Goal: Task Accomplishment & Management: Complete application form

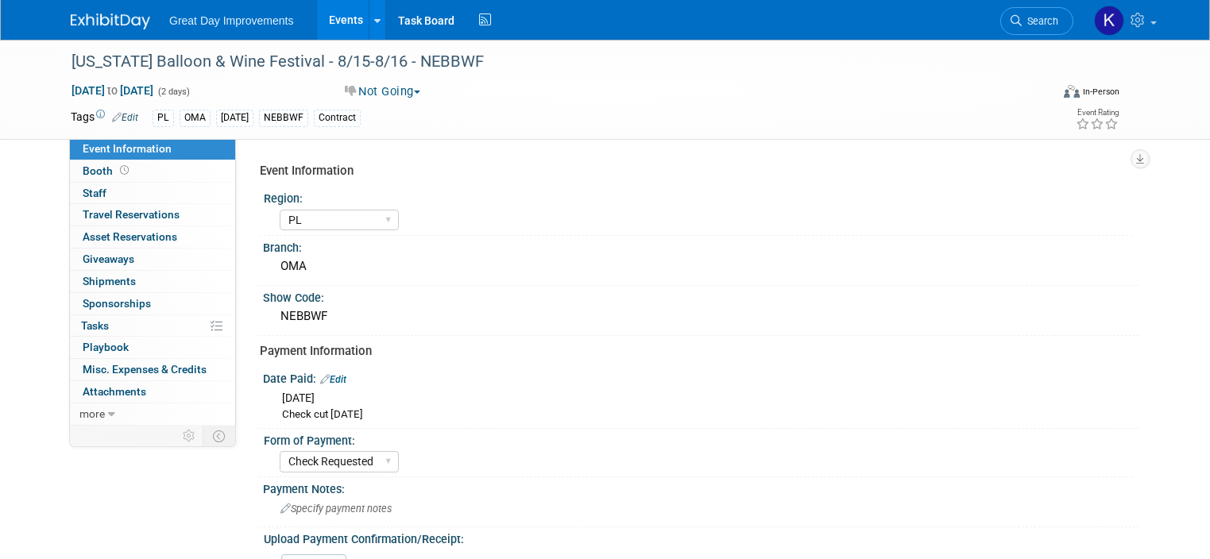
select select "PL"
select select "Check Requested"
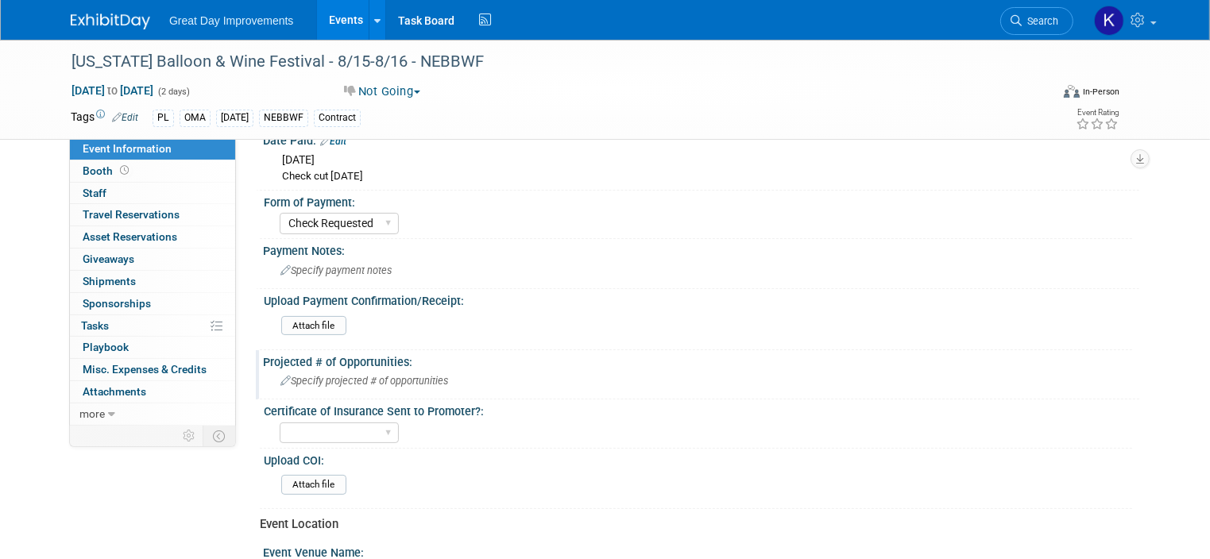
scroll to position [159, 0]
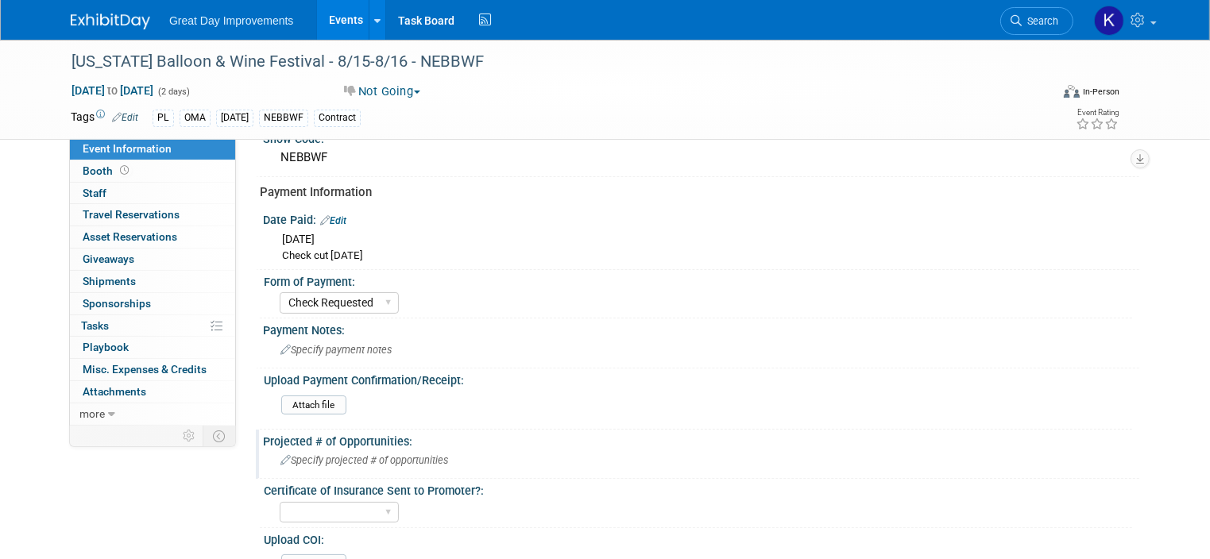
click at [334, 454] on span "Specify projected # of opportunities" at bounding box center [364, 460] width 168 height 12
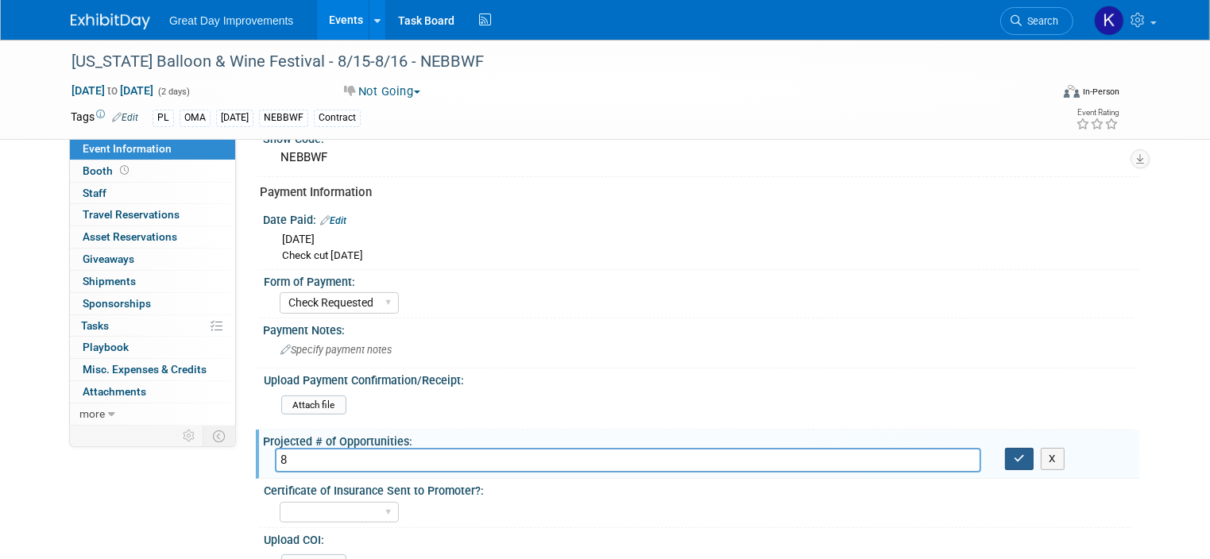
type input "8"
click at [1025, 459] on icon "button" at bounding box center [1018, 459] width 11 height 10
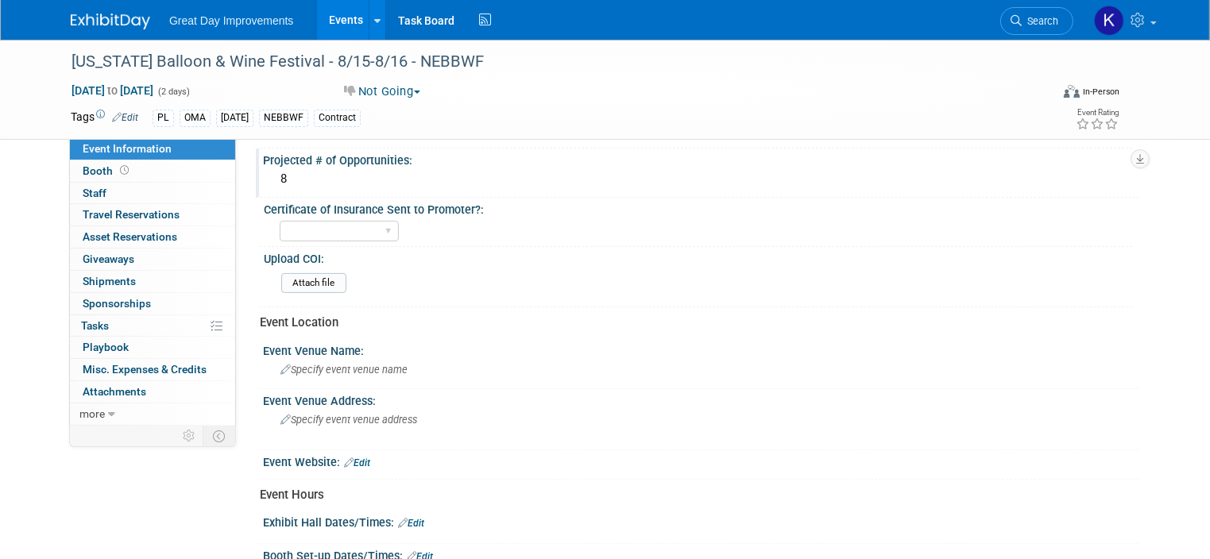
scroll to position [477, 0]
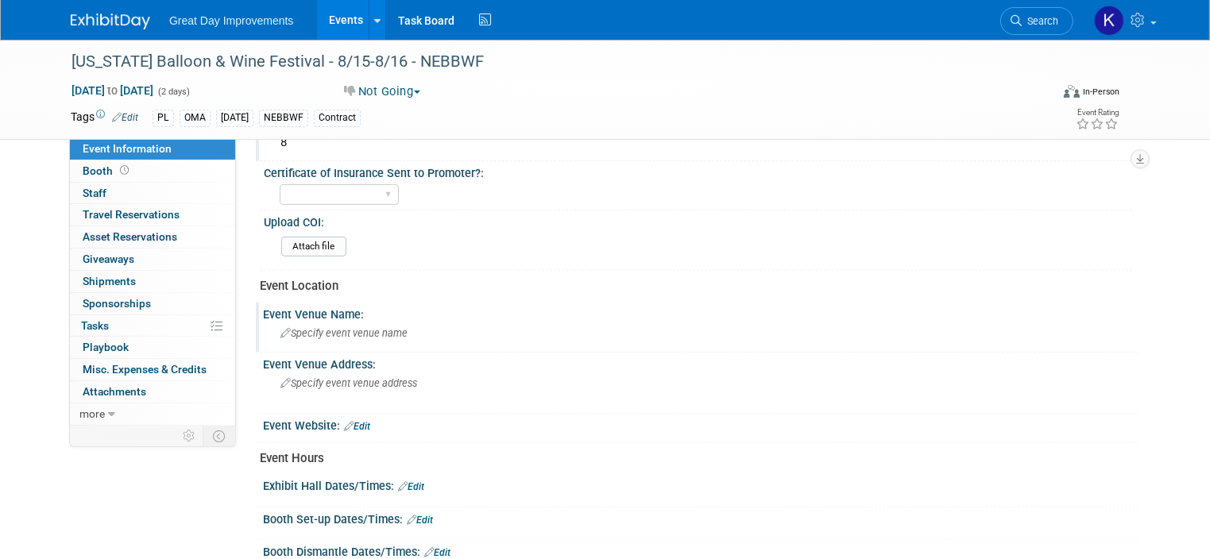
click at [369, 327] on span "Specify event venue name" at bounding box center [343, 333] width 127 height 12
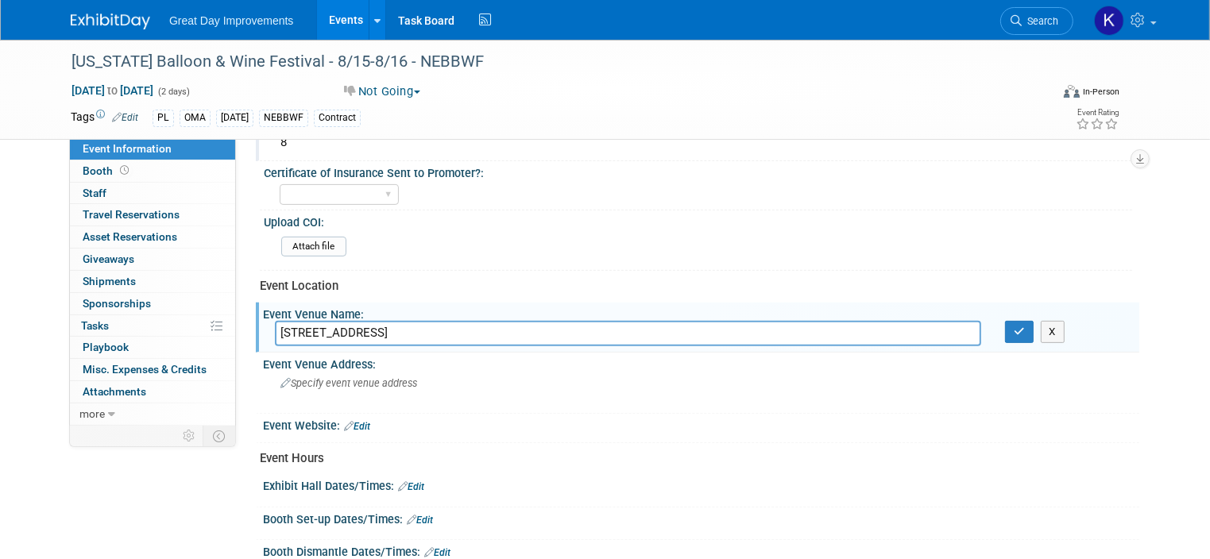
type input "7015 Spring Street Omaha"
drag, startPoint x: 418, startPoint y: 318, endPoint x: 234, endPoint y: 314, distance: 184.3
click at [234, 314] on div "Event Information Event Info Booth Booth 0 Staff 0 Staff 0 Travel Reservations …" at bounding box center [605, 104] width 1092 height 1082
paste input "7015 Spring Street Omaha, Ne. 68106"
type input "7015 Spring Street Omaha, Ne. 68106"
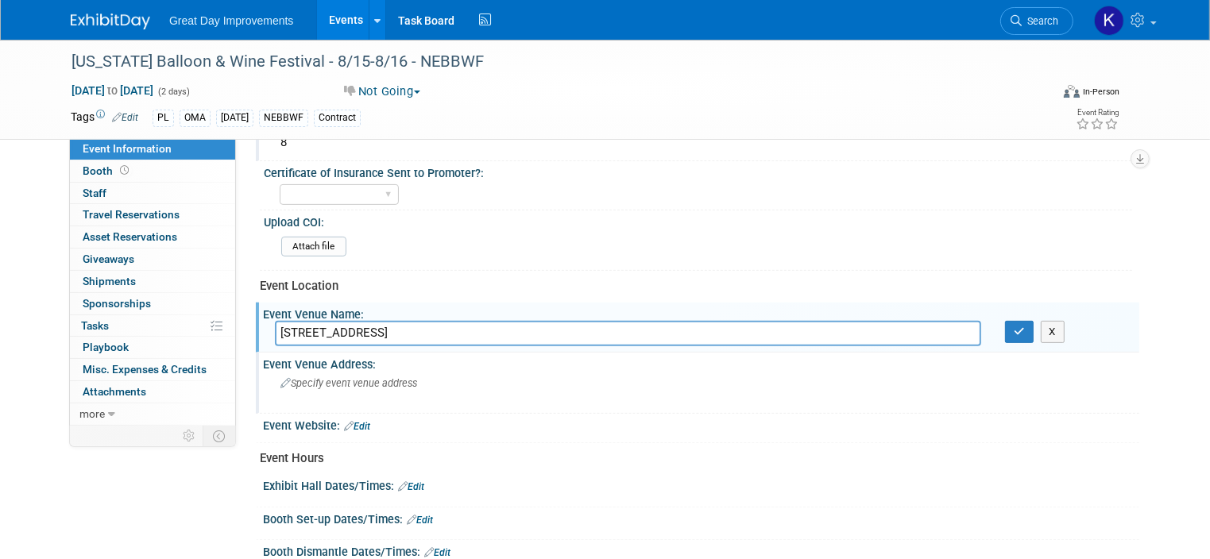
click at [370, 377] on span "Specify event venue address" at bounding box center [348, 383] width 137 height 12
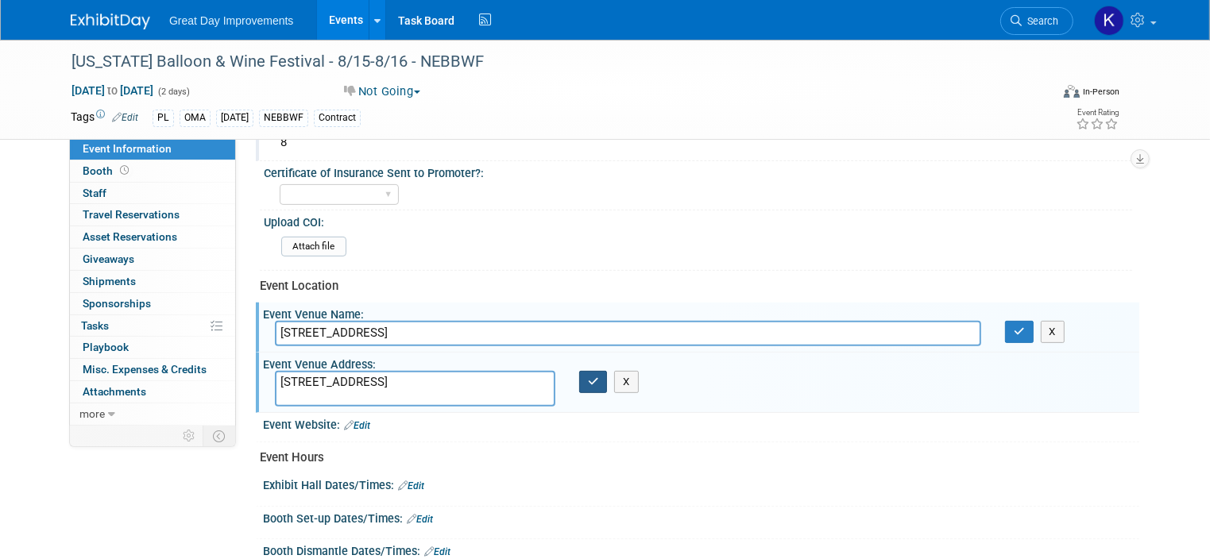
type textarea "7015 Spring Street Omaha, Ne. 68106"
click at [593, 376] on icon "button" at bounding box center [593, 381] width 11 height 10
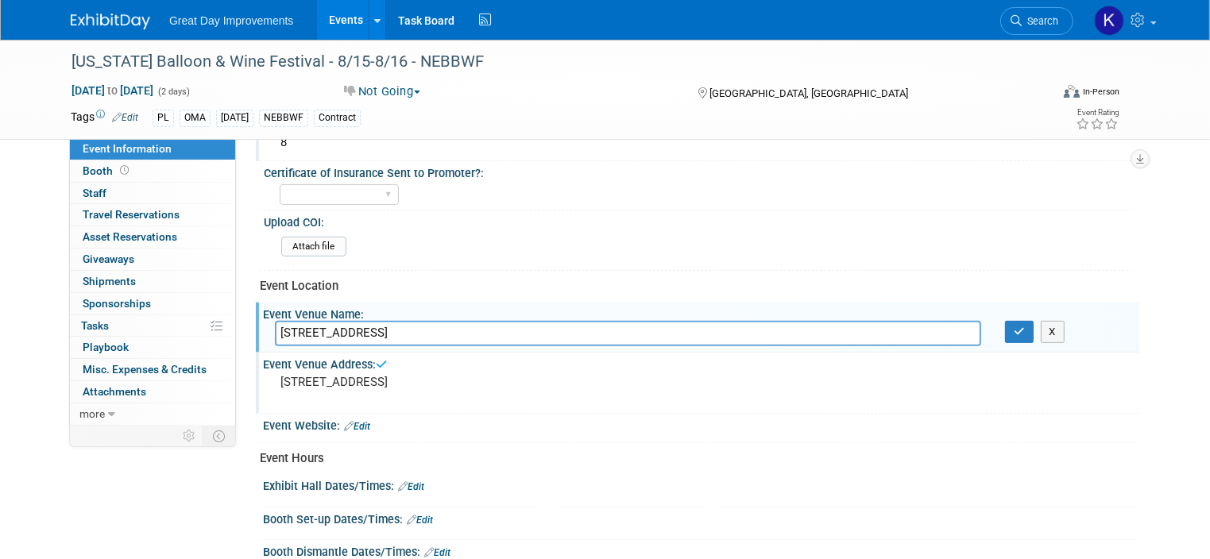
drag, startPoint x: 434, startPoint y: 311, endPoint x: 235, endPoint y: 315, distance: 198.6
click at [235, 315] on div "Event Information Event Info Booth Booth 0 Staff 0 Staff 0 Travel Reservations …" at bounding box center [605, 104] width 1092 height 1082
type input "Nebraska Balloon & Wine Fest"
click at [1033, 330] on button "button" at bounding box center [1019, 332] width 29 height 22
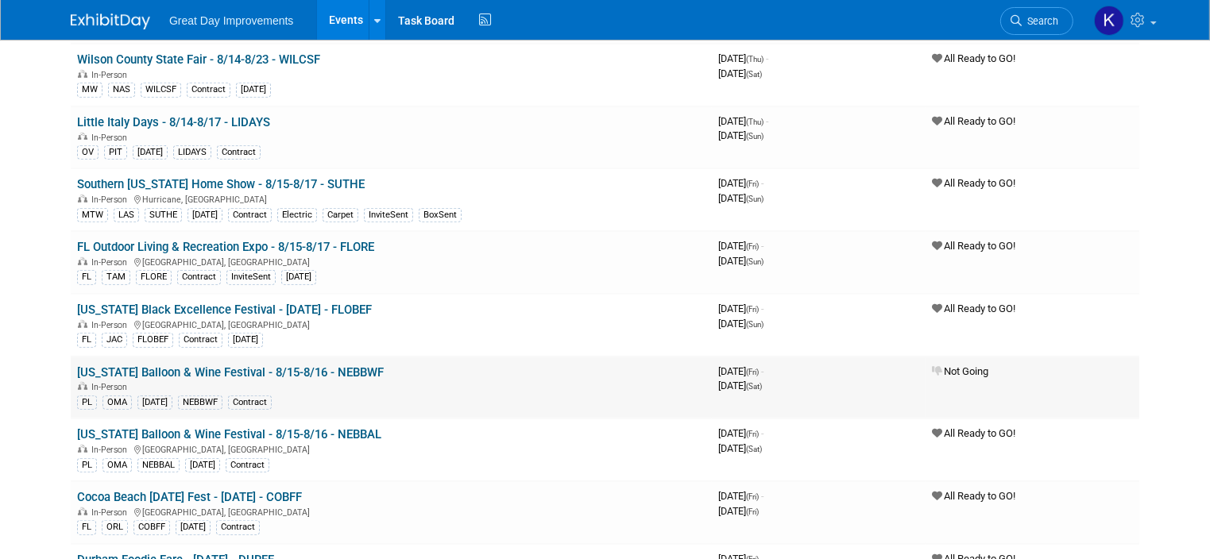
click at [318, 365] on link "[US_STATE] Balloon & Wine Festival - 8/15-8/16 - NEBBWF" at bounding box center [230, 372] width 307 height 14
click at [264, 428] on link "[US_STATE] Balloon & Wine Festival - 8/15-8/16 - NEBBAL" at bounding box center [229, 434] width 304 height 14
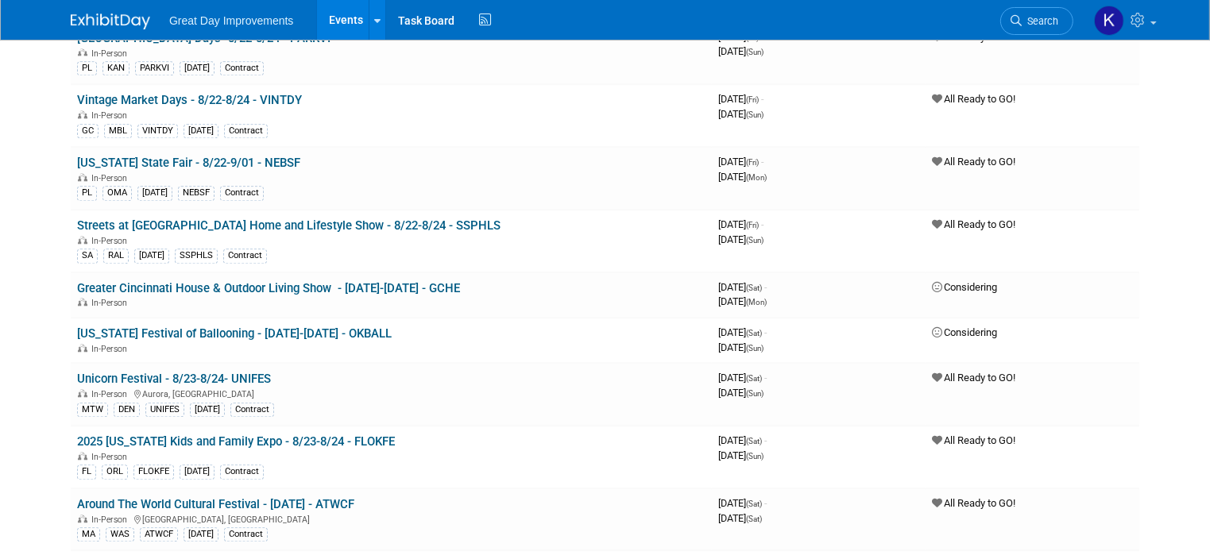
scroll to position [3971, 0]
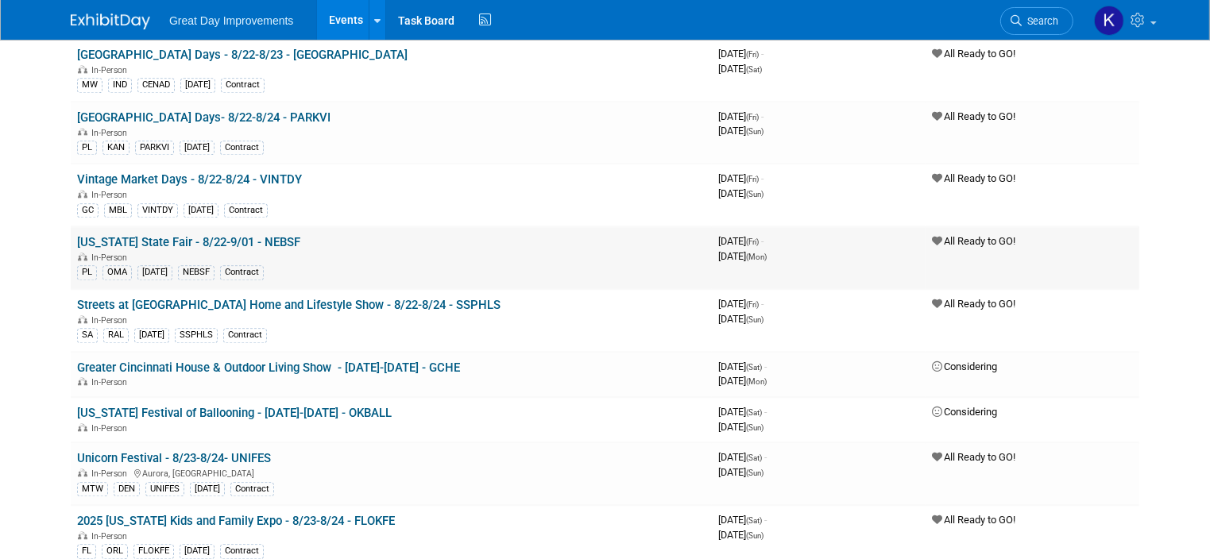
click at [181, 235] on link "[US_STATE] State Fair - 8/22-9/01 - NEBSF" at bounding box center [188, 242] width 223 height 14
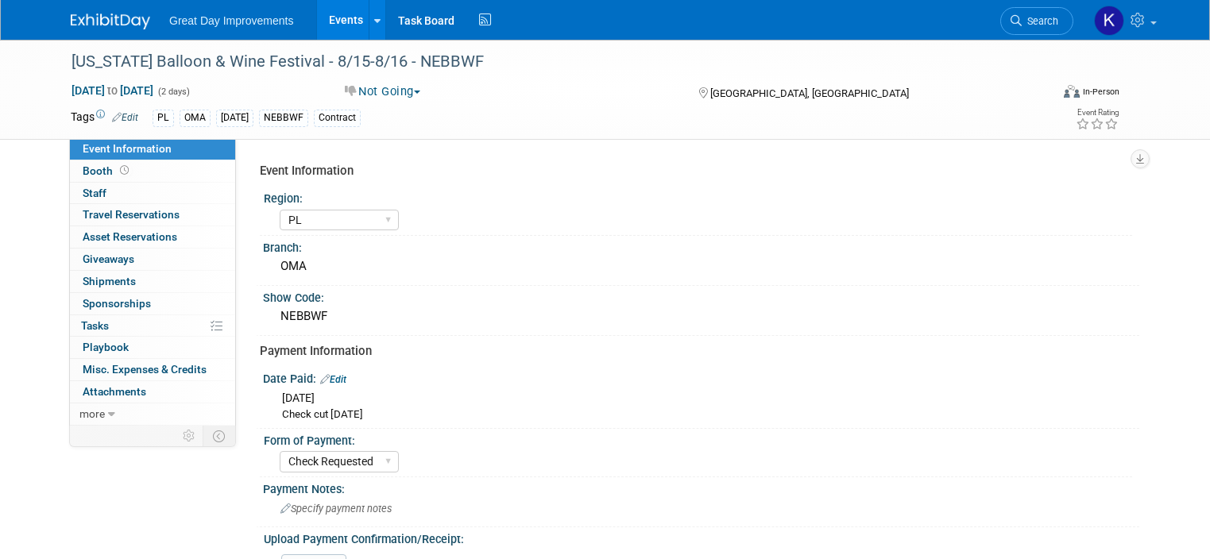
select select "PL"
select select "Check Requested"
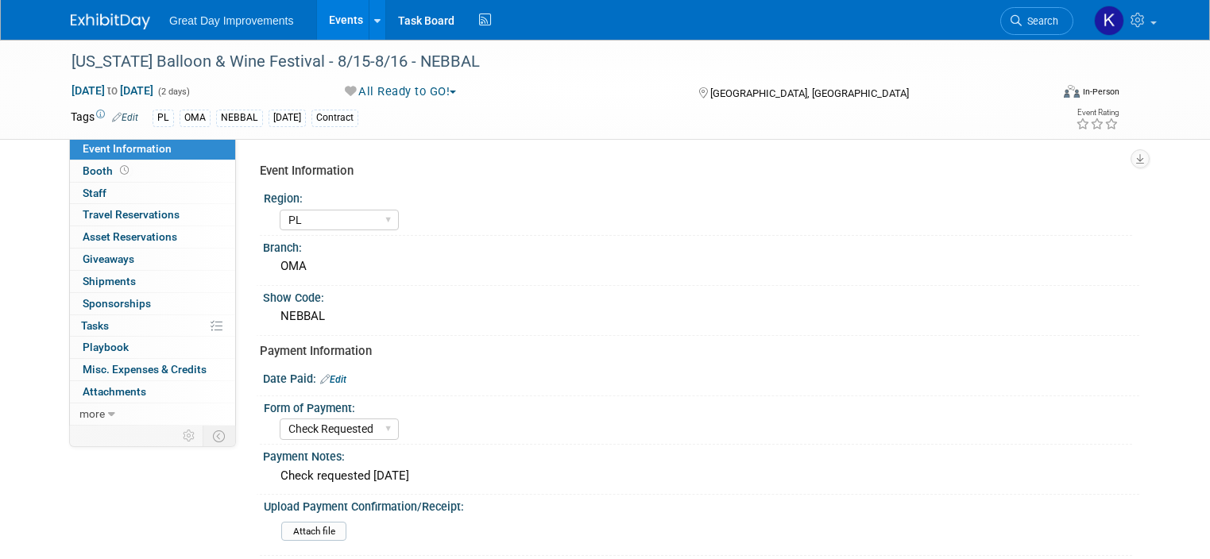
select select "PL"
select select "Check Requested"
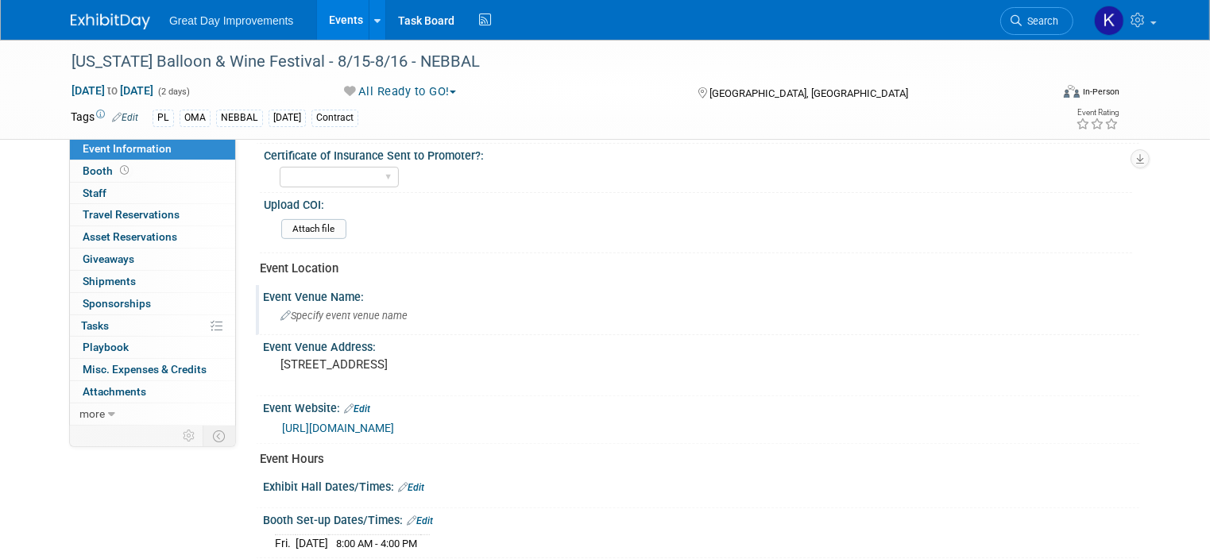
scroll to position [477, 0]
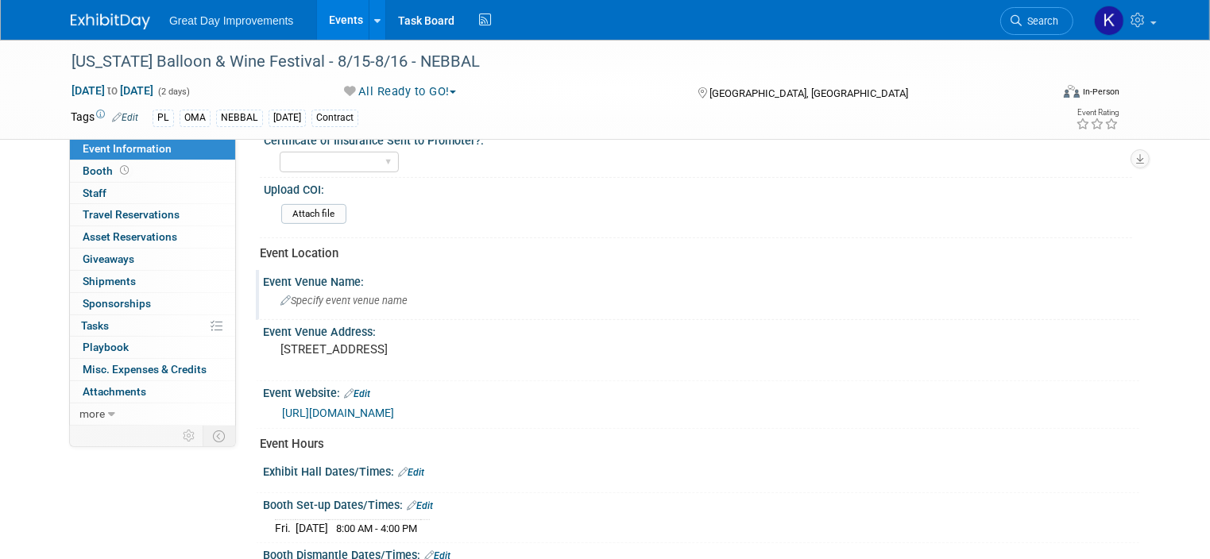
click at [334, 295] on span "Specify event venue name" at bounding box center [343, 301] width 127 height 12
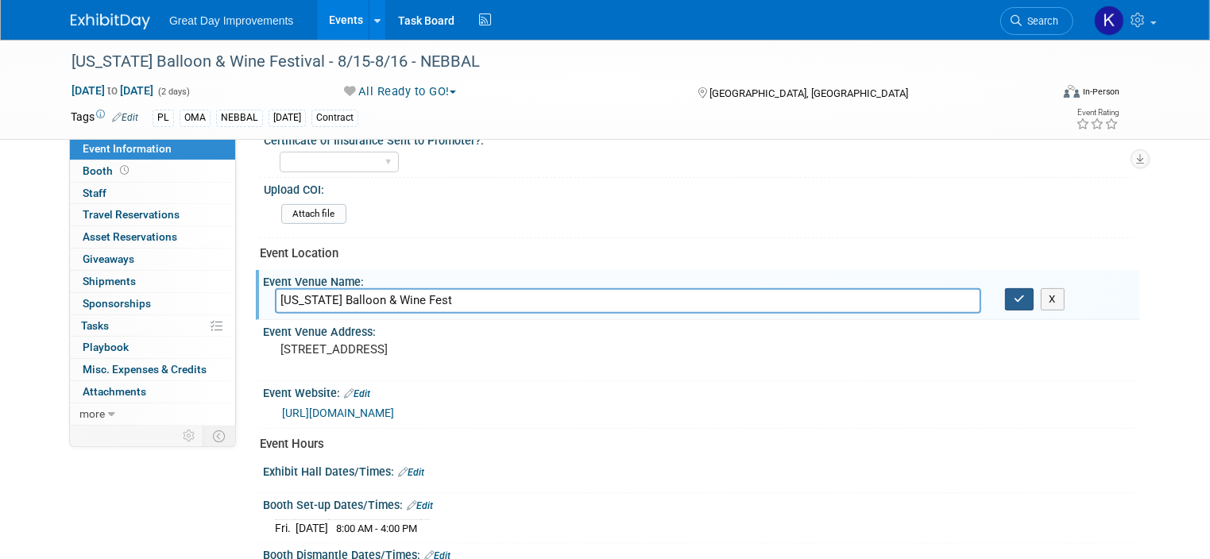
type input "Nebraska Balloon & Wine Fest"
click at [1025, 295] on icon "button" at bounding box center [1018, 299] width 11 height 10
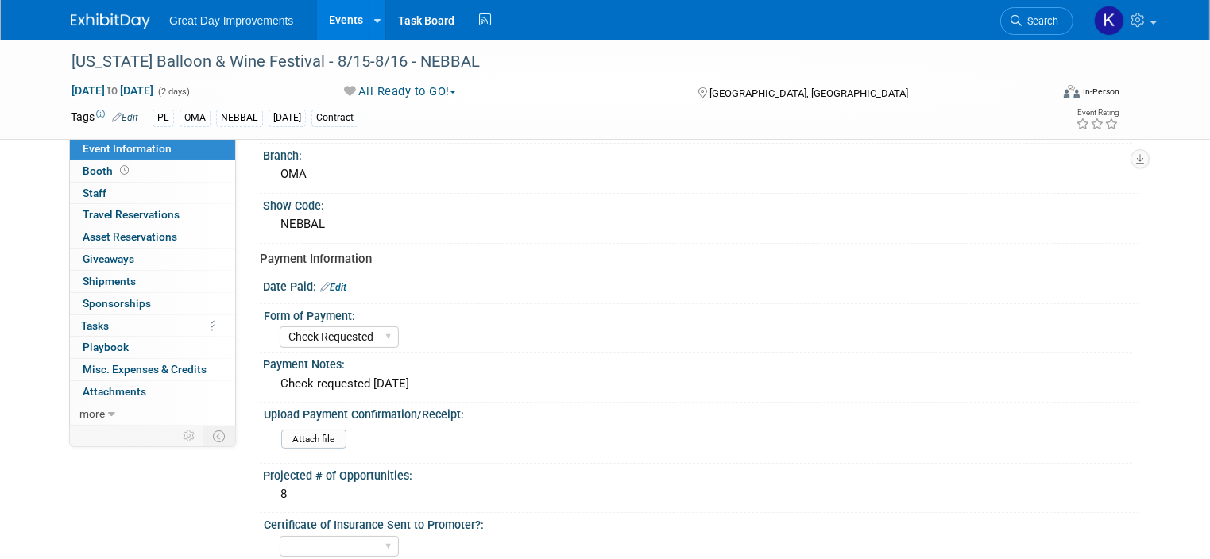
scroll to position [0, 0]
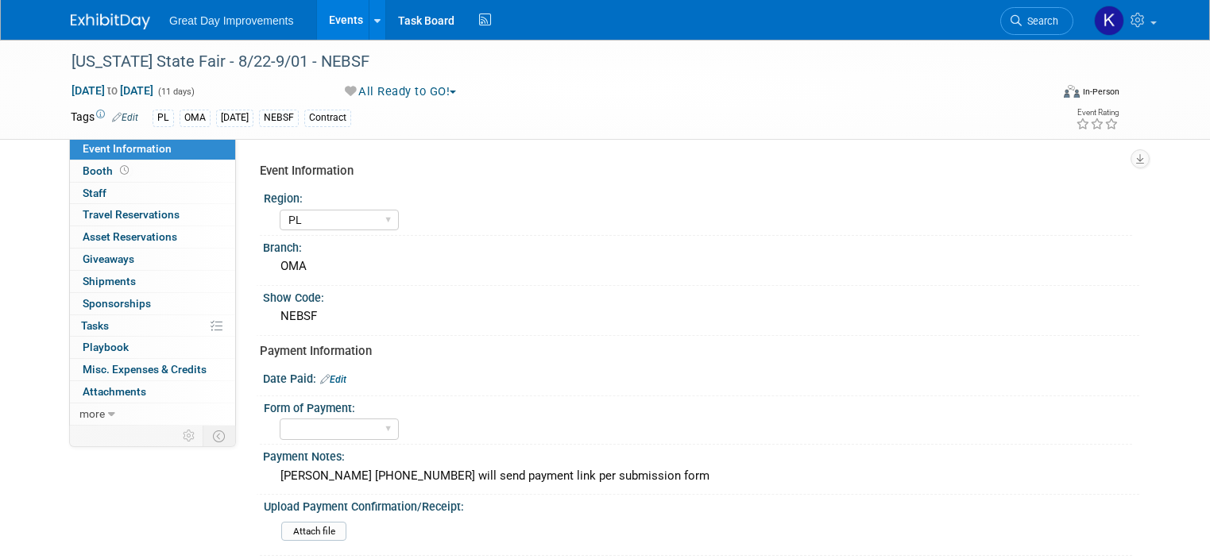
select select "PL"
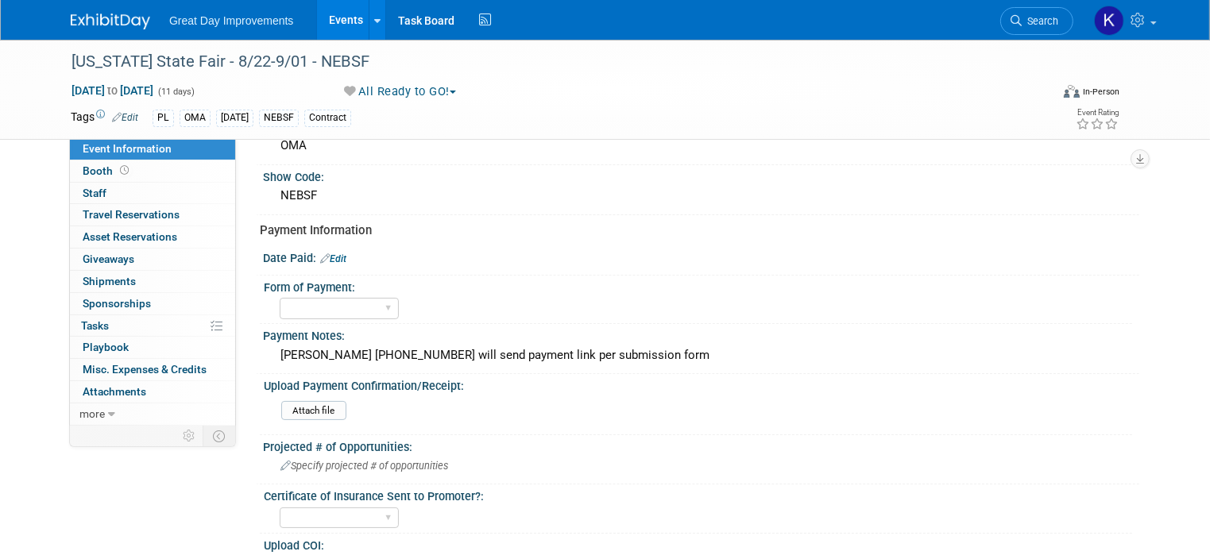
scroll to position [159, 0]
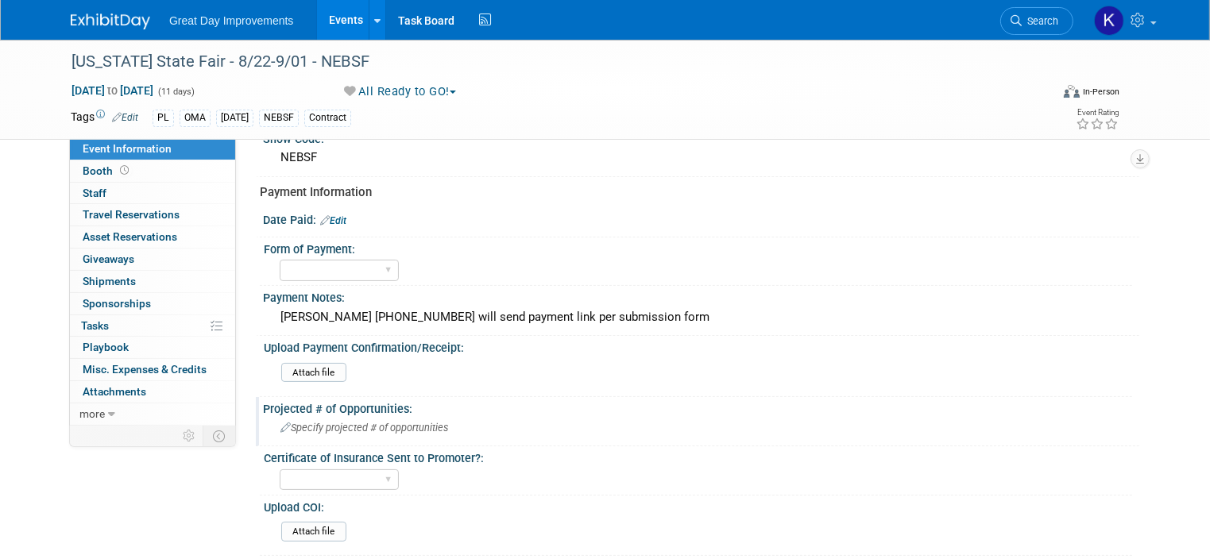
click at [356, 425] on span "Specify projected # of opportunities" at bounding box center [364, 428] width 168 height 12
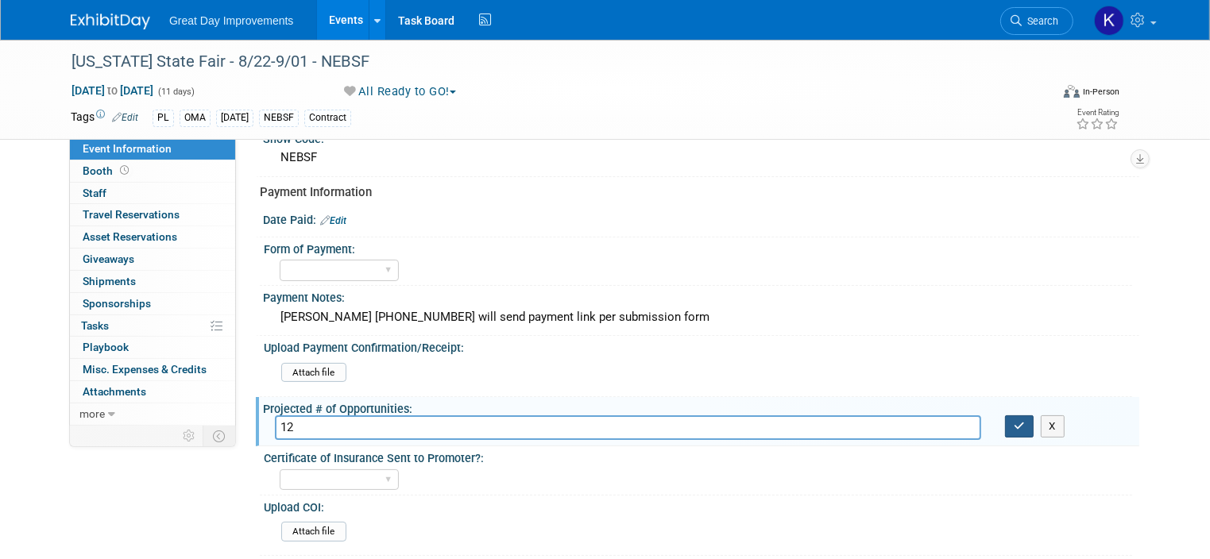
type input "12"
click at [1025, 427] on icon "button" at bounding box center [1018, 426] width 11 height 10
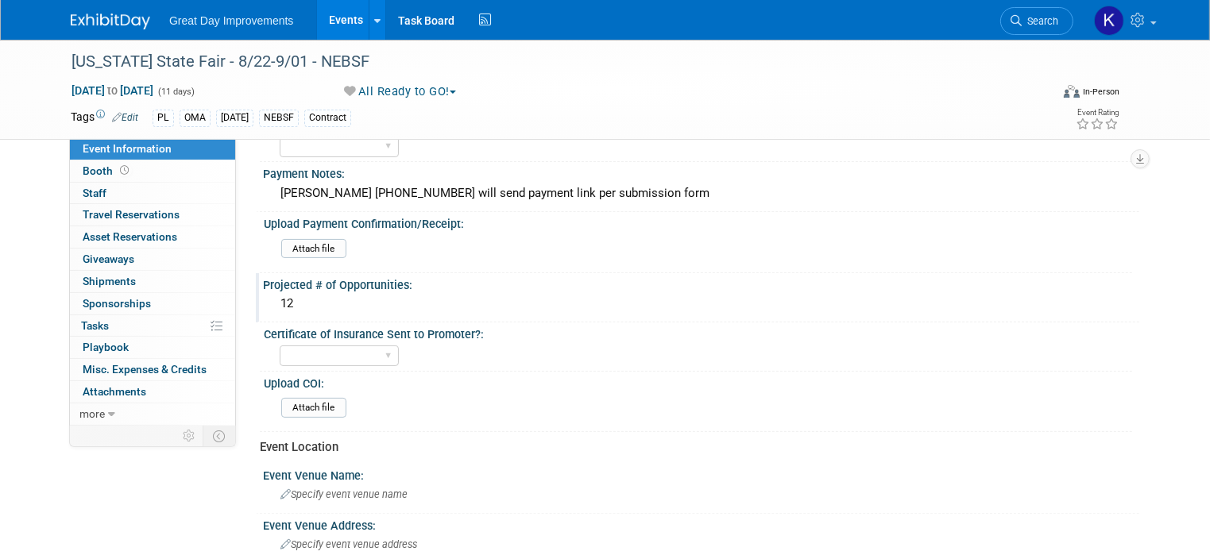
scroll to position [318, 0]
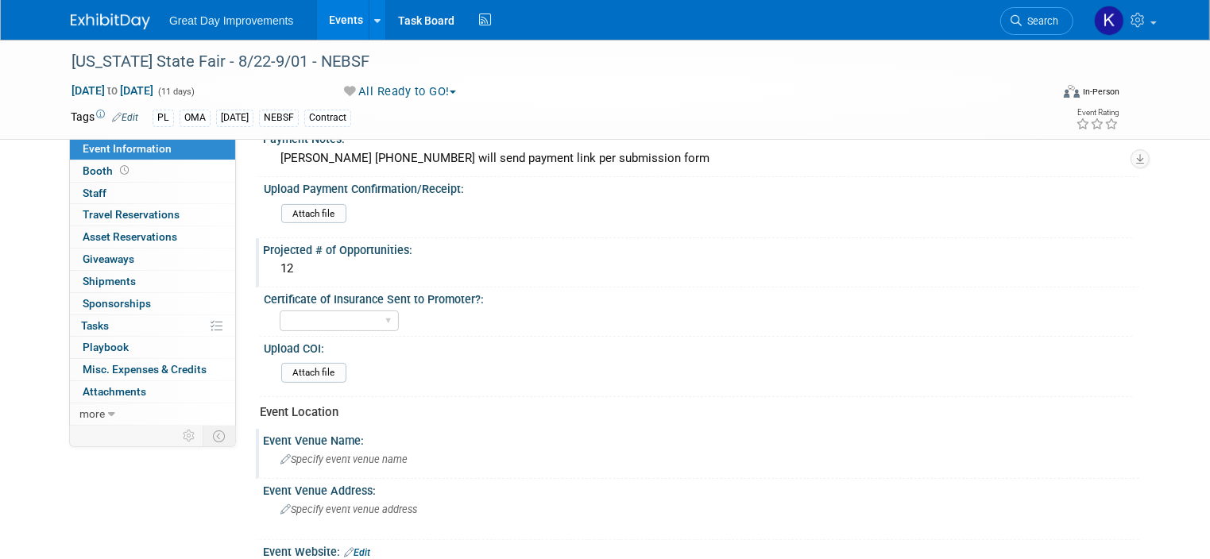
click at [346, 454] on span "Specify event venue name" at bounding box center [343, 460] width 127 height 12
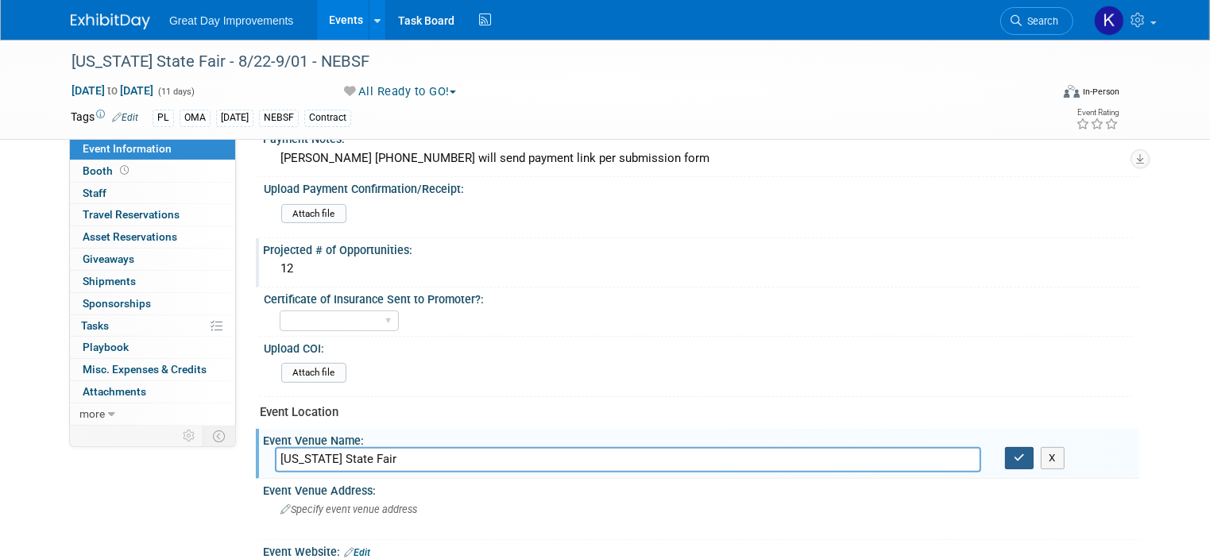
type input "Nebraska State Fair"
click at [1025, 447] on button "button" at bounding box center [1019, 458] width 29 height 22
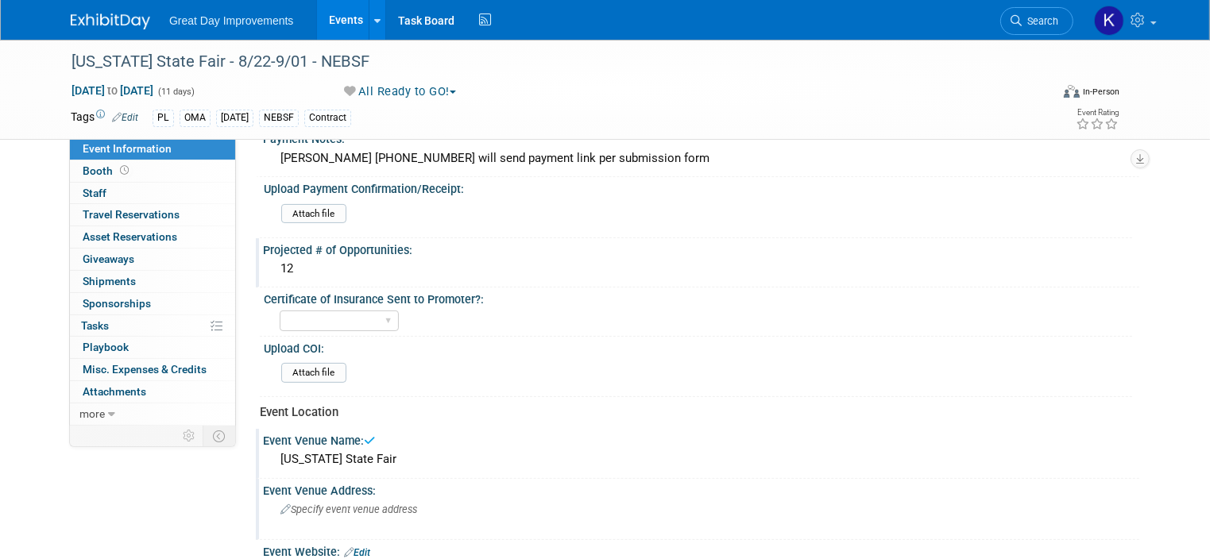
click at [358, 504] on span "Specify event venue address" at bounding box center [348, 510] width 137 height 12
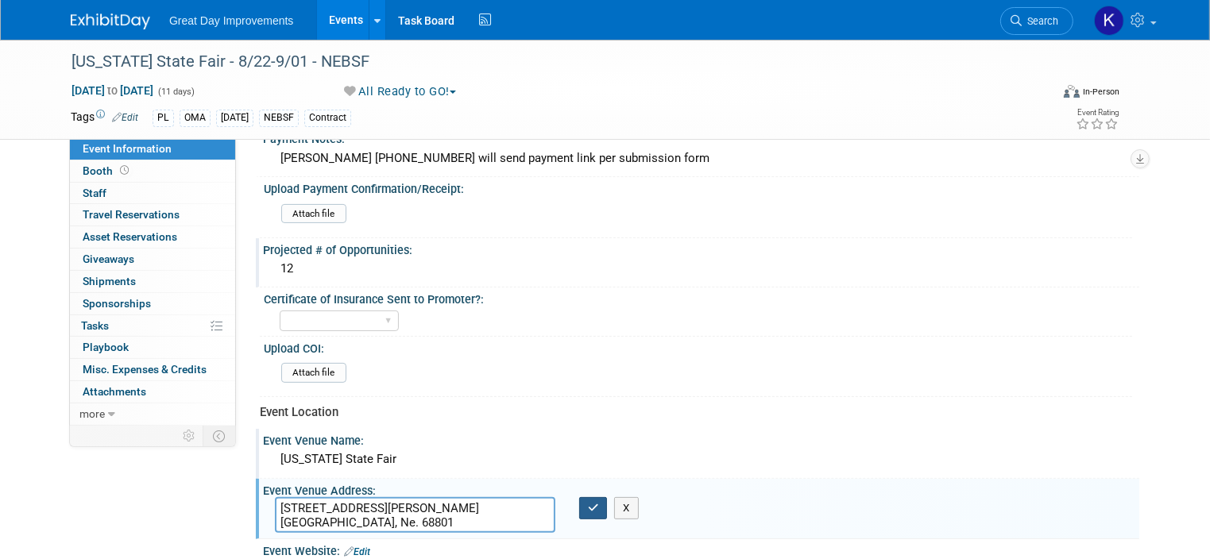
type textarea "501 E. Fonner Rd. Grand Island, Ne. 68801"
click at [588, 503] on icon "button" at bounding box center [593, 508] width 11 height 10
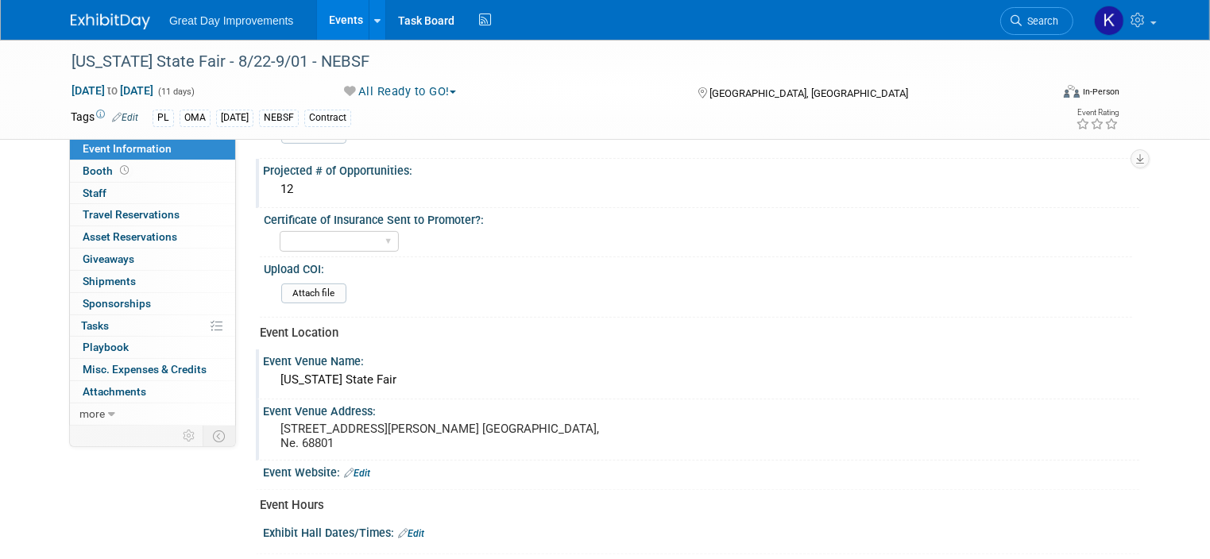
scroll to position [477, 0]
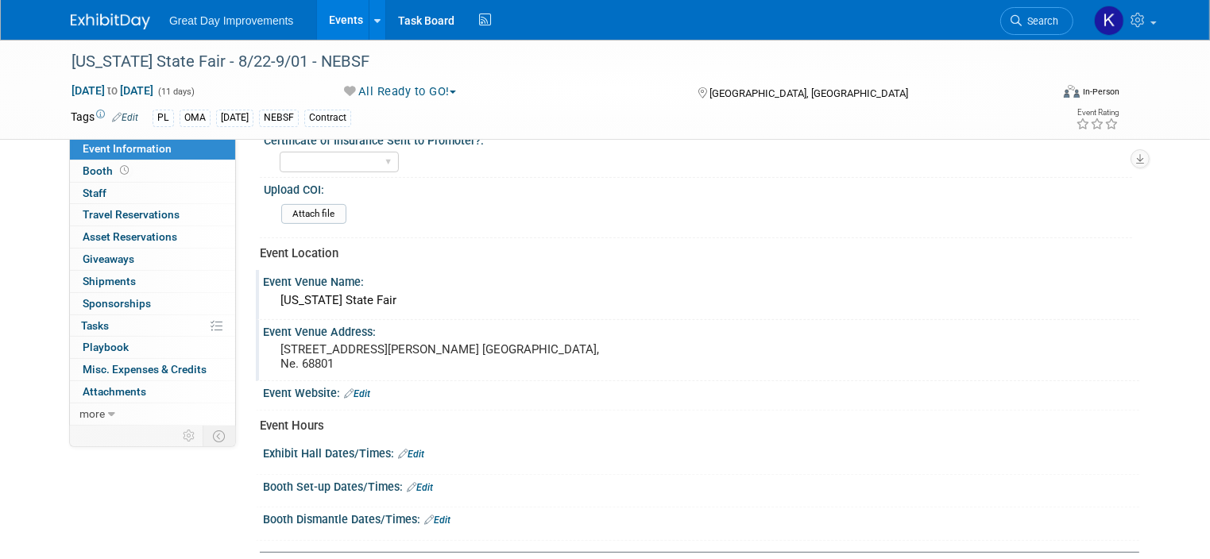
click at [351, 392] on link "Edit" at bounding box center [357, 393] width 26 height 11
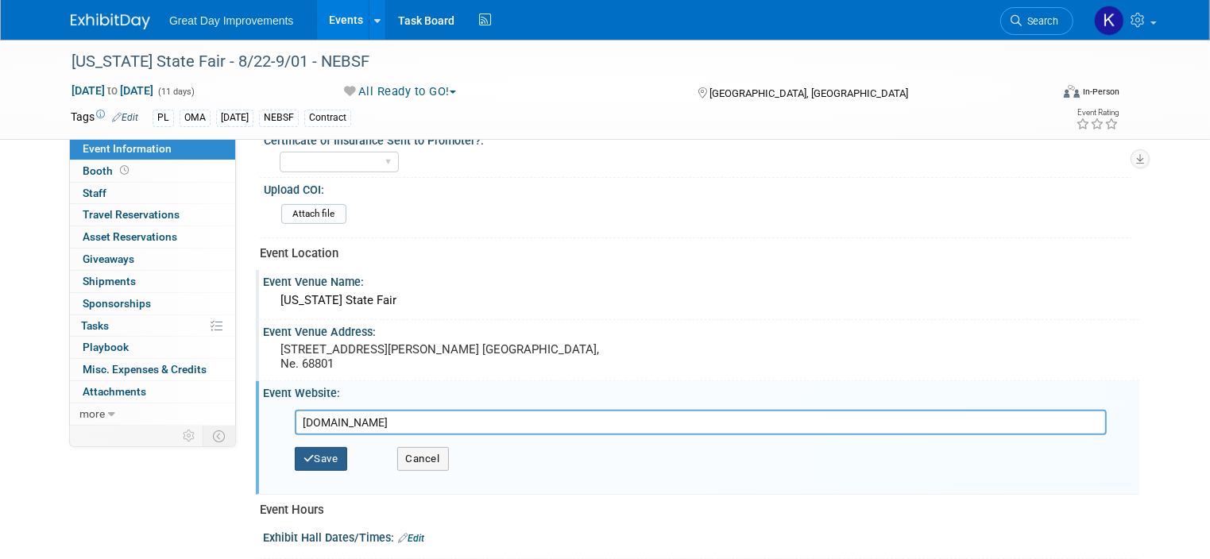
type input "www.statefair.org"
click at [311, 457] on button "Save" at bounding box center [321, 459] width 52 height 24
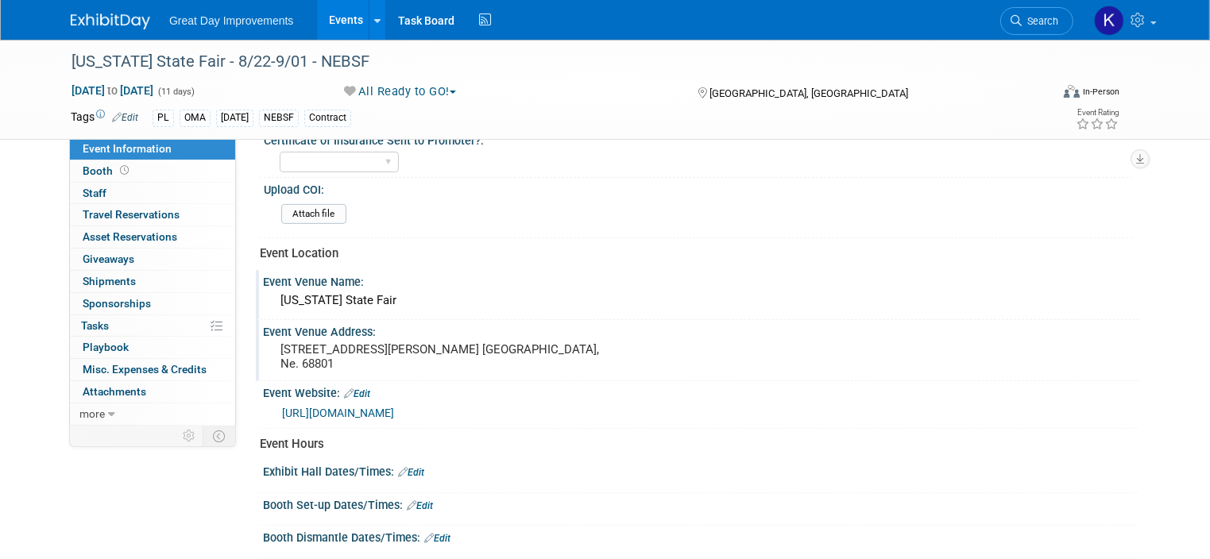
scroll to position [556, 0]
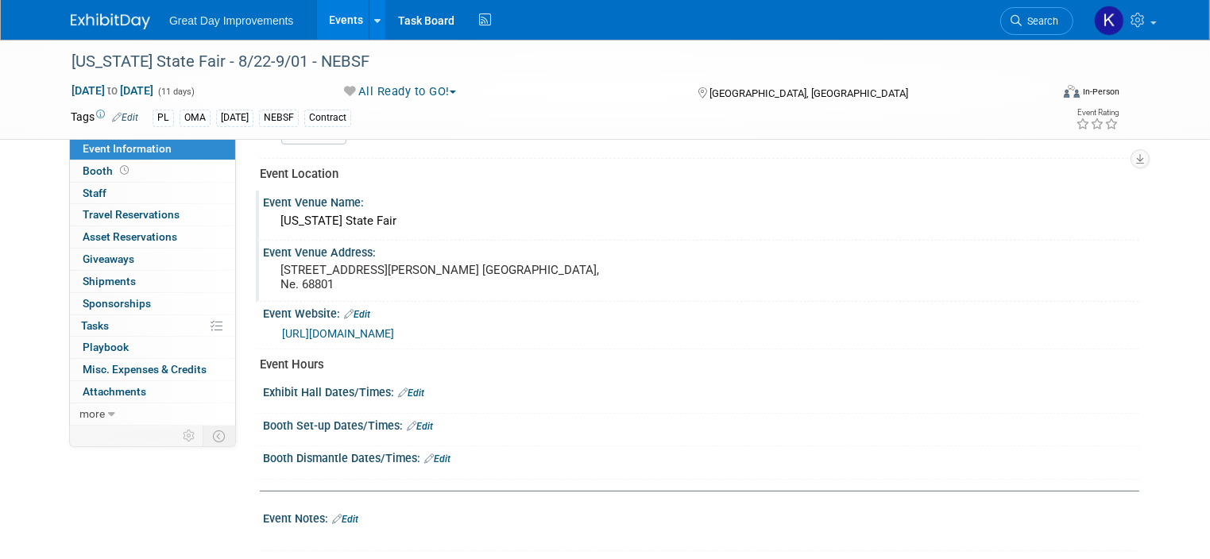
click at [403, 388] on link "Edit" at bounding box center [411, 393] width 26 height 11
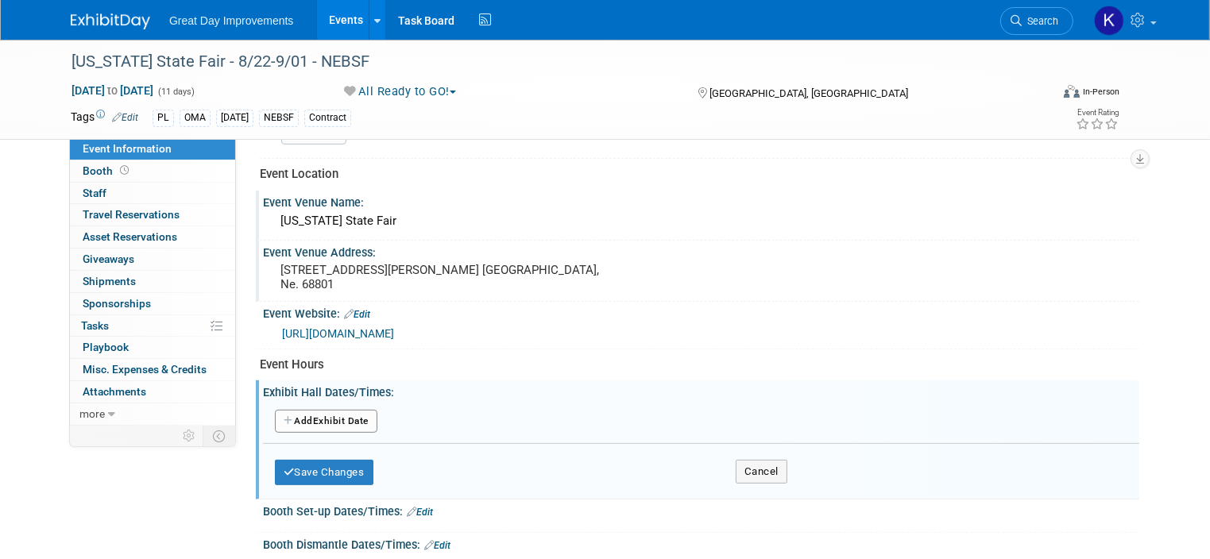
click at [315, 416] on button "Add Another Exhibit Date" at bounding box center [326, 422] width 102 height 24
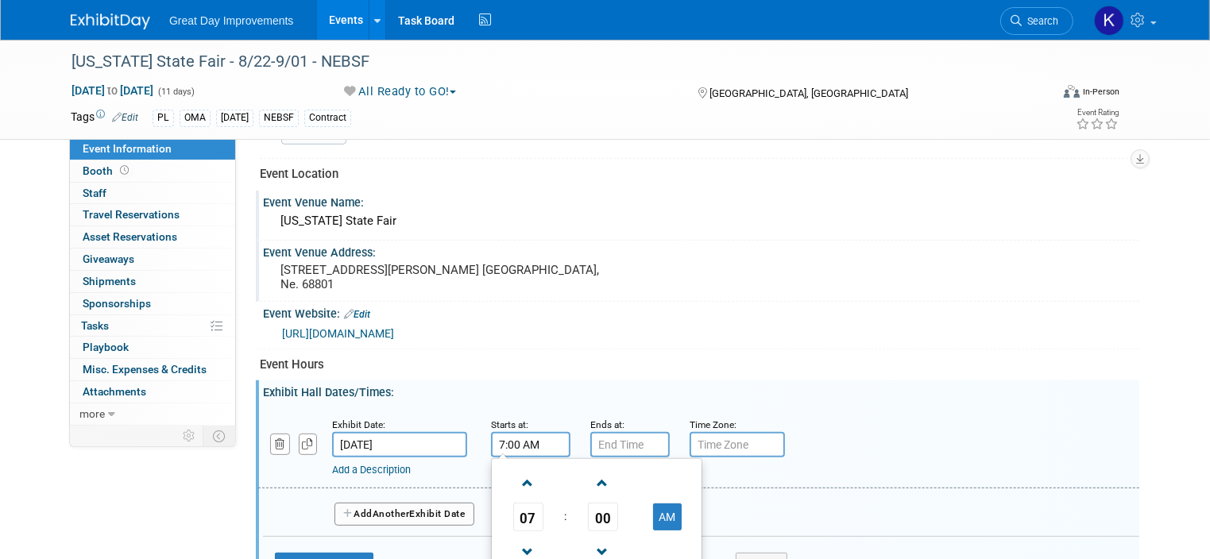
click at [509, 441] on input "7:00 AM" at bounding box center [530, 444] width 79 height 25
paste input "9am – 8pm (closes at 7pm on Sept. 1)"
click at [491, 434] on input "7:00 AM" at bounding box center [530, 444] width 79 height 25
click at [515, 472] on span at bounding box center [528, 483] width 28 height 28
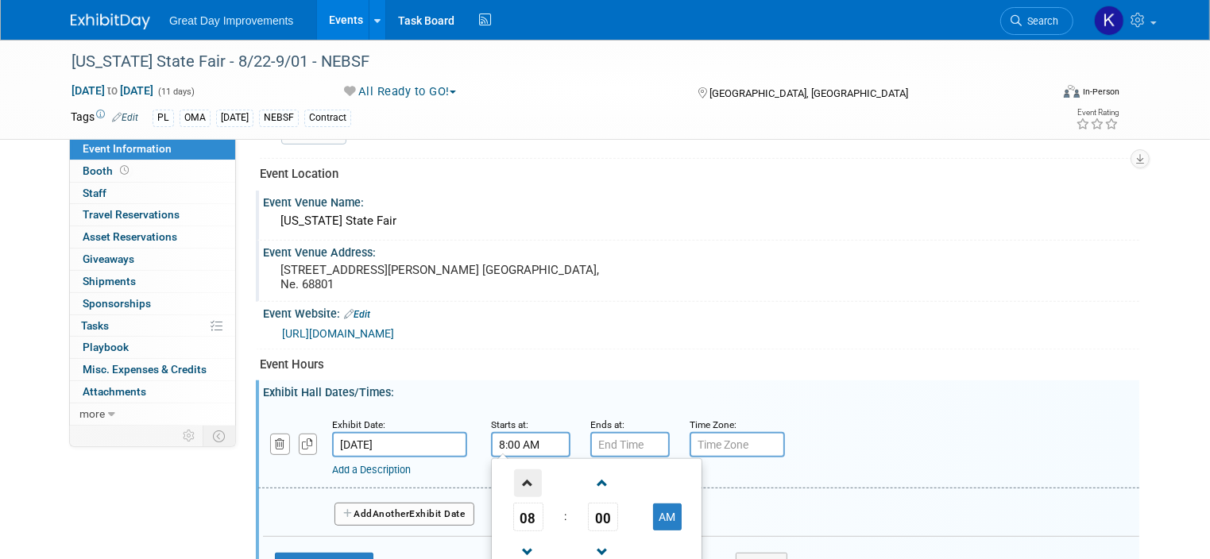
click at [515, 472] on span at bounding box center [528, 483] width 28 height 28
type input "9:00 AM"
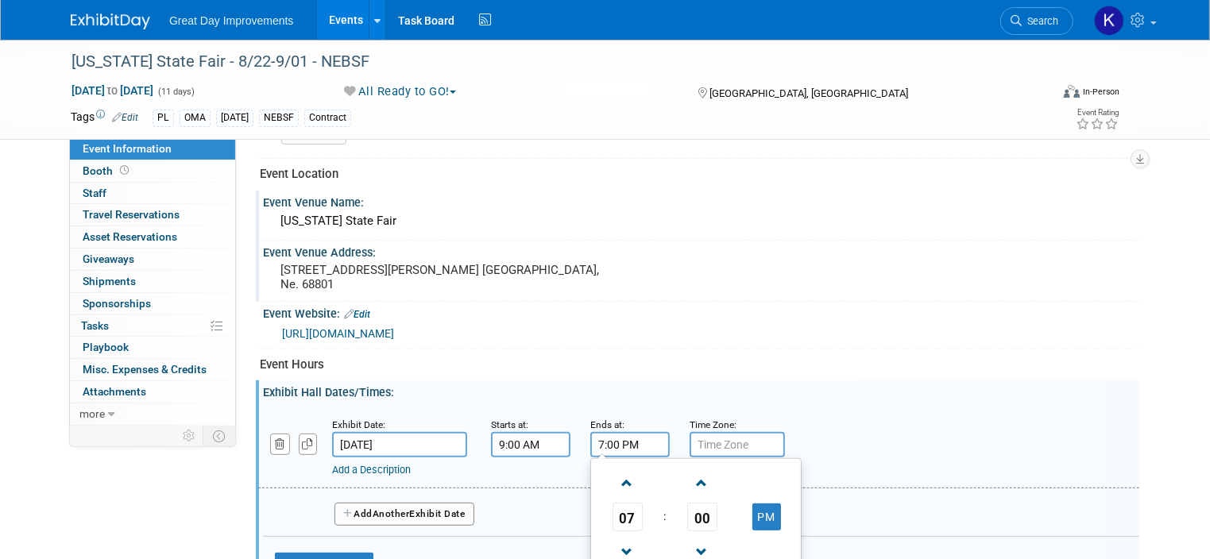
click at [632, 435] on input "7:00 PM" at bounding box center [629, 444] width 79 height 25
click at [613, 471] on span at bounding box center [627, 483] width 28 height 28
type input "8:00 PM"
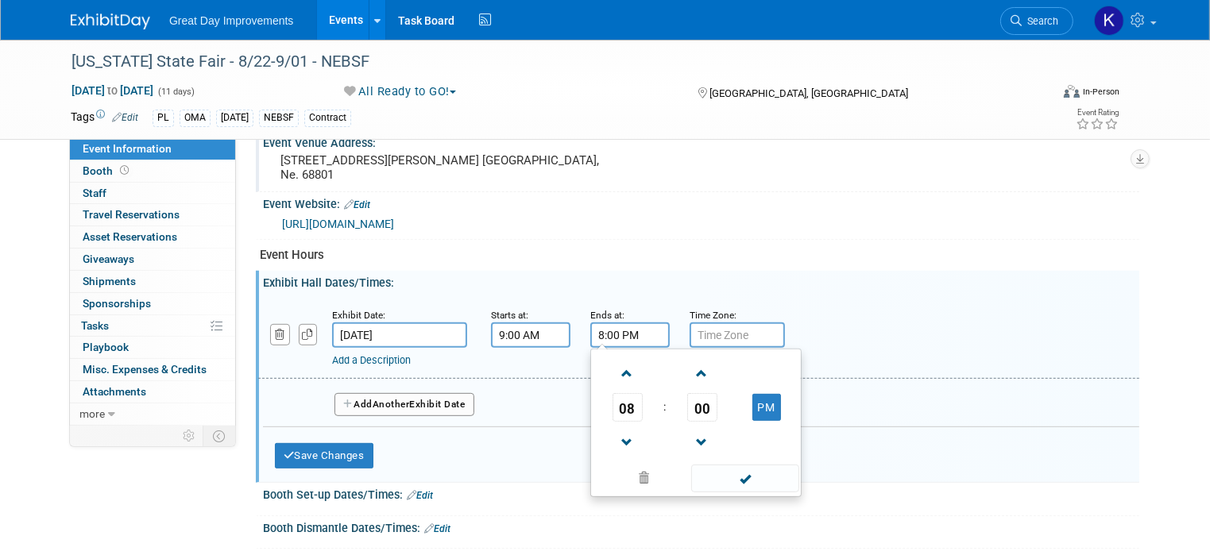
scroll to position [715, 0]
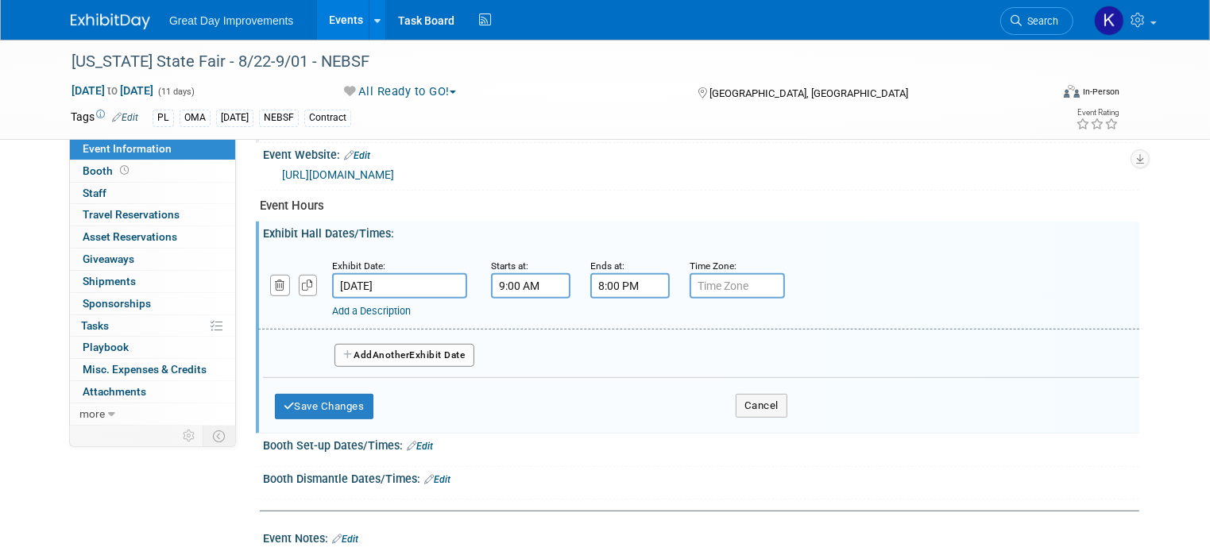
click at [817, 335] on div "Add Another Exhibit Date" at bounding box center [701, 351] width 876 height 42
click at [393, 344] on button "Add Another Exhibit Date" at bounding box center [404, 356] width 140 height 24
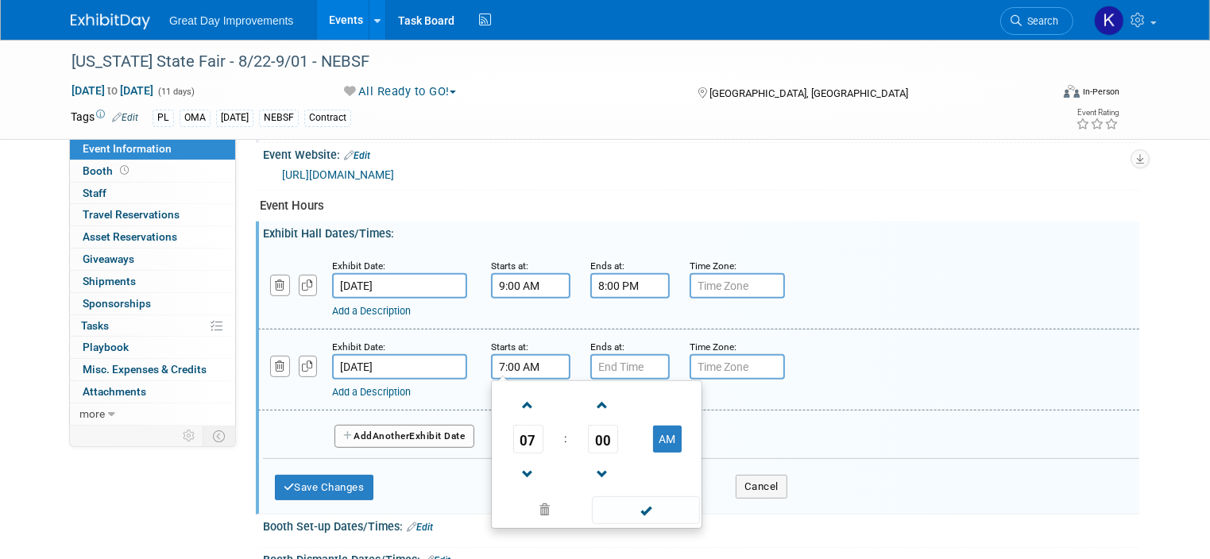
click at [507, 355] on input "7:00 AM" at bounding box center [530, 366] width 79 height 25
click at [514, 395] on span at bounding box center [528, 406] width 28 height 28
type input "9:00 AM"
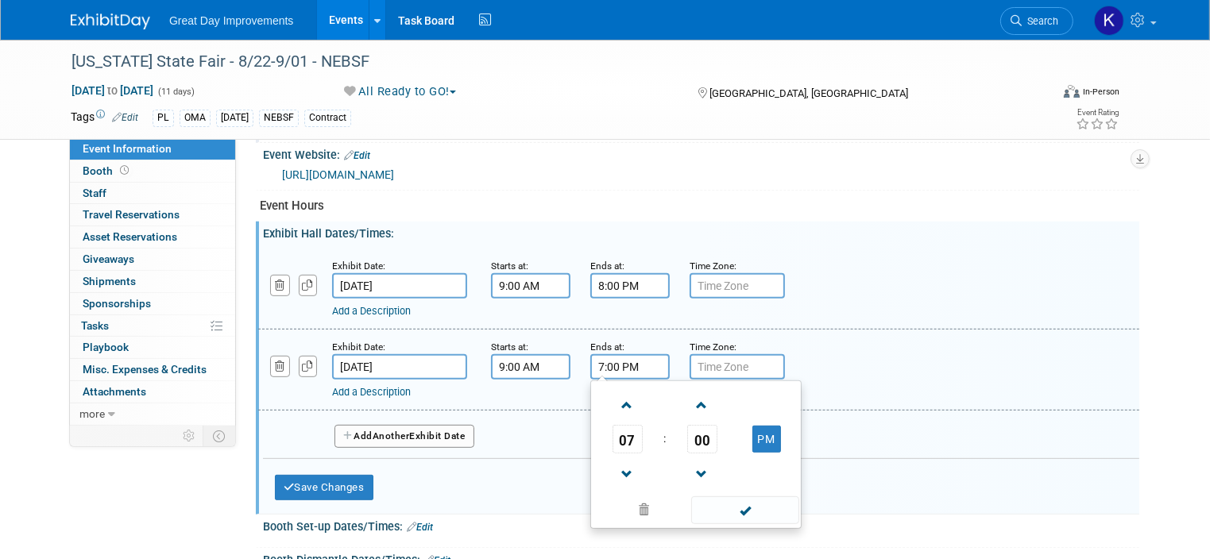
click at [616, 355] on input "7:00 PM" at bounding box center [629, 366] width 79 height 25
click at [613, 399] on span at bounding box center [627, 406] width 28 height 28
type input "8:00 PM"
click at [398, 430] on span "Another" at bounding box center [391, 435] width 37 height 11
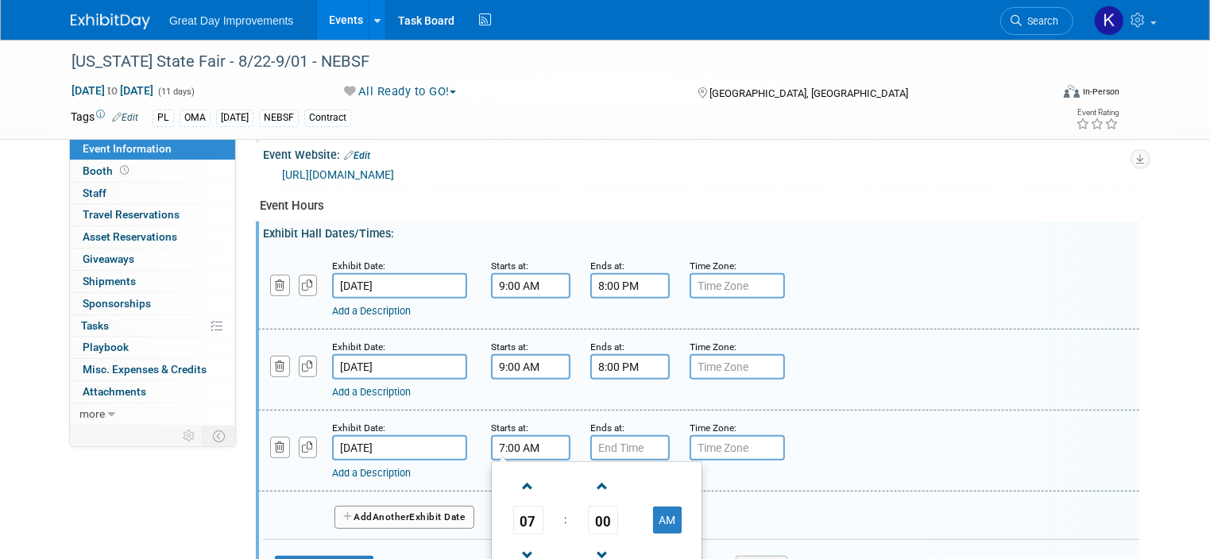
click at [506, 441] on input "7:00 AM" at bounding box center [530, 447] width 79 height 25
click at [514, 476] on span at bounding box center [528, 487] width 28 height 28
type input "9:00 AM"
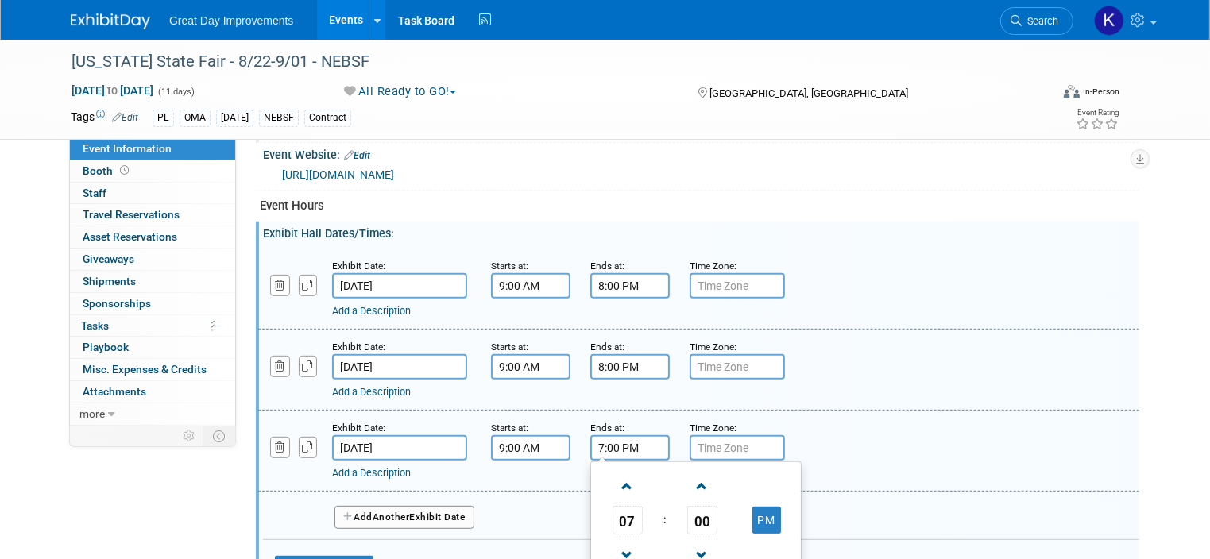
click at [616, 439] on input "7:00 PM" at bounding box center [629, 447] width 79 height 25
click at [613, 480] on span at bounding box center [627, 487] width 28 height 28
type input "8:00 PM"
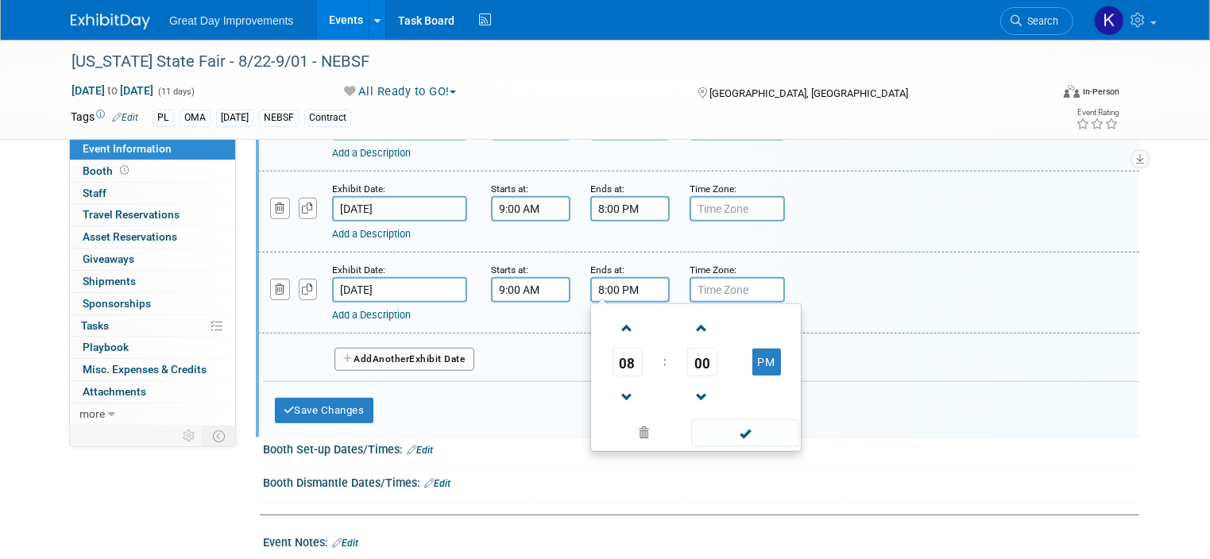
scroll to position [874, 0]
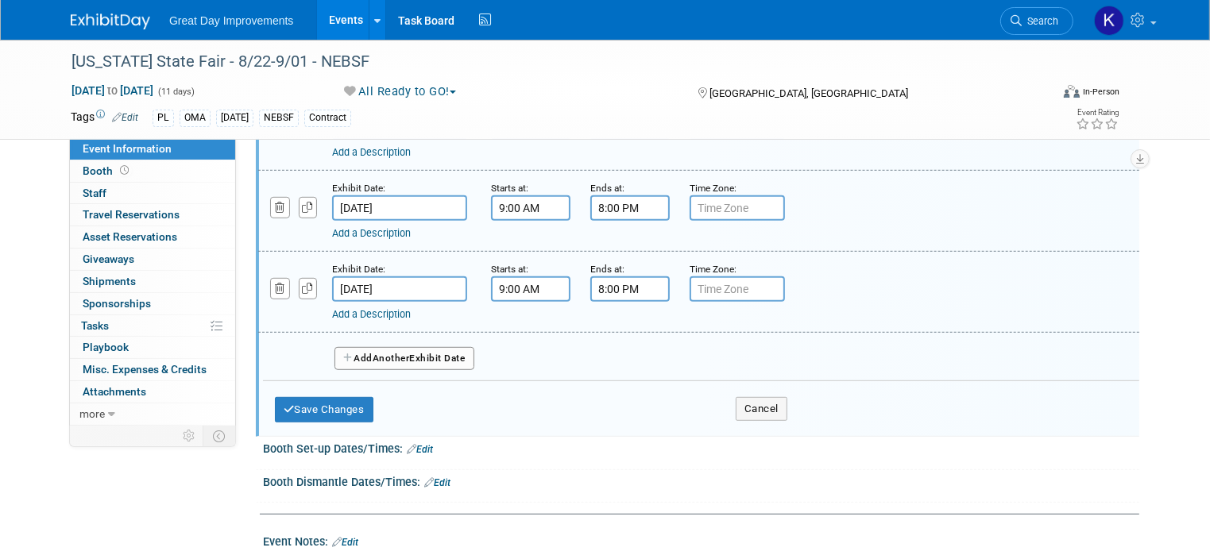
click at [427, 352] on button "Add Another Exhibit Date" at bounding box center [404, 359] width 140 height 24
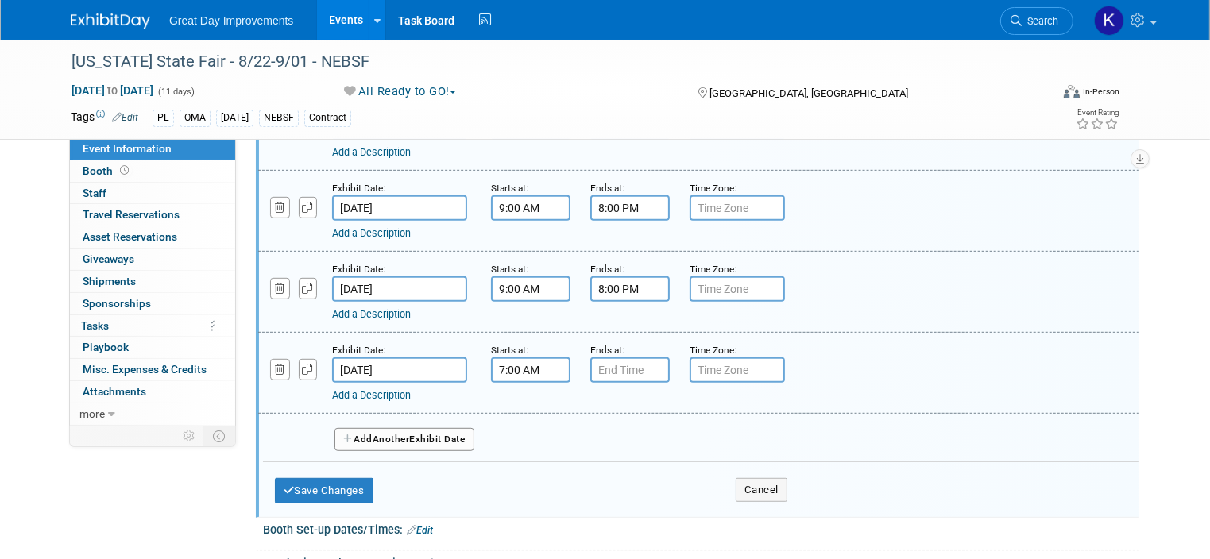
click at [491, 361] on input "7:00 AM" at bounding box center [530, 369] width 79 height 25
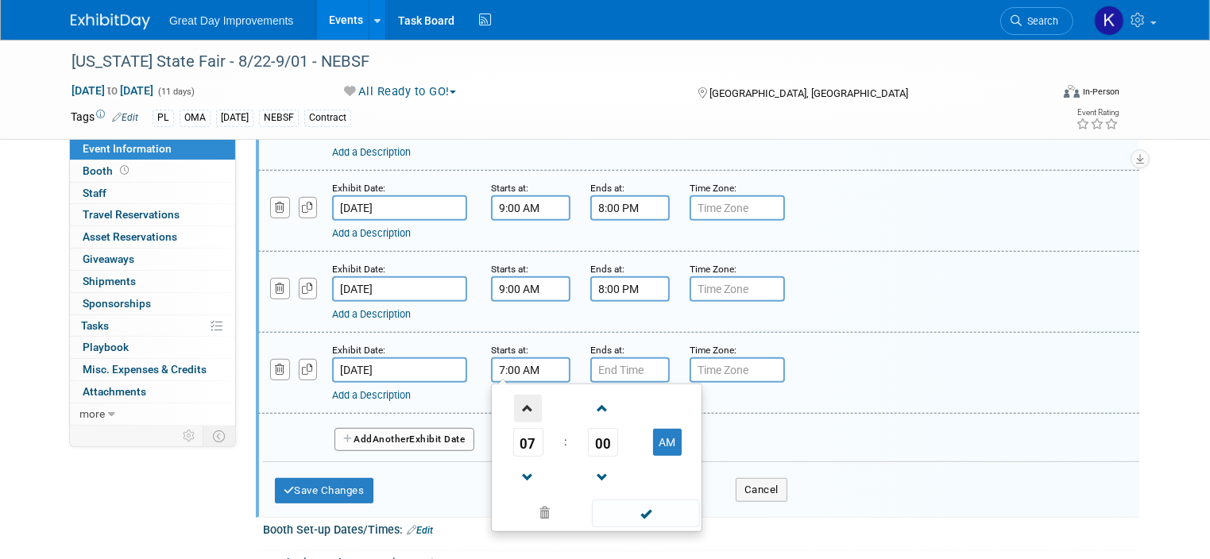
click at [514, 398] on span at bounding box center [528, 409] width 28 height 28
type input "9:00 AM"
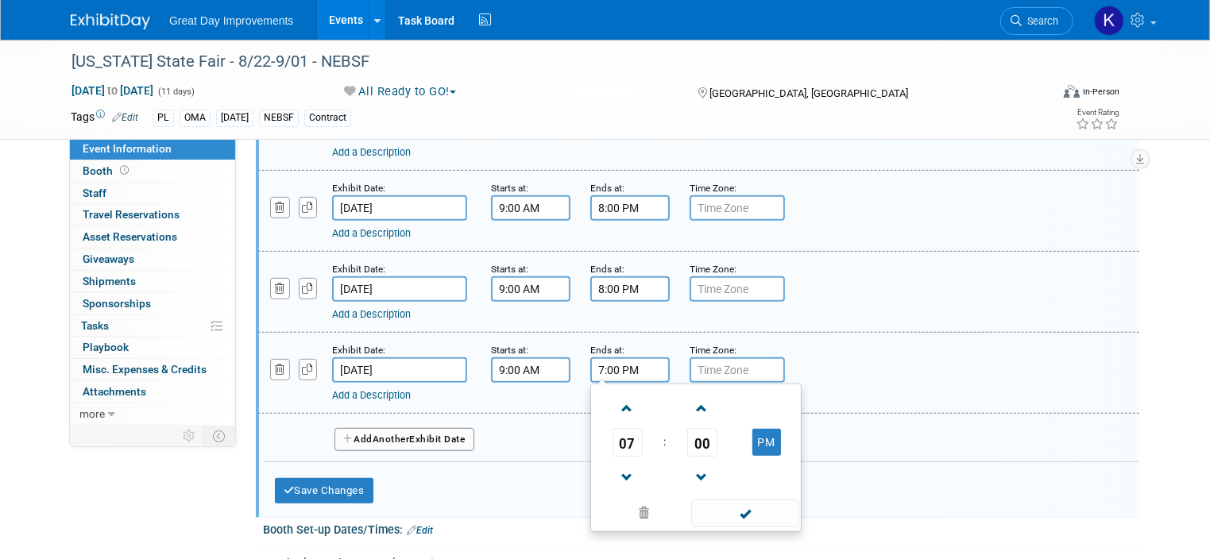
click at [613, 357] on input "7:00 PM" at bounding box center [629, 369] width 79 height 25
click at [613, 397] on span at bounding box center [627, 409] width 28 height 28
type input "9:00 PM"
click at [543, 414] on div "Add Another Exhibit Date" at bounding box center [701, 435] width 876 height 42
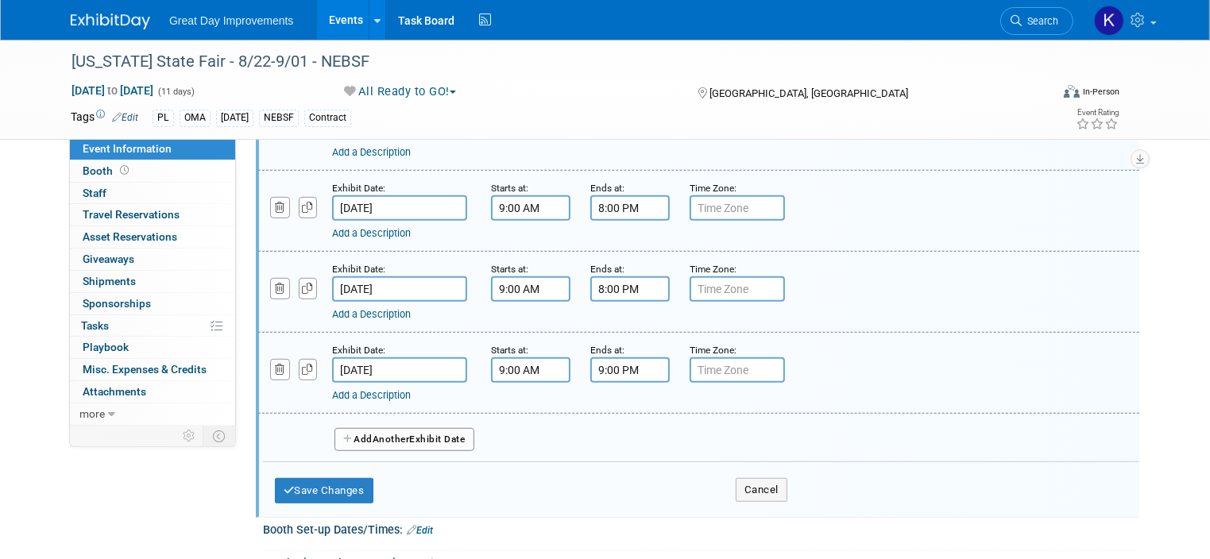
click at [399, 434] on span "Another" at bounding box center [391, 439] width 37 height 11
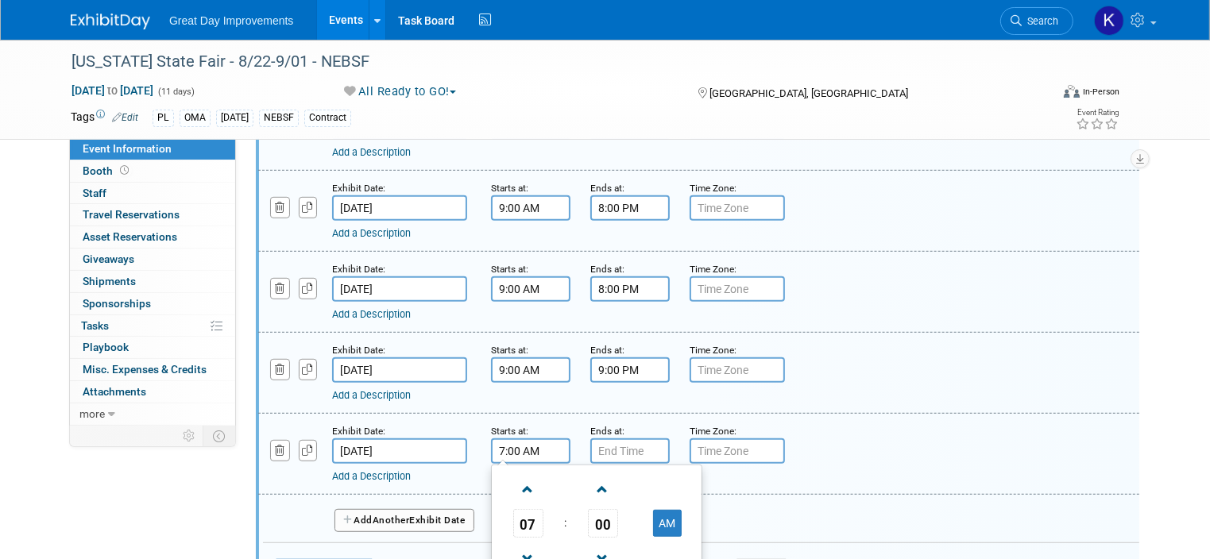
click at [493, 438] on input "7:00 AM" at bounding box center [530, 450] width 79 height 25
click at [514, 476] on span at bounding box center [528, 490] width 28 height 28
type input "9:00 AM"
click at [613, 445] on input "7:00 PM" at bounding box center [629, 450] width 79 height 25
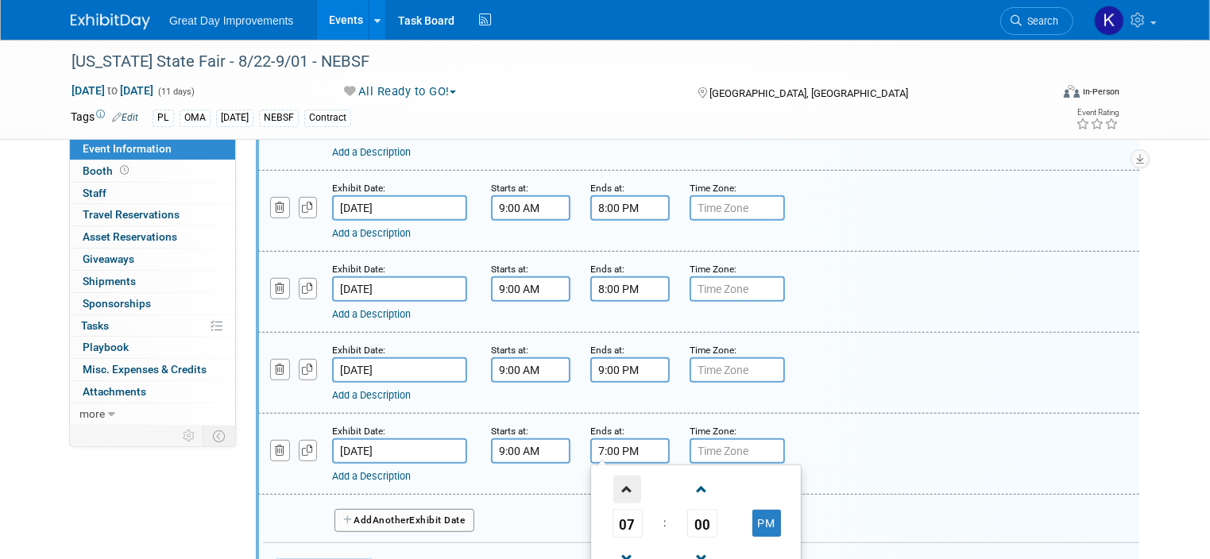
click at [615, 481] on span at bounding box center [627, 490] width 28 height 28
type input "8:00 PM"
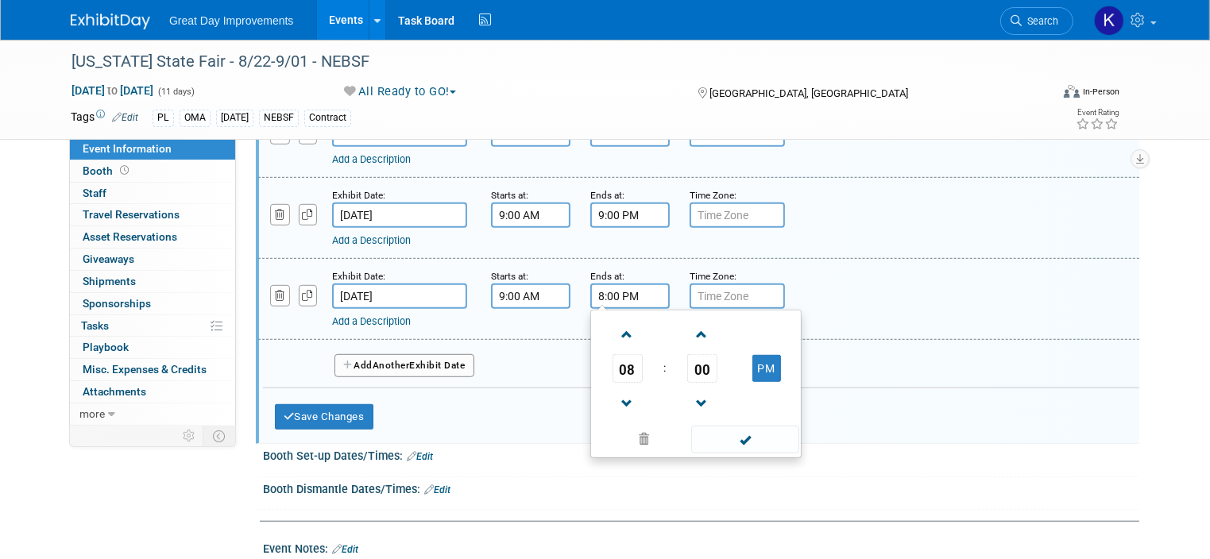
scroll to position [1033, 0]
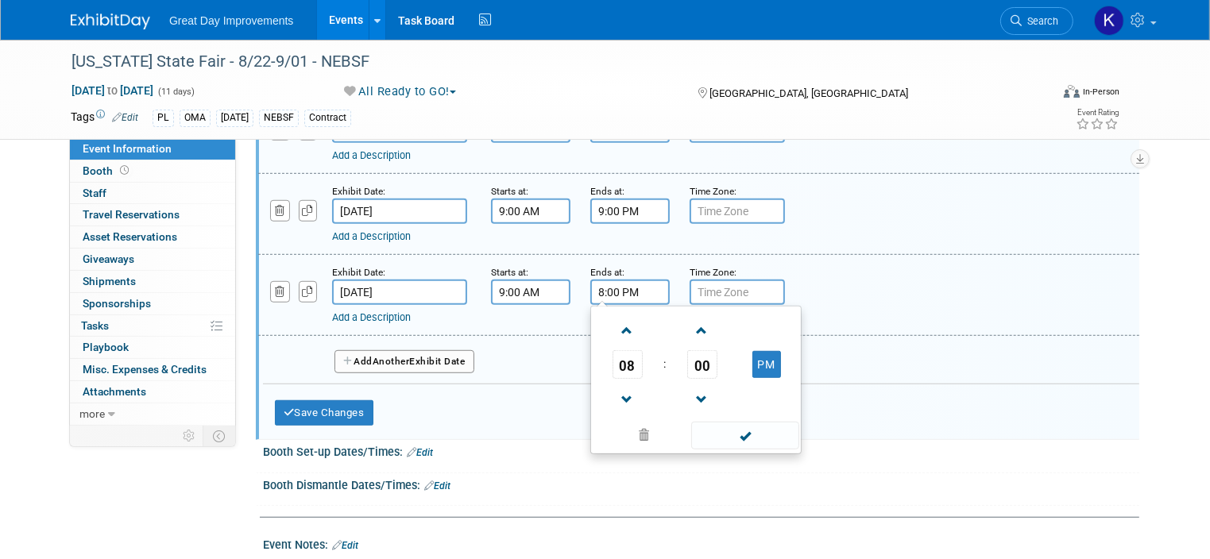
click at [412, 350] on button "Add Another Exhibit Date" at bounding box center [404, 362] width 140 height 24
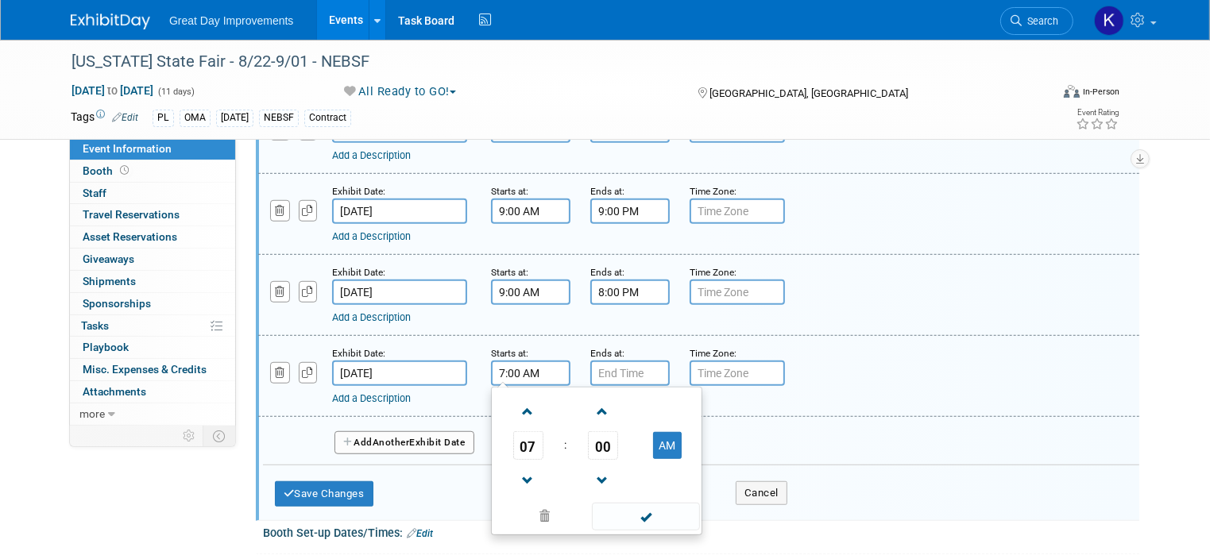
click at [491, 364] on input "7:00 AM" at bounding box center [530, 373] width 79 height 25
click at [514, 401] on span at bounding box center [528, 412] width 28 height 28
type input "9:00 AM"
click at [590, 365] on input "7:00 PM" at bounding box center [629, 373] width 79 height 25
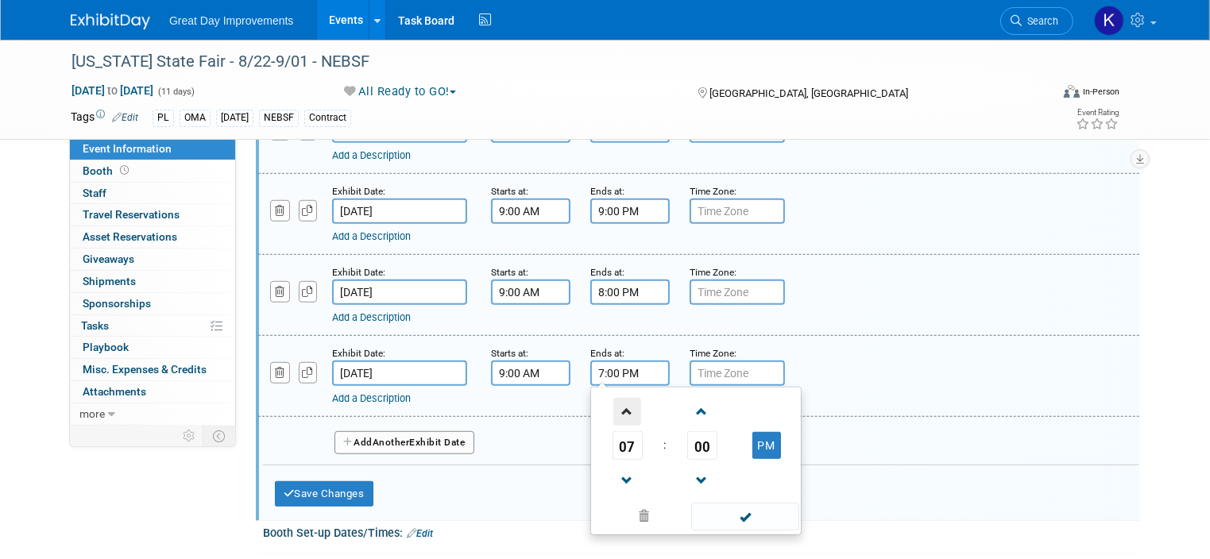
click at [613, 400] on span at bounding box center [627, 412] width 28 height 28
type input "8:00 PM"
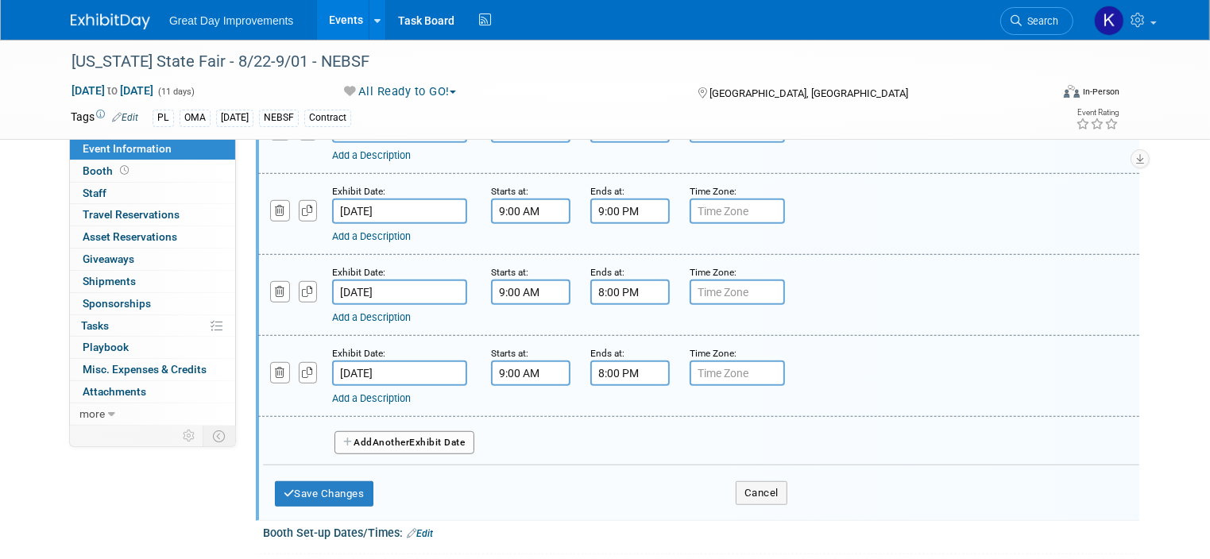
click at [530, 417] on div "Add Another Exhibit Date" at bounding box center [701, 438] width 876 height 42
click at [387, 437] on span "Another" at bounding box center [391, 442] width 37 height 11
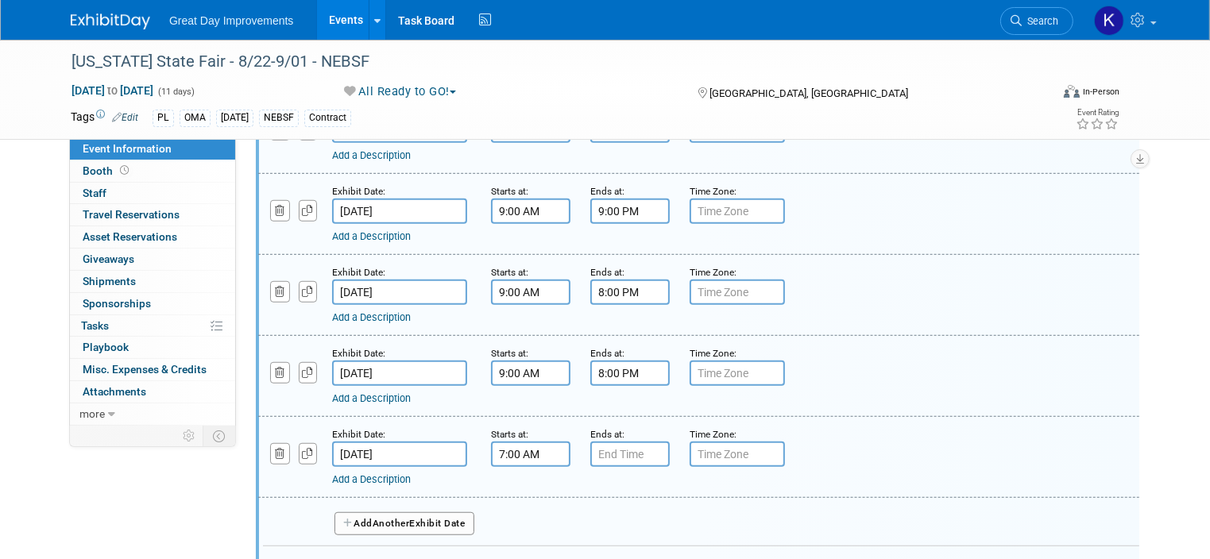
click at [500, 442] on input "7:00 AM" at bounding box center [530, 454] width 79 height 25
click at [514, 481] on span at bounding box center [528, 493] width 28 height 28
type input "9:00 AM"
click at [592, 442] on input "7:00 PM" at bounding box center [629, 454] width 79 height 25
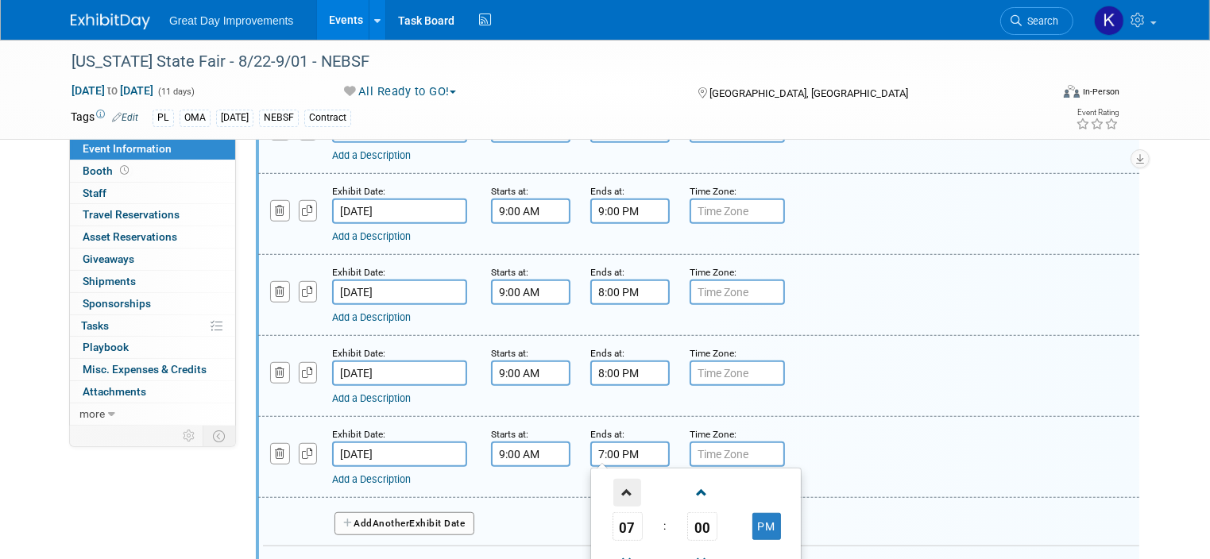
click at [615, 479] on span at bounding box center [627, 493] width 28 height 28
type input "8:00 PM"
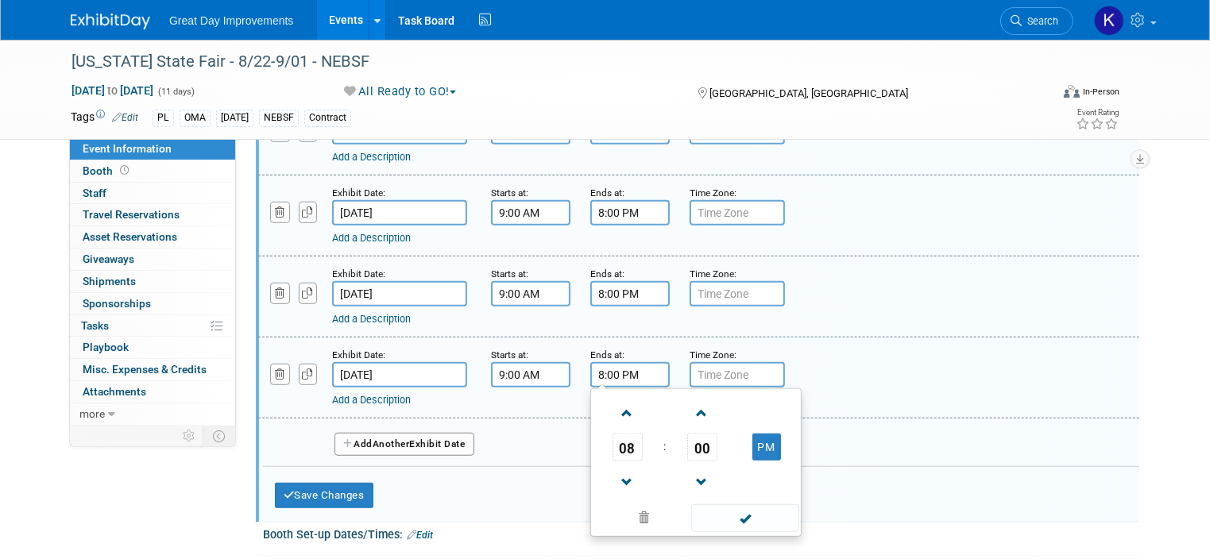
scroll to position [1191, 0]
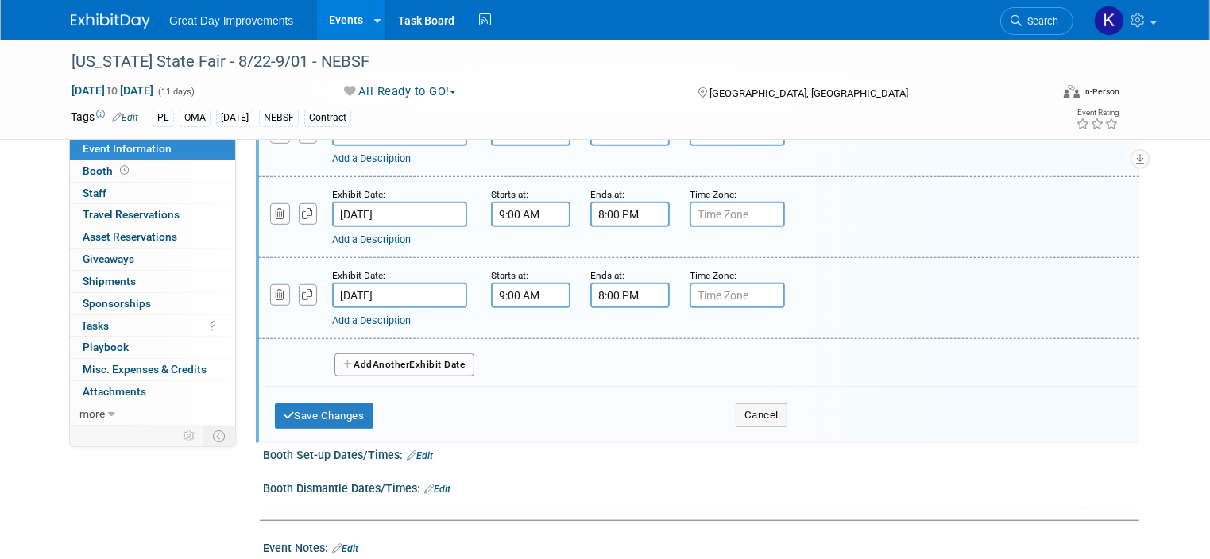
click at [430, 355] on button "Add Another Exhibit Date" at bounding box center [404, 365] width 140 height 24
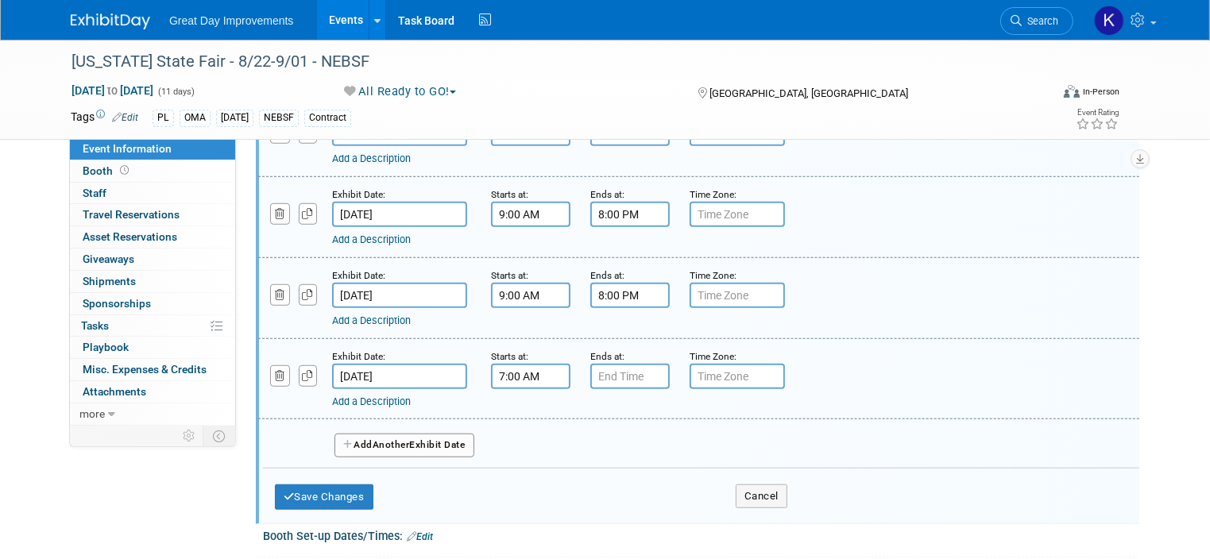
click at [493, 364] on input "7:00 AM" at bounding box center [530, 376] width 79 height 25
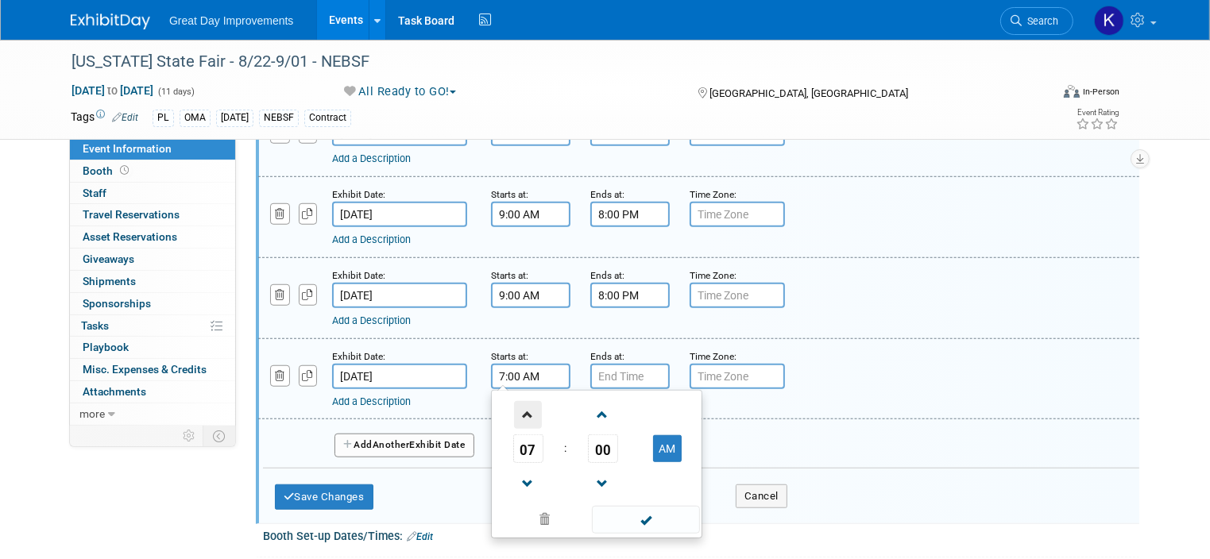
click at [518, 406] on span at bounding box center [528, 415] width 28 height 28
type input "9:00 AM"
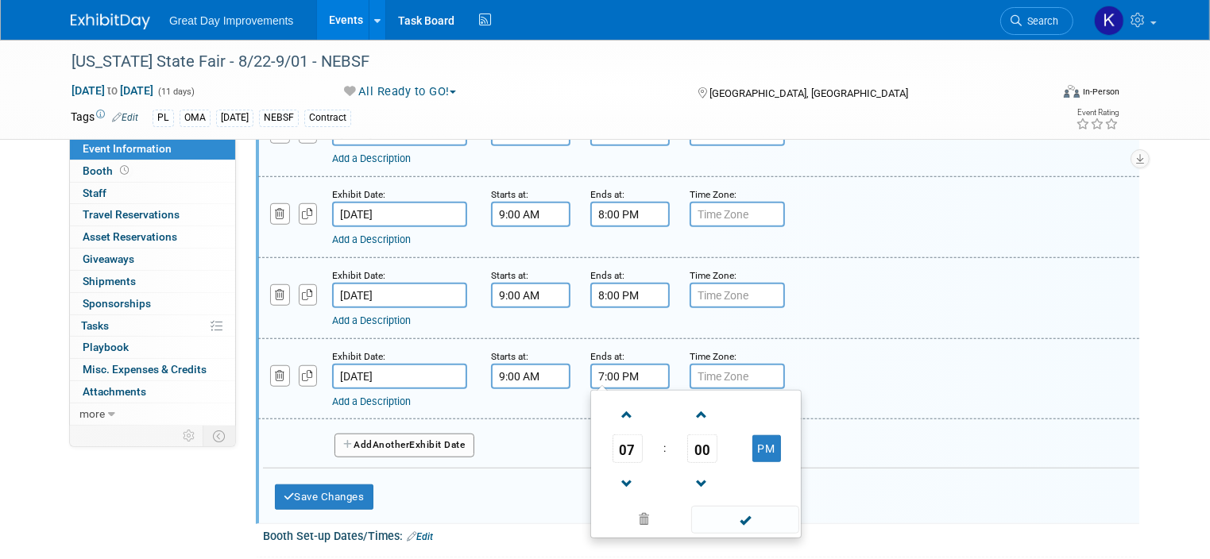
click at [599, 365] on input "7:00 PM" at bounding box center [629, 376] width 79 height 25
click at [613, 402] on span at bounding box center [627, 415] width 28 height 28
type input "8:00 PM"
click at [408, 434] on button "Add Another Exhibit Date" at bounding box center [404, 446] width 140 height 24
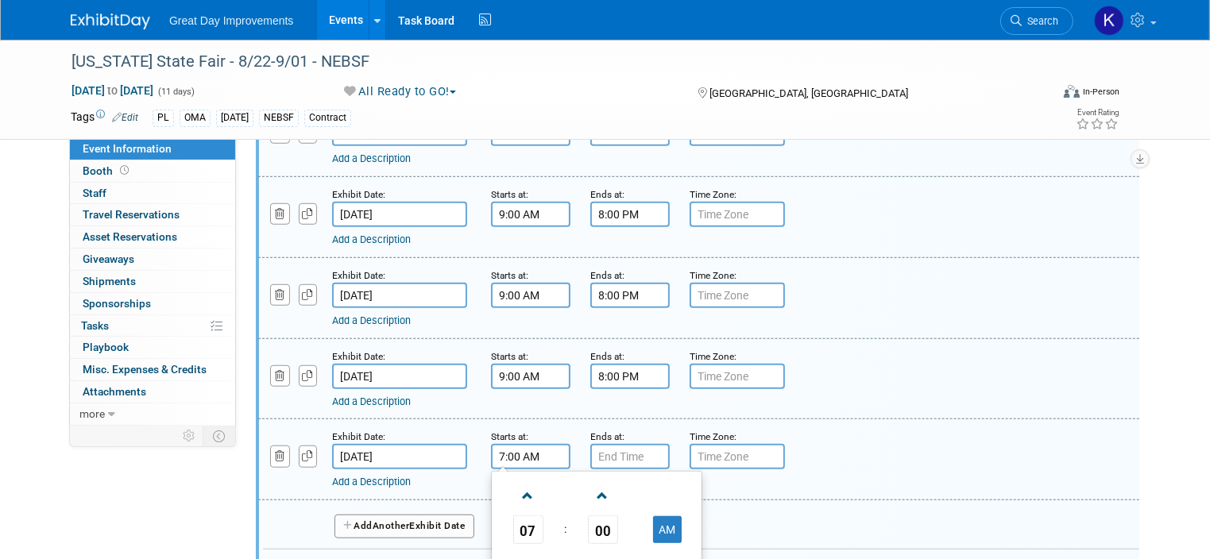
click at [491, 444] on input "7:00 AM" at bounding box center [530, 456] width 79 height 25
click at [514, 482] on span at bounding box center [528, 496] width 28 height 28
type input "9:00 AM"
click at [615, 444] on input "7:00 PM" at bounding box center [629, 456] width 79 height 25
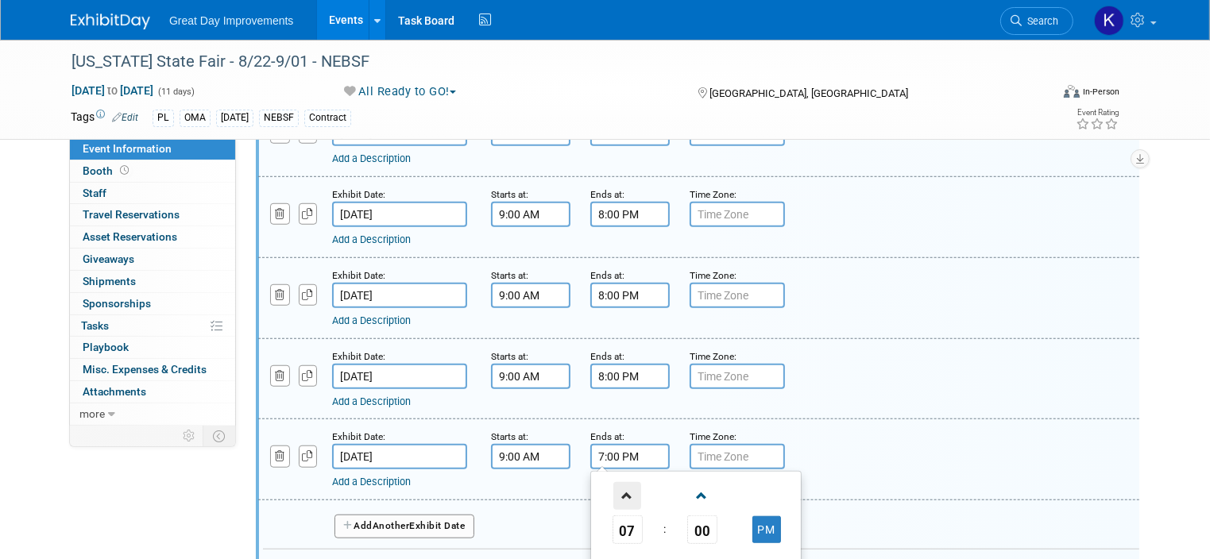
click at [613, 482] on span at bounding box center [627, 496] width 28 height 28
type input "8:00 PM"
click at [523, 500] on div "Add Another Exhibit Date" at bounding box center [701, 521] width 876 height 42
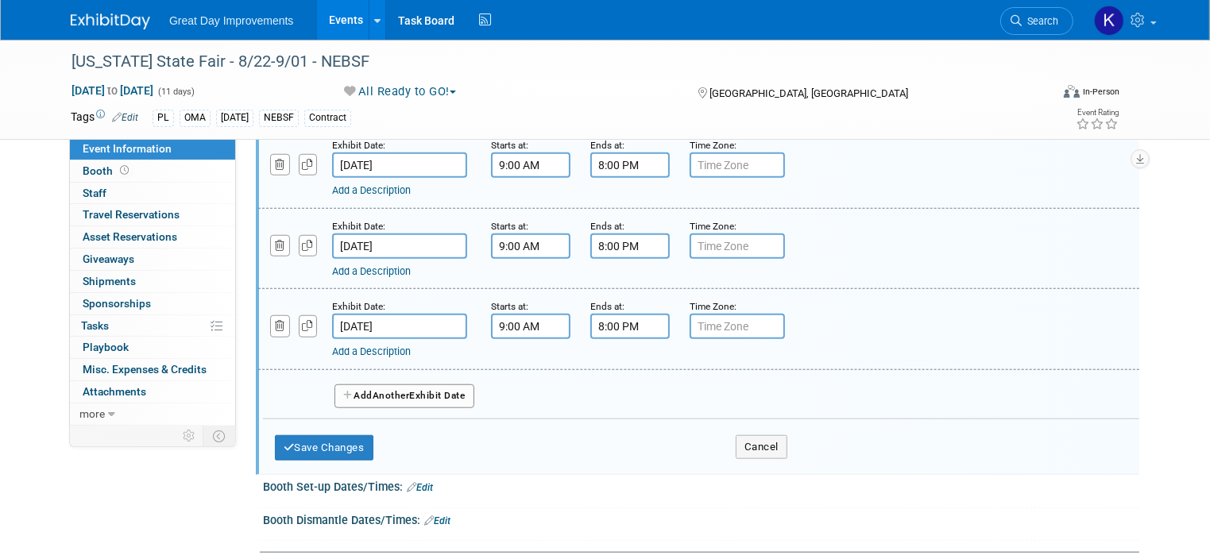
scroll to position [1350, 0]
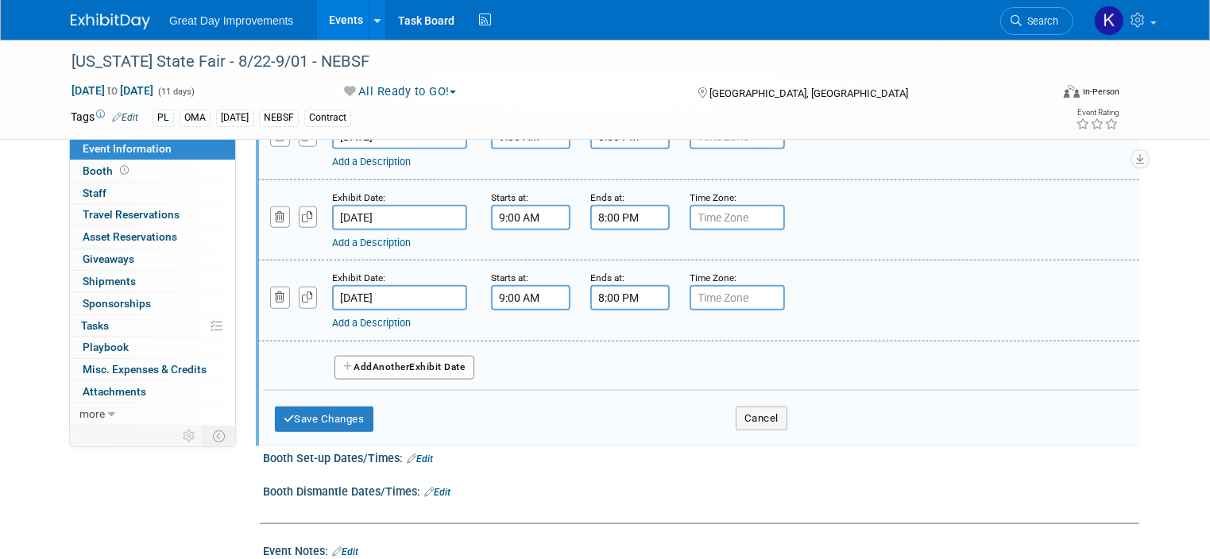
click at [386, 361] on span "Another" at bounding box center [391, 366] width 37 height 11
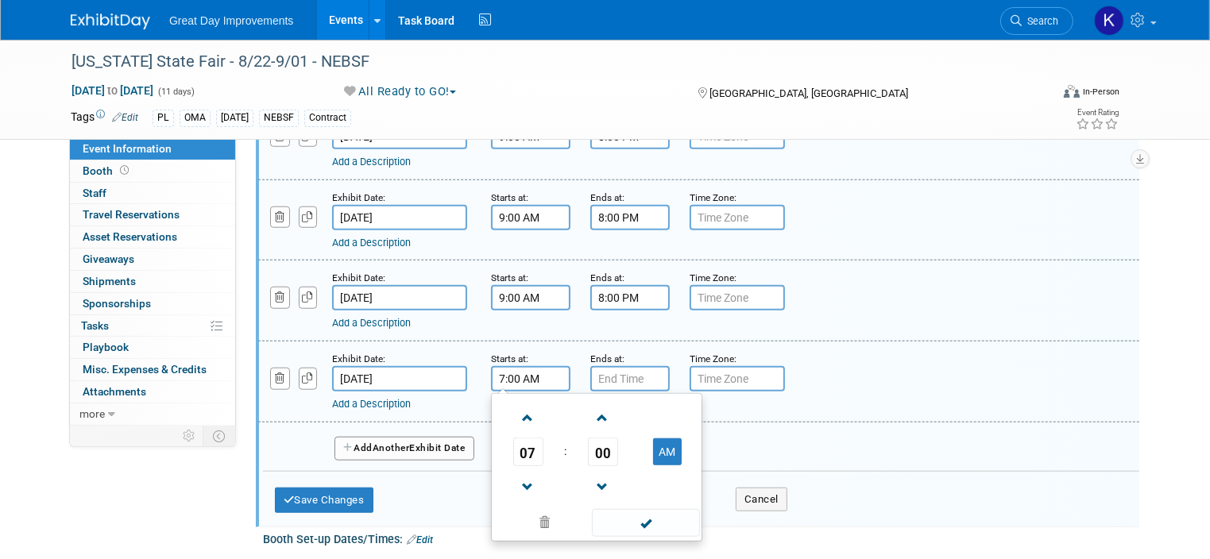
click at [508, 374] on input "7:00 AM" at bounding box center [530, 378] width 79 height 25
click at [514, 406] on span at bounding box center [528, 418] width 28 height 28
type input "9:00 AM"
click at [603, 369] on input "7:00 PM" at bounding box center [629, 378] width 79 height 25
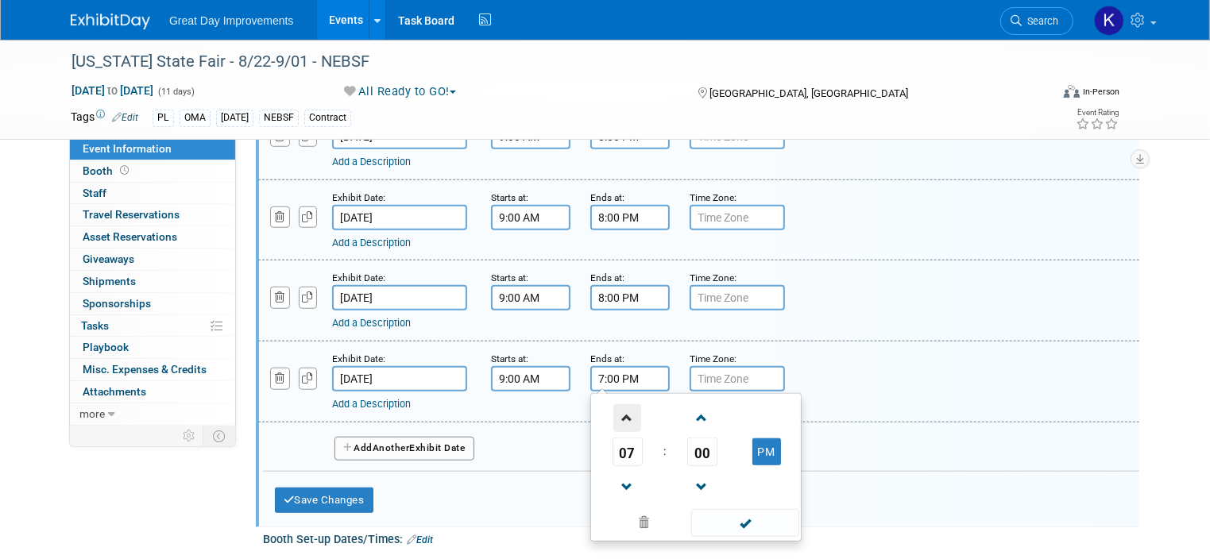
click at [613, 404] on span at bounding box center [627, 418] width 28 height 28
type input "8:00 PM"
click at [523, 423] on div "Add Another Exhibit Date" at bounding box center [701, 444] width 876 height 42
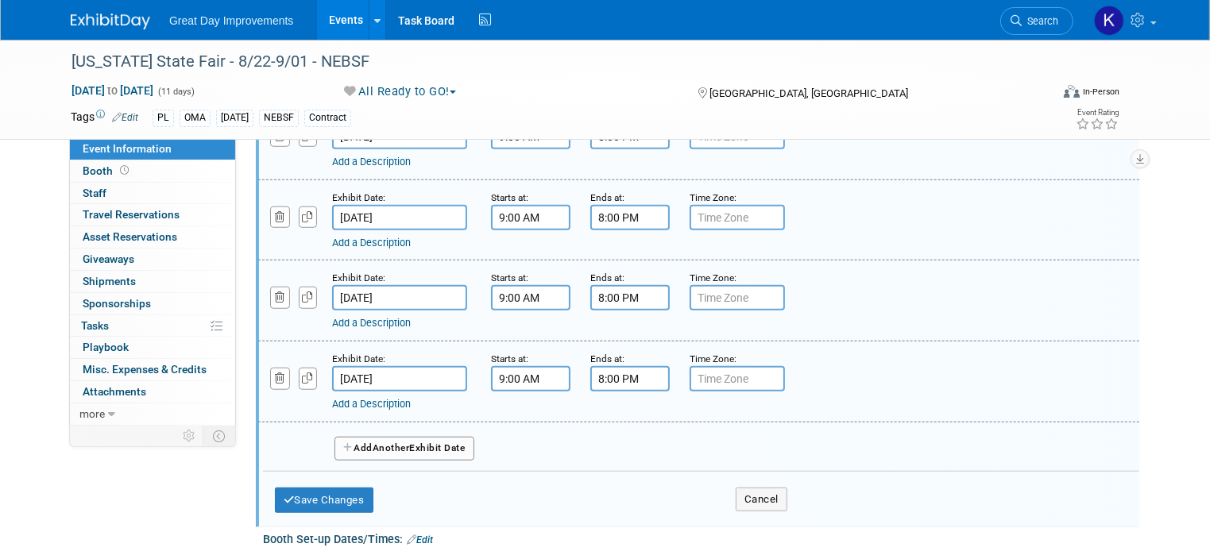
click at [450, 437] on button "Add Another Exhibit Date" at bounding box center [404, 449] width 140 height 24
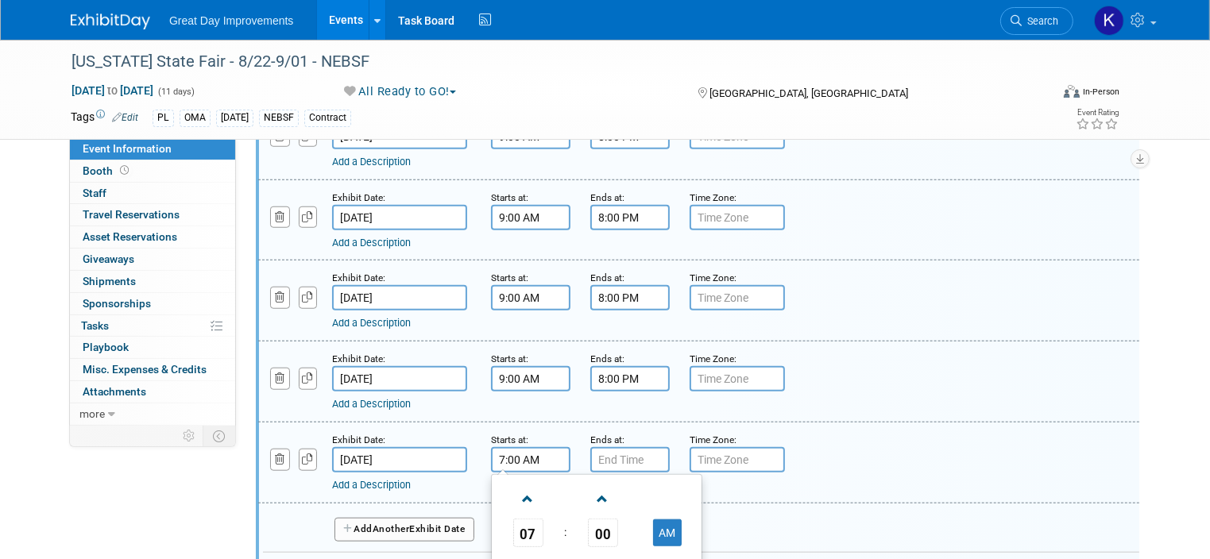
click at [498, 447] on input "7:00 AM" at bounding box center [530, 459] width 79 height 25
click at [514, 485] on span at bounding box center [528, 499] width 28 height 28
type input "9:00 AM"
type input "7:00 PM"
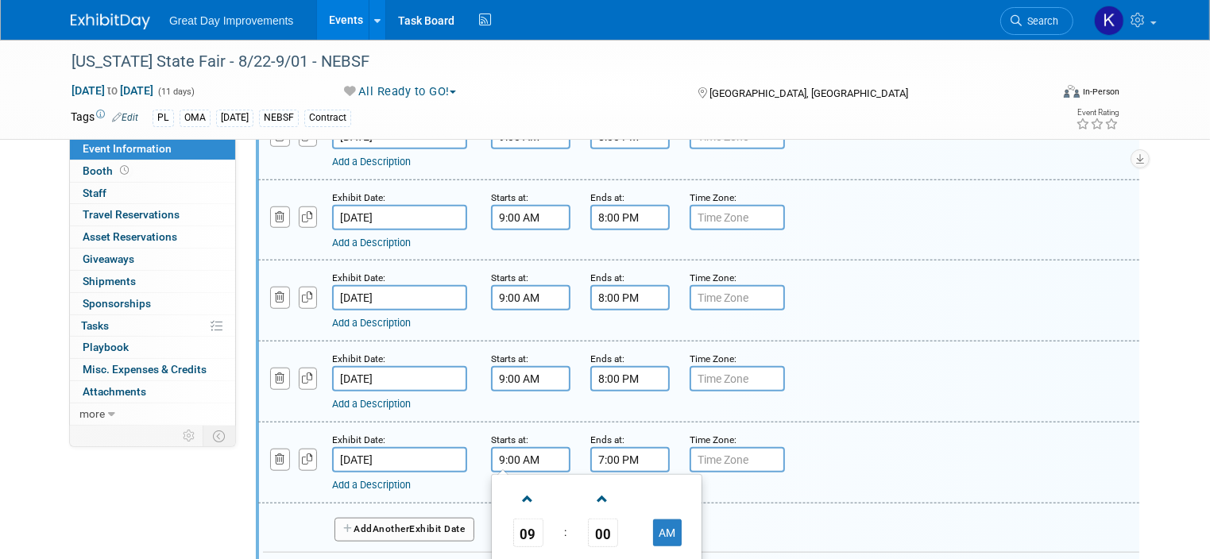
click at [609, 447] on input "7:00 PM" at bounding box center [629, 459] width 79 height 25
click at [801, 444] on div "Add a Description Description:" at bounding box center [698, 461] width 905 height 61
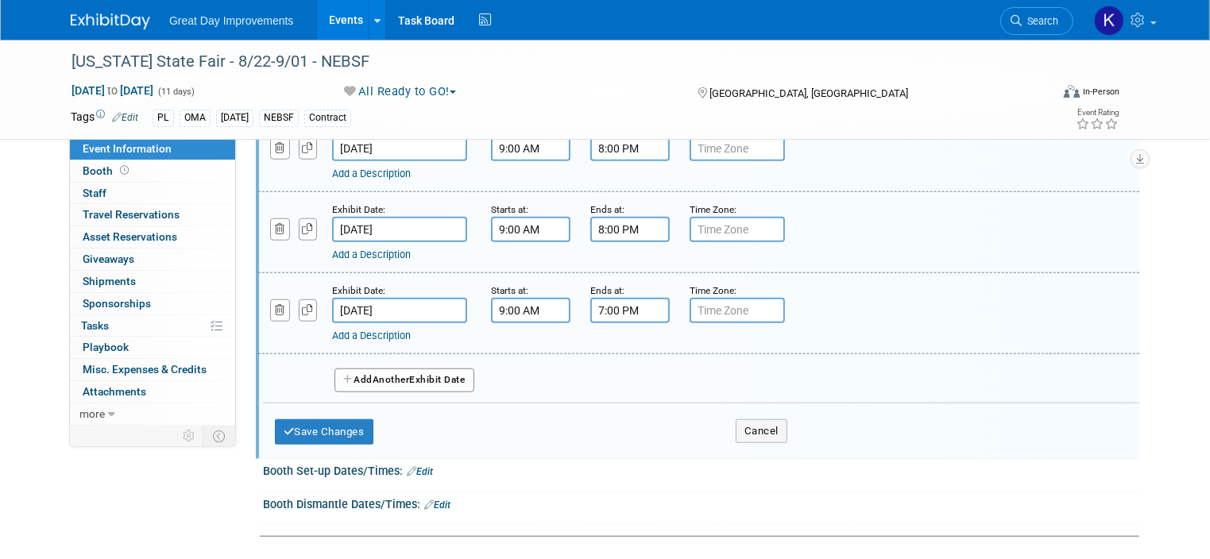
scroll to position [1509, 0]
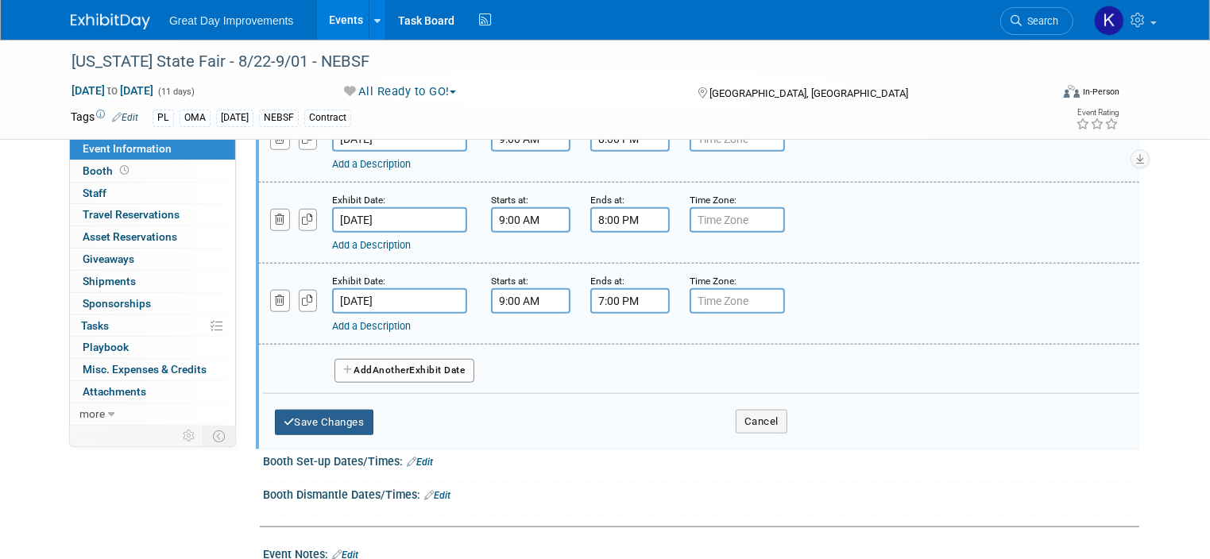
click at [346, 410] on button "Save Changes" at bounding box center [324, 422] width 98 height 25
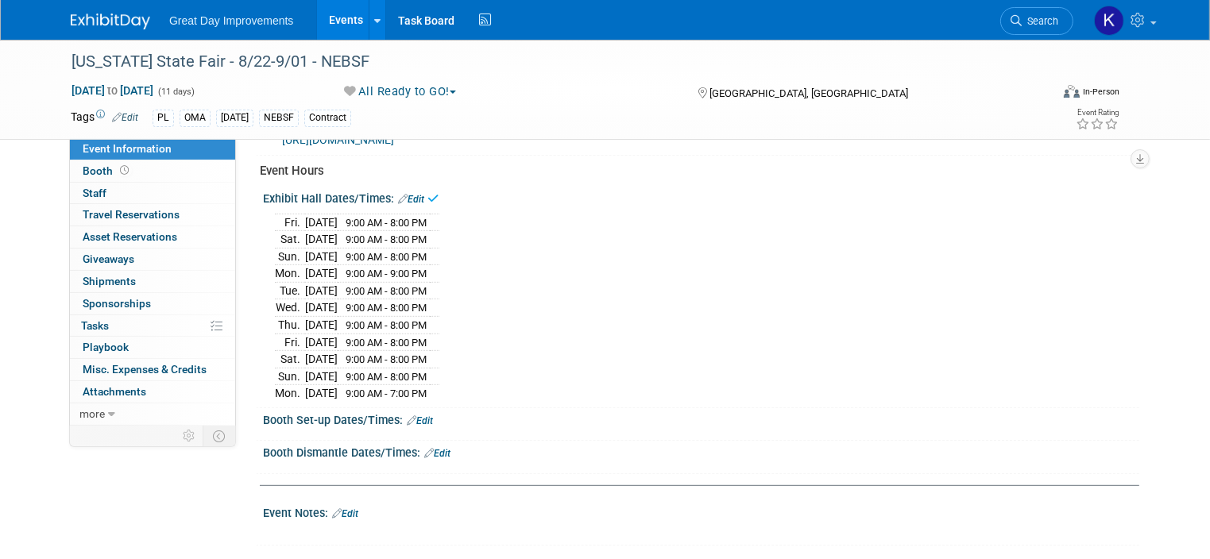
scroll to position [787, 0]
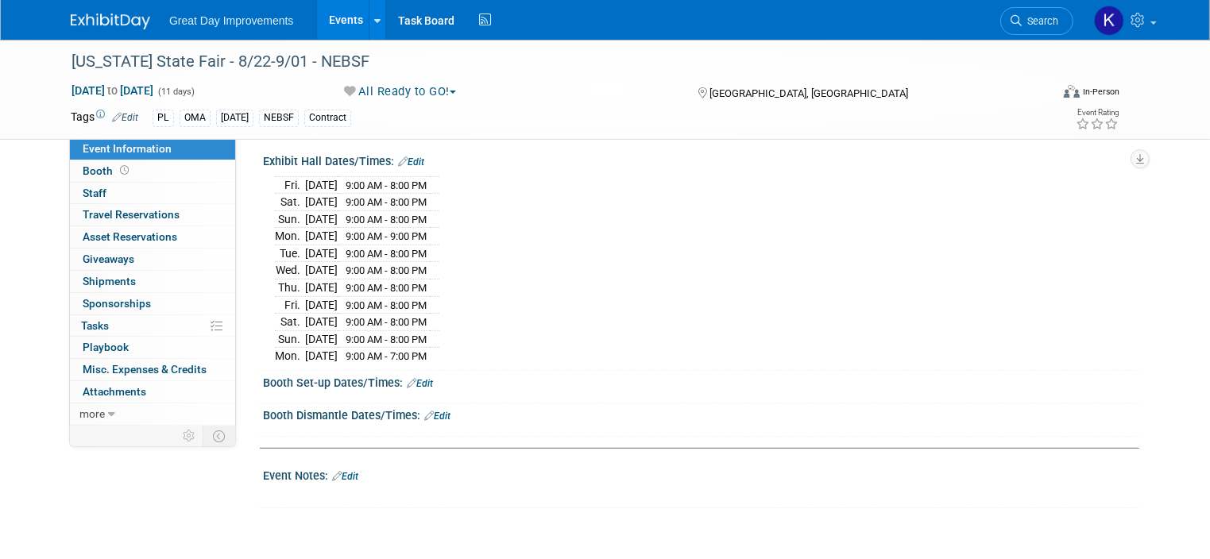
click at [416, 378] on link "Edit" at bounding box center [420, 383] width 26 height 11
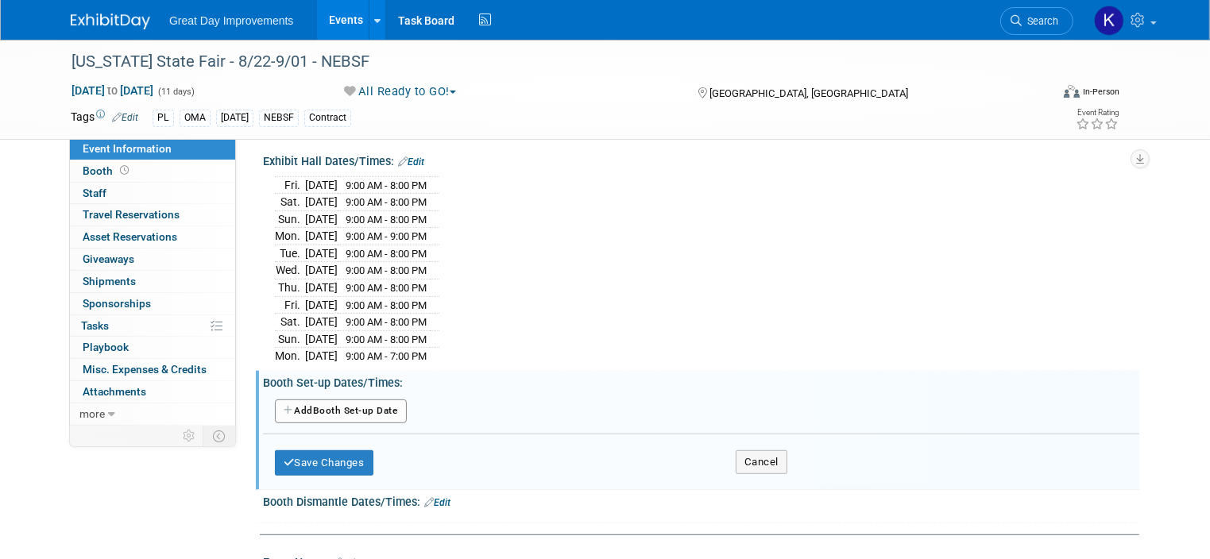
click at [380, 400] on button "Add Another Booth Set-up Date" at bounding box center [341, 412] width 132 height 24
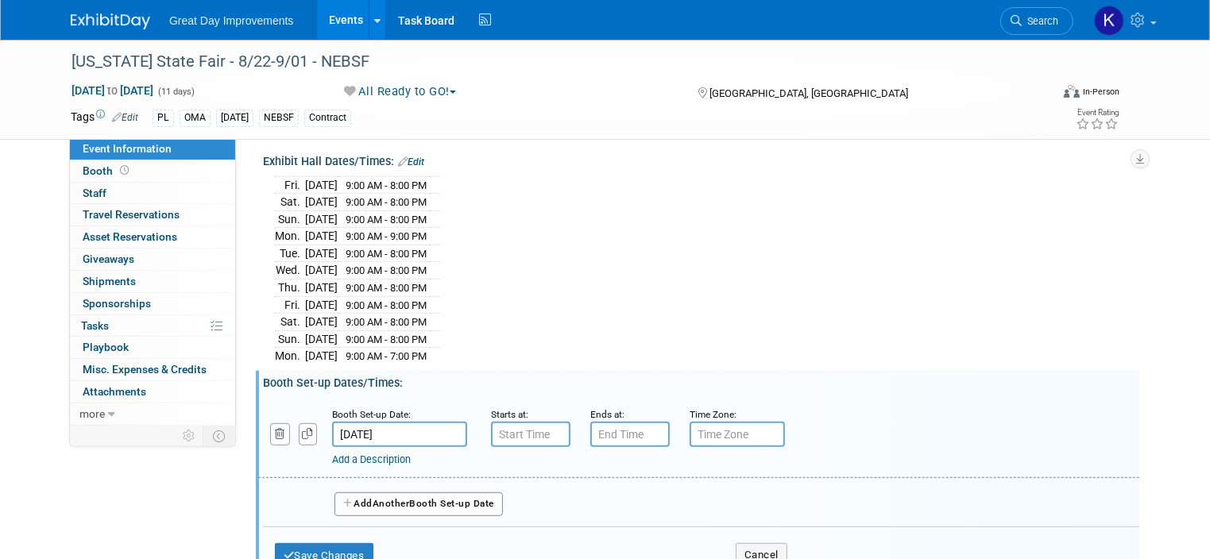
type input "7:00 AM"
click at [515, 422] on input "7:00 AM" at bounding box center [530, 434] width 79 height 25
click at [614, 424] on input "7:00 PM" at bounding box center [629, 434] width 79 height 25
drag, startPoint x: 637, startPoint y: 423, endPoint x: 558, endPoint y: 406, distance: 81.2
click at [558, 406] on div "Booth Set-up Date: Aug 22, 2025 Starts at: 7:00 AM Ends at: 7:00 PM 07 : 00 PM …" at bounding box center [698, 437] width 881 height 81
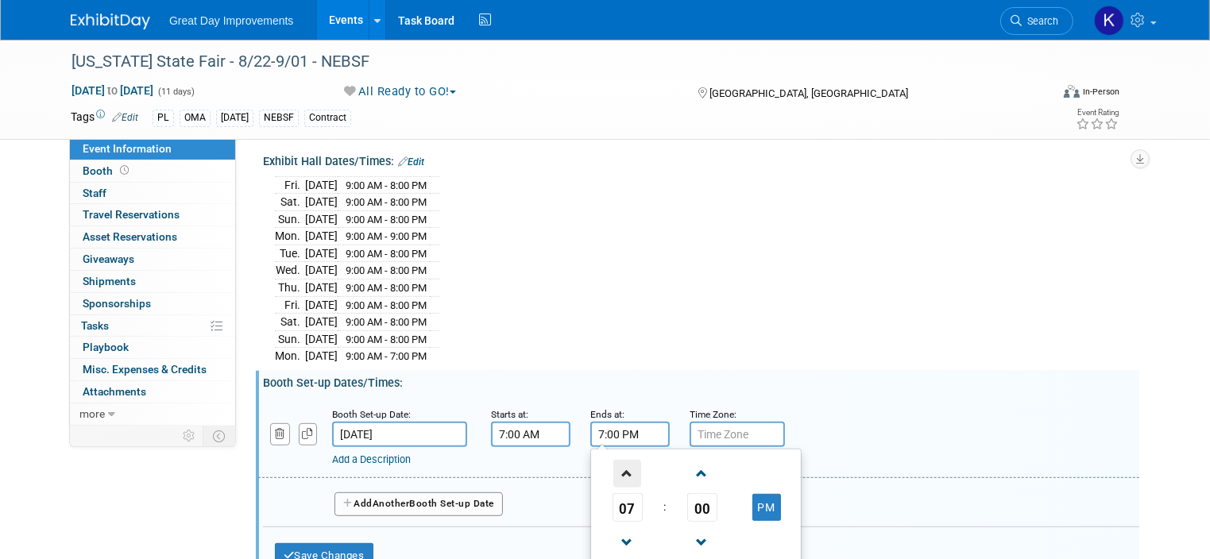
click at [613, 460] on span at bounding box center [627, 474] width 28 height 28
click at [755, 496] on button "PM" at bounding box center [766, 507] width 29 height 27
type input "8:00 AM"
click at [561, 342] on div "Fri. Aug 22, 2025 9:00 AM - 8:00 PM Sat. Aug 23, 2025 9:00 AM - 8:00 PM Sun." at bounding box center [701, 268] width 852 height 192
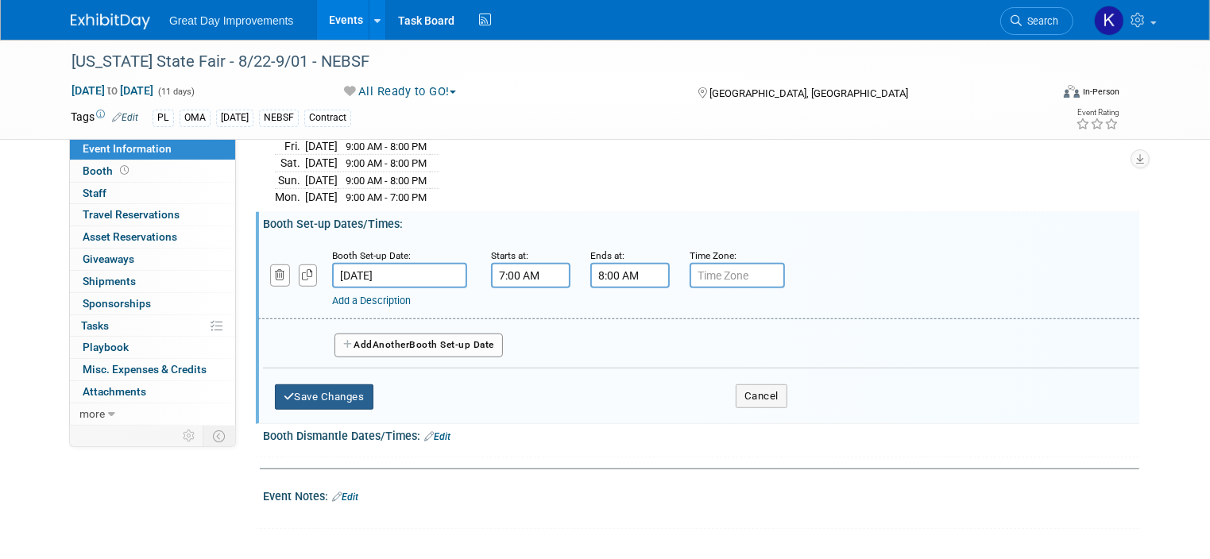
click at [307, 384] on button "Save Changes" at bounding box center [324, 396] width 98 height 25
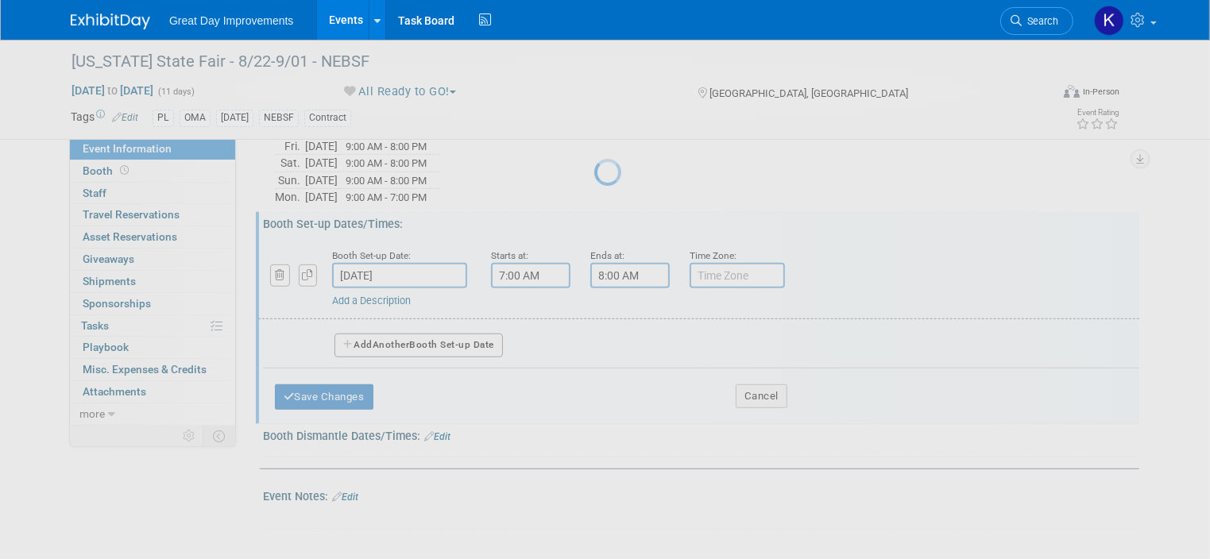
scroll to position [890, 0]
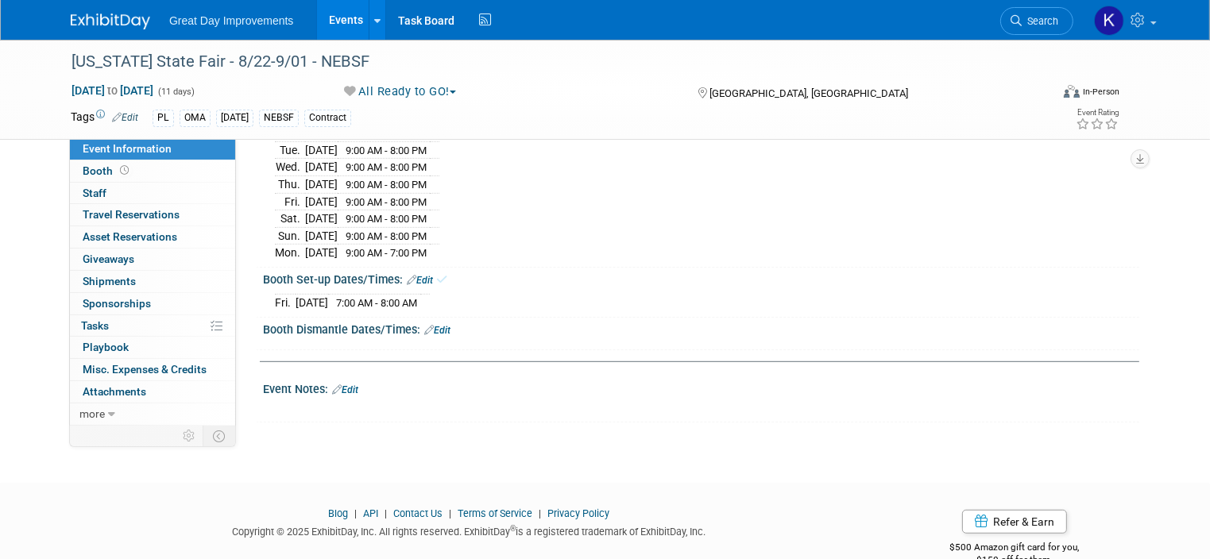
click at [432, 325] on link "Edit" at bounding box center [437, 330] width 26 height 11
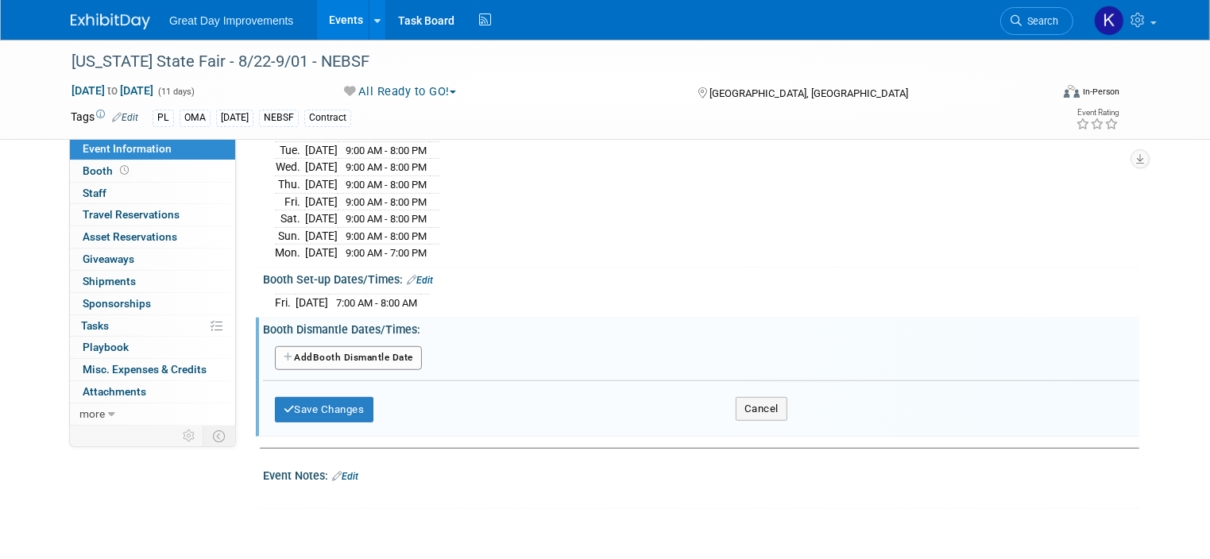
click at [379, 346] on button "Add Another Booth Dismantle Date" at bounding box center [348, 358] width 147 height 24
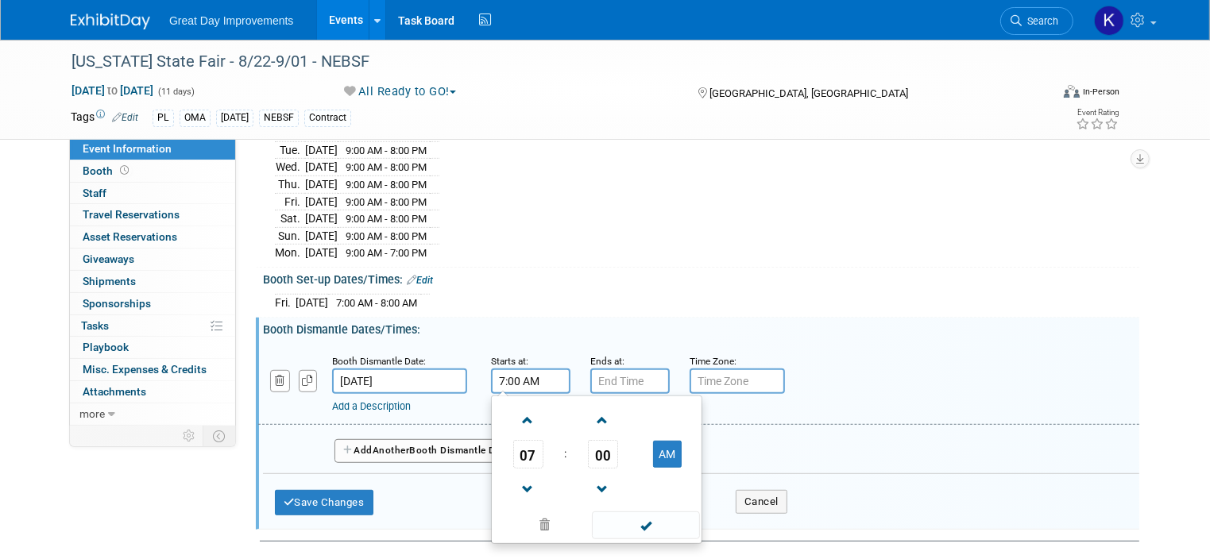
click at [528, 371] on input "7:00 AM" at bounding box center [530, 381] width 79 height 25
click at [511, 371] on input "7:00 AM" at bounding box center [530, 381] width 79 height 25
click at [654, 441] on button "AM" at bounding box center [667, 454] width 29 height 27
type input "7:00 PM"
click at [594, 369] on input "7:00 PM" at bounding box center [629, 381] width 79 height 25
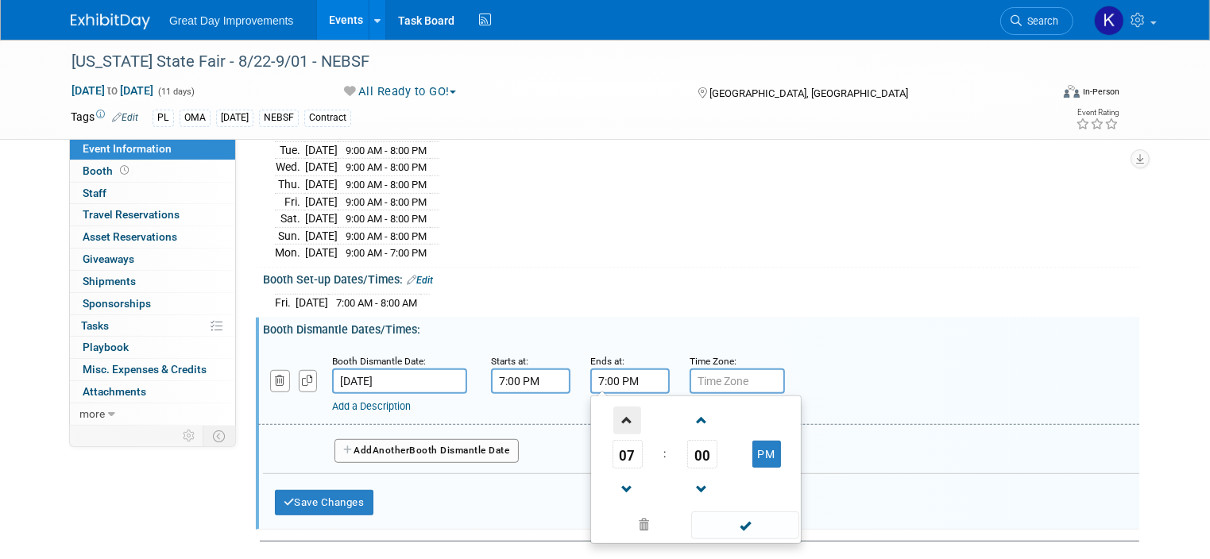
click at [613, 407] on span at bounding box center [627, 421] width 28 height 28
type input "8:00 PM"
click at [604, 369] on input "8:00 PM" at bounding box center [629, 381] width 79 height 25
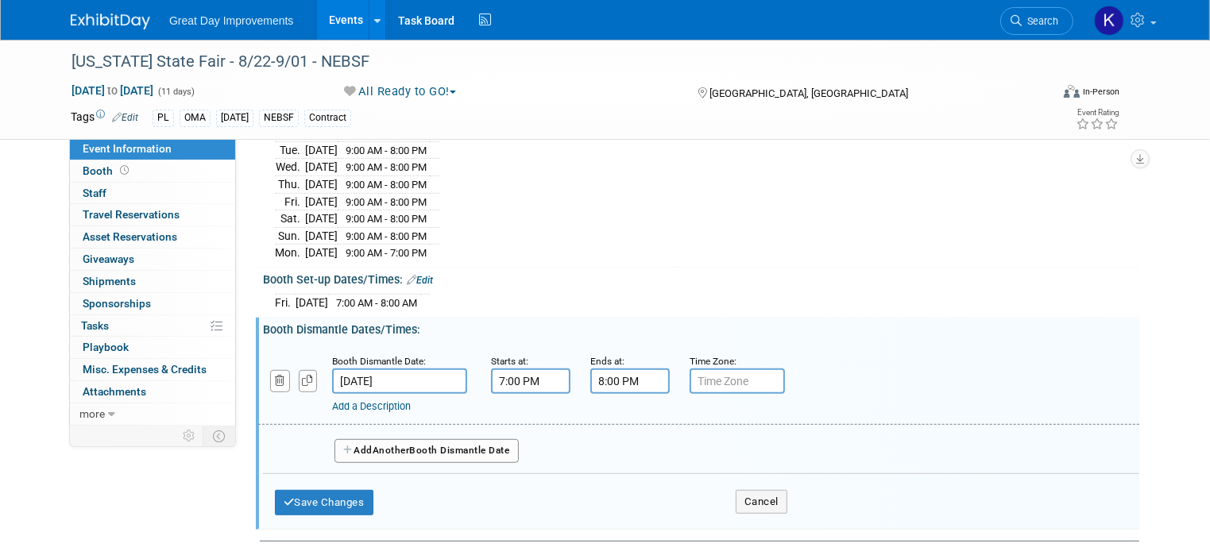
click at [842, 431] on div "Add Another Booth Dismantle Date" at bounding box center [701, 446] width 876 height 42
click at [286, 490] on button "Save Changes" at bounding box center [324, 502] width 98 height 25
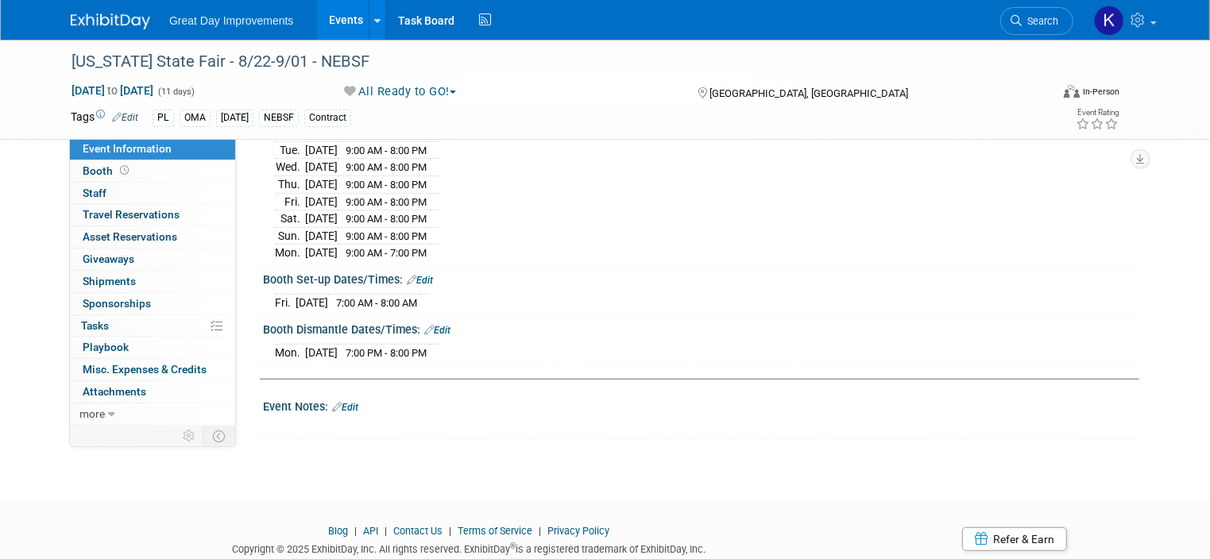
click at [367, 414] on div "X" at bounding box center [699, 418] width 856 height 8
click at [345, 402] on link "Edit" at bounding box center [345, 407] width 26 height 11
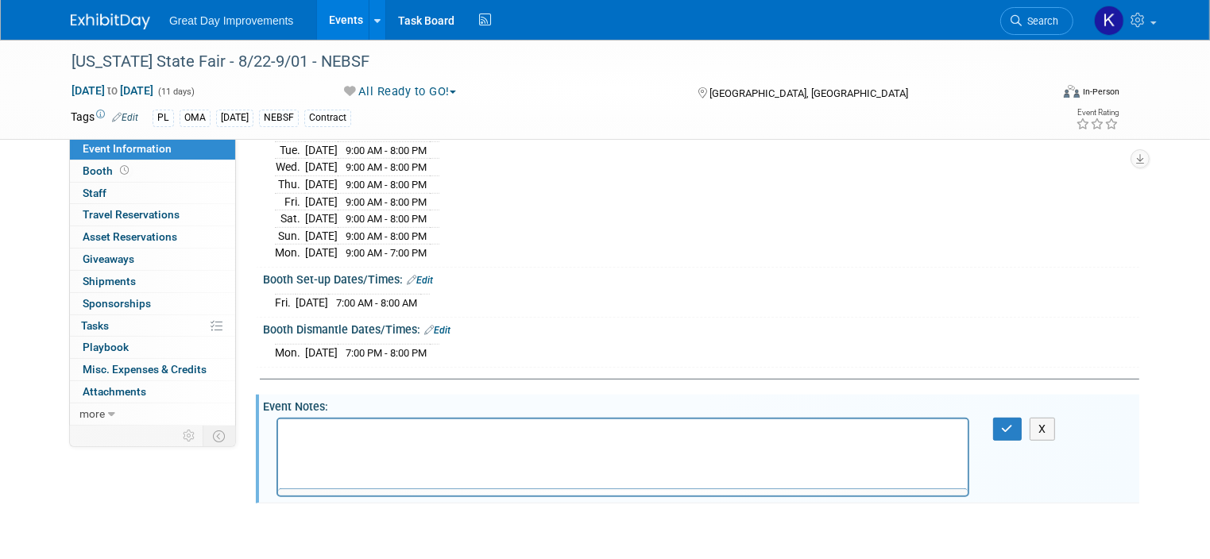
scroll to position [0, 0]
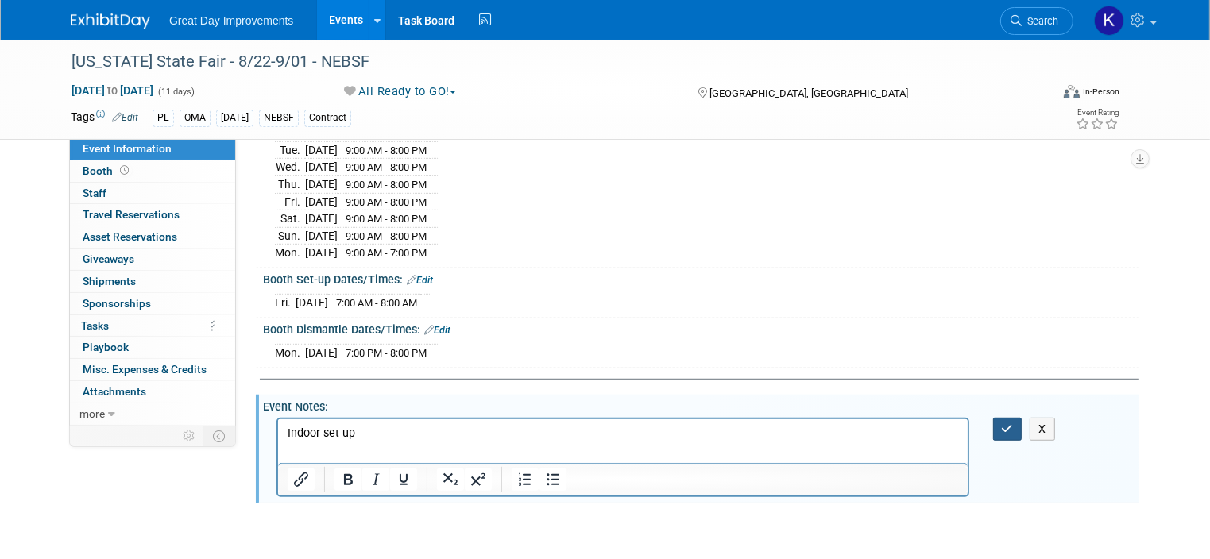
click at [1013, 423] on icon "button" at bounding box center [1008, 428] width 12 height 11
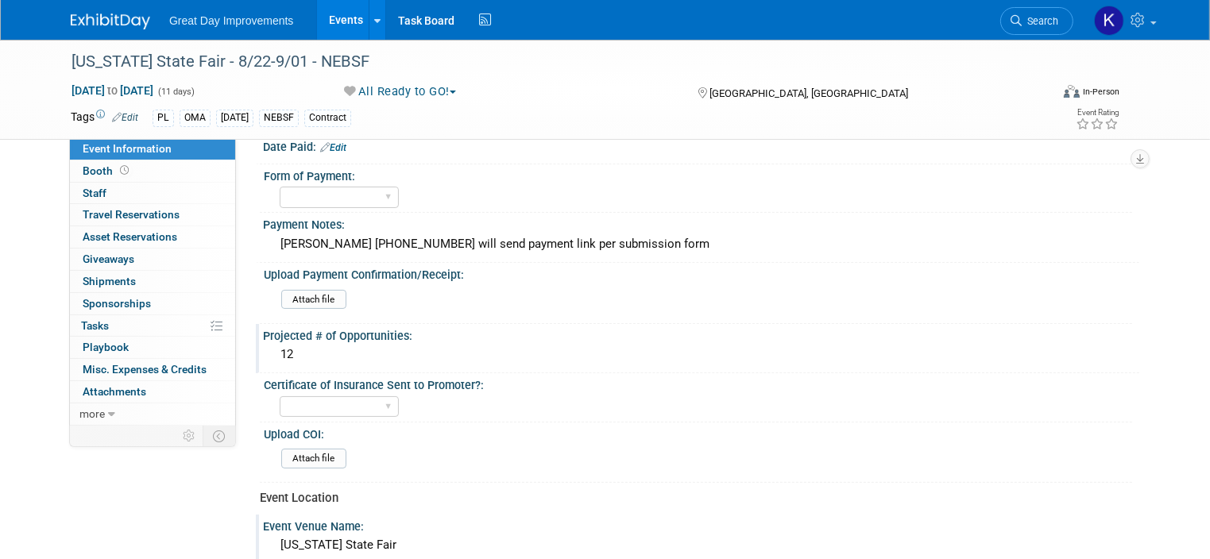
scroll to position [229, 0]
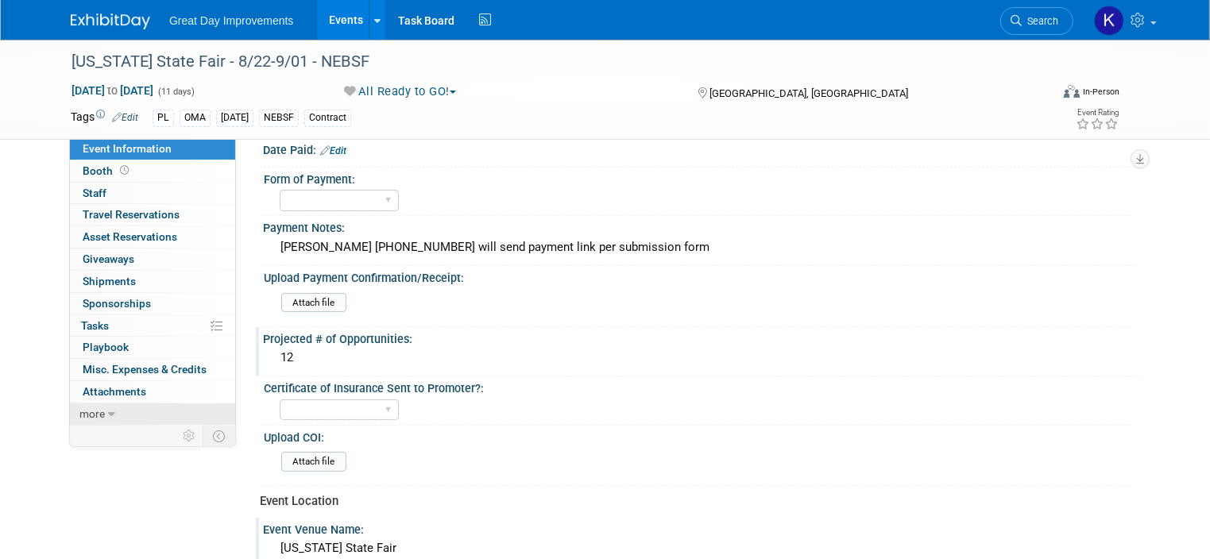
click at [133, 415] on link "more" at bounding box center [152, 413] width 165 height 21
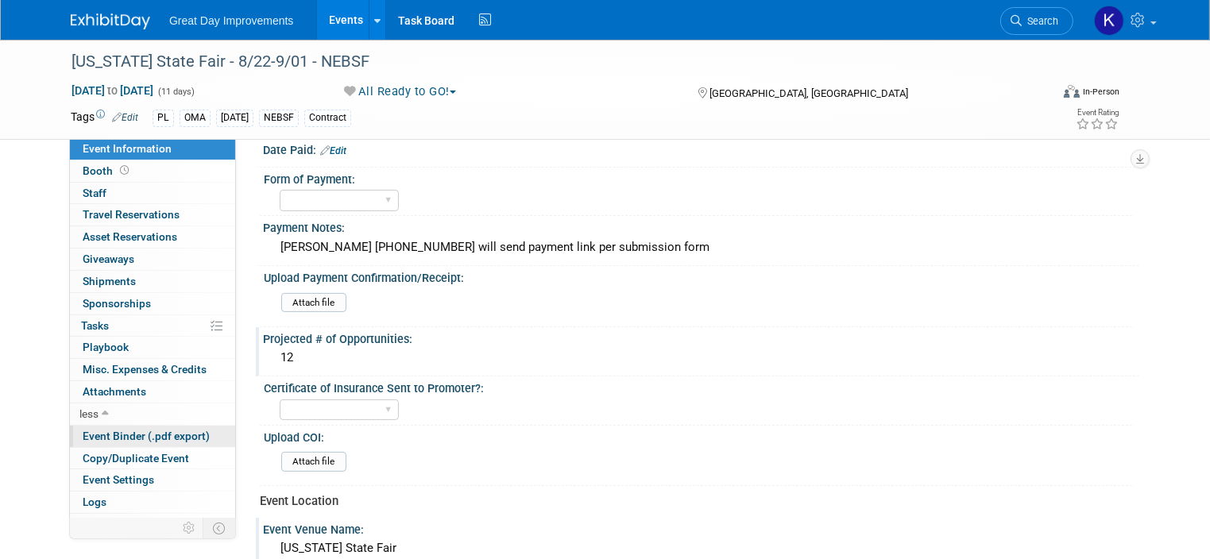
scroll to position [15, 0]
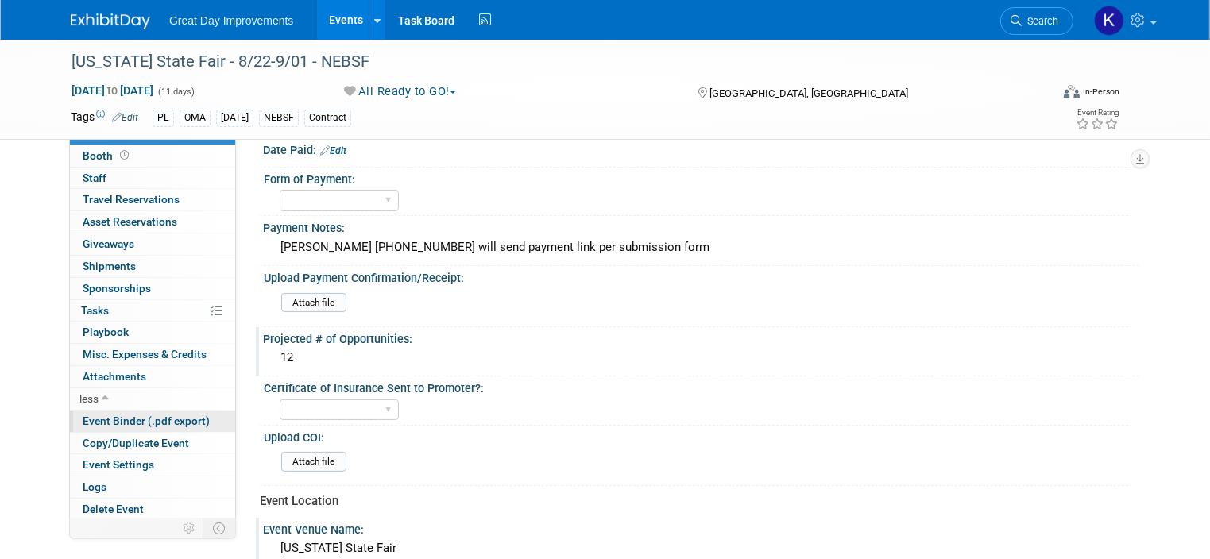
click at [155, 420] on span "Event Binder (.pdf export)" at bounding box center [146, 421] width 127 height 13
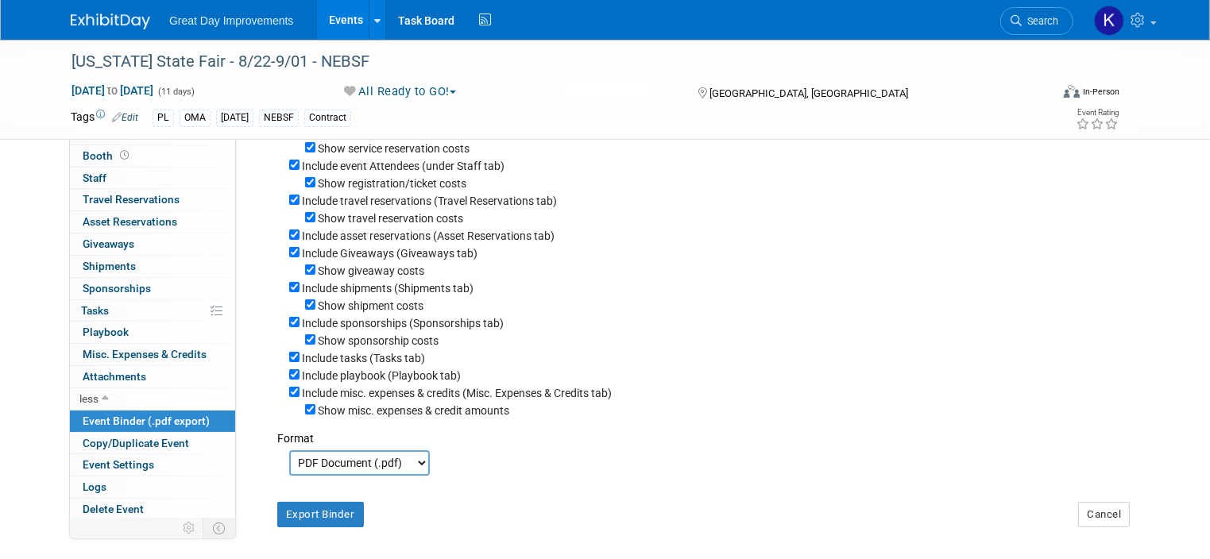
scroll to position [159, 0]
click at [315, 506] on button "Export Binder" at bounding box center [320, 513] width 87 height 25
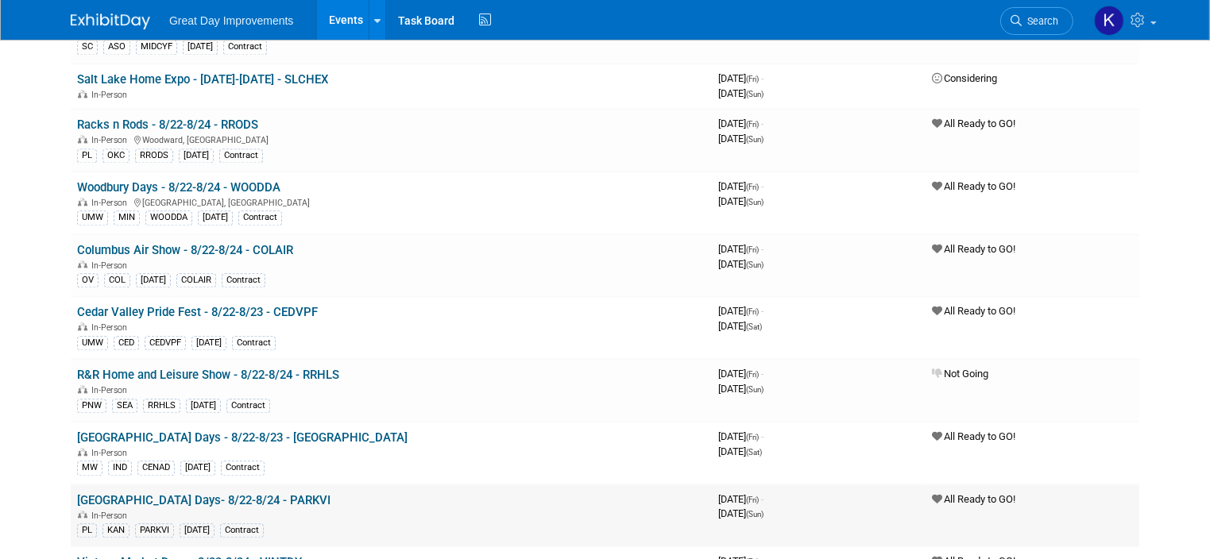
scroll to position [3574, 0]
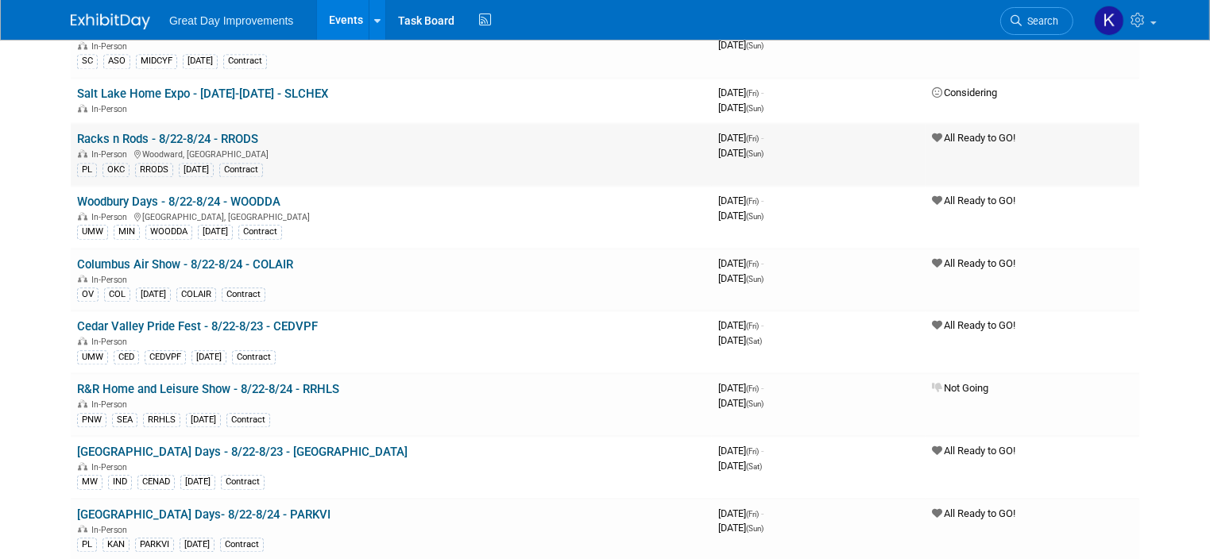
click at [171, 132] on link "Racks n Rods - 8/22-8/24 - RRODS" at bounding box center [167, 139] width 181 height 14
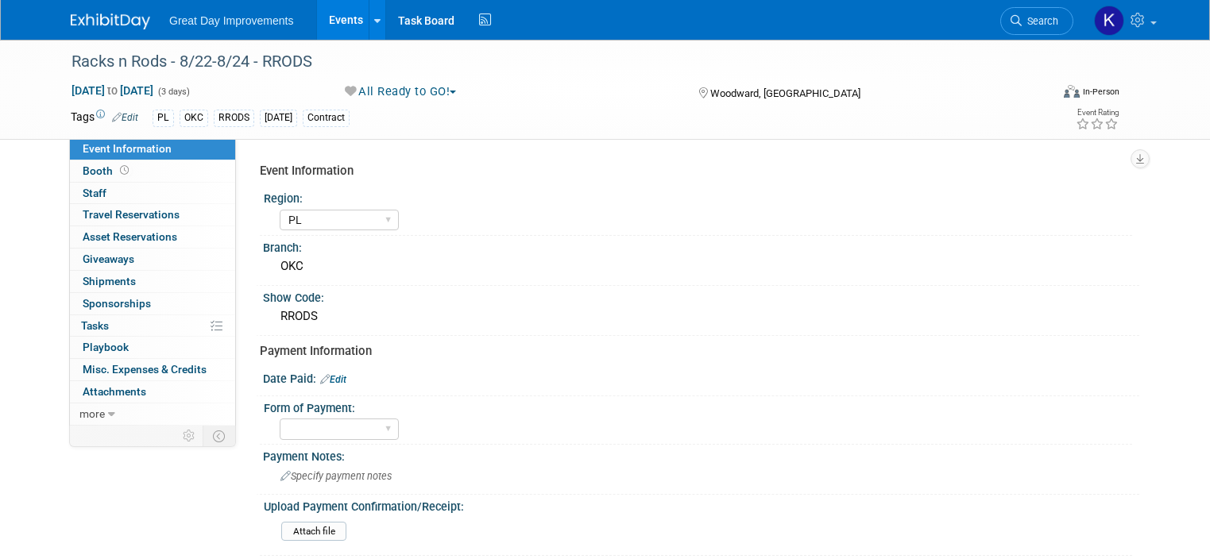
select select "PL"
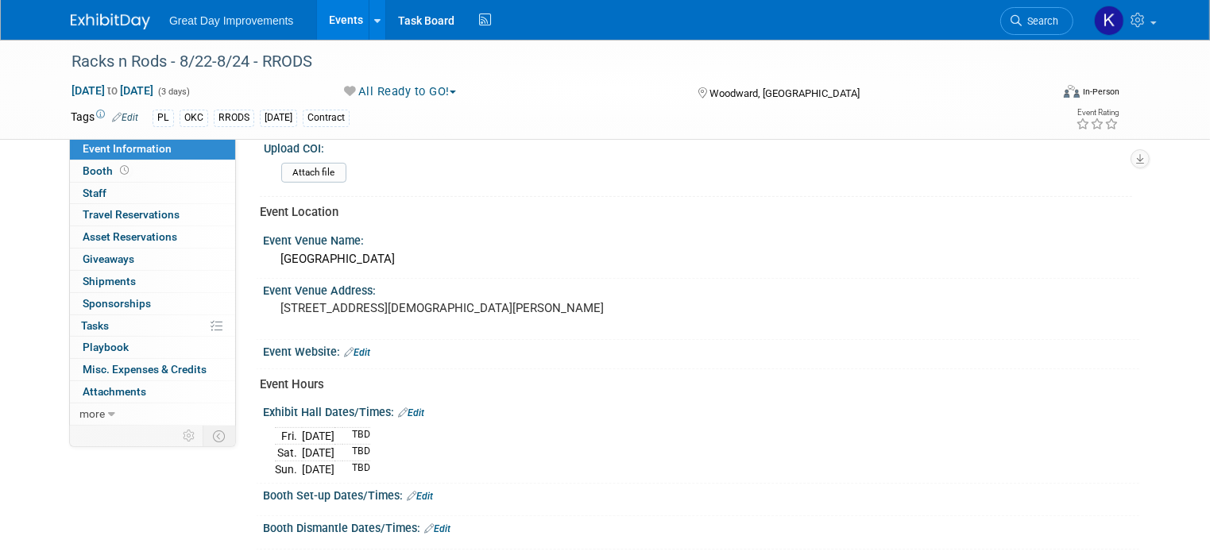
scroll to position [556, 0]
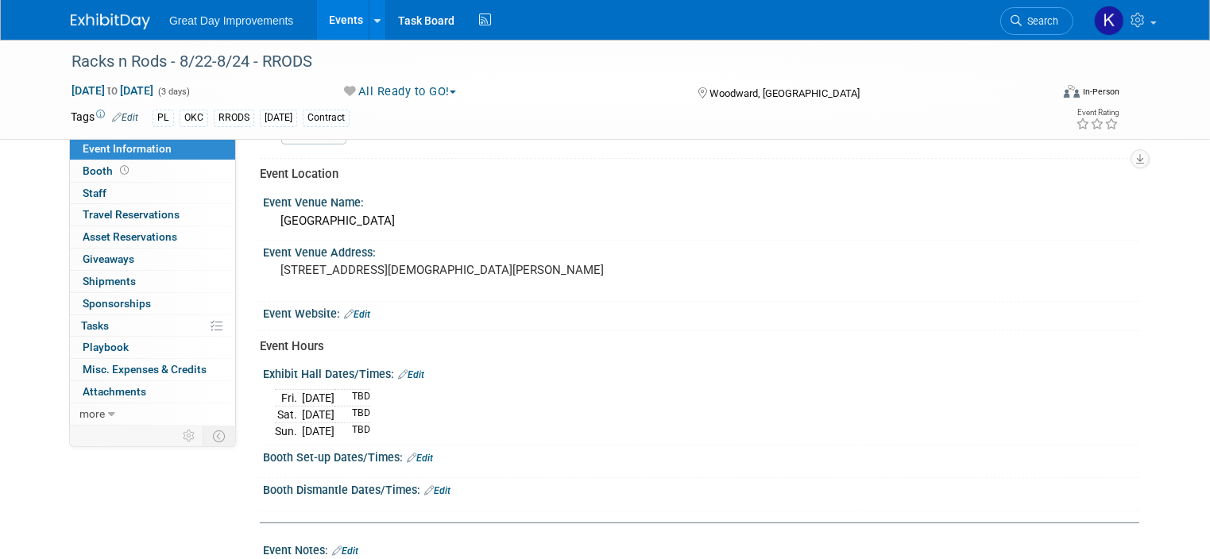
click at [403, 369] on link "Edit" at bounding box center [411, 374] width 26 height 11
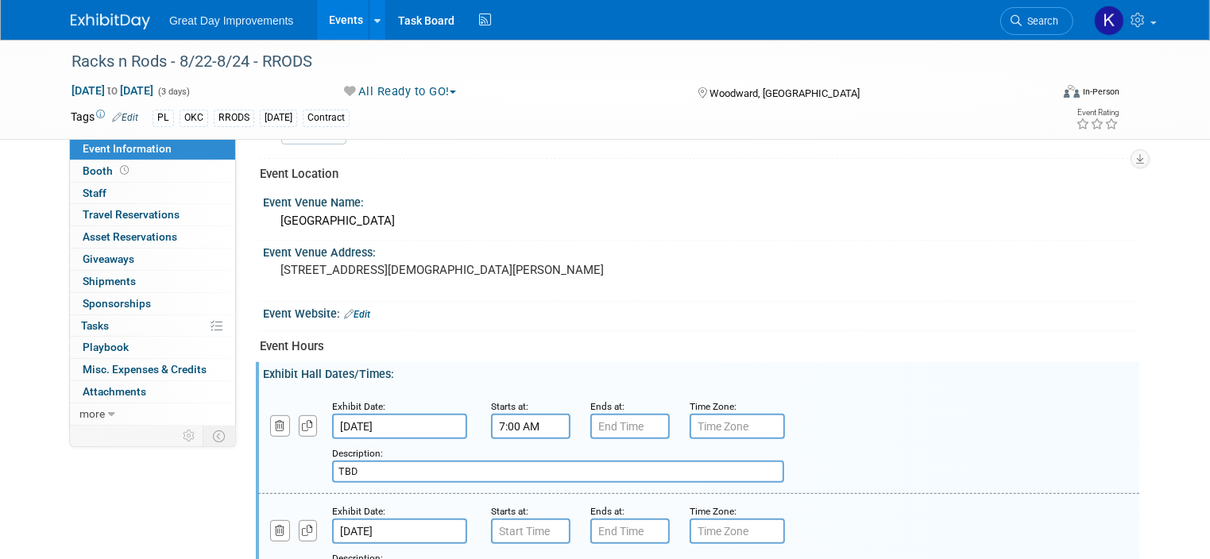
click at [502, 415] on input "7:00 AM" at bounding box center [530, 426] width 79 height 25
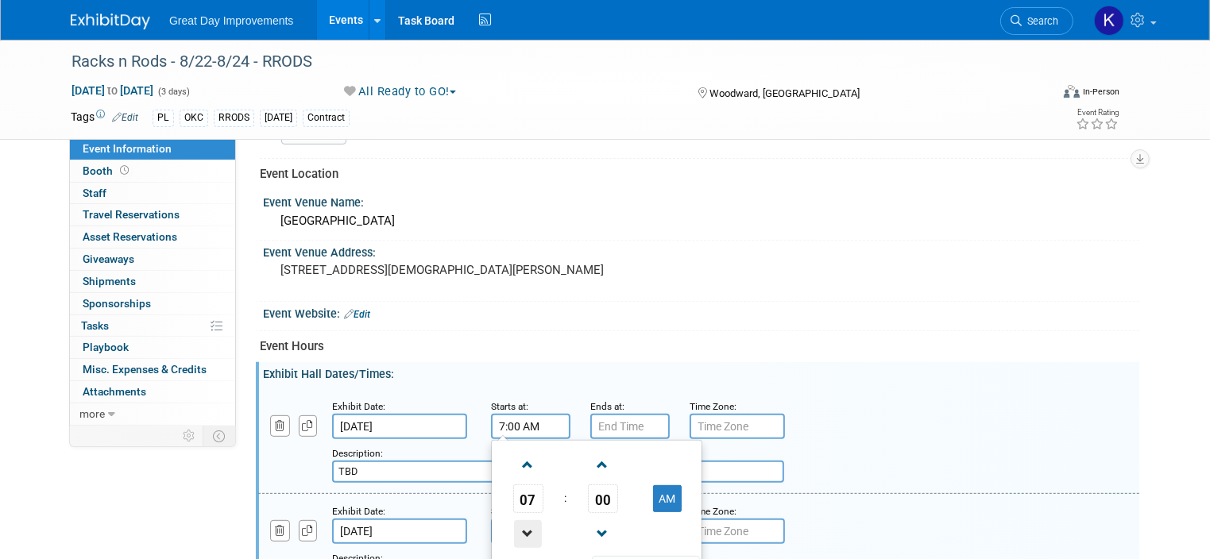
click at [514, 521] on span at bounding box center [528, 534] width 28 height 28
type input "3:00 AM"
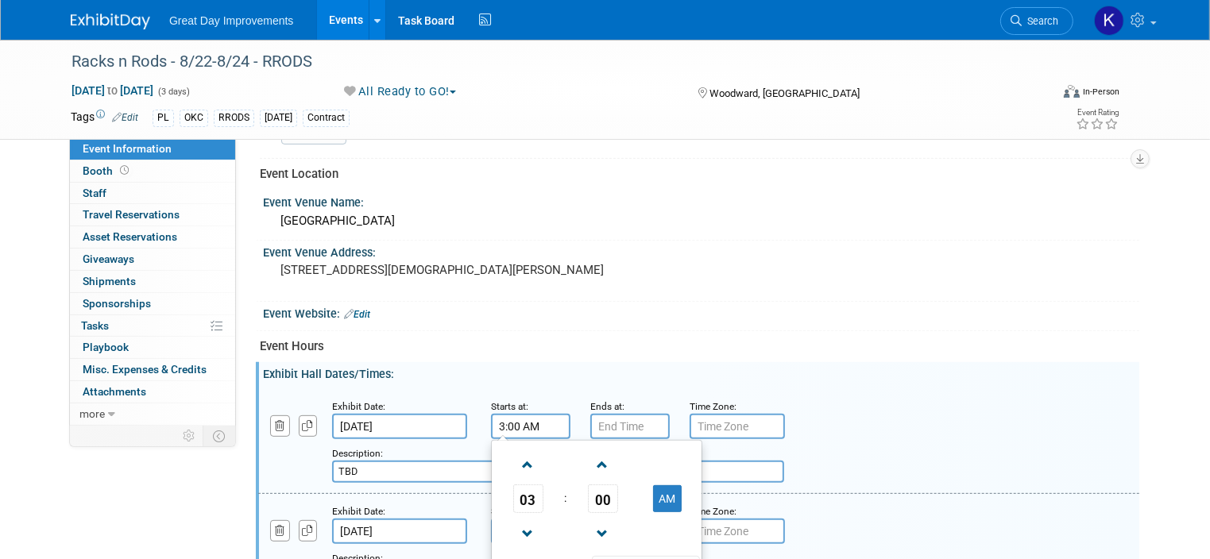
type input "7:00 PM"
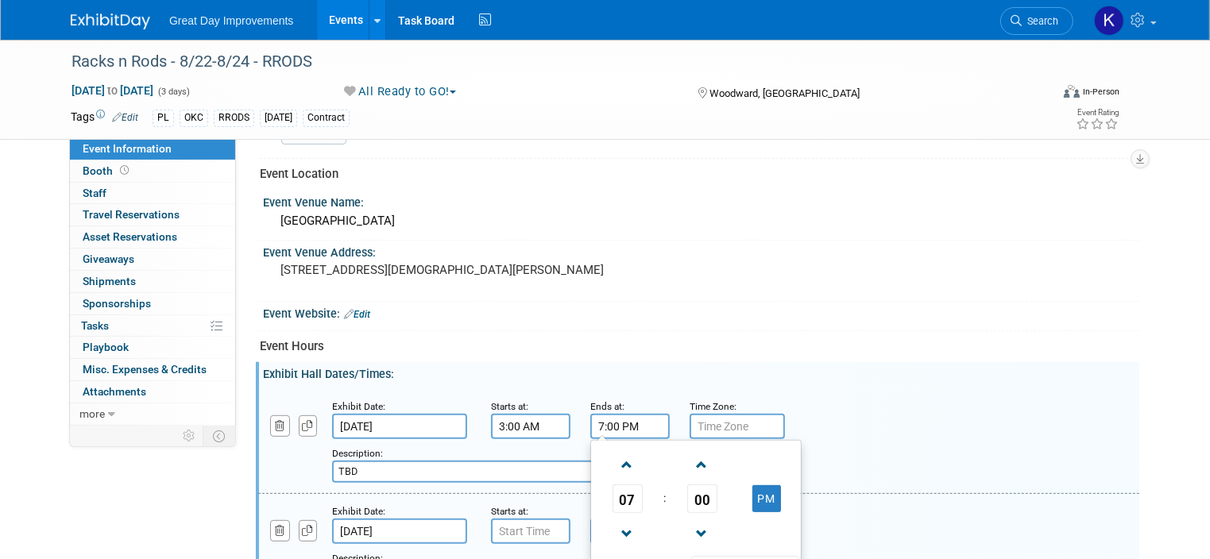
click at [616, 422] on input "7:00 PM" at bounding box center [629, 426] width 79 height 25
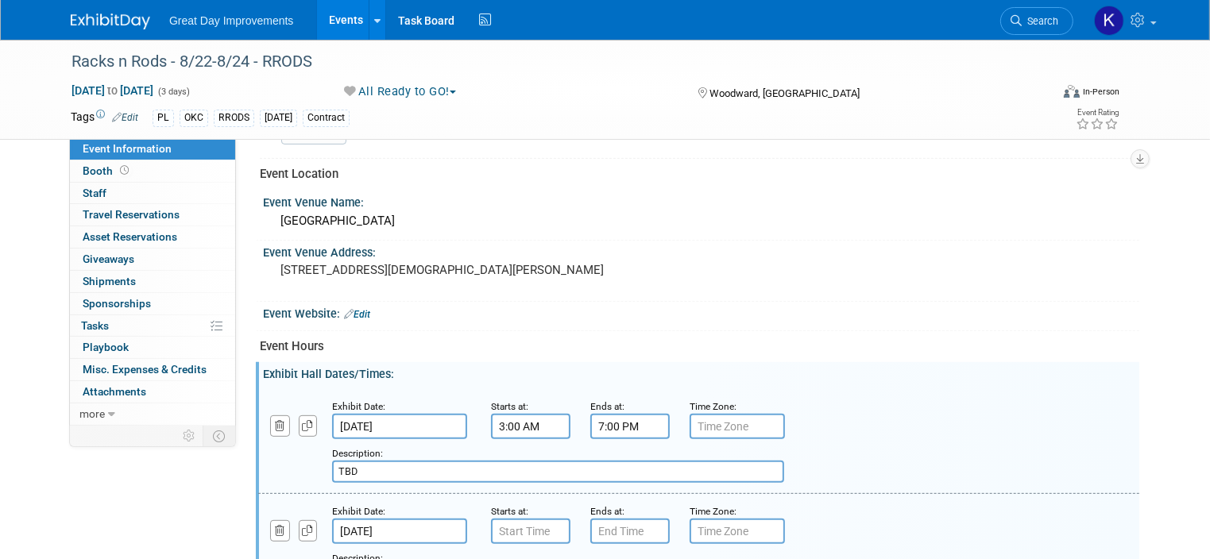
click at [867, 389] on div "Exhibit Date: Aug 22, 2025 Starts at: 3:00 AM Ends at: 7:00 PM Time Zone: Apply…" at bounding box center [698, 441] width 881 height 105
click at [403, 463] on input "TBD" at bounding box center [558, 472] width 452 height 22
type input "T"
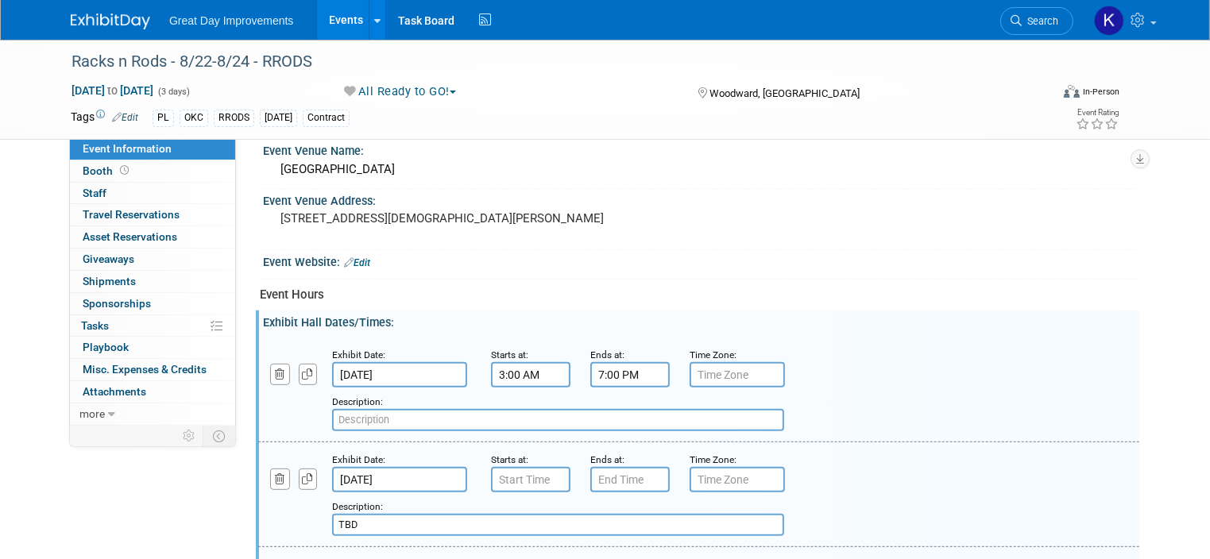
scroll to position [635, 0]
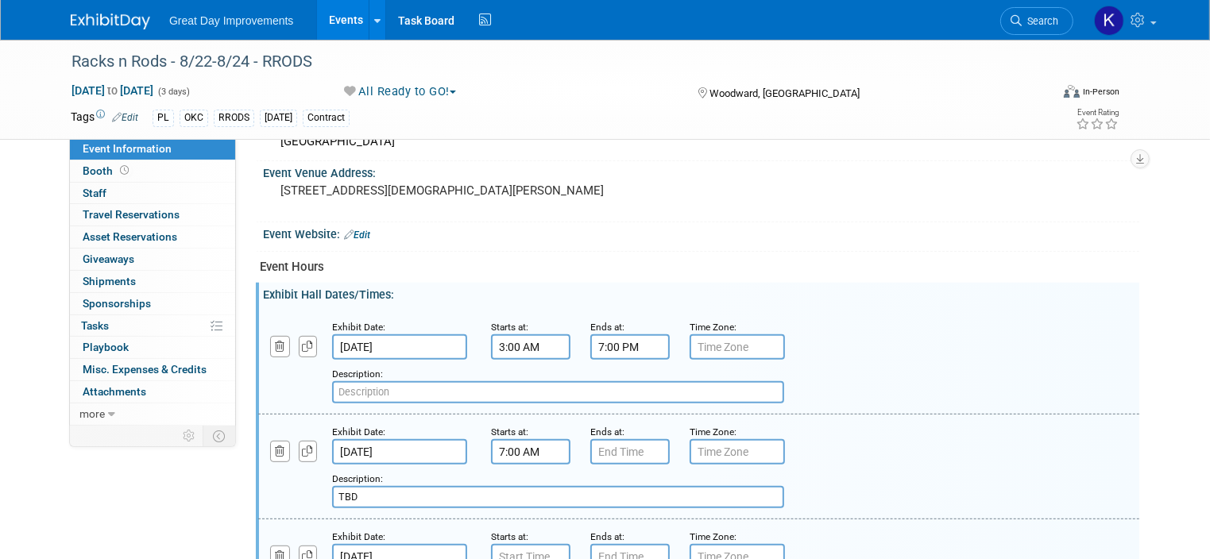
click at [500, 447] on input "7:00 AM" at bounding box center [530, 451] width 79 height 25
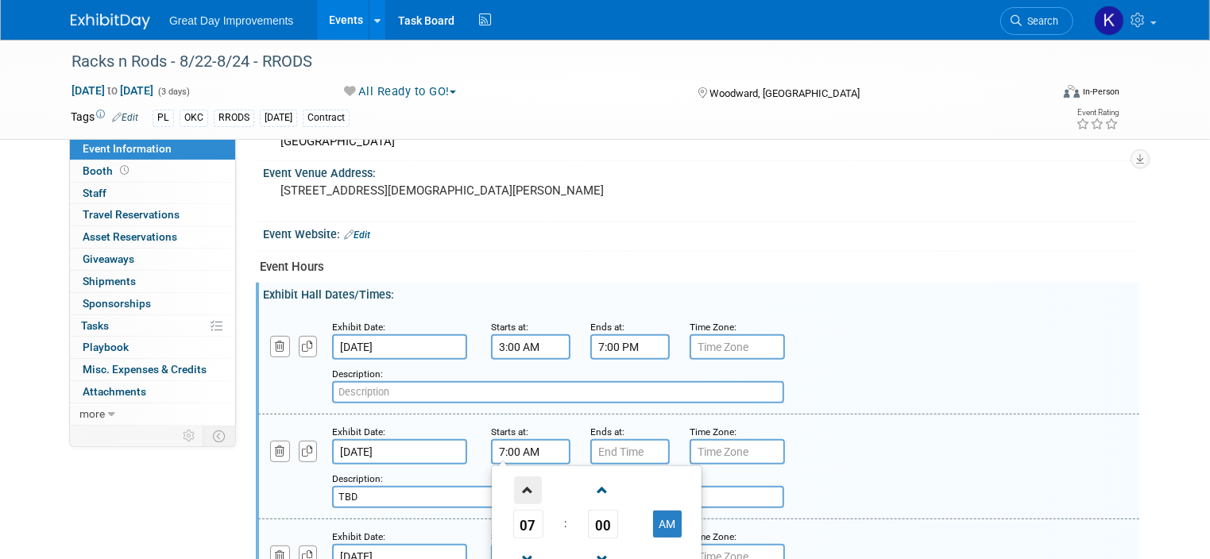
click at [514, 478] on span at bounding box center [528, 491] width 28 height 28
type input "10:00 AM"
type input "7:00 PM"
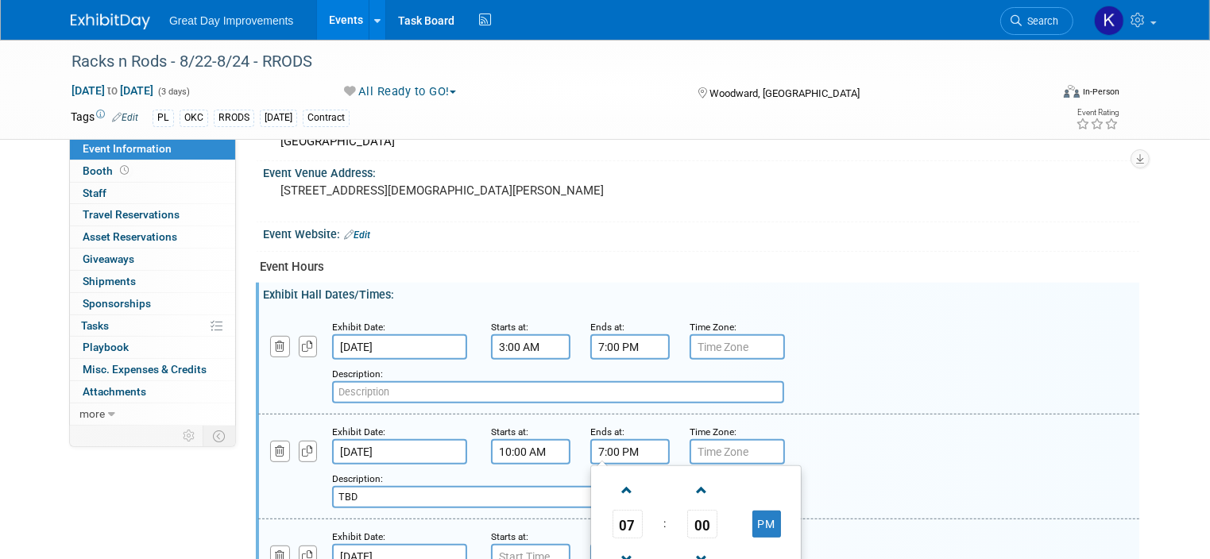
click at [624, 448] on input "7:00 PM" at bounding box center [629, 451] width 79 height 25
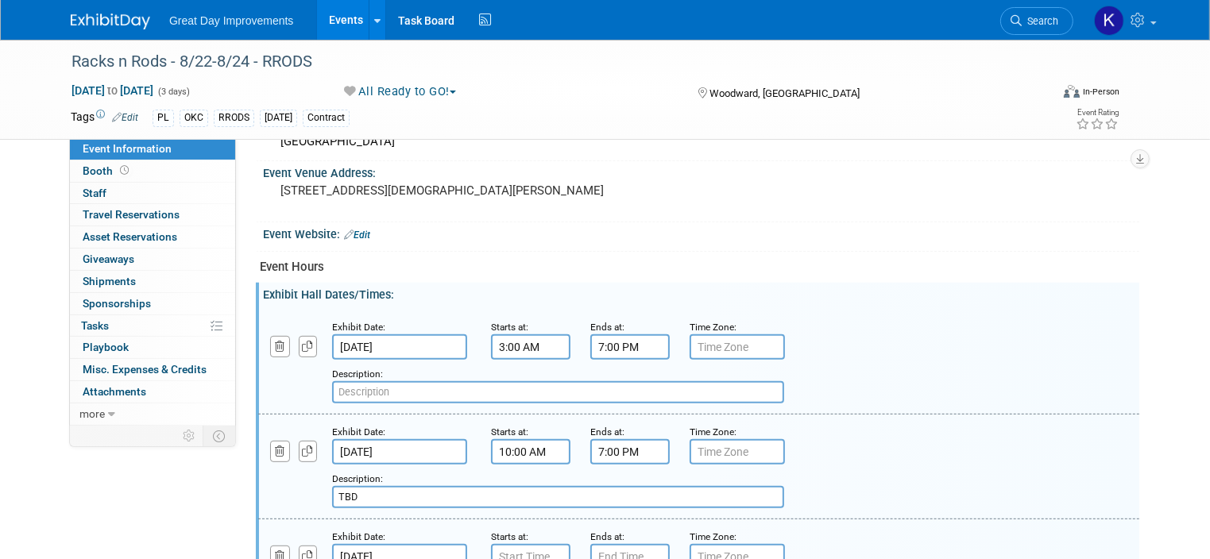
click at [841, 465] on div "Add a Description Description: TBD" at bounding box center [660, 487] width 656 height 44
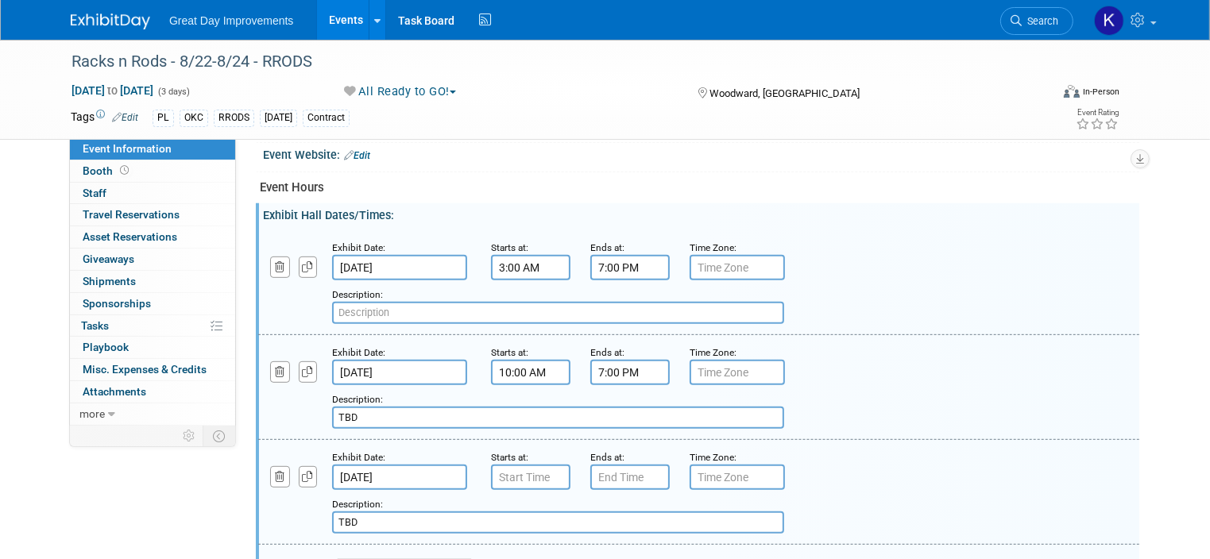
click at [369, 407] on input "TBD" at bounding box center [558, 418] width 452 height 22
type input "T"
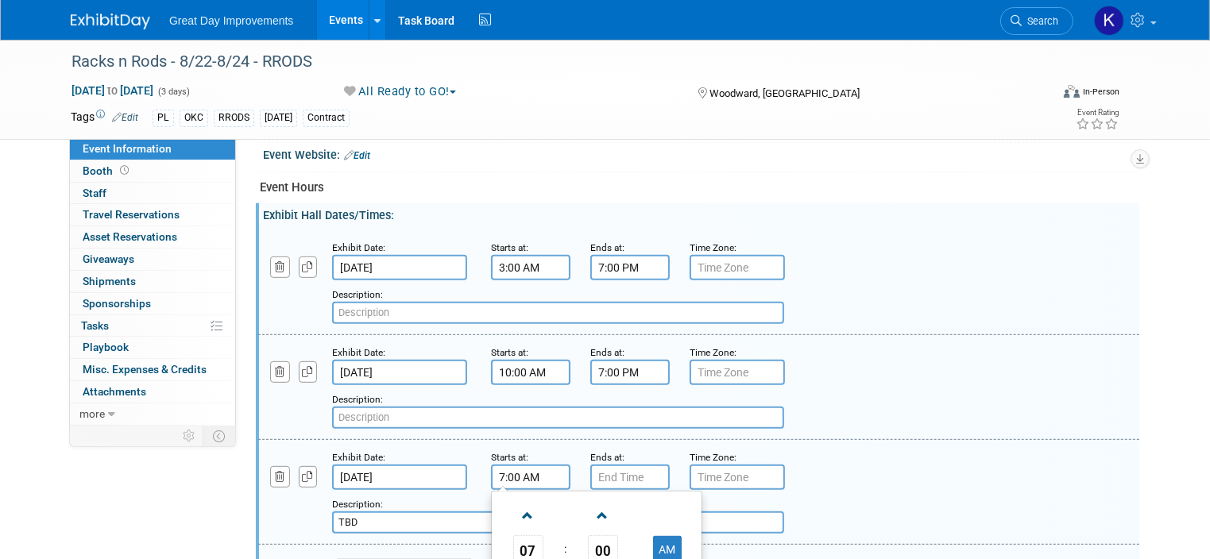
click at [492, 466] on input "7:00 AM" at bounding box center [530, 477] width 79 height 25
click at [515, 504] on span at bounding box center [528, 516] width 28 height 28
click at [517, 502] on span at bounding box center [528, 516] width 28 height 28
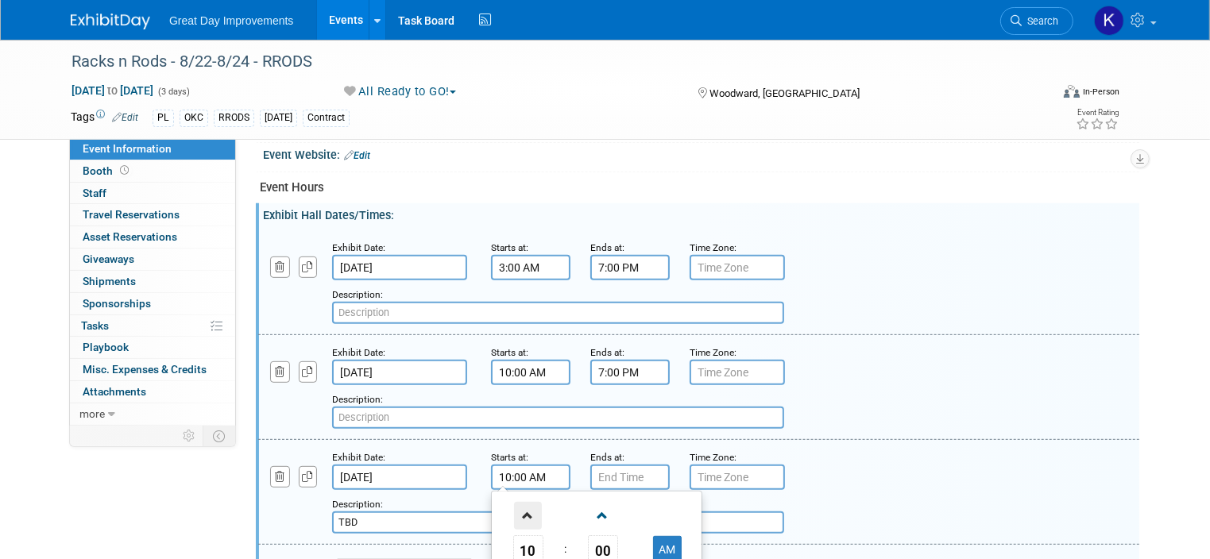
type input "11:00 AM"
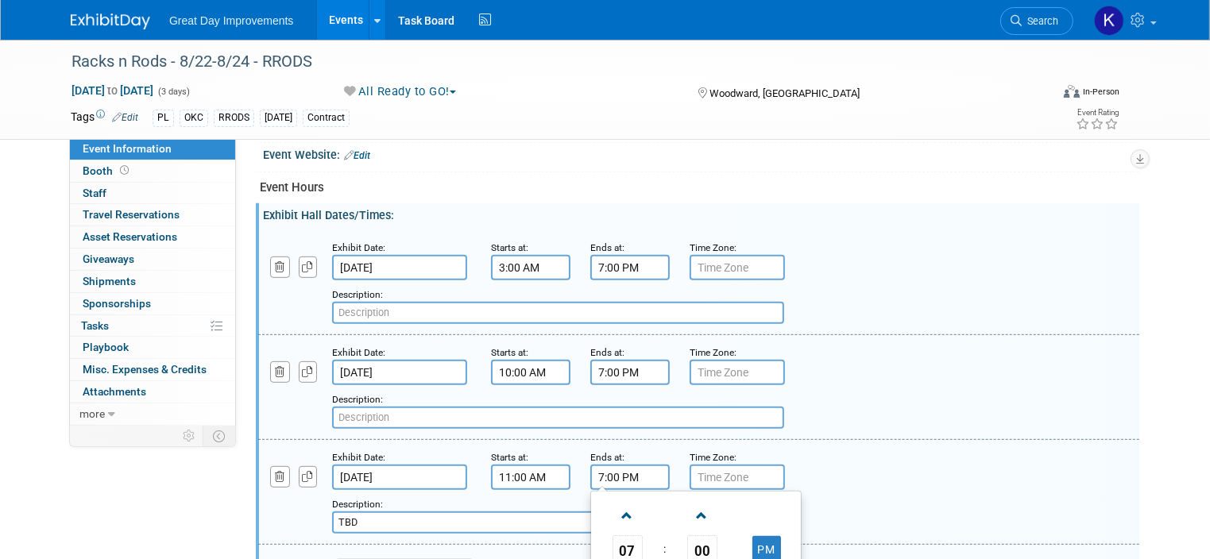
click at [610, 465] on input "7:00 PM" at bounding box center [629, 477] width 79 height 25
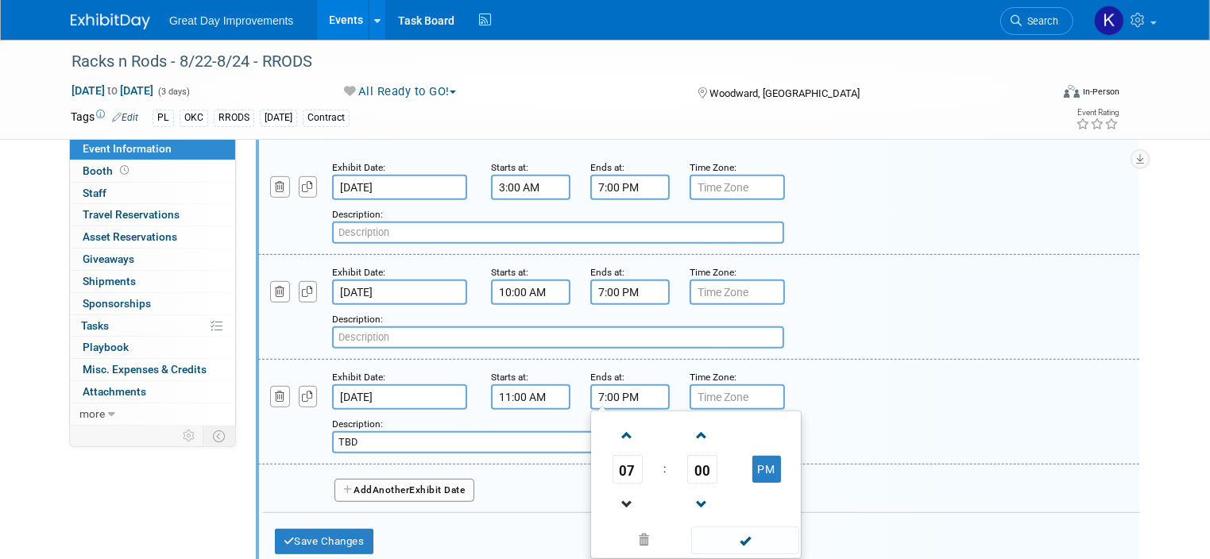
scroll to position [874, 0]
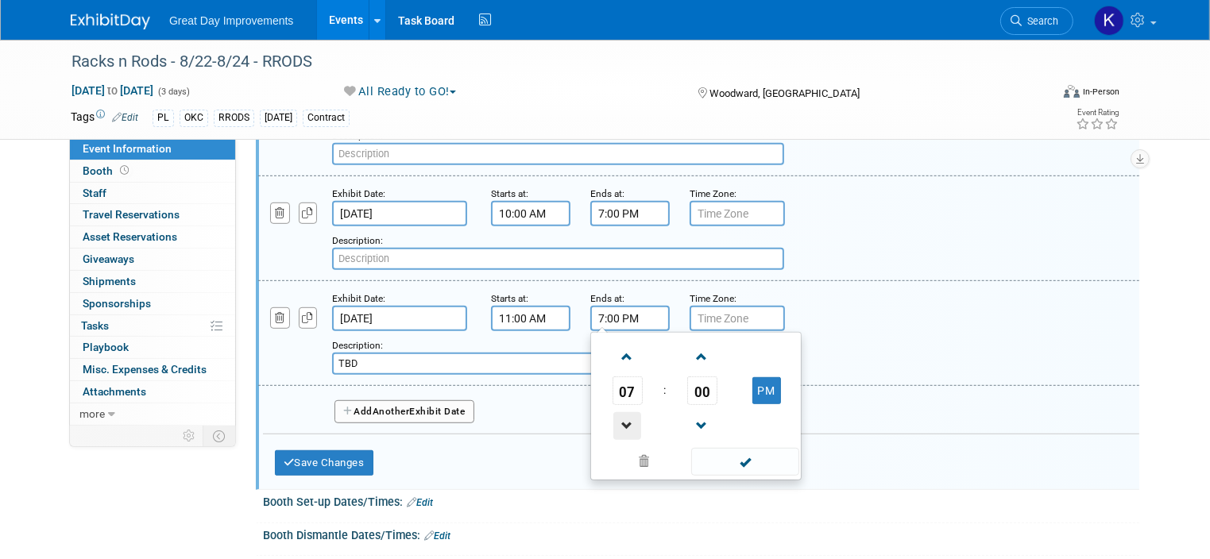
click at [613, 415] on span at bounding box center [627, 426] width 28 height 28
type input "4:00 PM"
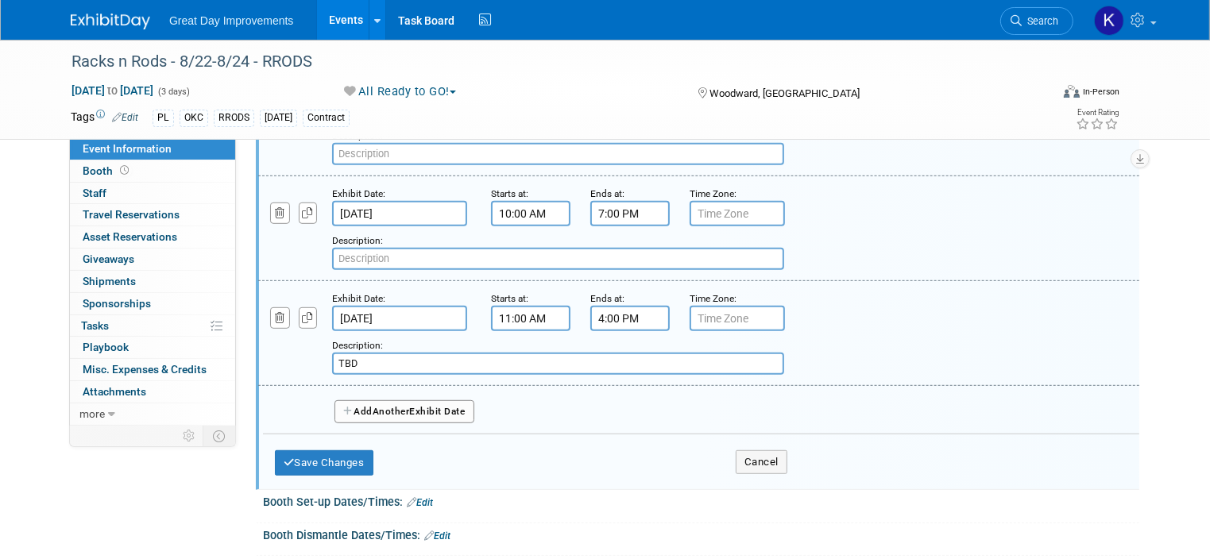
click at [840, 362] on div "Description: TBD" at bounding box center [660, 356] width 656 height 38
click at [353, 354] on input "TBD" at bounding box center [558, 364] width 452 height 22
type input "T"
click at [332, 450] on button "Save Changes" at bounding box center [324, 462] width 98 height 25
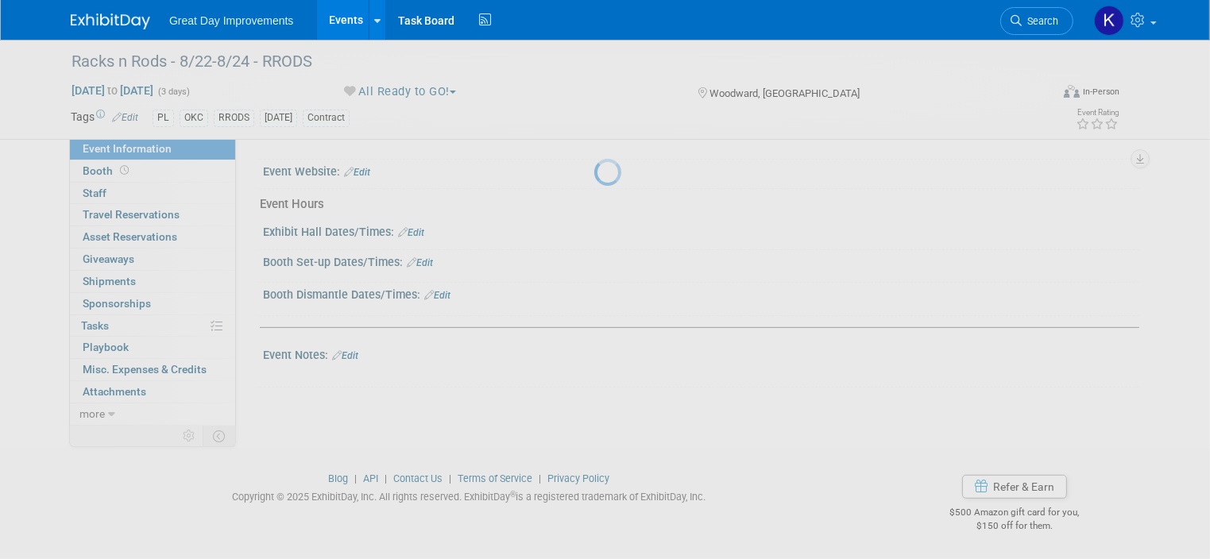
scroll to position [689, 0]
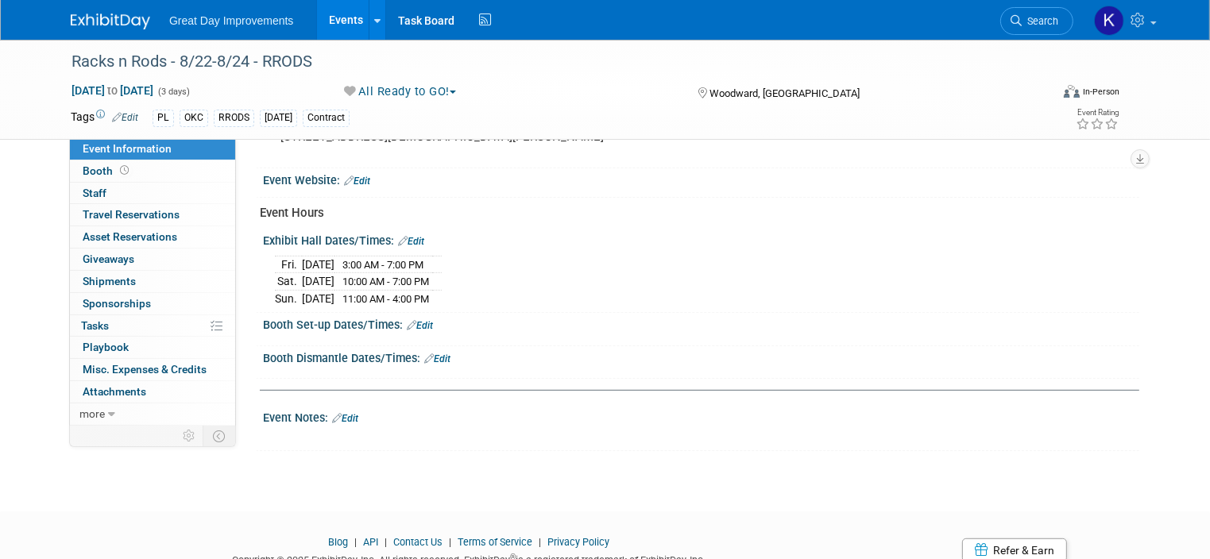
click at [407, 320] on link "Edit" at bounding box center [420, 325] width 26 height 11
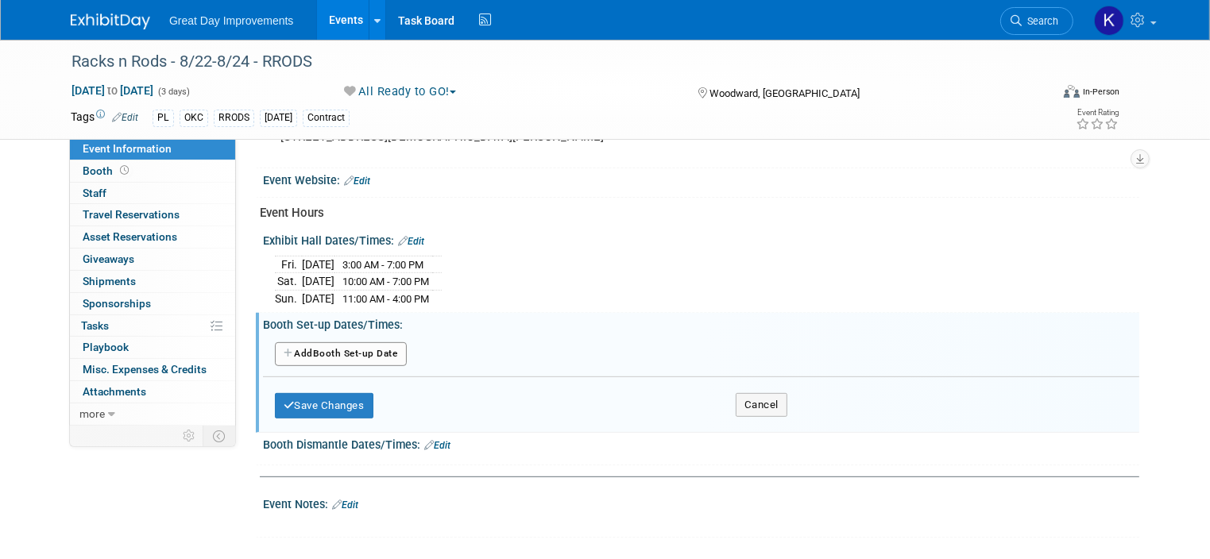
click at [353, 342] on button "Add Another Booth Set-up Date" at bounding box center [341, 354] width 132 height 24
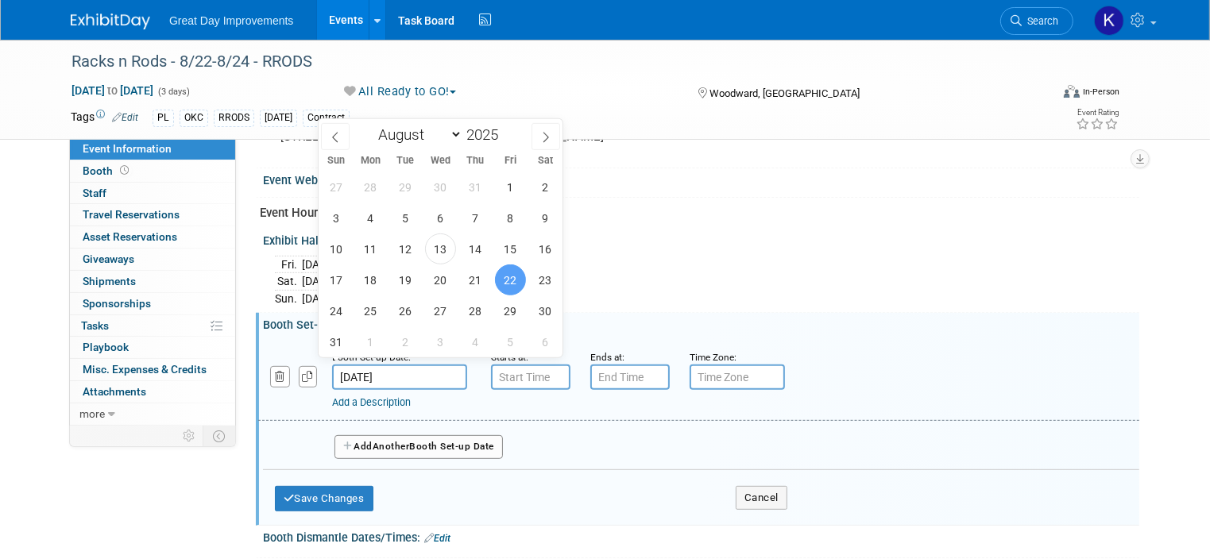
click at [357, 371] on input "Aug 22, 2025" at bounding box center [399, 377] width 135 height 25
click at [470, 281] on span "21" at bounding box center [475, 279] width 31 height 31
type input "Aug 21, 2025"
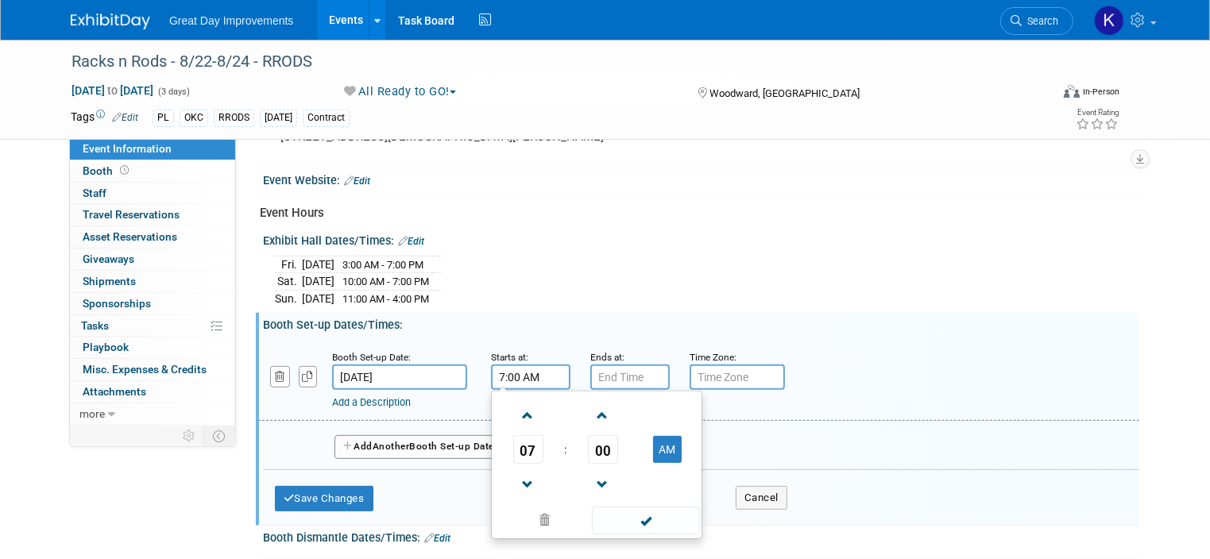
click at [517, 365] on input "7:00 AM" at bounding box center [530, 377] width 79 height 25
click at [515, 407] on span at bounding box center [528, 416] width 28 height 28
type input "8:00 AM"
click at [590, 373] on input "7:00 PM" at bounding box center [629, 377] width 79 height 25
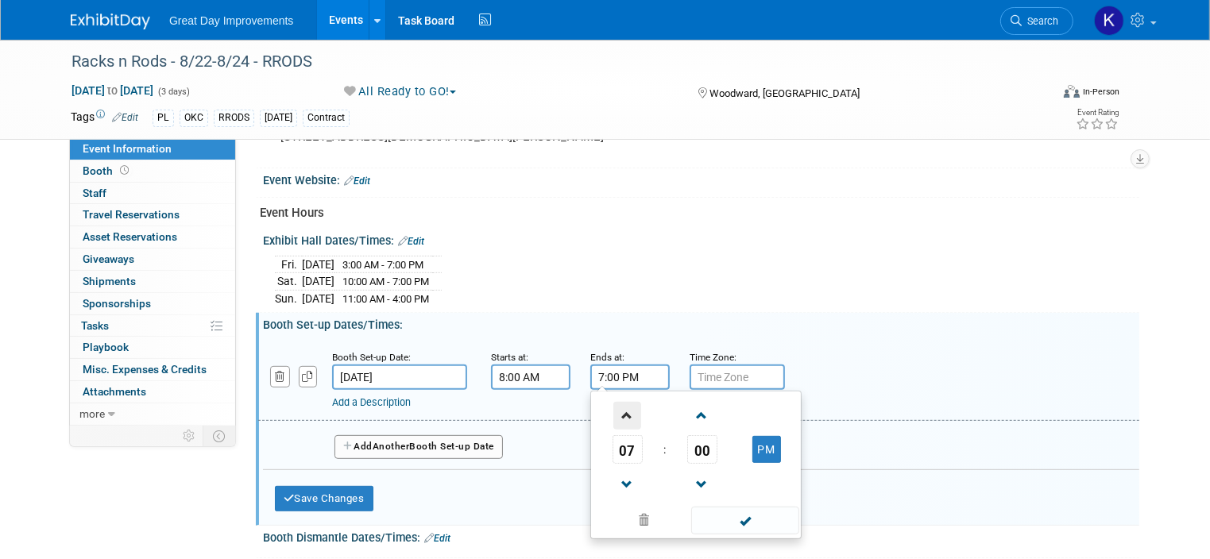
click at [613, 402] on span at bounding box center [627, 416] width 28 height 28
type input "8:00 PM"
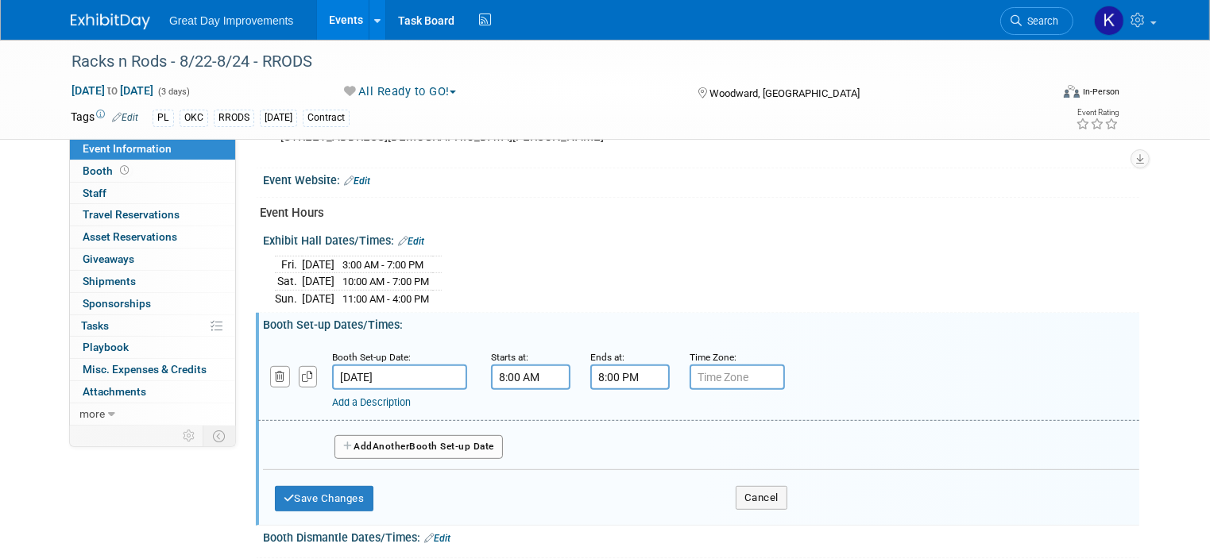
click at [861, 361] on div "Add a Description Description:" at bounding box center [698, 379] width 905 height 61
click at [315, 488] on button "Save Changes" at bounding box center [324, 498] width 98 height 25
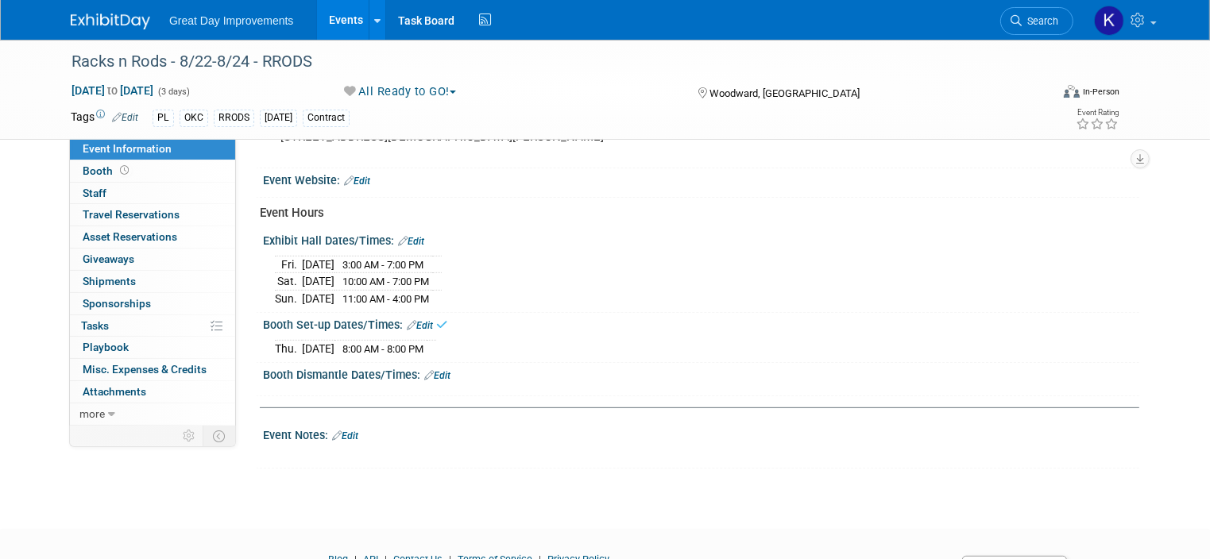
click at [430, 370] on link "Edit" at bounding box center [437, 375] width 26 height 11
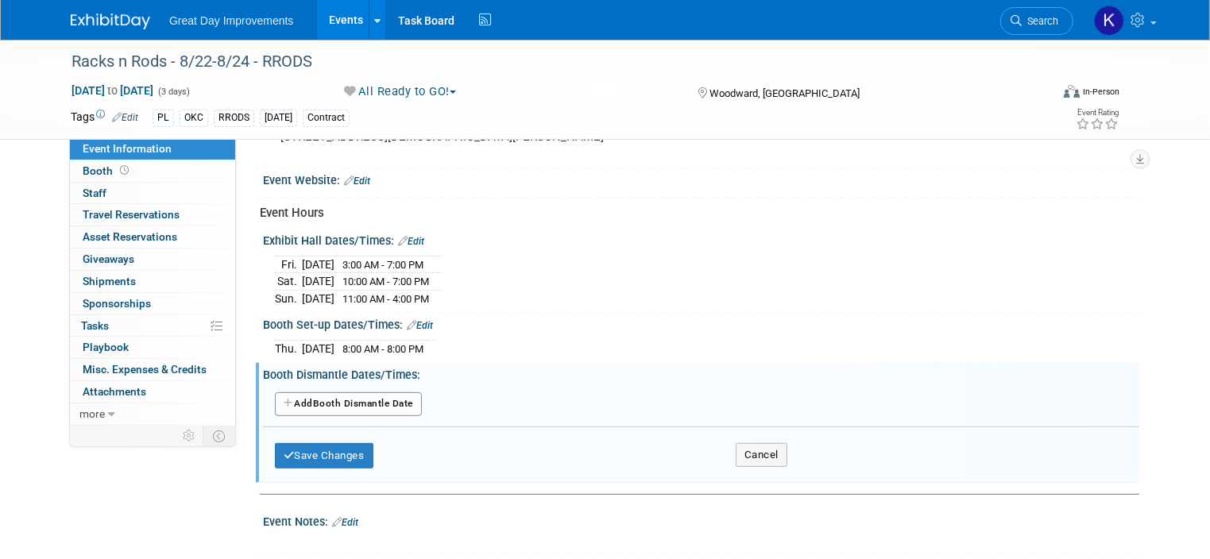
click at [365, 396] on button "Add Another Booth Dismantle Date" at bounding box center [348, 404] width 147 height 24
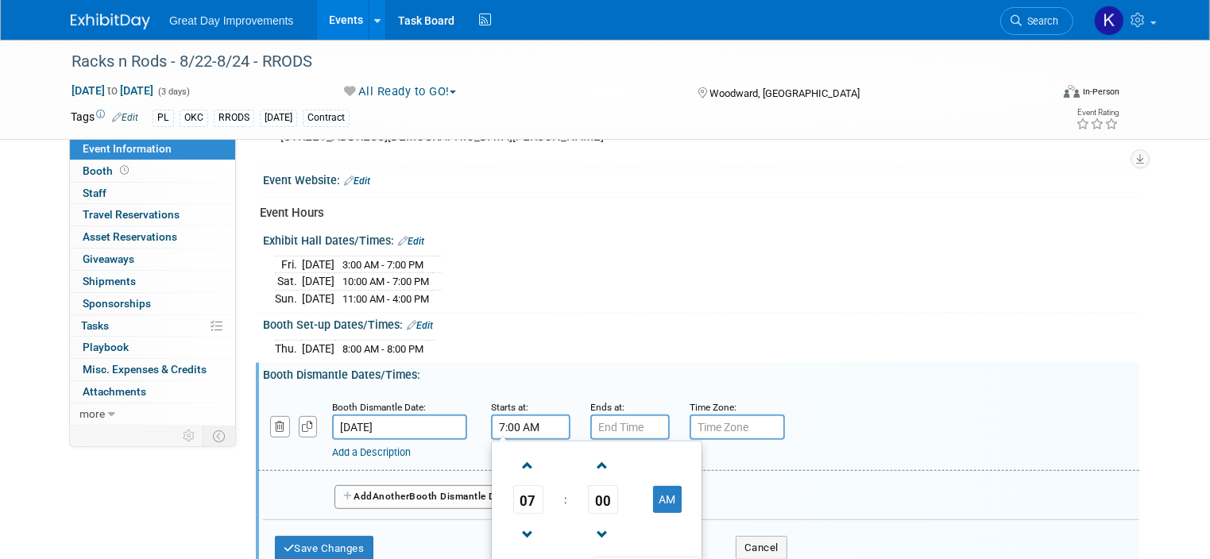
click at [507, 417] on input "7:00 AM" at bounding box center [530, 427] width 79 height 25
click at [514, 452] on span at bounding box center [528, 466] width 28 height 28
click at [514, 523] on span at bounding box center [528, 535] width 28 height 28
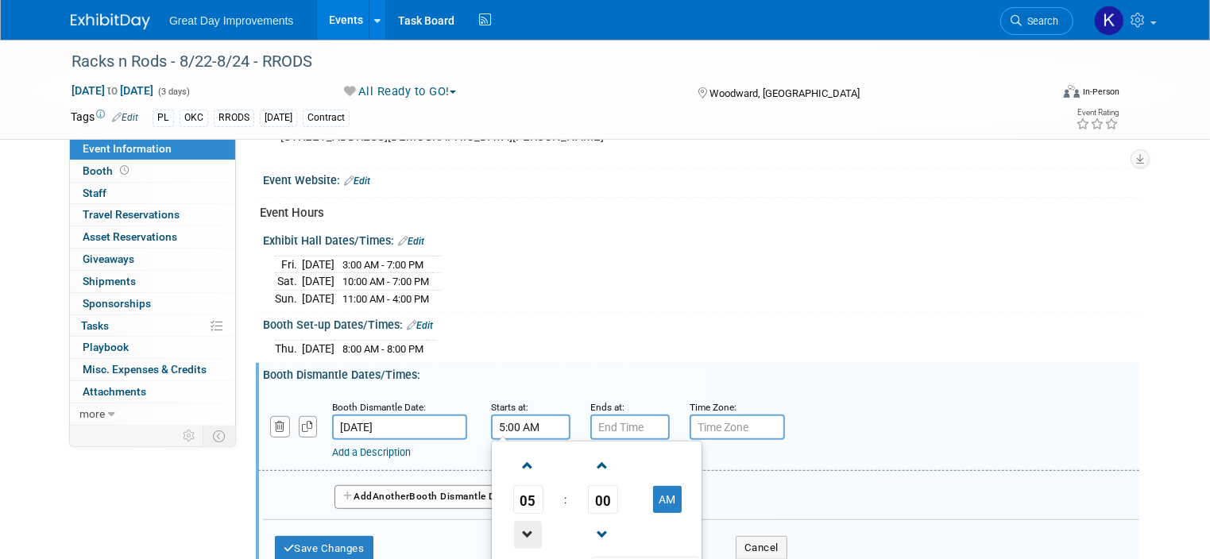
click at [514, 523] on span at bounding box center [528, 535] width 28 height 28
click at [653, 496] on button "AM" at bounding box center [667, 499] width 29 height 27
click at [505, 418] on input "4:00 PM" at bounding box center [530, 427] width 79 height 25
click at [500, 419] on input "4:0 PM" at bounding box center [530, 427] width 79 height 25
click at [506, 415] on input "4:0 PM" at bounding box center [530, 427] width 79 height 25
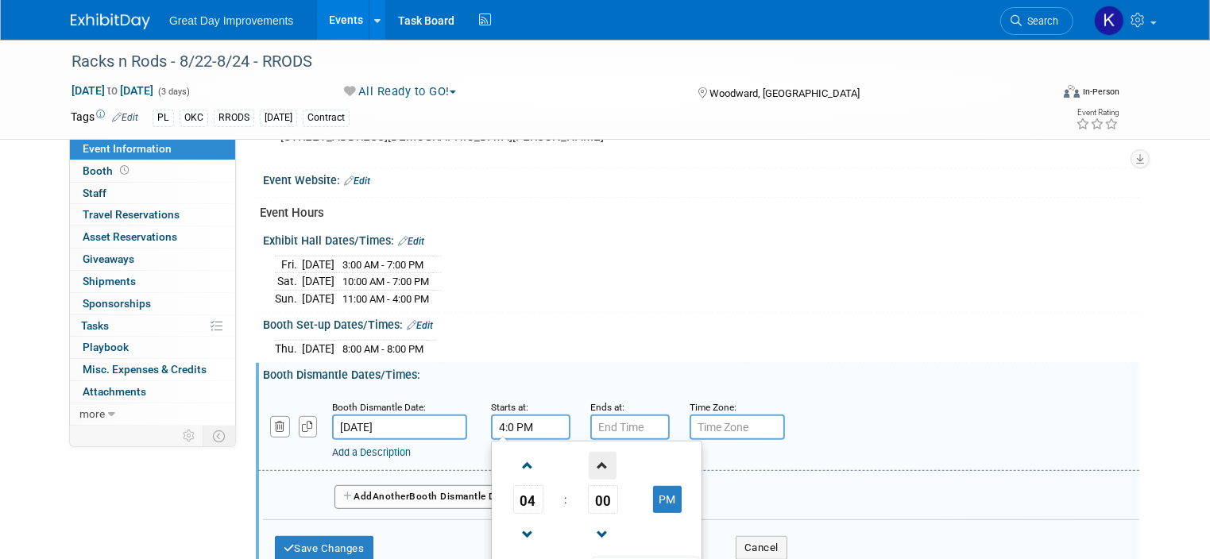
click at [589, 455] on span at bounding box center [603, 466] width 28 height 28
type input "4:01 PM"
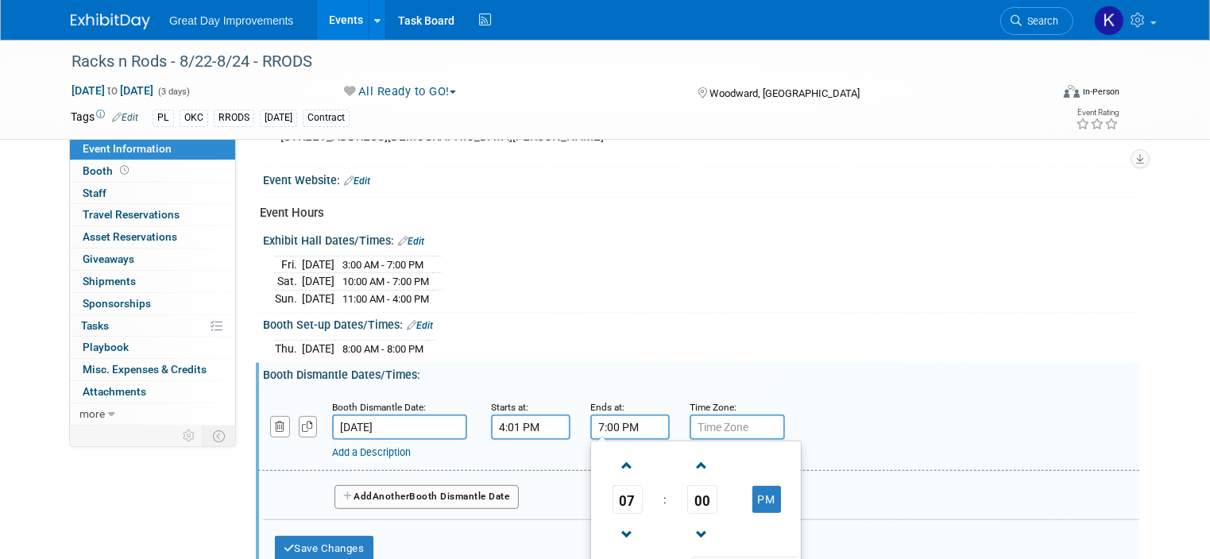
click at [611, 415] on input "7:00 PM" at bounding box center [629, 427] width 79 height 25
click at [613, 525] on span at bounding box center [627, 535] width 28 height 28
click at [757, 495] on button "PM" at bounding box center [766, 499] width 29 height 27
click at [752, 491] on button "AM" at bounding box center [766, 499] width 29 height 27
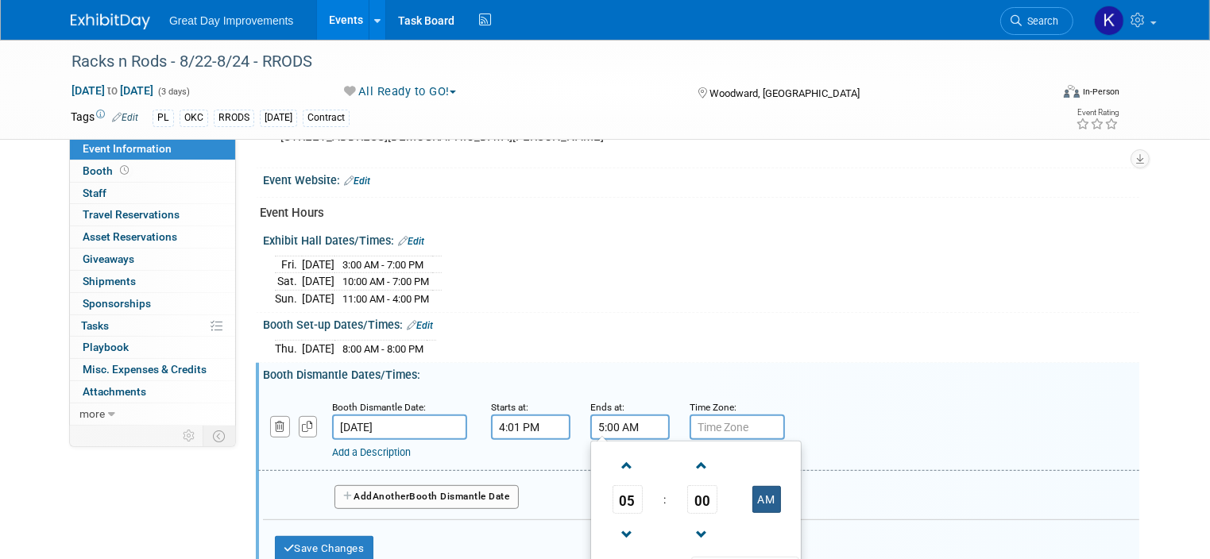
type input "5:00 PM"
click at [844, 390] on div "Booth Dismantle Date: Aug 24, 2025 Starts at: 4:01 PM Ends at: 5:00 PM Time Zon…" at bounding box center [698, 430] width 881 height 81
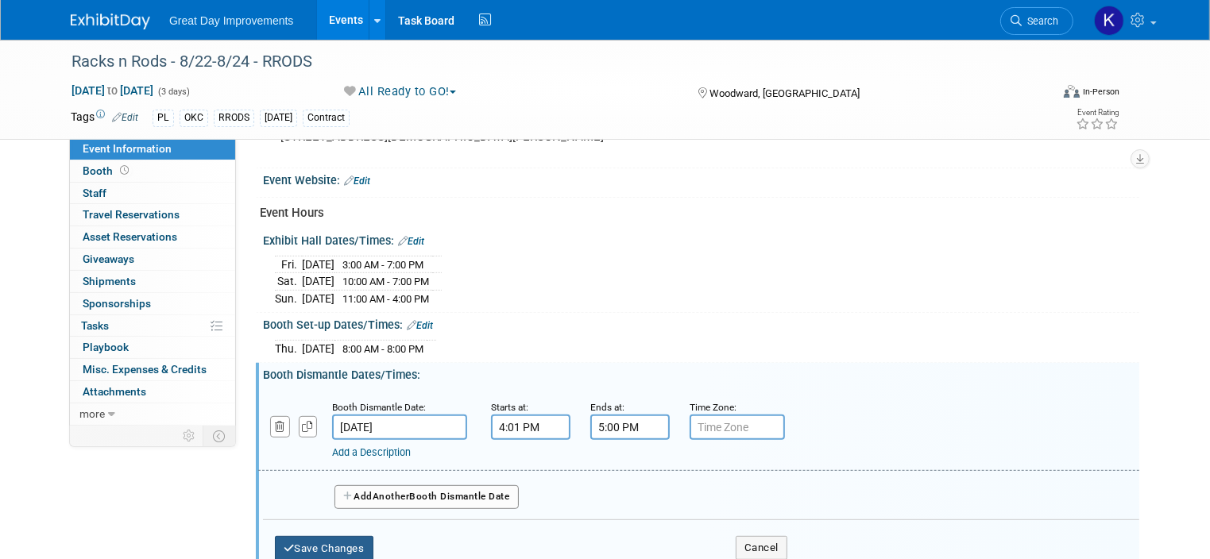
click at [338, 539] on button "Save Changes" at bounding box center [324, 548] width 98 height 25
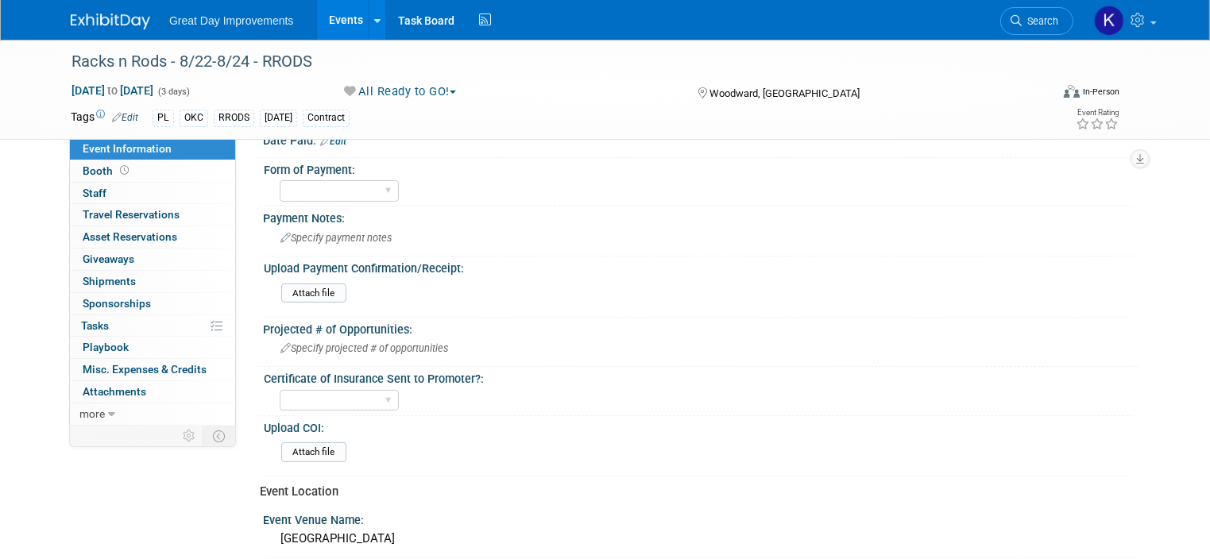
scroll to position [318, 0]
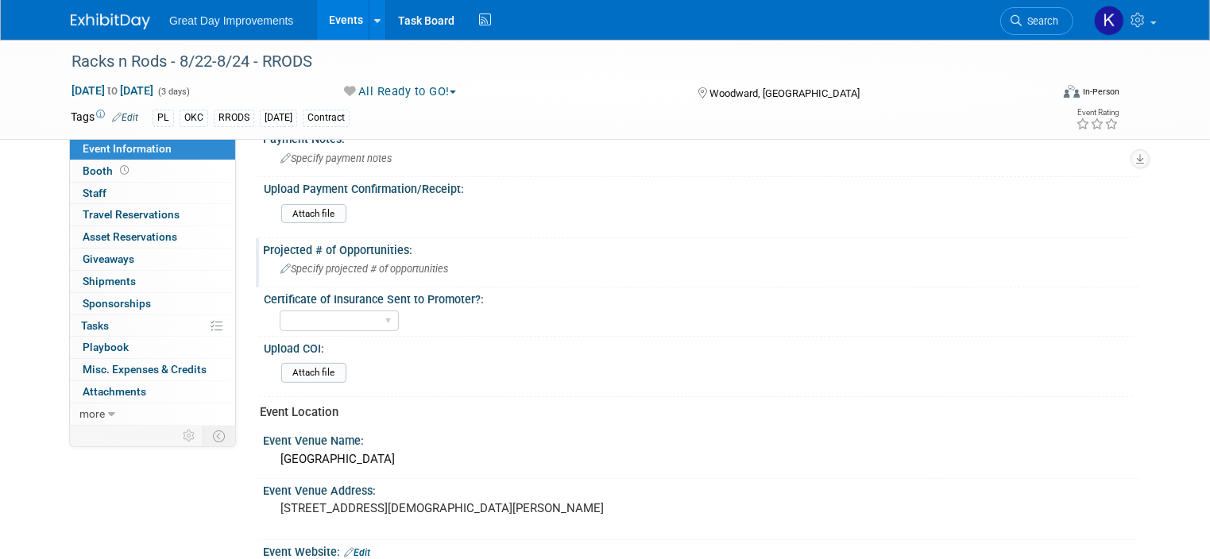
click at [410, 268] on span "Specify projected # of opportunities" at bounding box center [364, 269] width 168 height 12
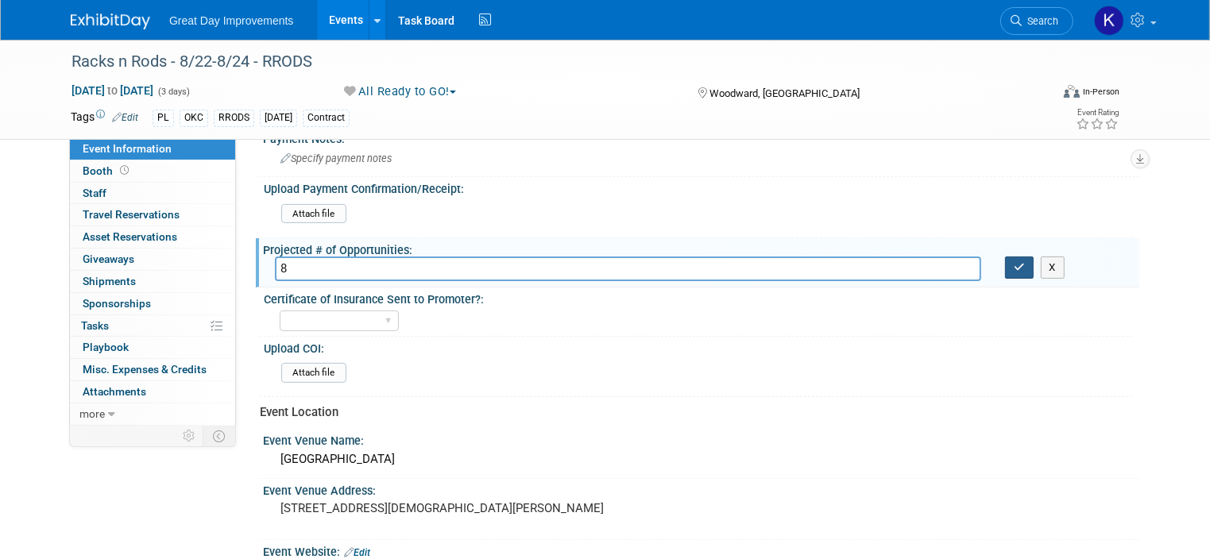
type input "8"
click at [1025, 262] on icon "button" at bounding box center [1018, 267] width 11 height 10
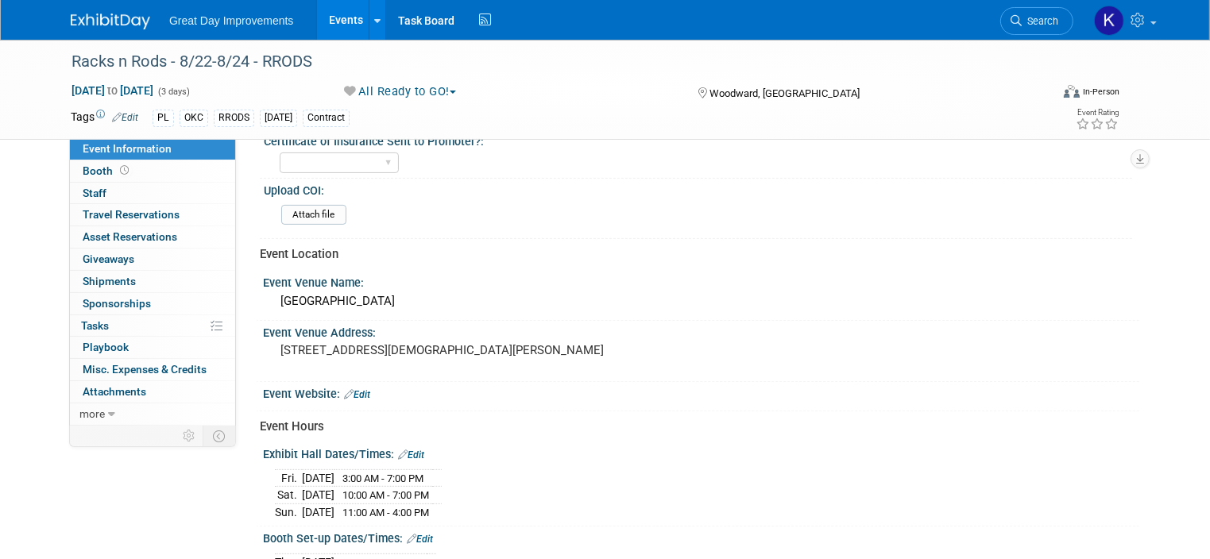
scroll to position [477, 0]
click at [357, 388] on link "Edit" at bounding box center [357, 393] width 26 height 11
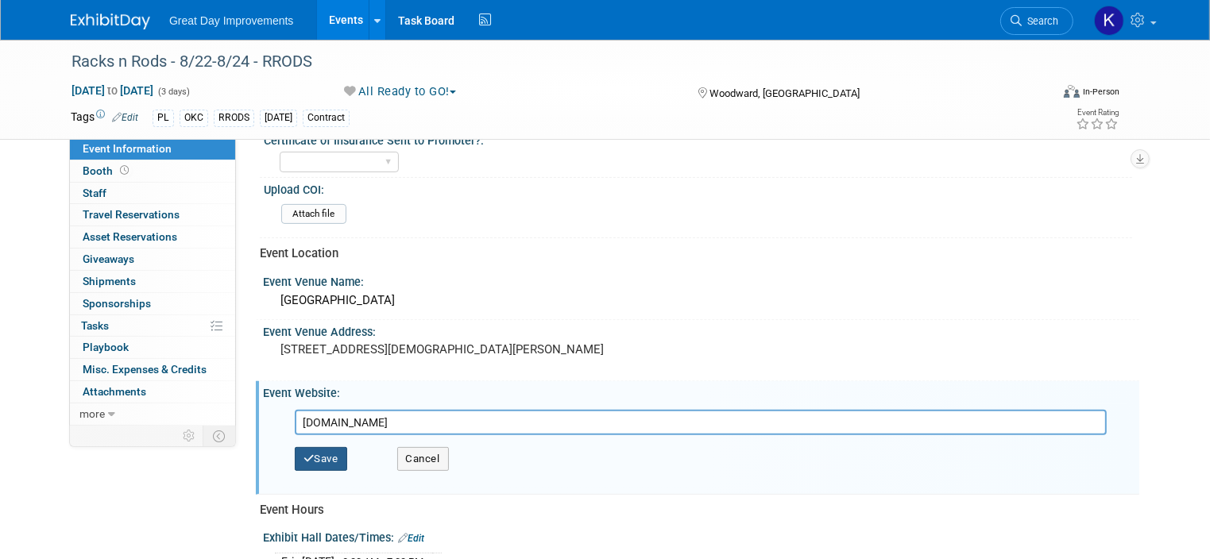
type input "www.woodwardeventcenter.com"
click at [299, 447] on button "Save" at bounding box center [321, 459] width 52 height 24
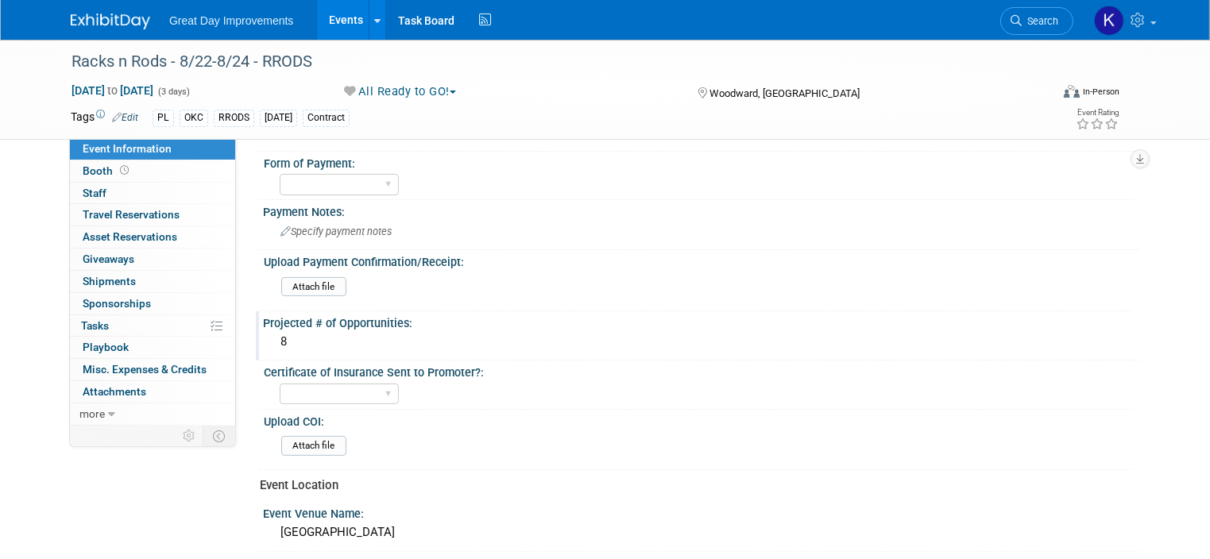
scroll to position [238, 0]
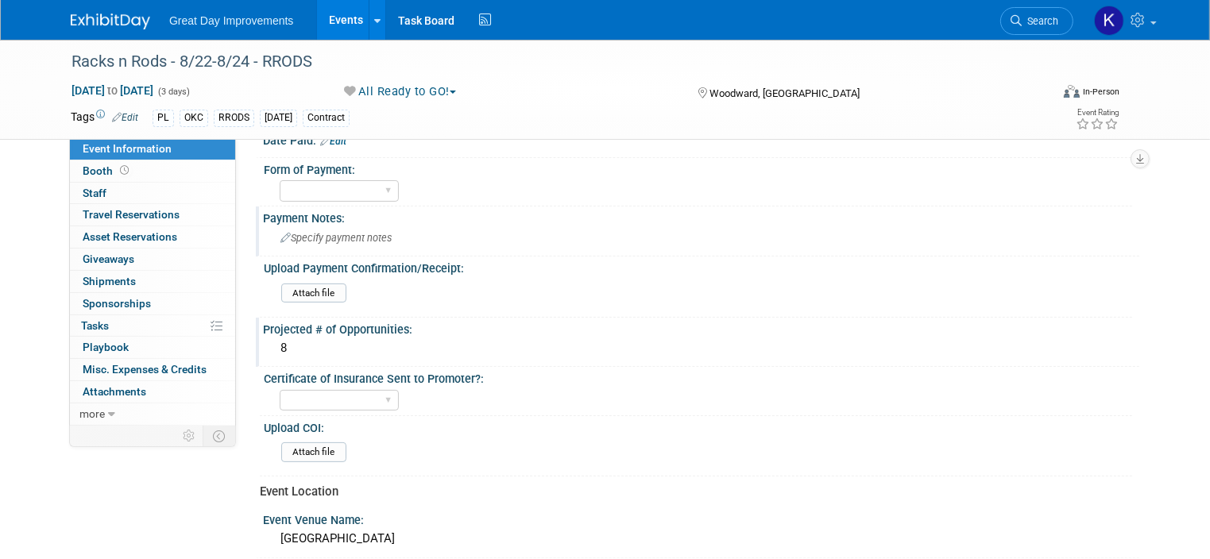
click at [332, 236] on span "Specify payment notes" at bounding box center [335, 238] width 111 height 12
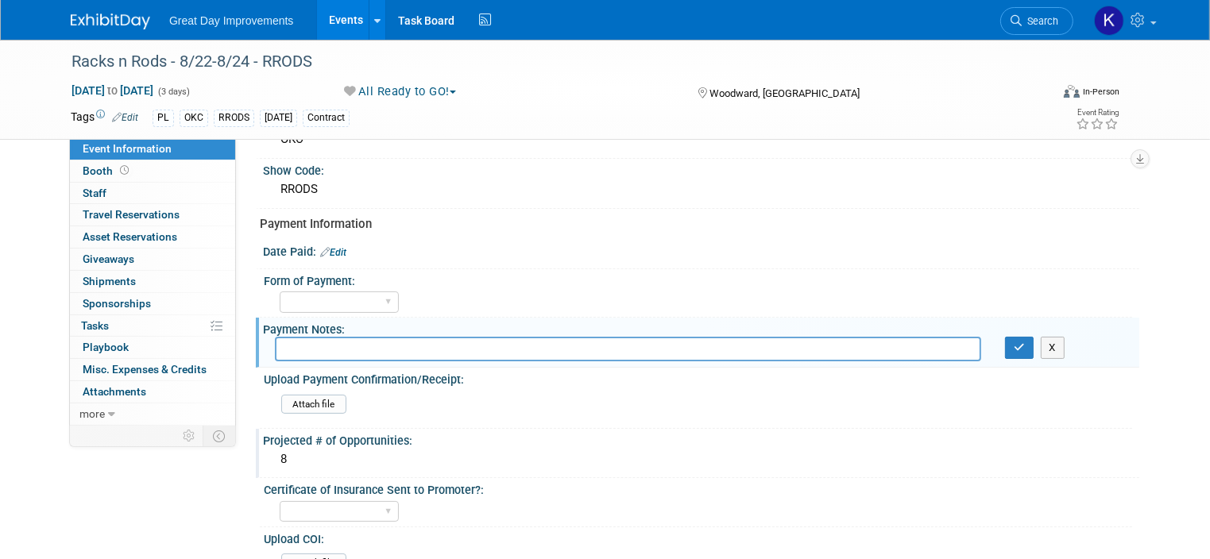
scroll to position [79, 0]
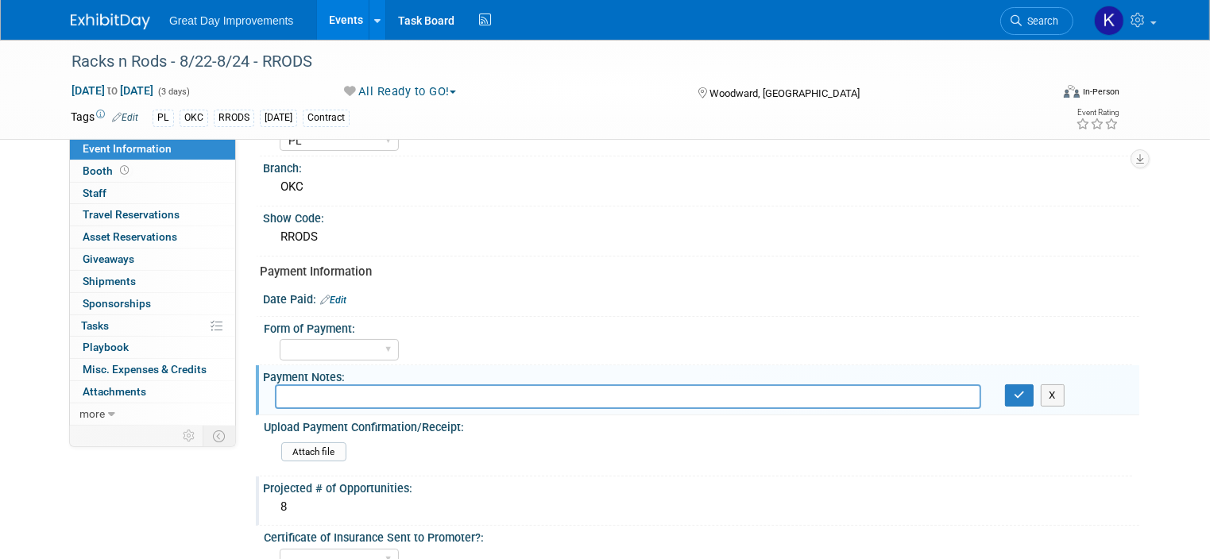
click at [330, 298] on link "Edit" at bounding box center [333, 300] width 26 height 11
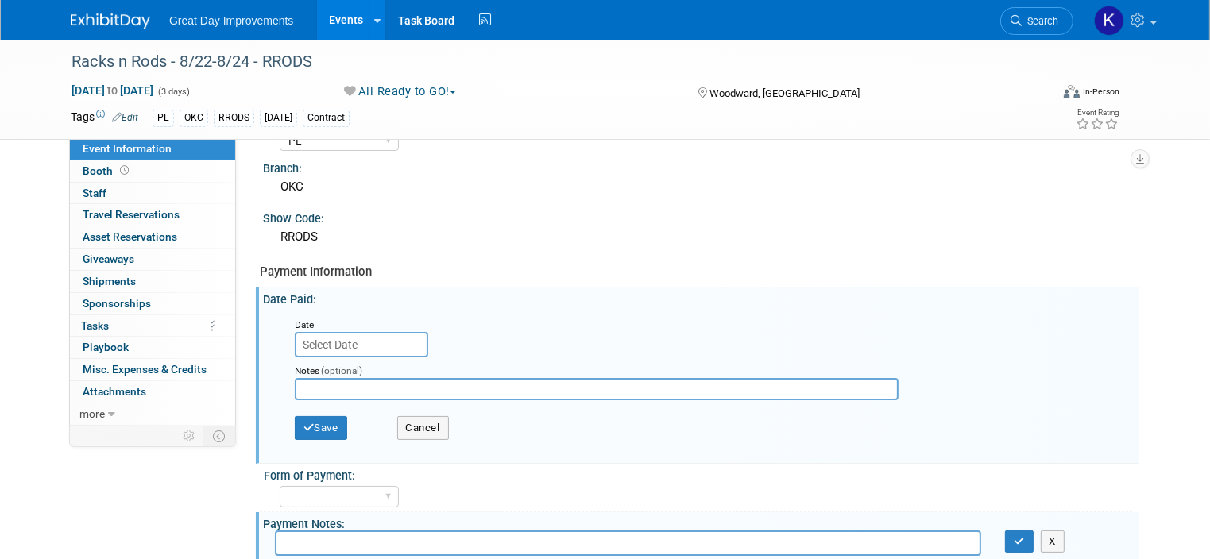
click at [483, 276] on div "Payment Information" at bounding box center [693, 272] width 867 height 17
click at [415, 423] on button "Cancel" at bounding box center [423, 428] width 52 height 24
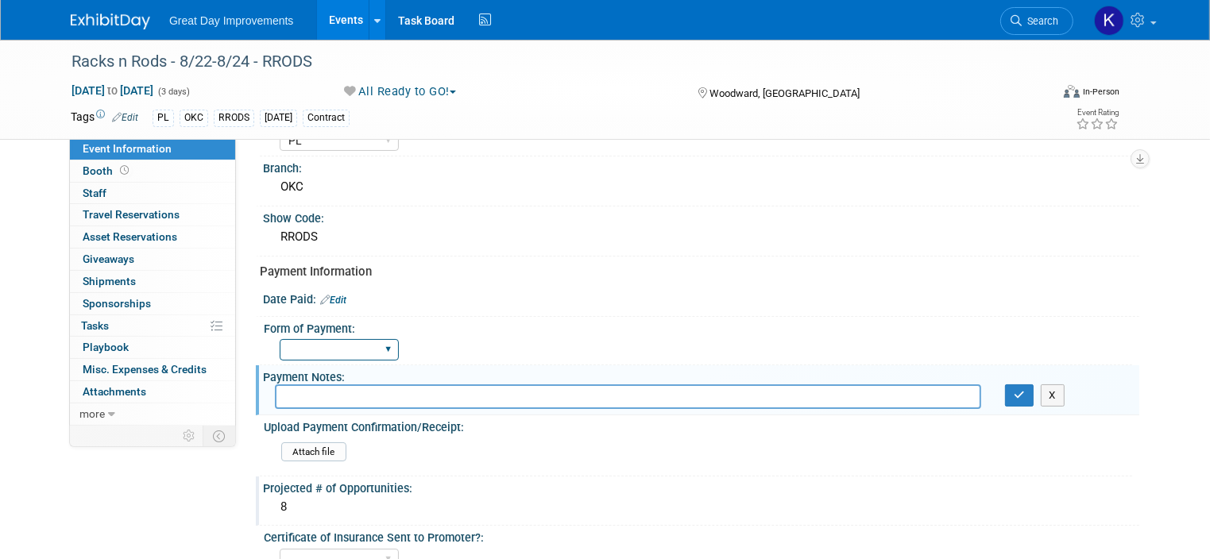
click at [370, 345] on select "Paid via CC Check Requested Pay at the Gate Other" at bounding box center [339, 349] width 119 height 21
select select "Paid via CC"
click at [280, 339] on select "Paid via CC Check Requested Pay at the Gate Other" at bounding box center [339, 349] width 119 height 21
click at [341, 390] on input "text" at bounding box center [628, 396] width 706 height 25
type input "REM paid"
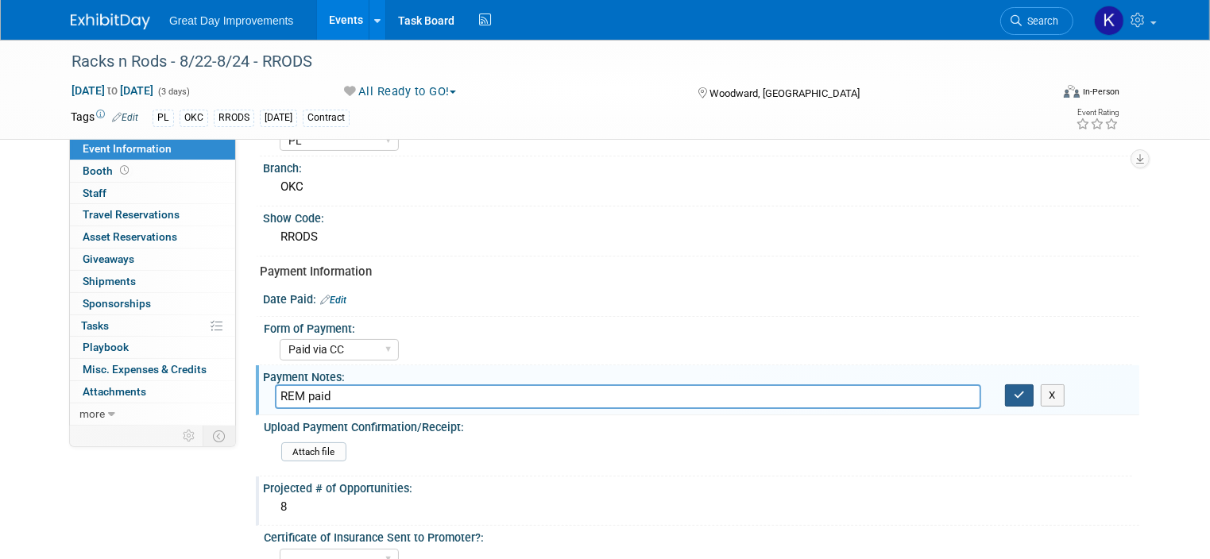
click at [1020, 389] on button "button" at bounding box center [1019, 395] width 29 height 22
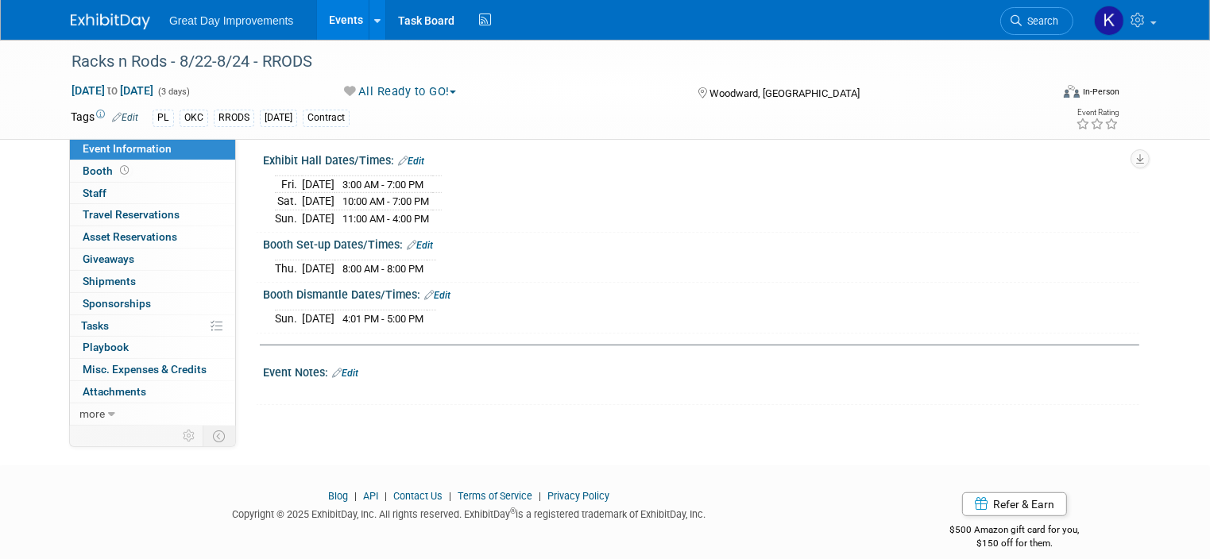
scroll to position [794, 0]
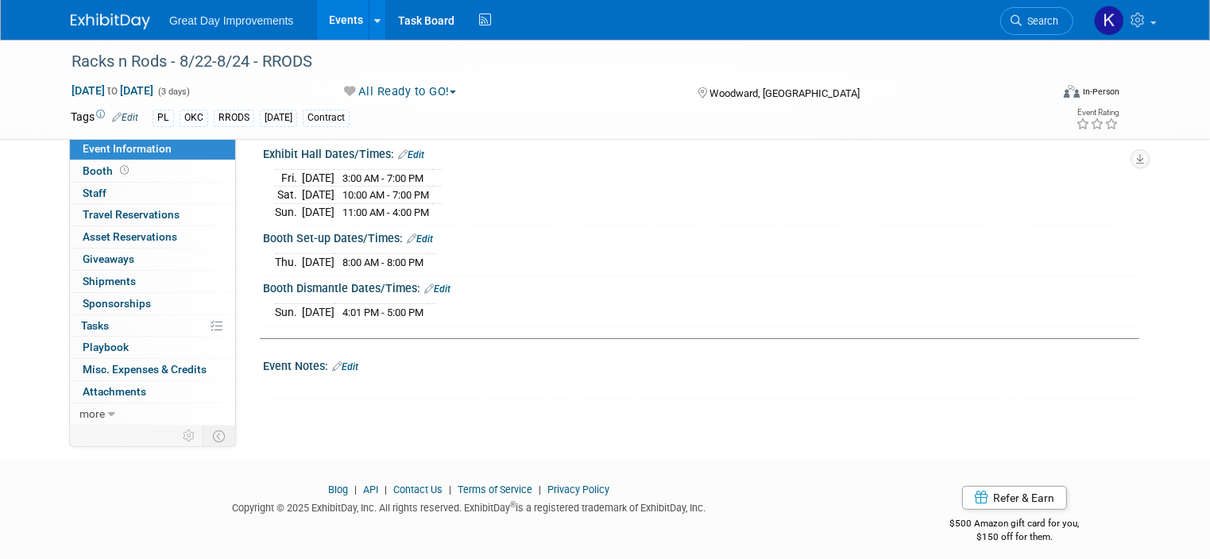
click at [332, 361] on icon at bounding box center [337, 366] width 10 height 10
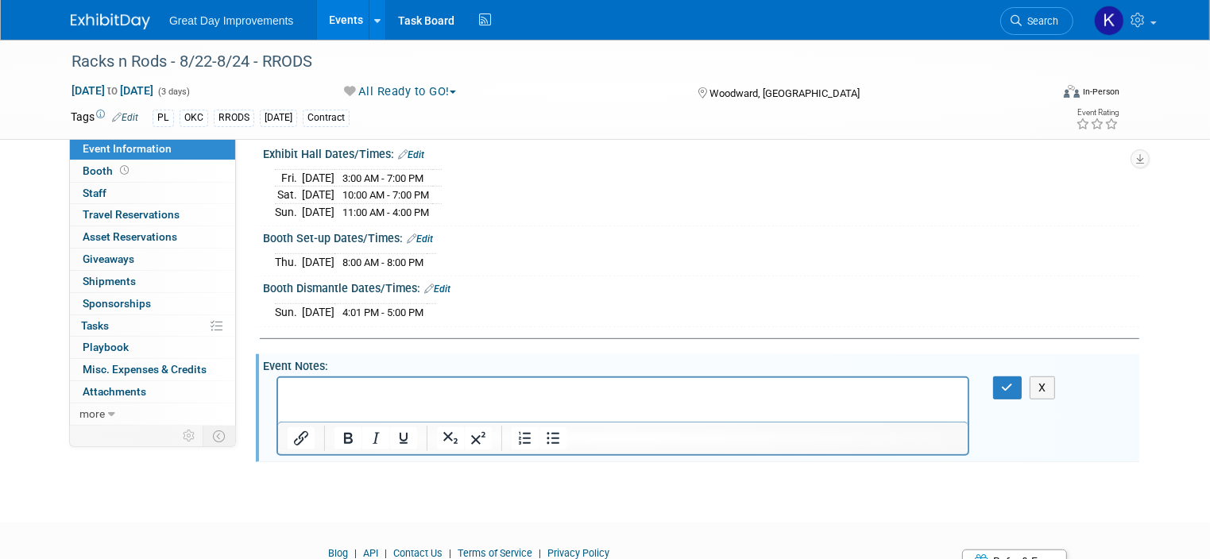
scroll to position [0, 0]
click at [1010, 376] on button "button" at bounding box center [1007, 387] width 29 height 23
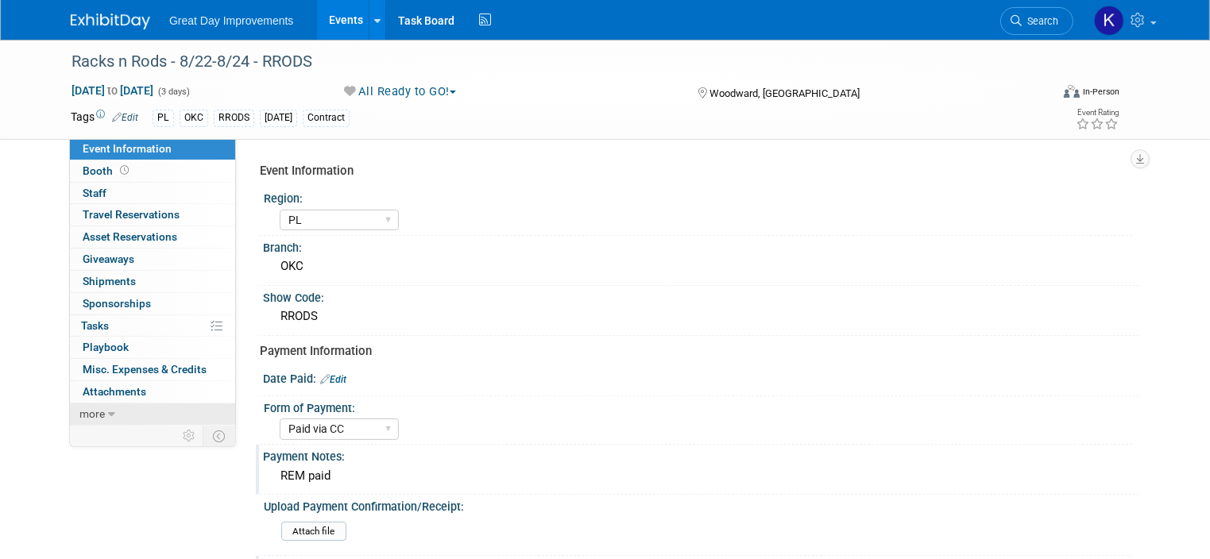
click at [88, 407] on span "more" at bounding box center [91, 413] width 25 height 13
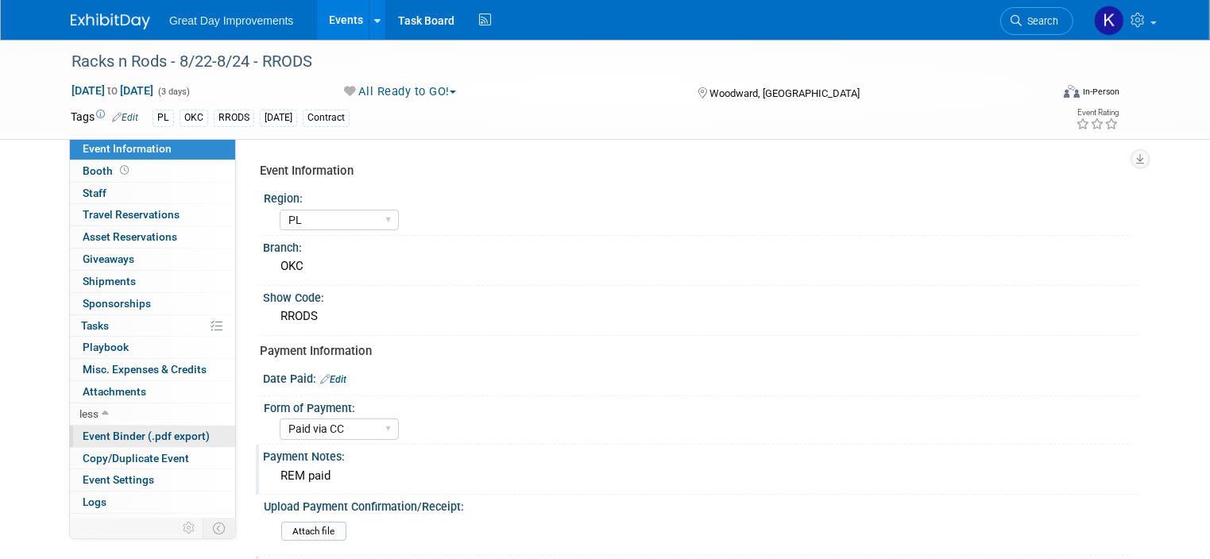
scroll to position [15, 0]
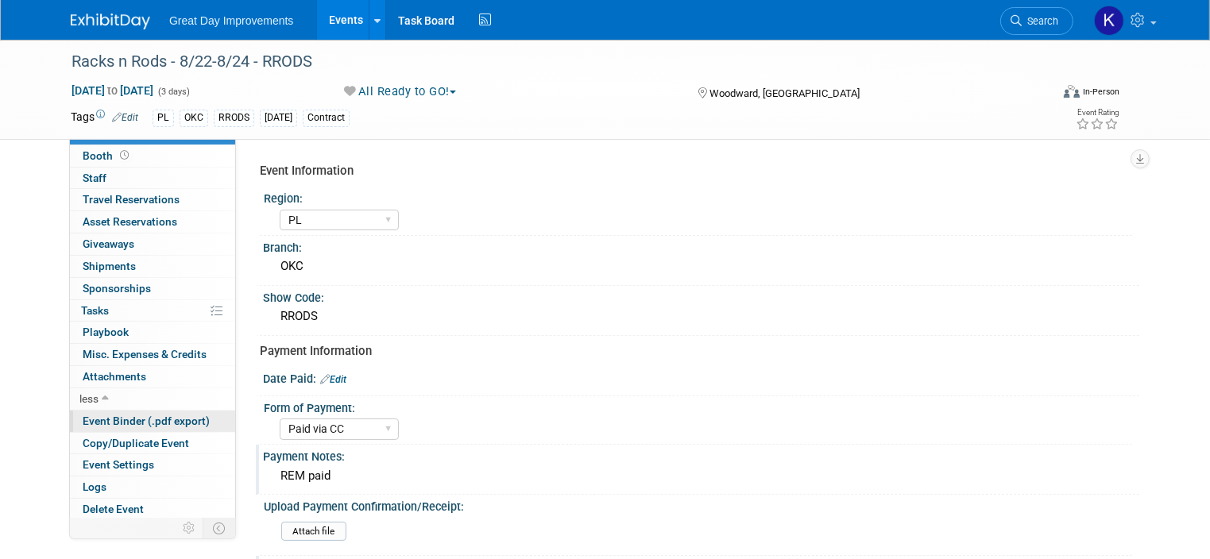
click at [143, 421] on span "Event Binder (.pdf export)" at bounding box center [146, 421] width 127 height 13
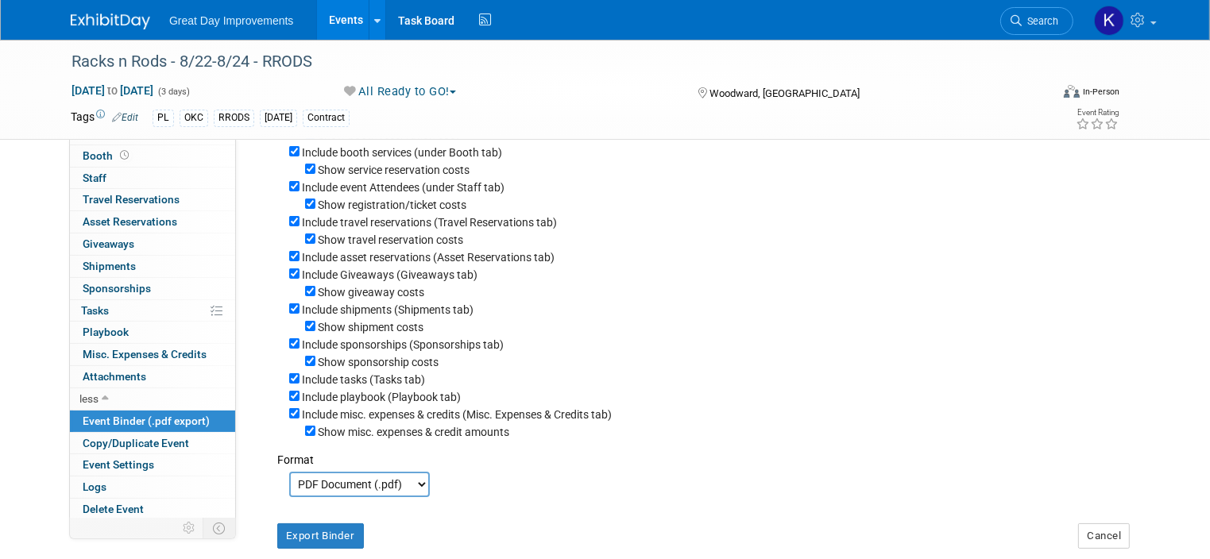
scroll to position [159, 0]
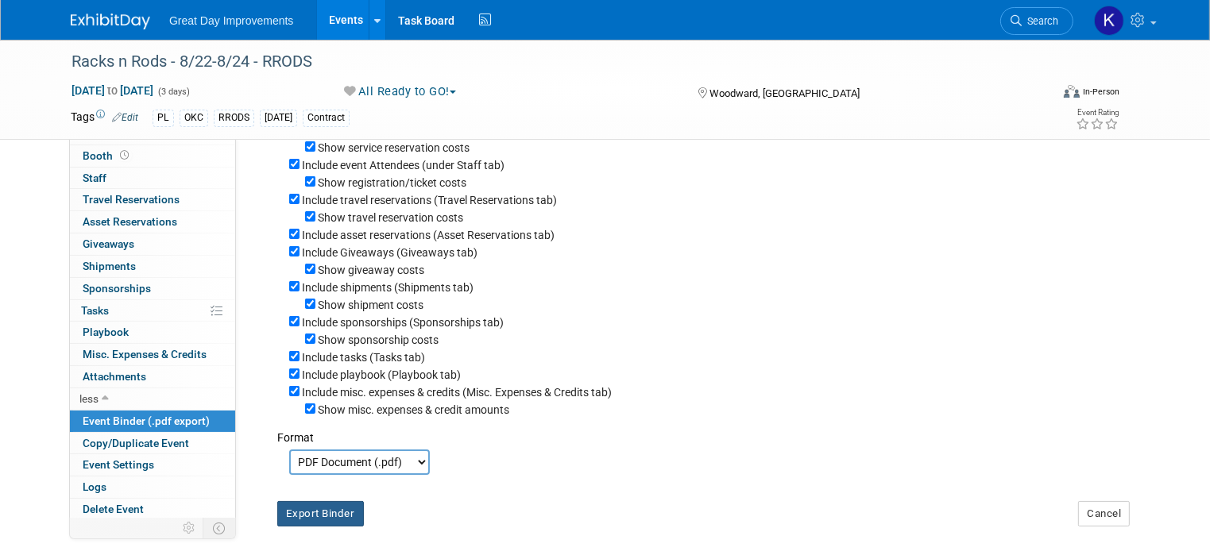
click at [308, 505] on button "Export Binder" at bounding box center [320, 513] width 87 height 25
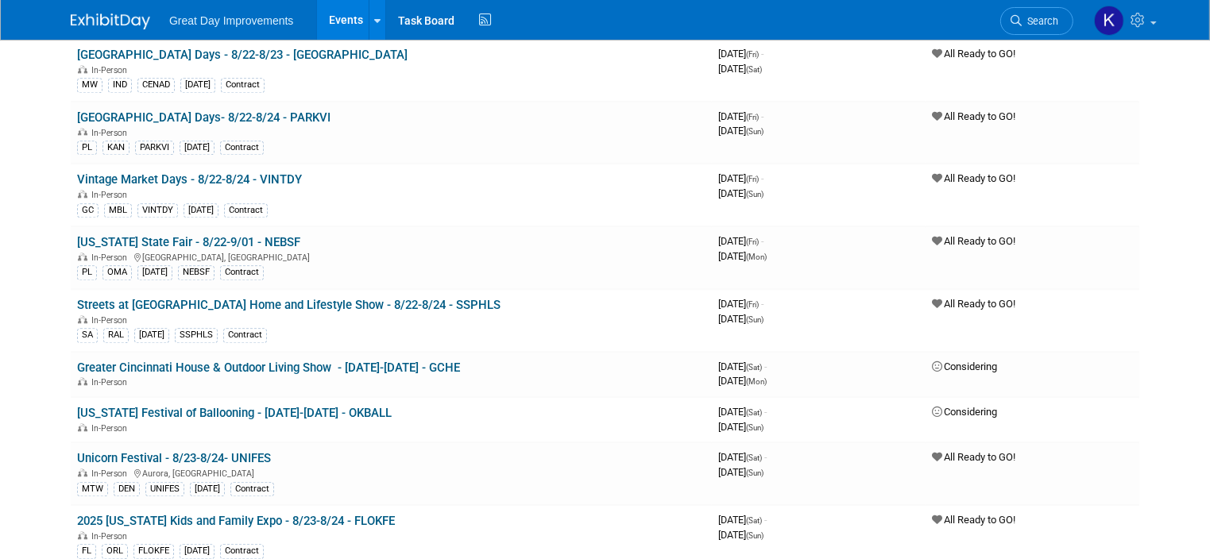
scroll to position [3892, 0]
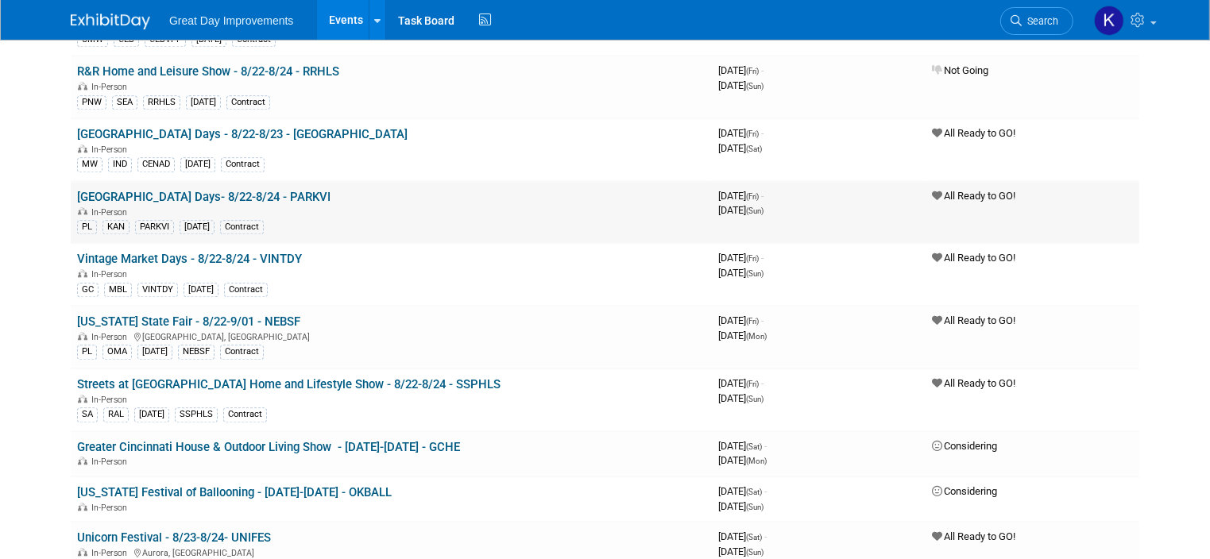
click at [194, 190] on link "[GEOGRAPHIC_DATA] Days- 8/22-8/24 - PARKVI" at bounding box center [203, 197] width 253 height 14
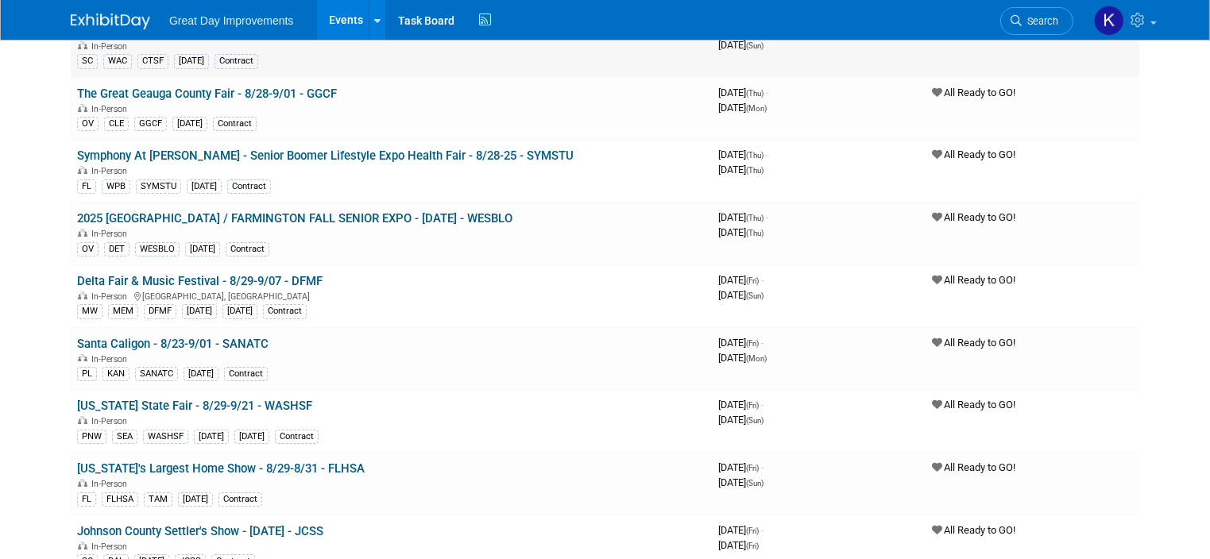
scroll to position [5719, 0]
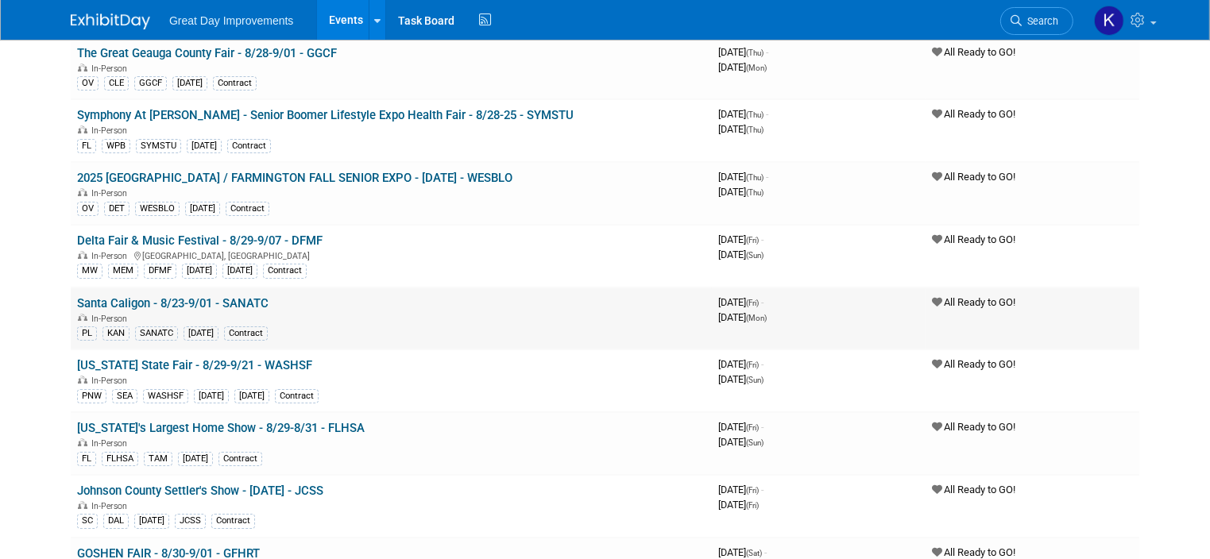
click at [183, 296] on link "Santa Caligon - 8/23-9/01 - SANATC" at bounding box center [172, 303] width 191 height 14
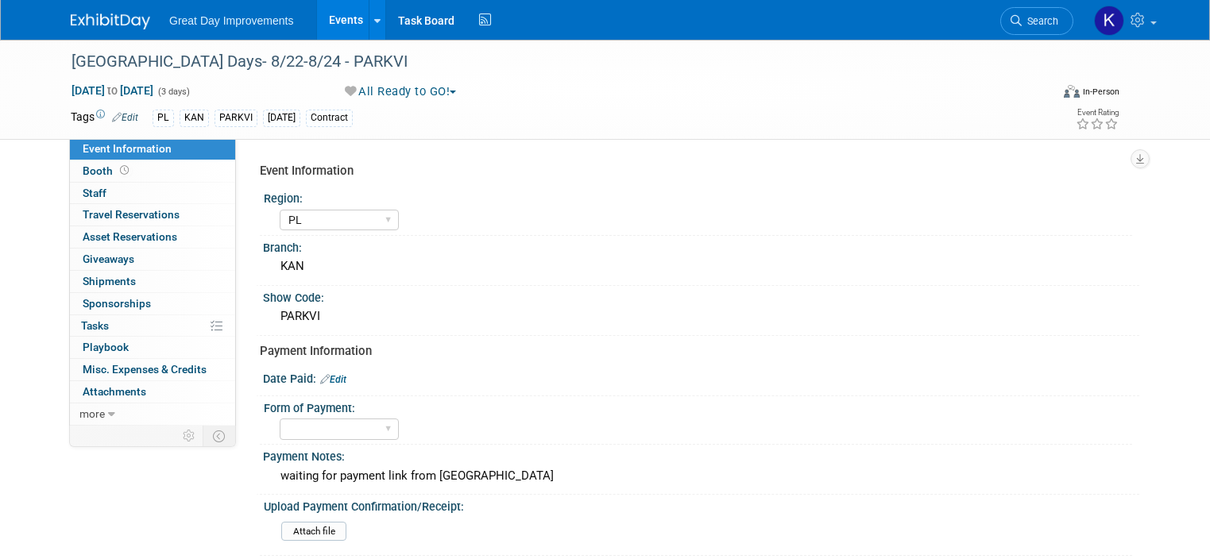
select select "PL"
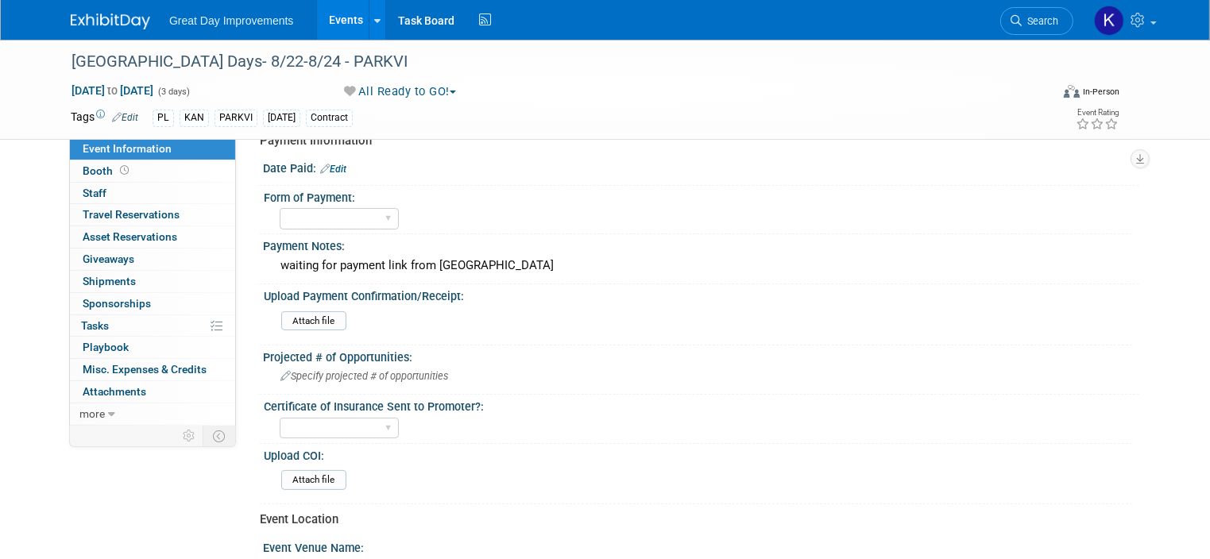
scroll to position [238, 0]
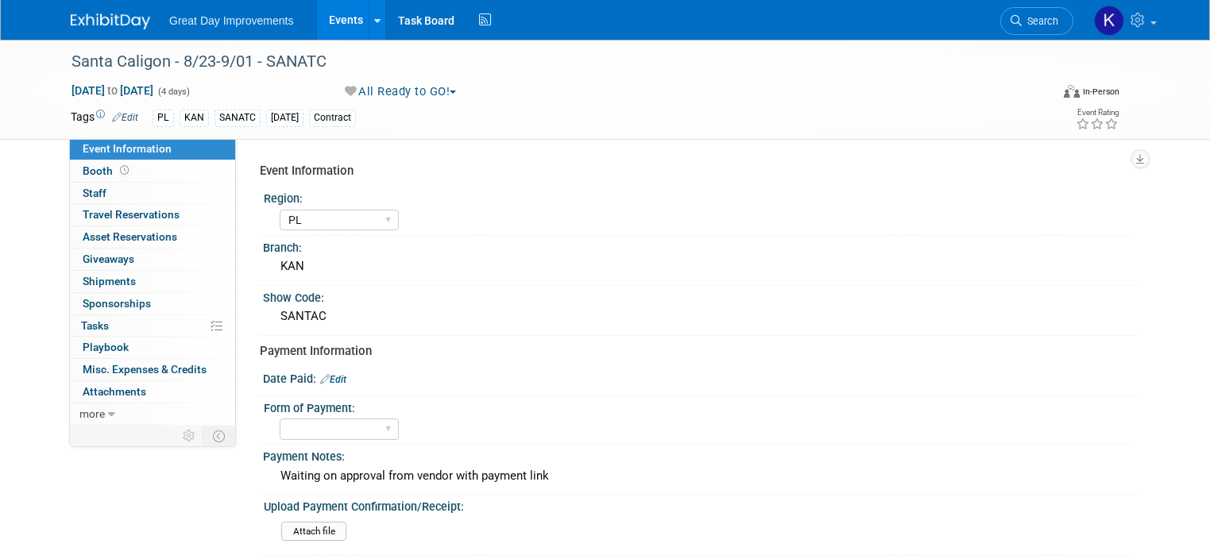
select select "PL"
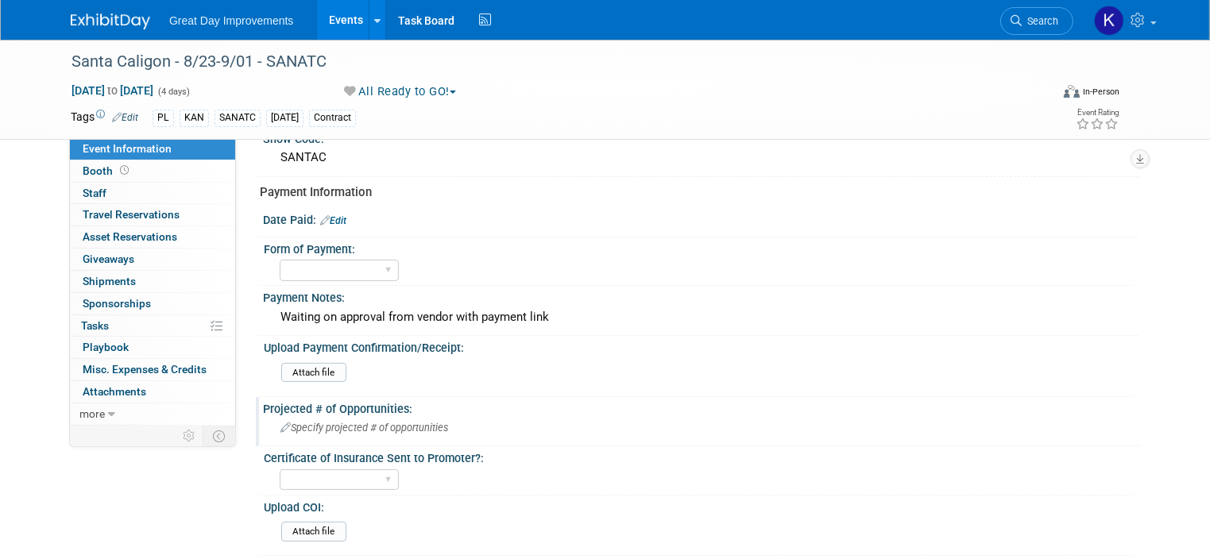
click at [374, 423] on span "Specify projected # of opportunities" at bounding box center [364, 428] width 168 height 12
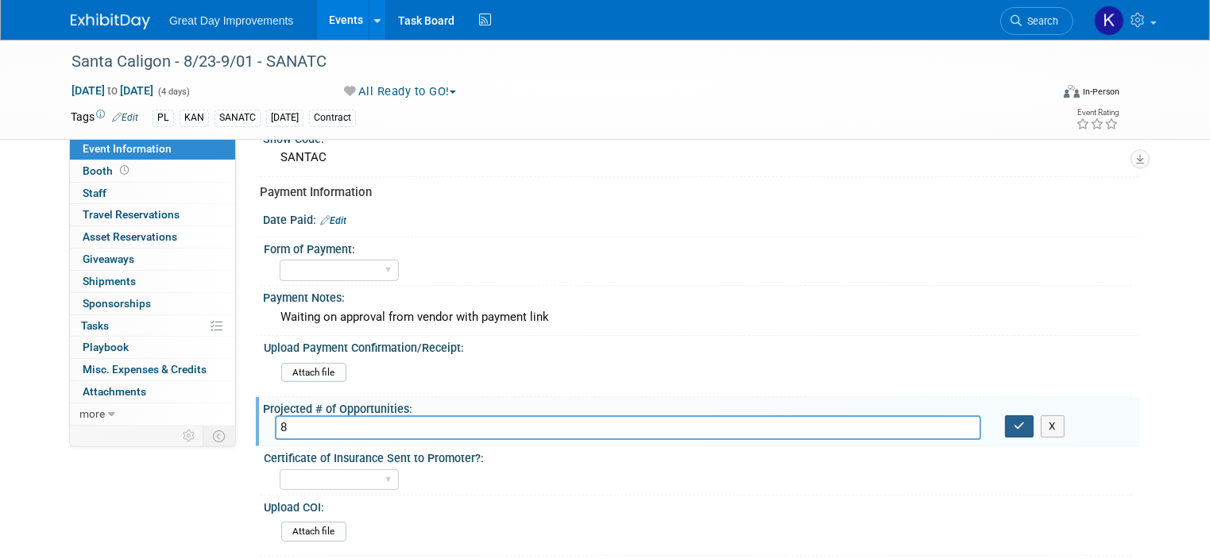
type input "8"
click at [1025, 421] on icon "button" at bounding box center [1018, 426] width 11 height 10
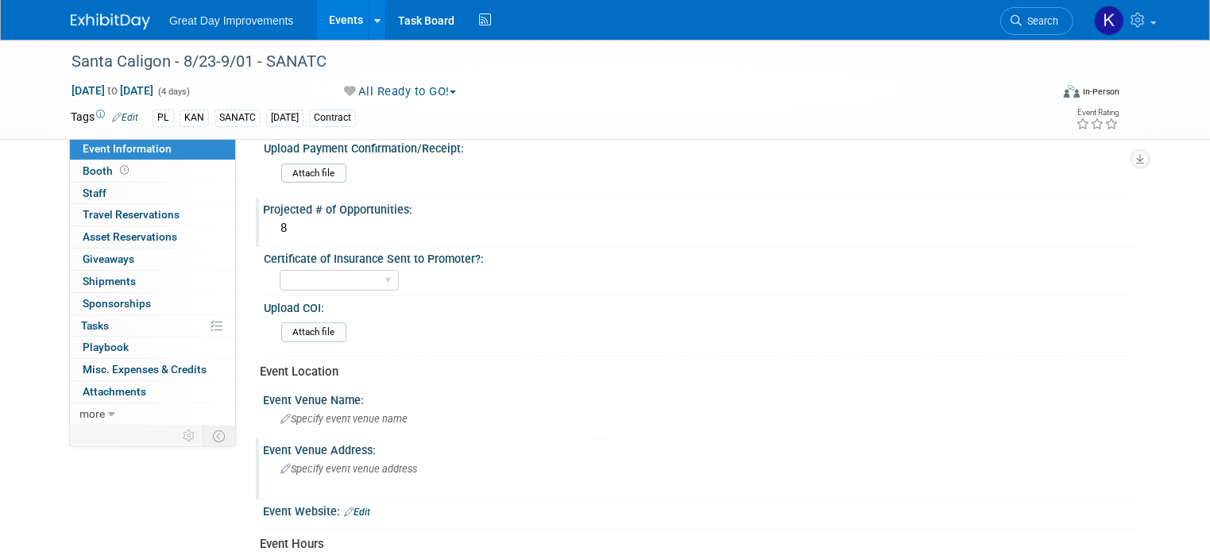
scroll to position [397, 0]
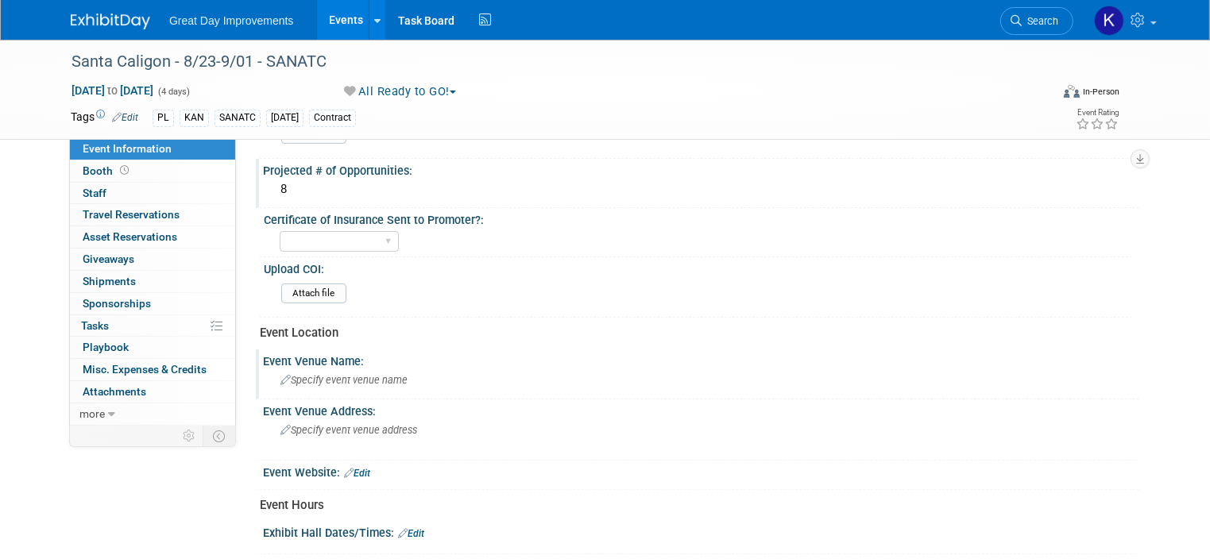
click at [382, 374] on span "Specify event venue name" at bounding box center [343, 380] width 127 height 12
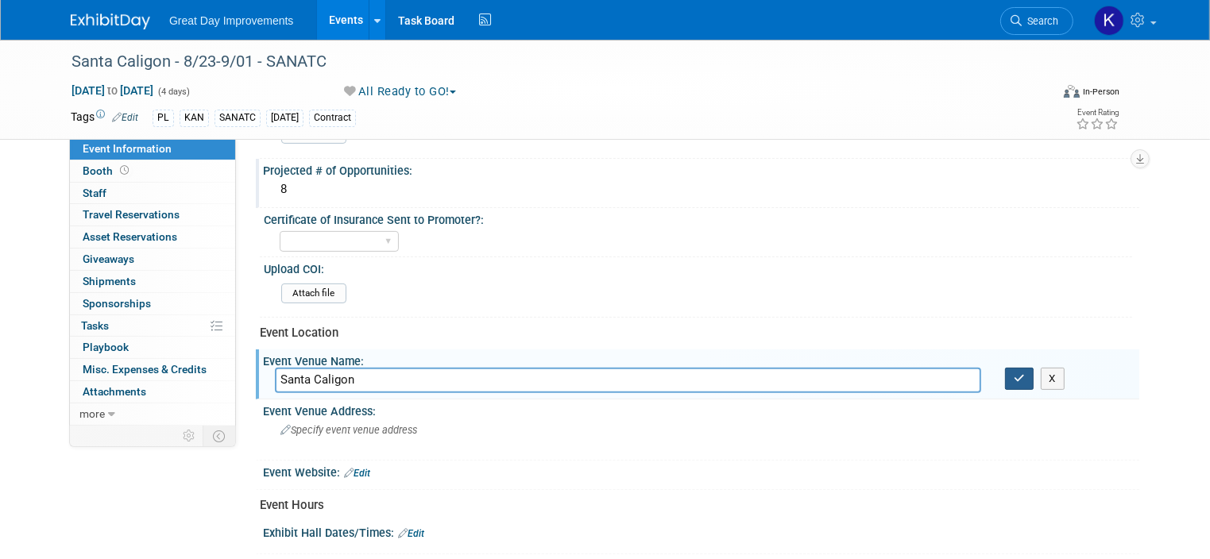
type input "Santa Caligon"
click at [1025, 373] on icon "button" at bounding box center [1018, 378] width 11 height 10
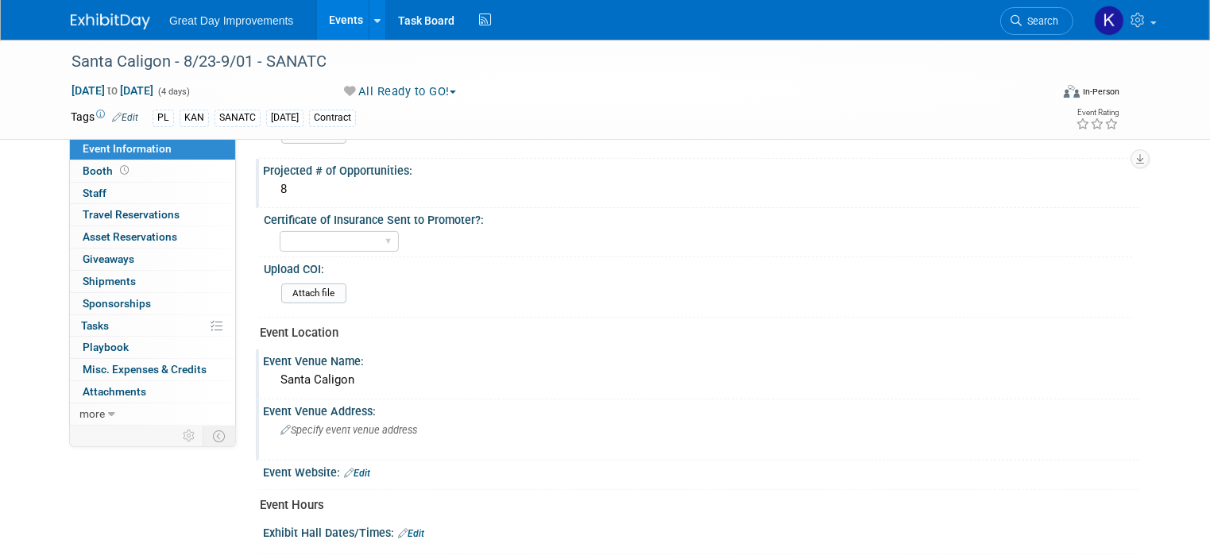
click at [384, 427] on span "Specify event venue address" at bounding box center [348, 430] width 137 height 12
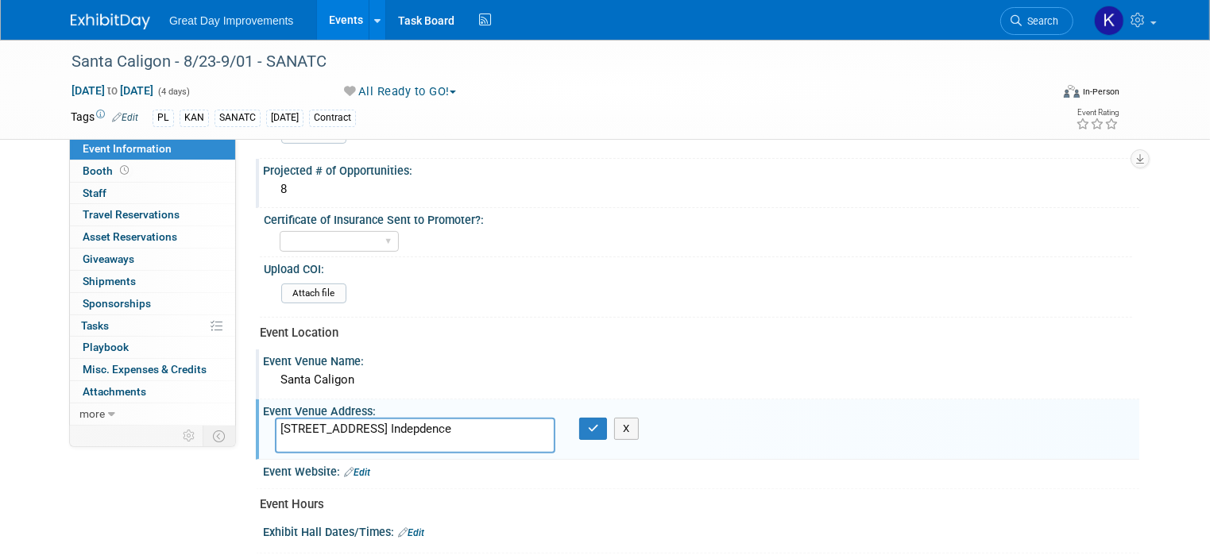
click at [412, 420] on textarea "[STREET_ADDRESS] Indepdence" at bounding box center [415, 436] width 280 height 36
click at [410, 421] on textarea "[STREET_ADDRESS] Indendence" at bounding box center [415, 436] width 280 height 36
click at [404, 424] on textarea "[STREET_ADDRESS] Indendence" at bounding box center [415, 436] width 280 height 36
click at [434, 425] on textarea "[STREET_ADDRESS] Indendence" at bounding box center [415, 436] width 280 height 36
click at [462, 426] on textarea "[STREET_ADDRESS] Indendence" at bounding box center [415, 436] width 280 height 36
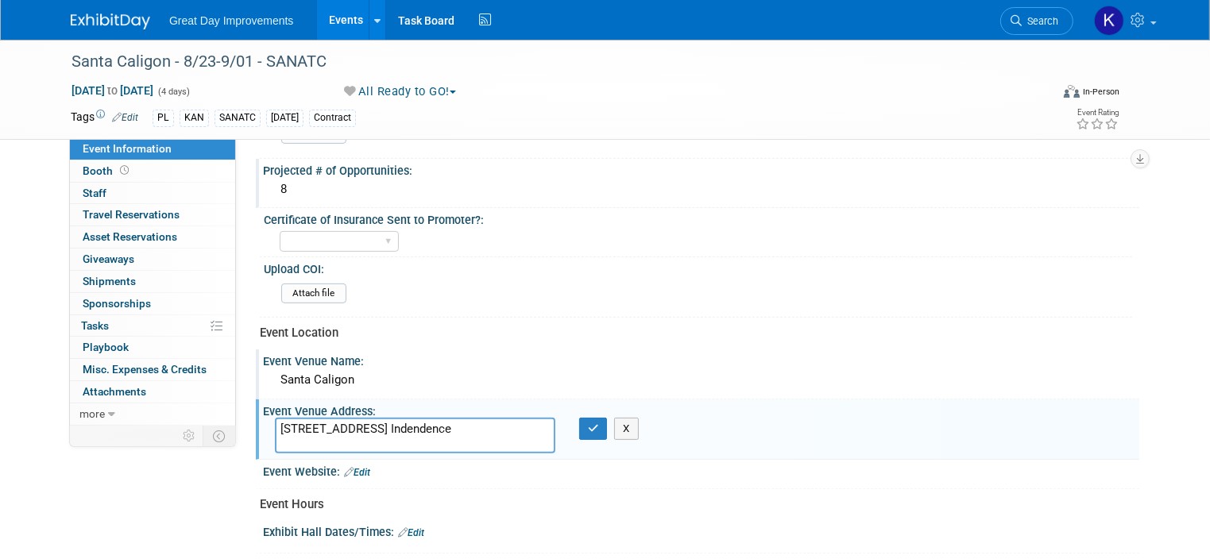
drag, startPoint x: 454, startPoint y: 423, endPoint x: 400, endPoint y: 426, distance: 54.1
click at [400, 426] on textarea "[STREET_ADDRESS] Indendence" at bounding box center [415, 436] width 280 height 36
click at [398, 423] on textarea "[STREET_ADDRESS] Inddpendence" at bounding box center [415, 436] width 280 height 36
click at [419, 422] on textarea "[STREET_ADDRESS] Indpendence" at bounding box center [415, 436] width 280 height 36
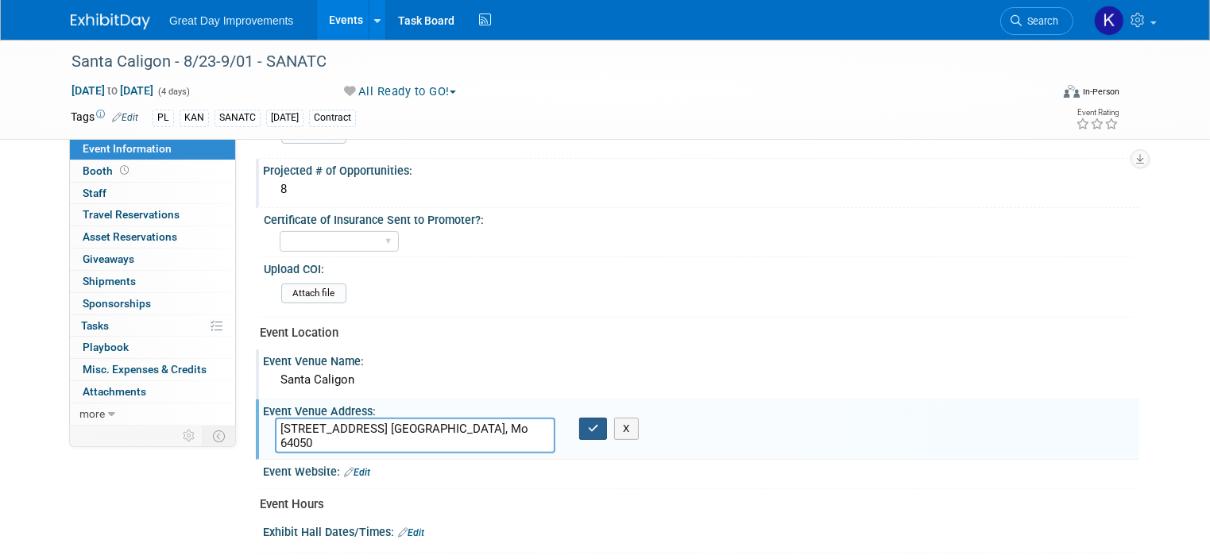
type textarea "[STREET_ADDRESS] [GEOGRAPHIC_DATA], Mo 64050"
click at [588, 423] on icon "button" at bounding box center [593, 428] width 11 height 10
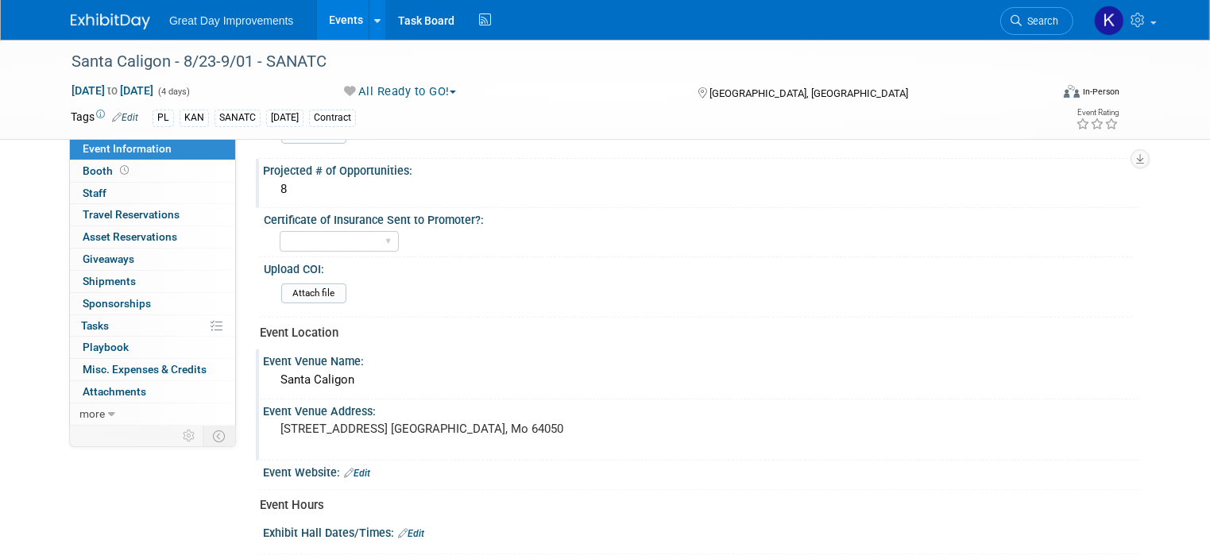
click at [357, 468] on link "Edit" at bounding box center [357, 473] width 26 height 11
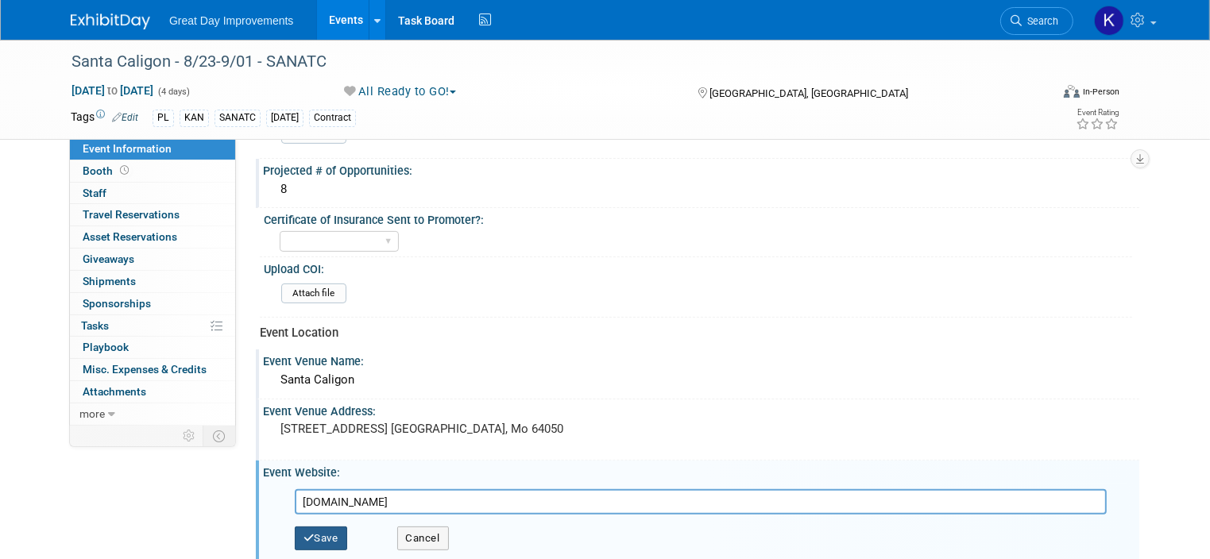
type input "[DOMAIN_NAME]"
click at [310, 527] on button "Save" at bounding box center [321, 539] width 52 height 24
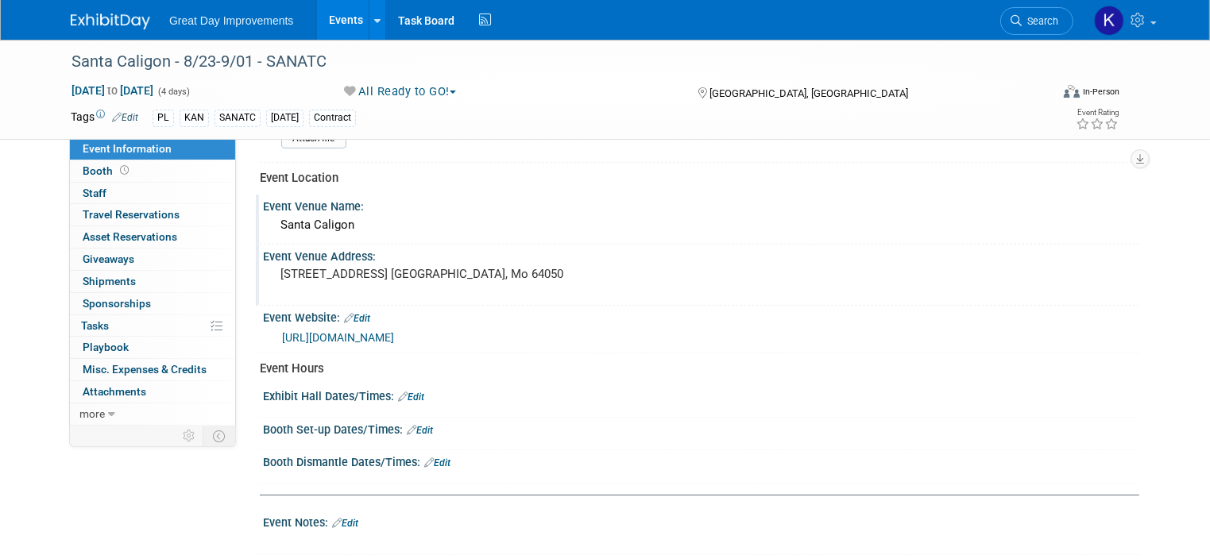
scroll to position [556, 0]
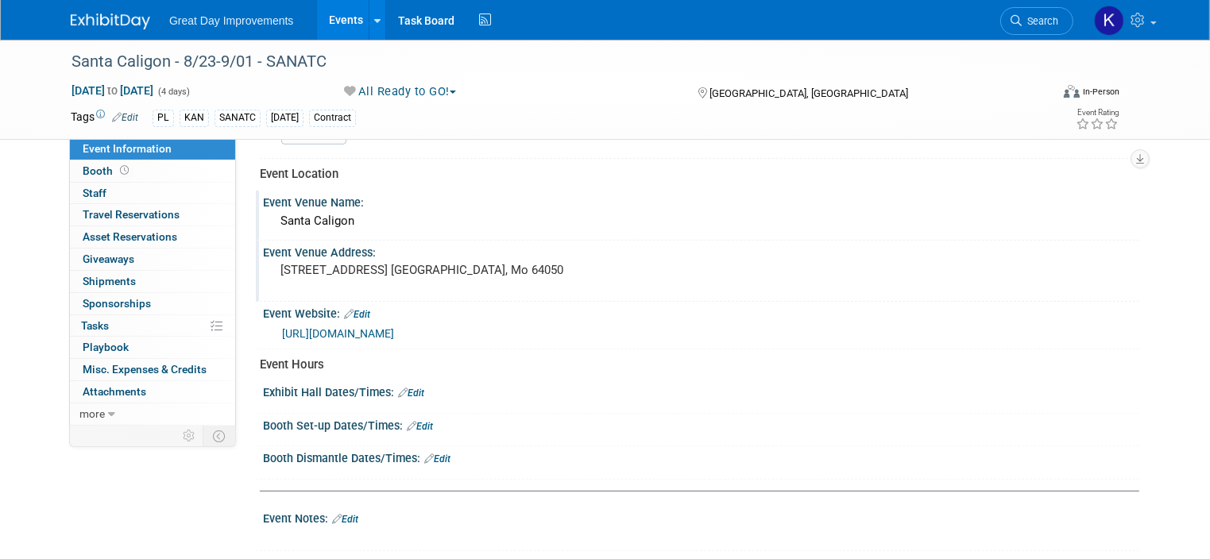
click at [403, 388] on link "Edit" at bounding box center [411, 393] width 26 height 11
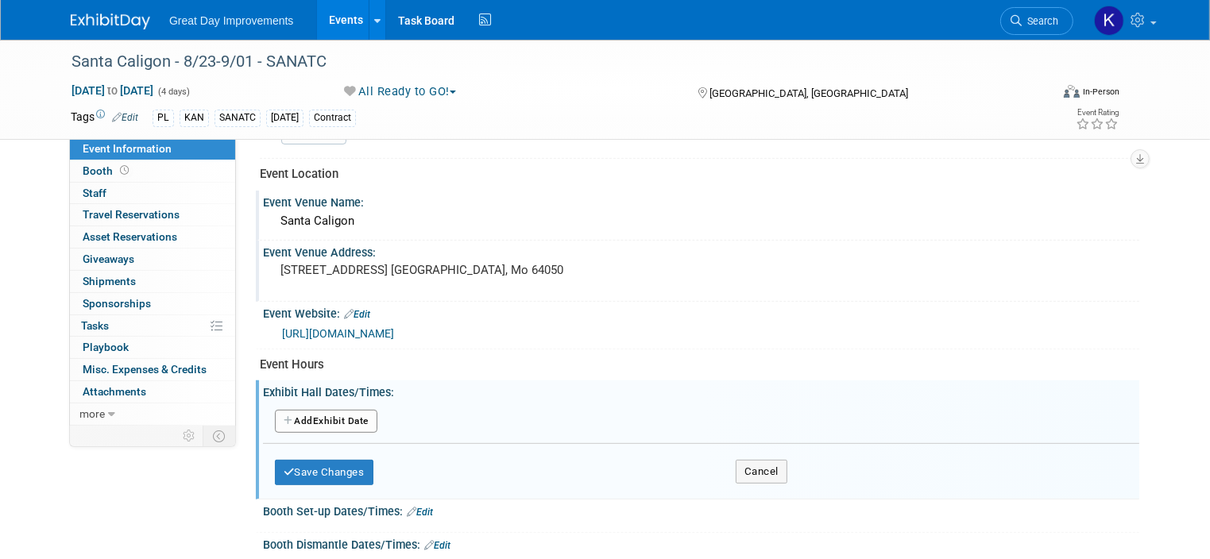
click at [338, 411] on button "Add Another Exhibit Date" at bounding box center [326, 422] width 102 height 24
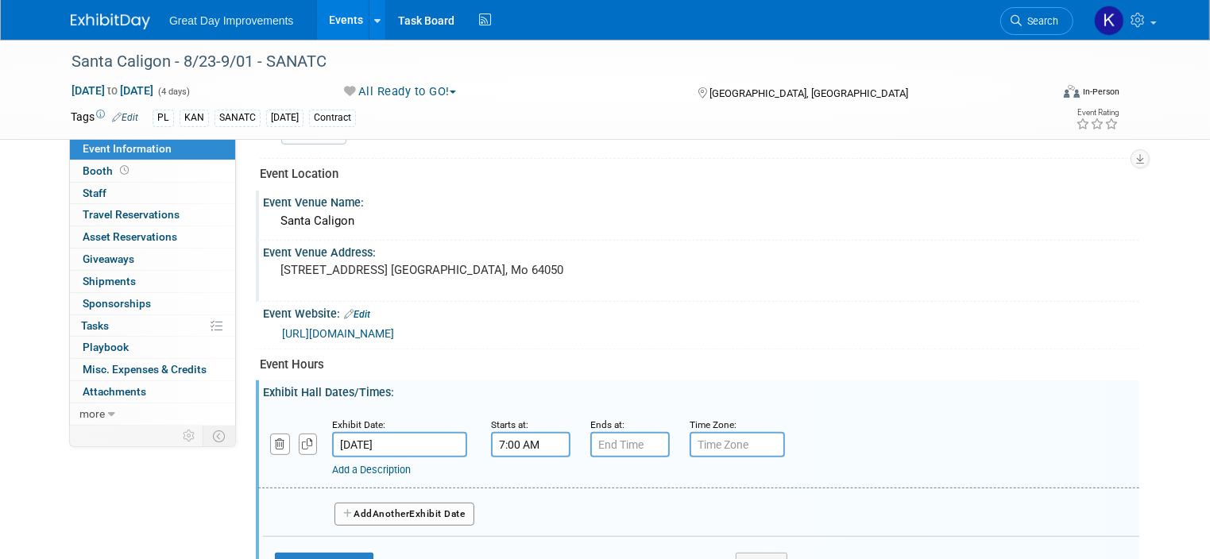
click at [496, 446] on input "7:00 AM" at bounding box center [530, 444] width 79 height 25
click at [515, 473] on span at bounding box center [528, 483] width 28 height 28
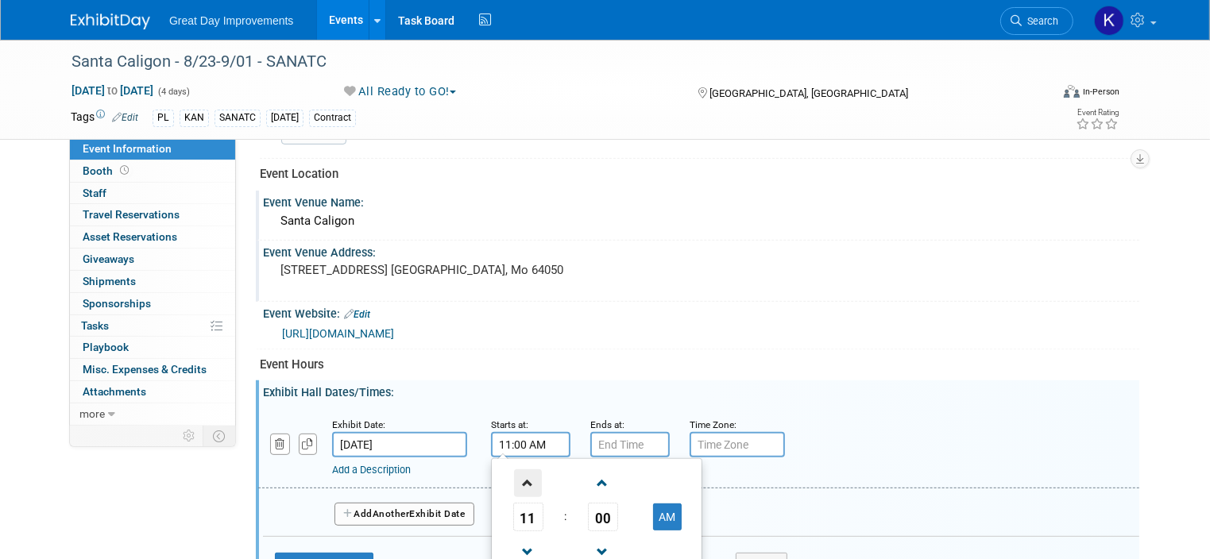
click at [515, 473] on span at bounding box center [528, 483] width 28 height 28
type input "12:00 PM"
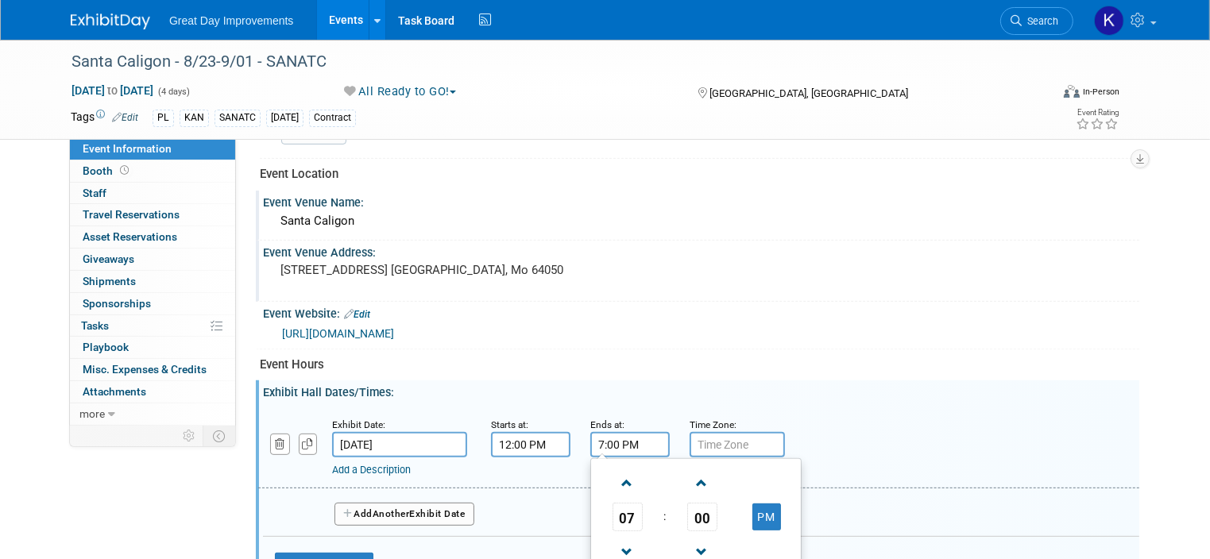
click at [590, 438] on input "7:00 PM" at bounding box center [629, 444] width 79 height 25
click at [613, 473] on span at bounding box center [627, 483] width 28 height 28
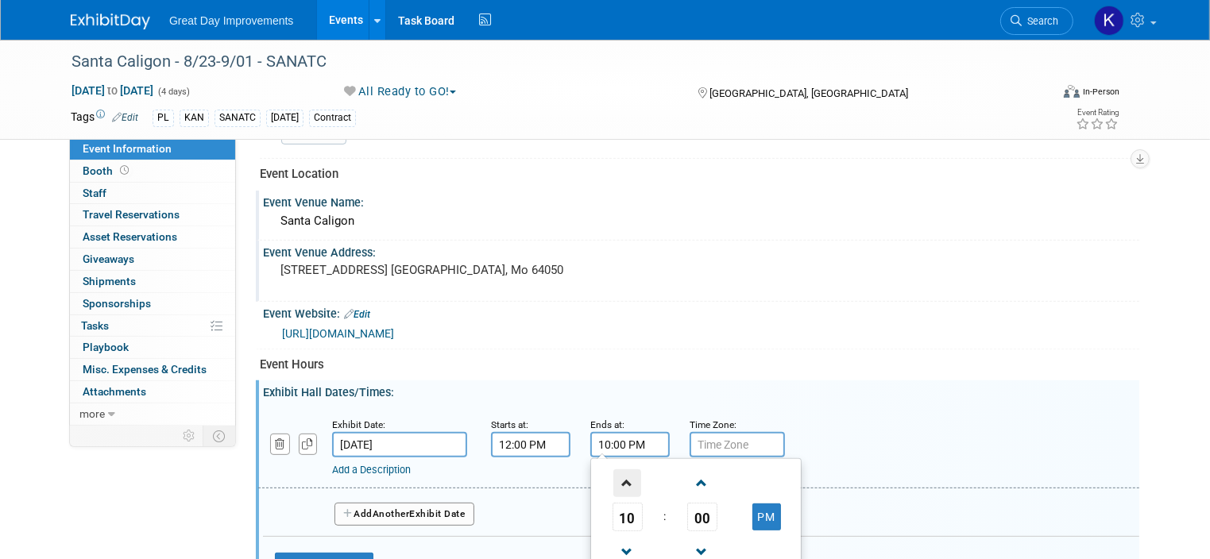
type input "11:00 PM"
click at [854, 457] on div "Add a Description Description:" at bounding box center [660, 467] width 656 height 20
click at [356, 503] on button "Add Another Exhibit Date" at bounding box center [404, 515] width 140 height 24
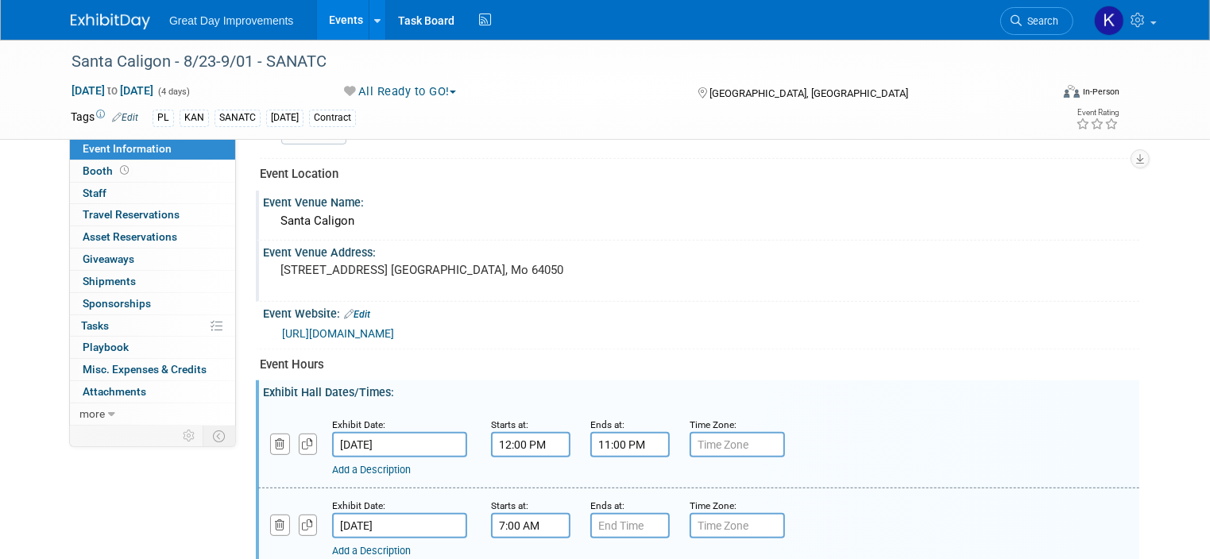
click at [514, 524] on input "7:00 AM" at bounding box center [530, 525] width 79 height 25
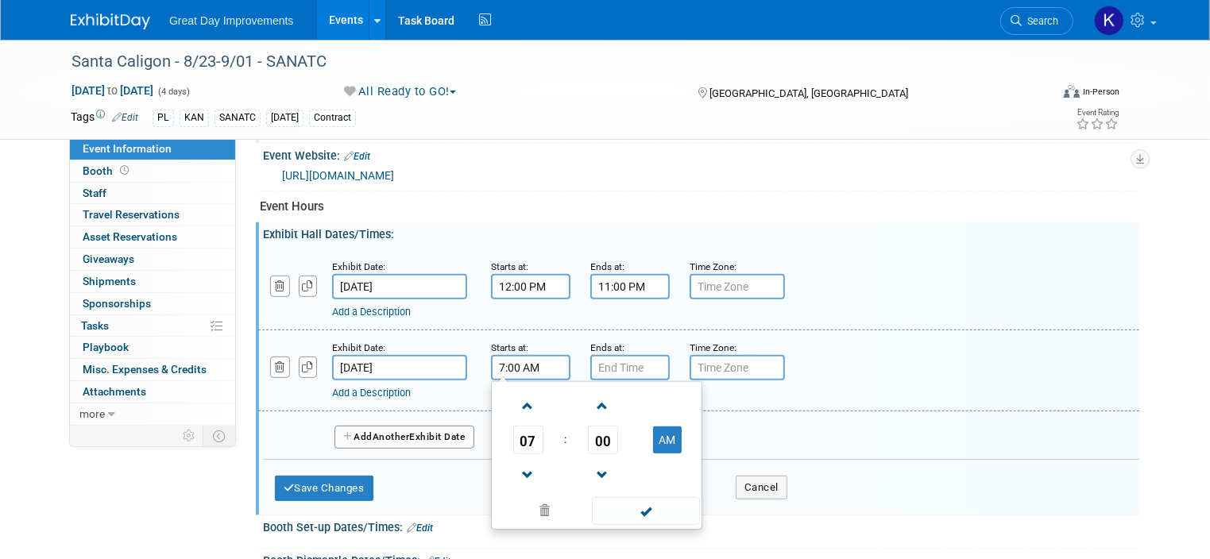
scroll to position [715, 0]
click at [514, 394] on span at bounding box center [528, 406] width 28 height 28
type input "10:00 AM"
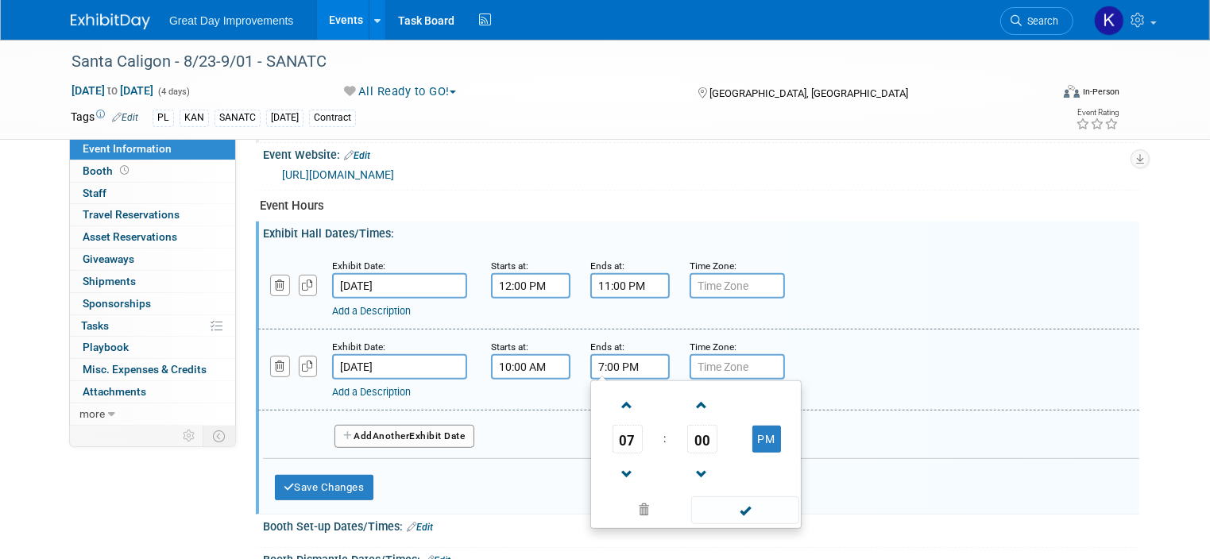
click at [616, 354] on input "7:00 PM" at bounding box center [629, 366] width 79 height 25
click at [613, 397] on span at bounding box center [627, 406] width 28 height 28
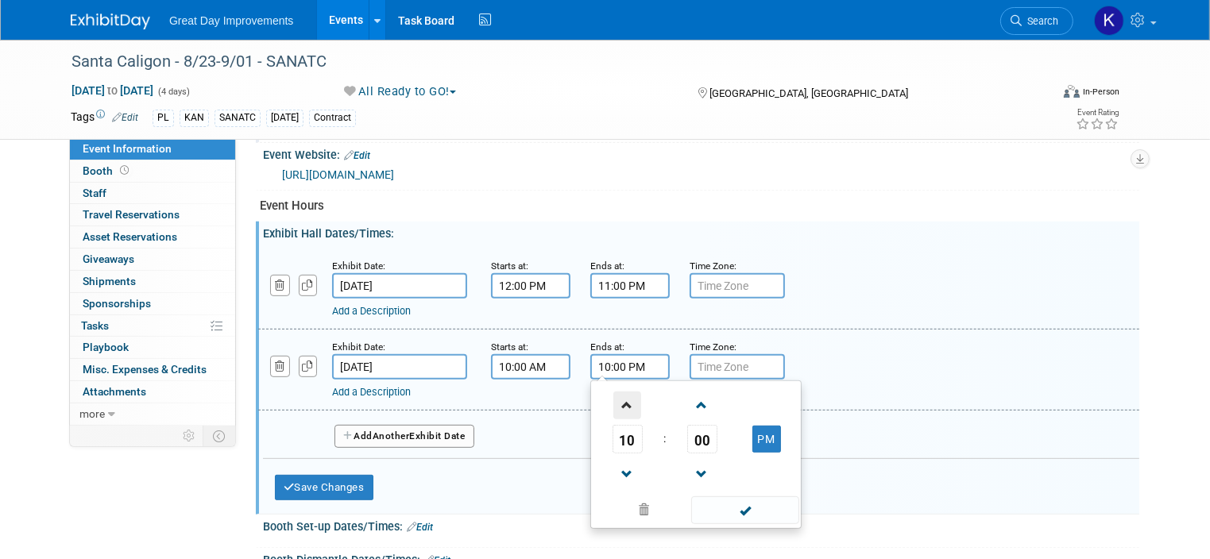
type input "11:00 PM"
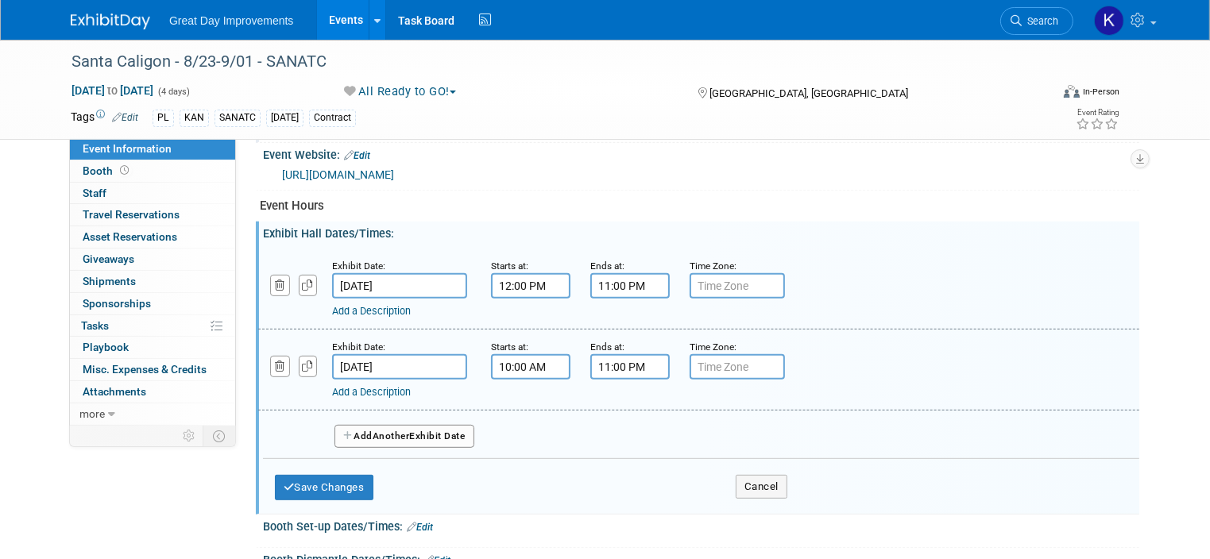
click at [845, 361] on div "Add a Description Description:" at bounding box center [698, 368] width 905 height 61
click at [403, 425] on button "Add Another Exhibit Date" at bounding box center [404, 437] width 140 height 24
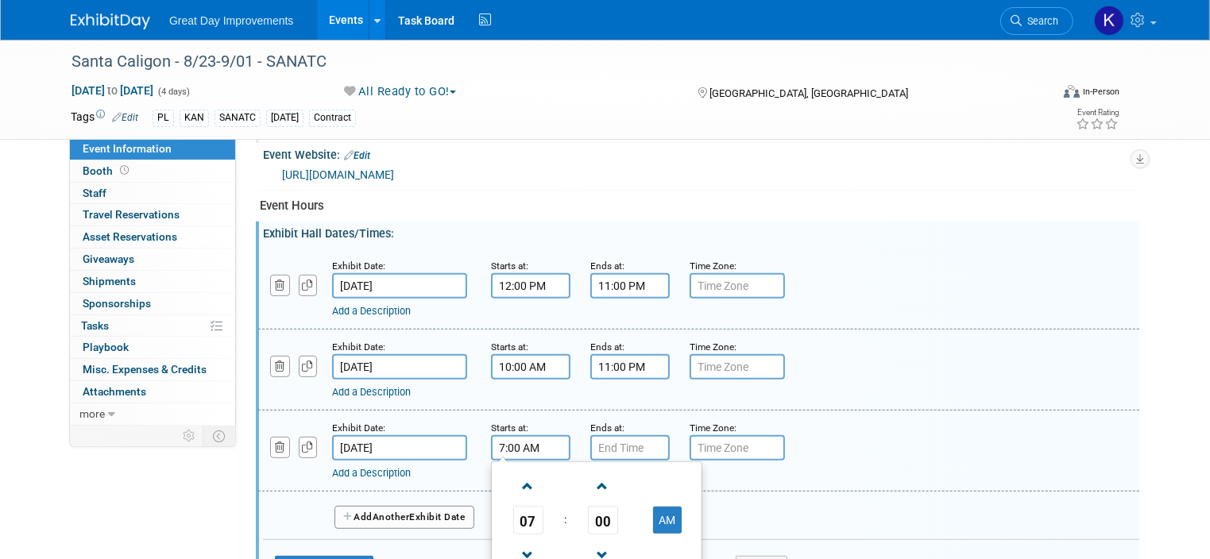
click at [531, 441] on input "7:00 AM" at bounding box center [530, 447] width 79 height 25
click at [514, 479] on span at bounding box center [528, 487] width 28 height 28
click at [514, 477] on span at bounding box center [528, 487] width 28 height 28
type input "10:00 AM"
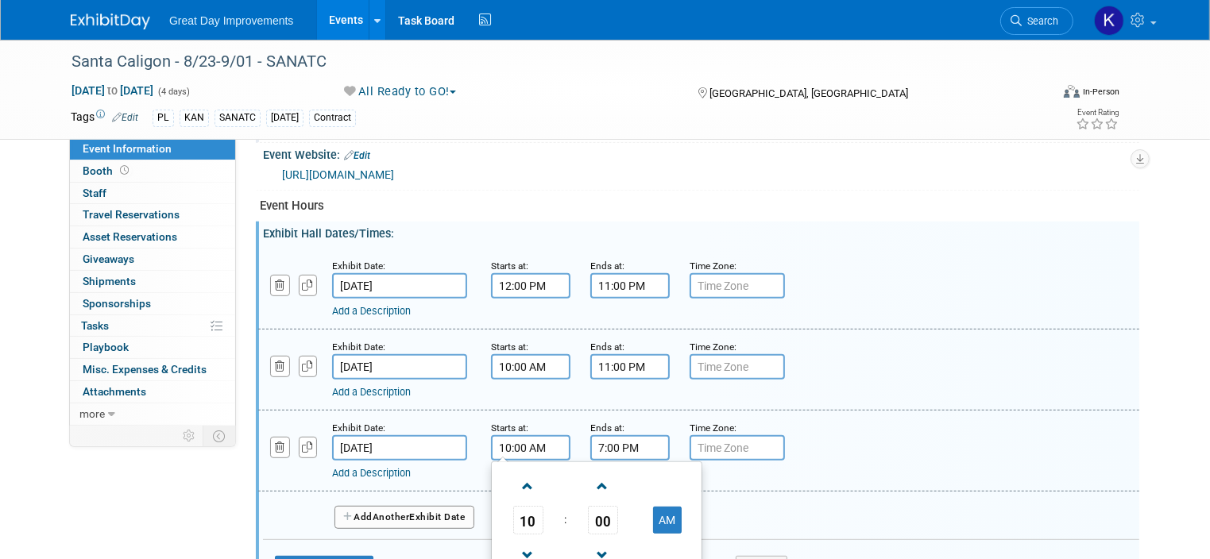
click at [597, 441] on input "7:00 PM" at bounding box center [629, 447] width 79 height 25
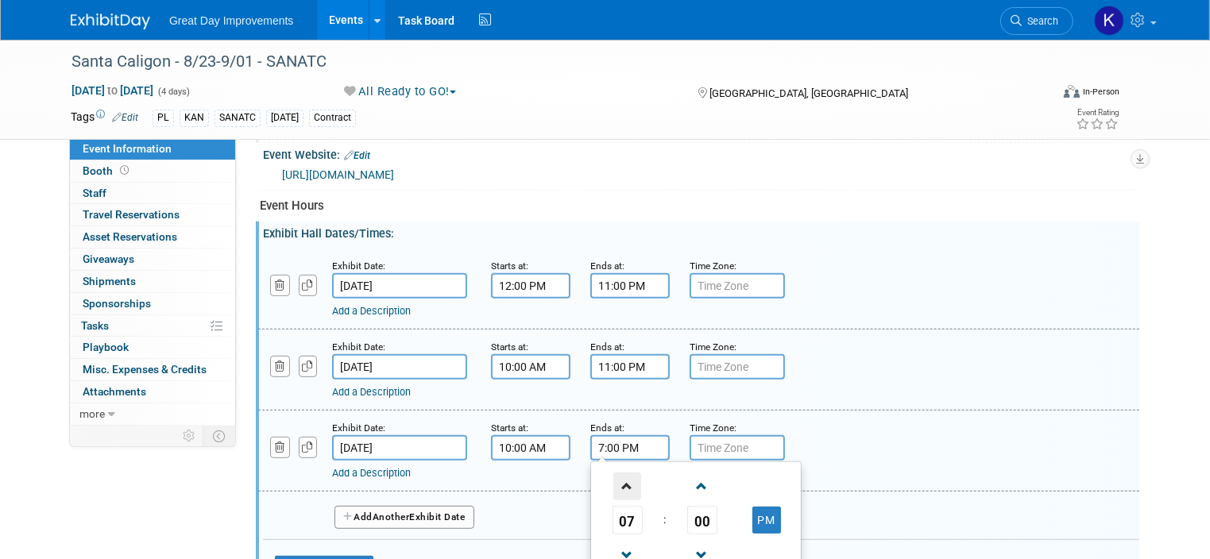
click at [613, 475] on span at bounding box center [627, 487] width 28 height 28
type input "11:00 PM"
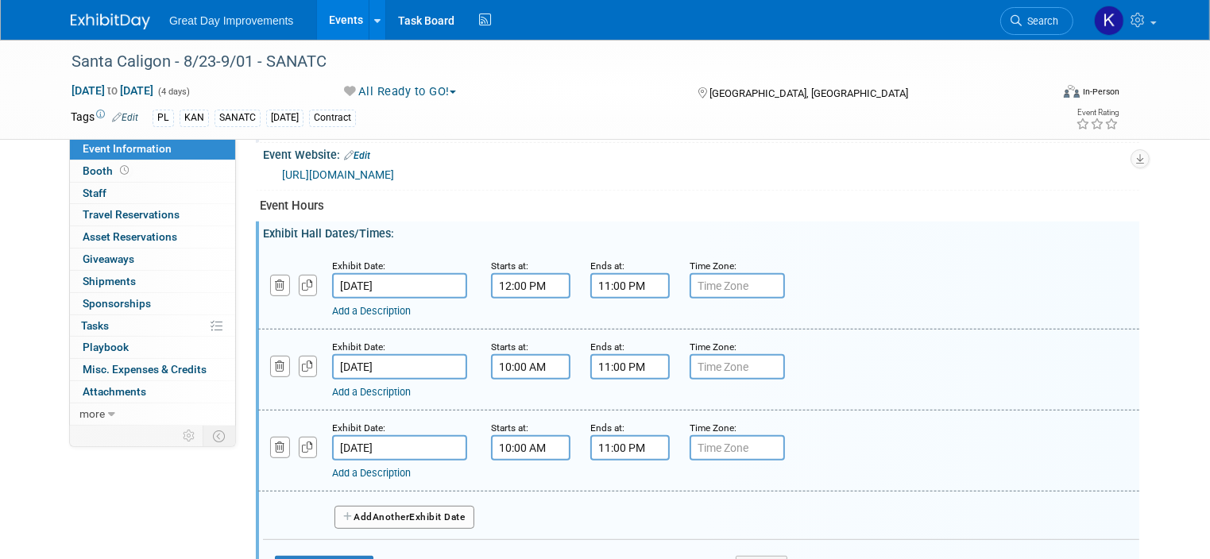
click at [421, 508] on button "Add Another Exhibit Date" at bounding box center [404, 518] width 140 height 24
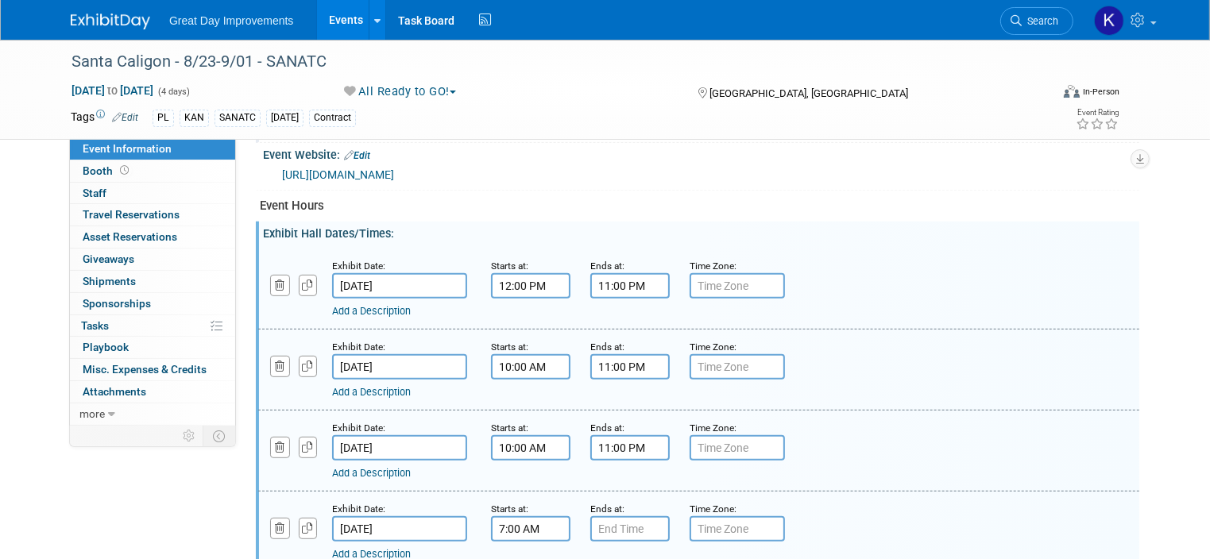
click at [503, 524] on input "7:00 AM" at bounding box center [530, 528] width 79 height 25
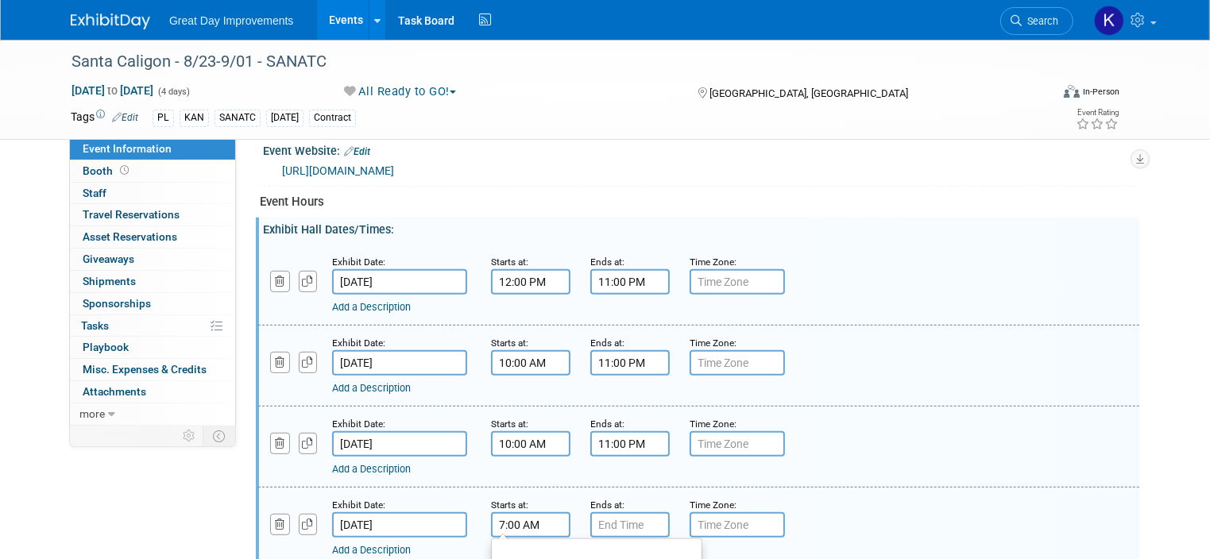
scroll to position [794, 0]
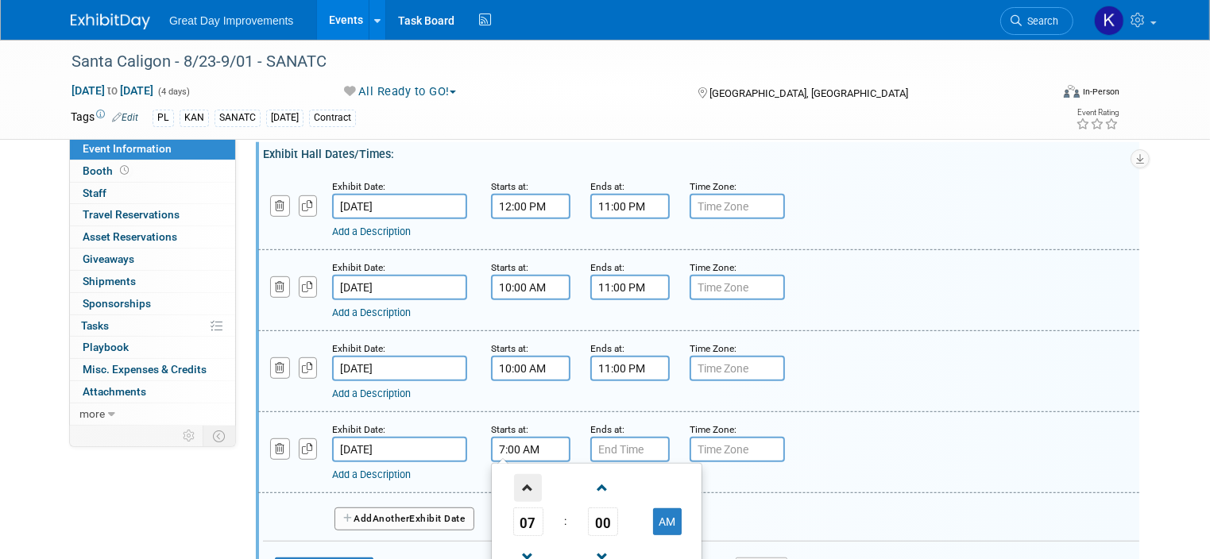
click at [514, 477] on span at bounding box center [528, 488] width 28 height 28
click at [514, 544] on span at bounding box center [528, 557] width 28 height 28
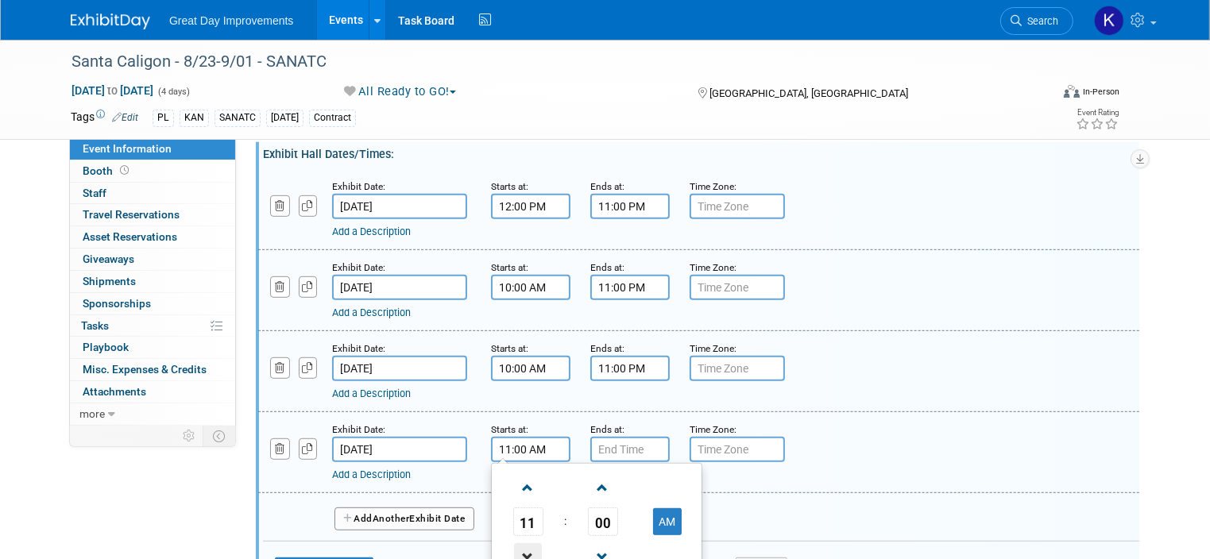
type input "10:00 AM"
click at [623, 437] on input "7:00 PM" at bounding box center [629, 449] width 79 height 25
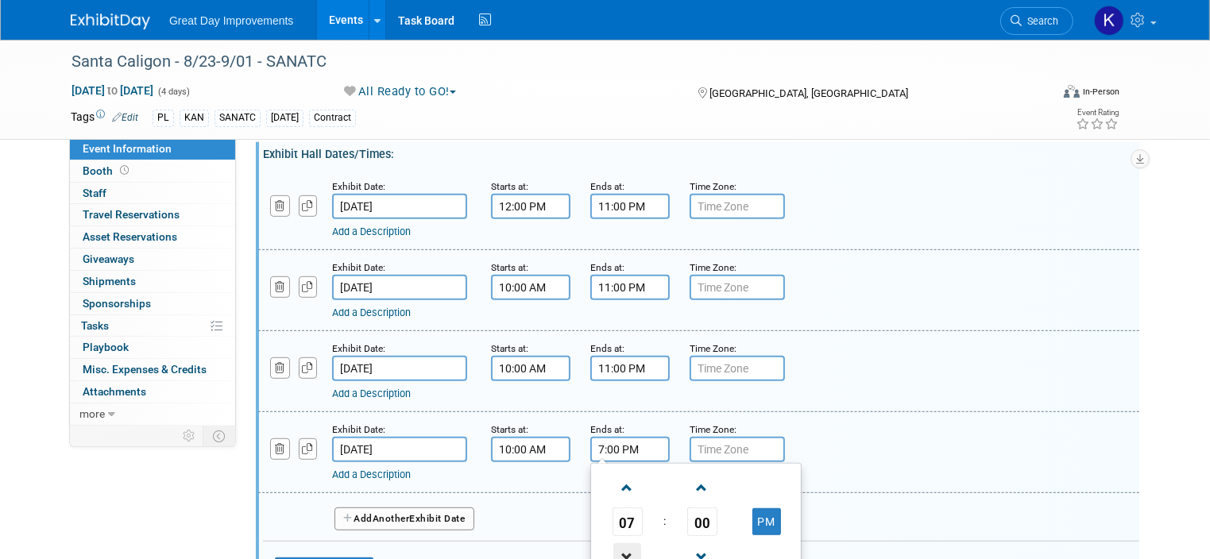
click at [613, 546] on span at bounding box center [627, 557] width 28 height 28
type input "5:00 PM"
click at [840, 434] on div "Add a Description Description:" at bounding box center [698, 451] width 905 height 61
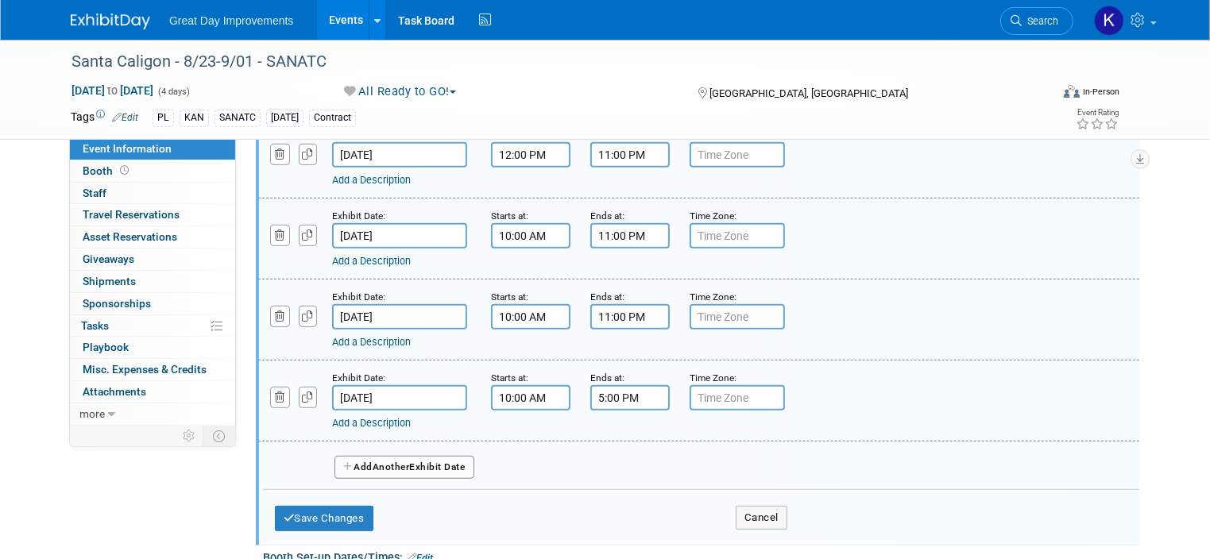
scroll to position [874, 0]
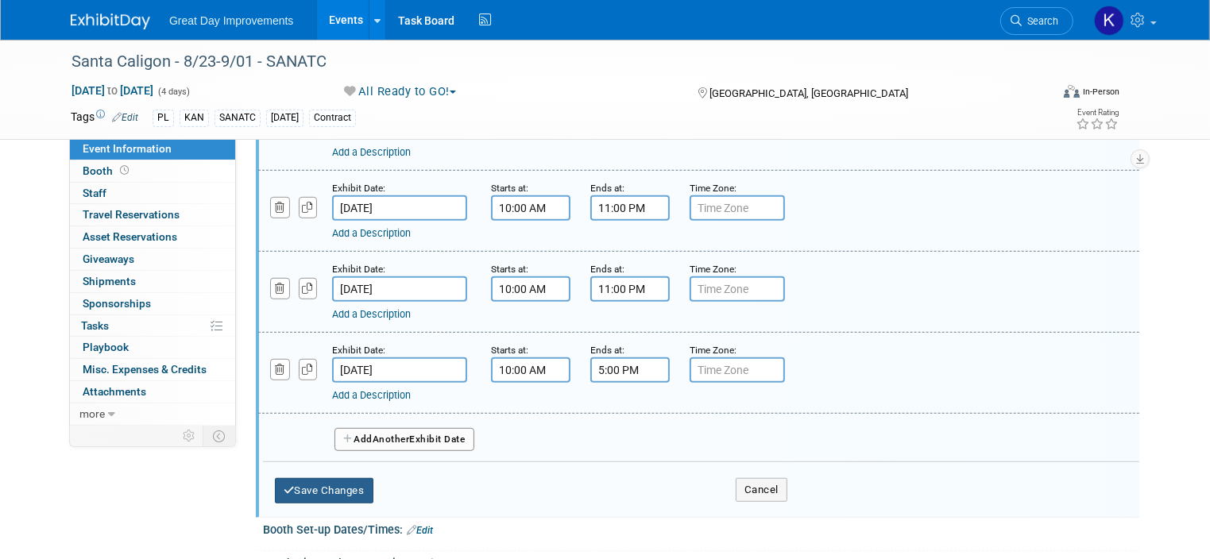
click at [328, 478] on button "Save Changes" at bounding box center [324, 490] width 98 height 25
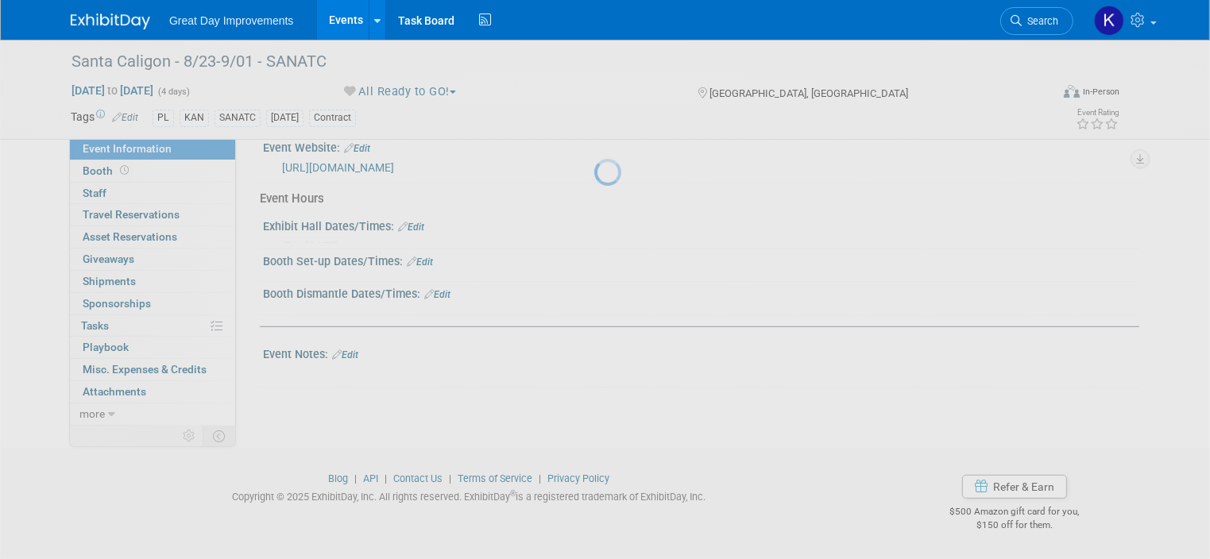
scroll to position [708, 0]
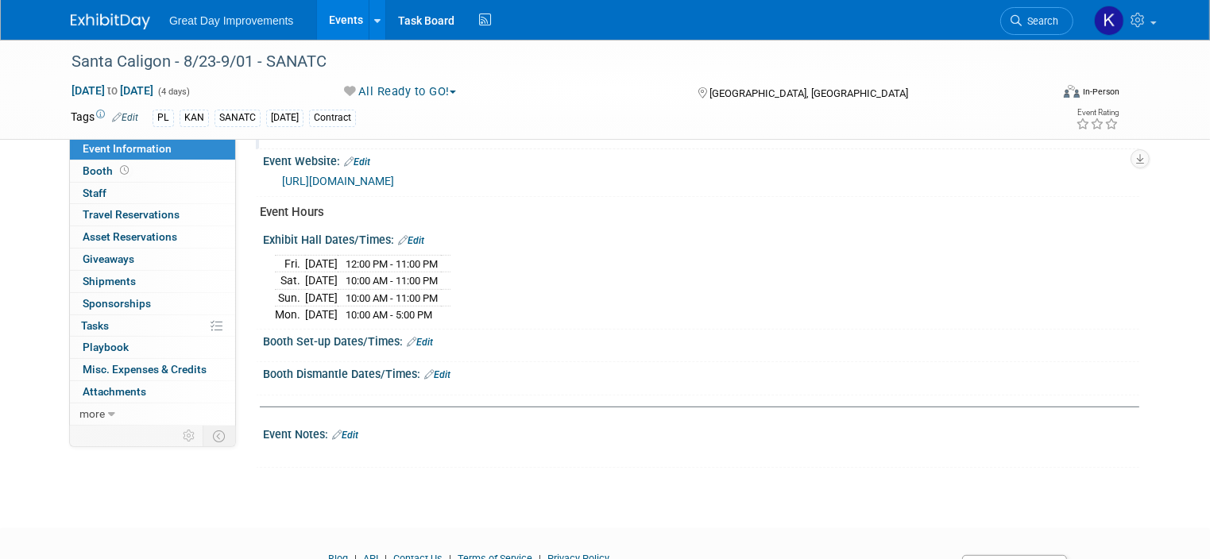
click at [407, 337] on link "Edit" at bounding box center [420, 342] width 26 height 11
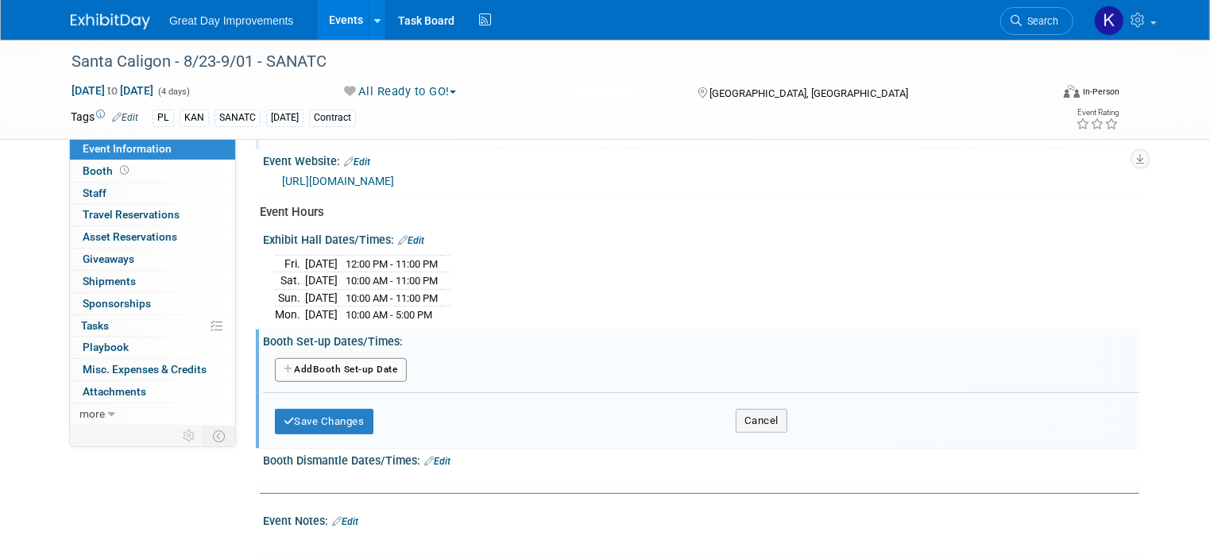
click at [327, 362] on button "Add Another Booth Set-up Date" at bounding box center [341, 370] width 132 height 24
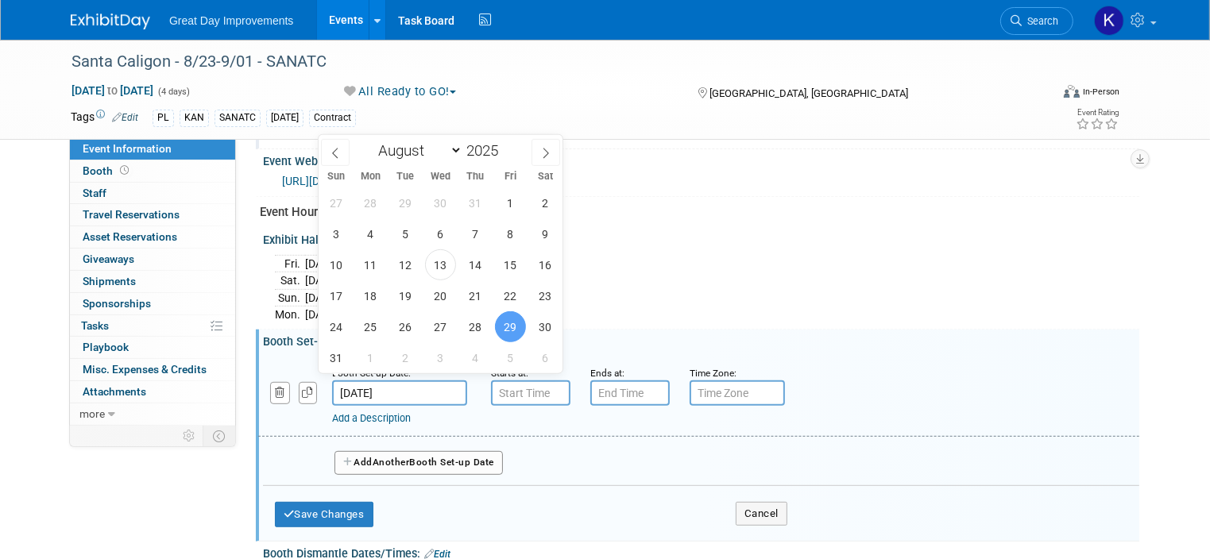
click at [360, 381] on input "[DATE]" at bounding box center [399, 392] width 135 height 25
click at [480, 326] on span "28" at bounding box center [475, 326] width 31 height 31
type input "[DATE]"
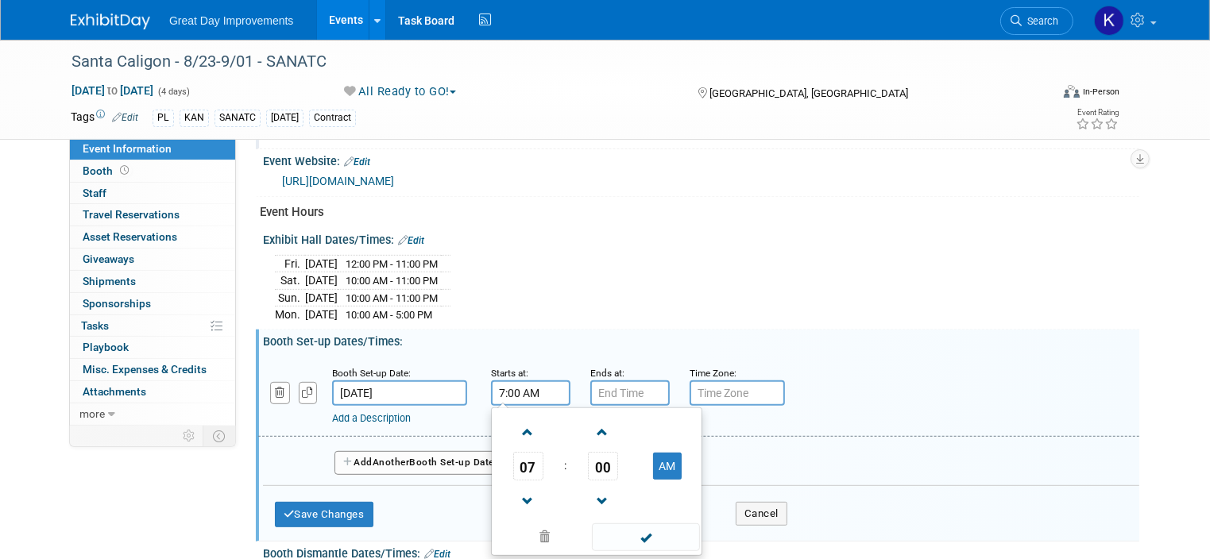
click at [504, 382] on input "7:00 AM" at bounding box center [530, 392] width 79 height 25
click at [514, 488] on span at bounding box center [528, 502] width 28 height 28
click at [515, 419] on span at bounding box center [528, 433] width 28 height 28
click at [514, 492] on span at bounding box center [528, 502] width 28 height 28
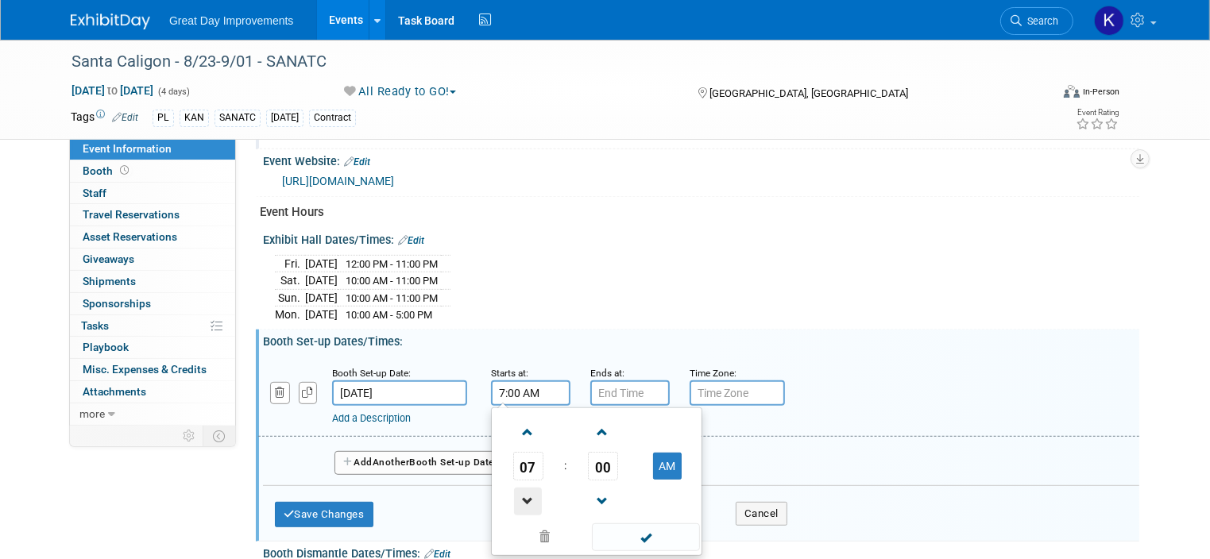
click at [514, 492] on span at bounding box center [528, 502] width 28 height 28
click at [589, 419] on span at bounding box center [603, 433] width 28 height 28
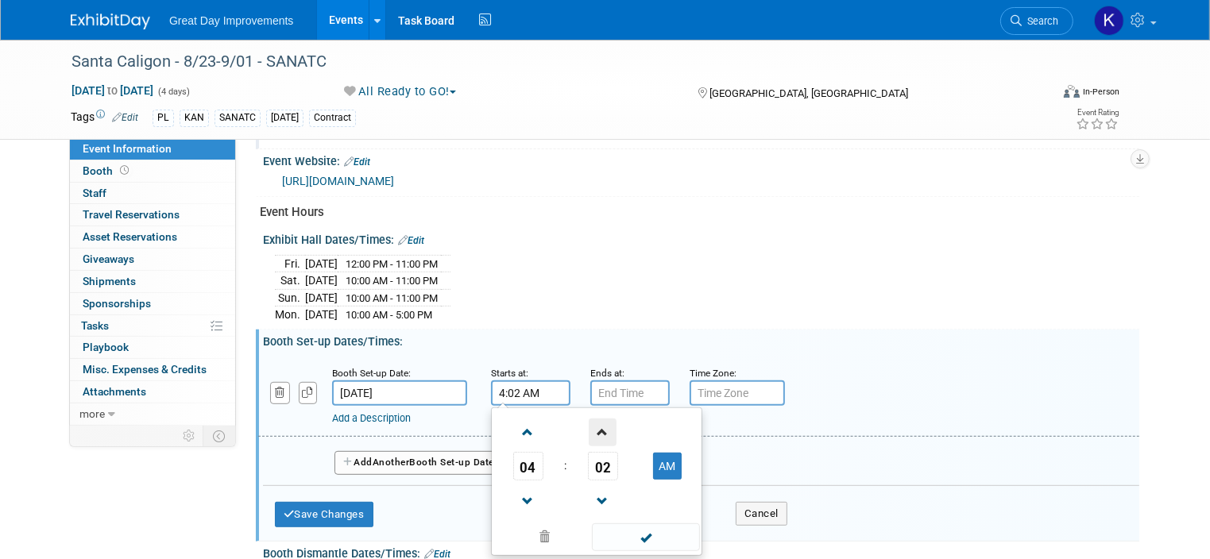
click at [589, 419] on span at bounding box center [603, 433] width 28 height 28
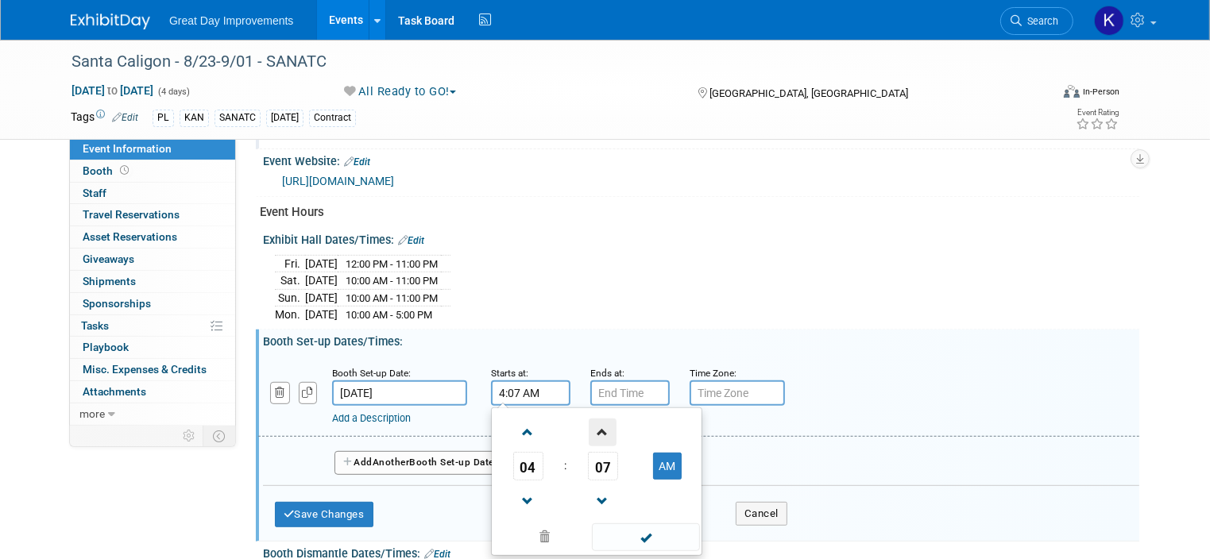
click at [589, 419] on span at bounding box center [603, 433] width 28 height 28
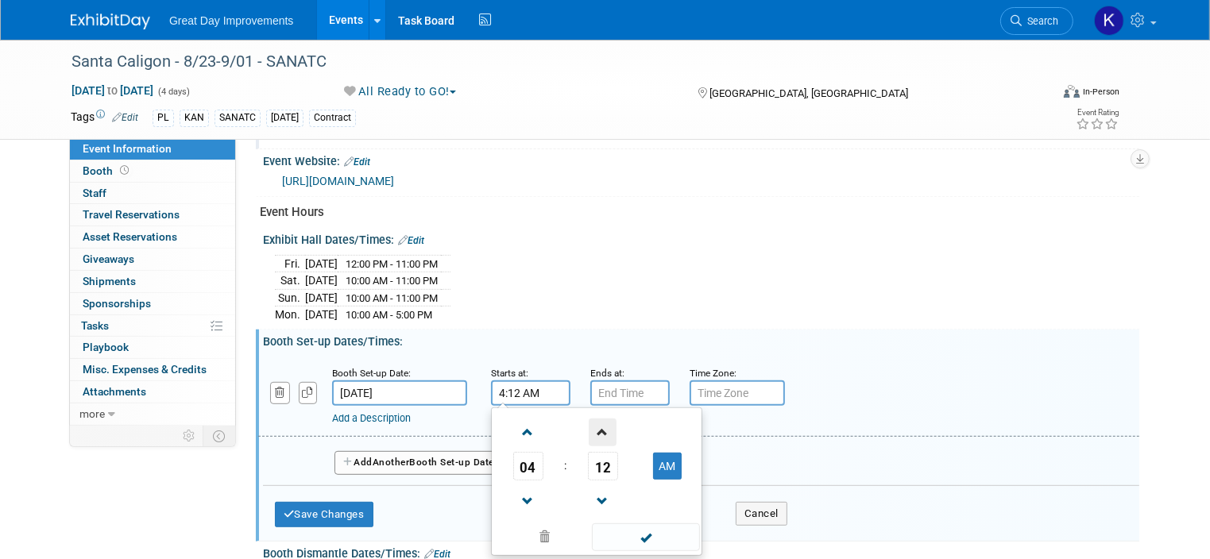
click at [589, 419] on span at bounding box center [603, 433] width 28 height 28
click at [653, 459] on button "AM" at bounding box center [667, 466] width 29 height 27
type input "4:15 PM"
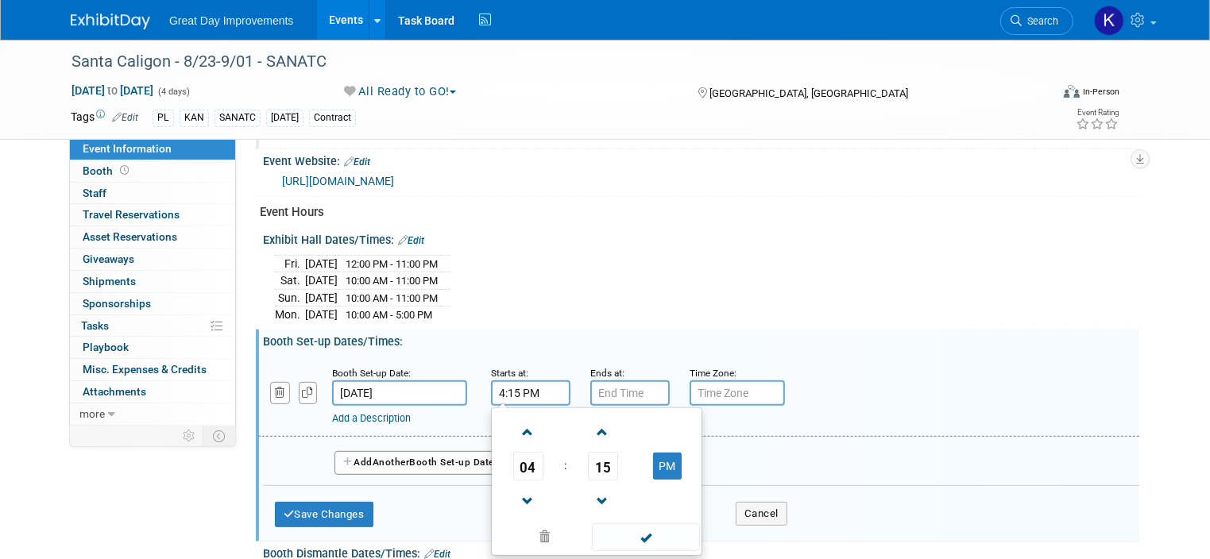
type input "7:00 PM"
click at [596, 380] on input "7:00 PM" at bounding box center [629, 392] width 79 height 25
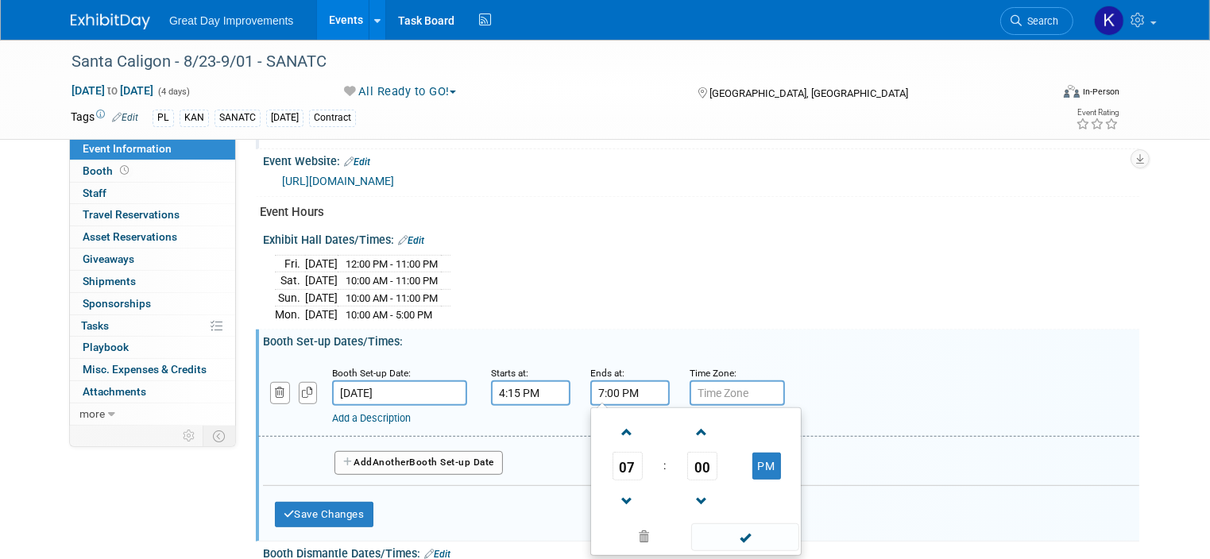
click at [481, 486] on div "Save Changes Cancel" at bounding box center [531, 510] width 512 height 49
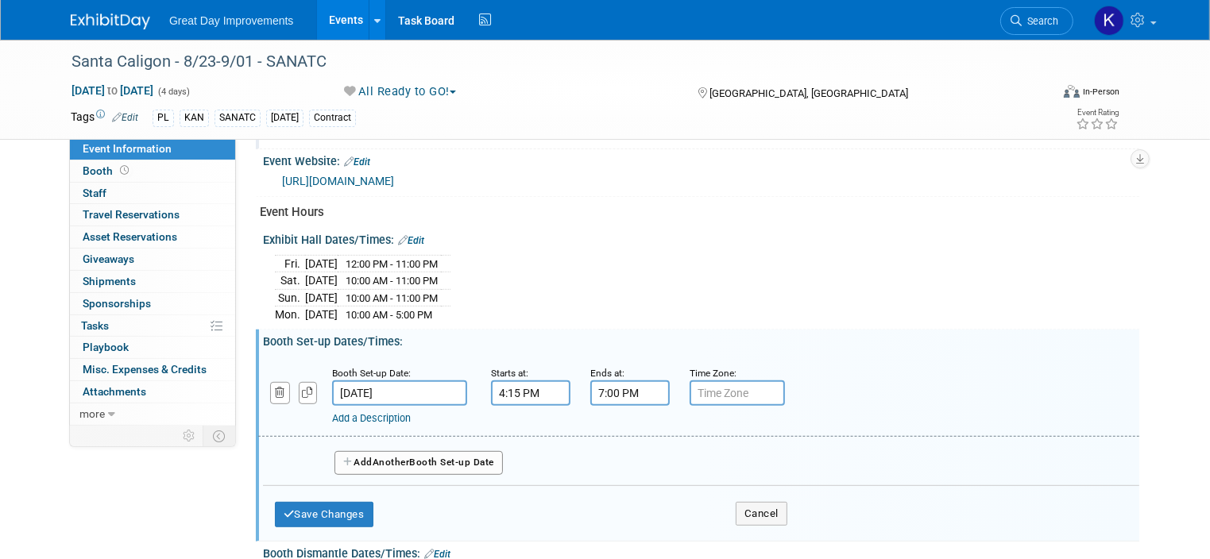
click at [402, 451] on button "Add Another Booth Set-up Date" at bounding box center [418, 463] width 168 height 24
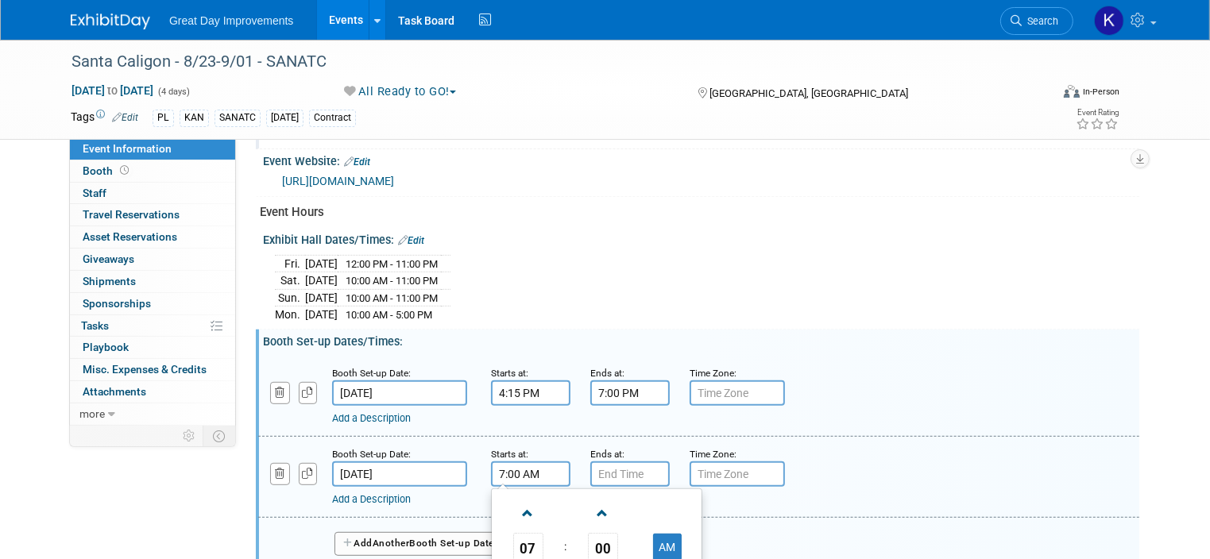
click at [507, 470] on input "7:00 AM" at bounding box center [530, 473] width 79 height 25
click at [514, 500] on span at bounding box center [528, 514] width 28 height 28
type input "8:00 AM"
click at [590, 463] on input "7:00 PM" at bounding box center [629, 473] width 79 height 25
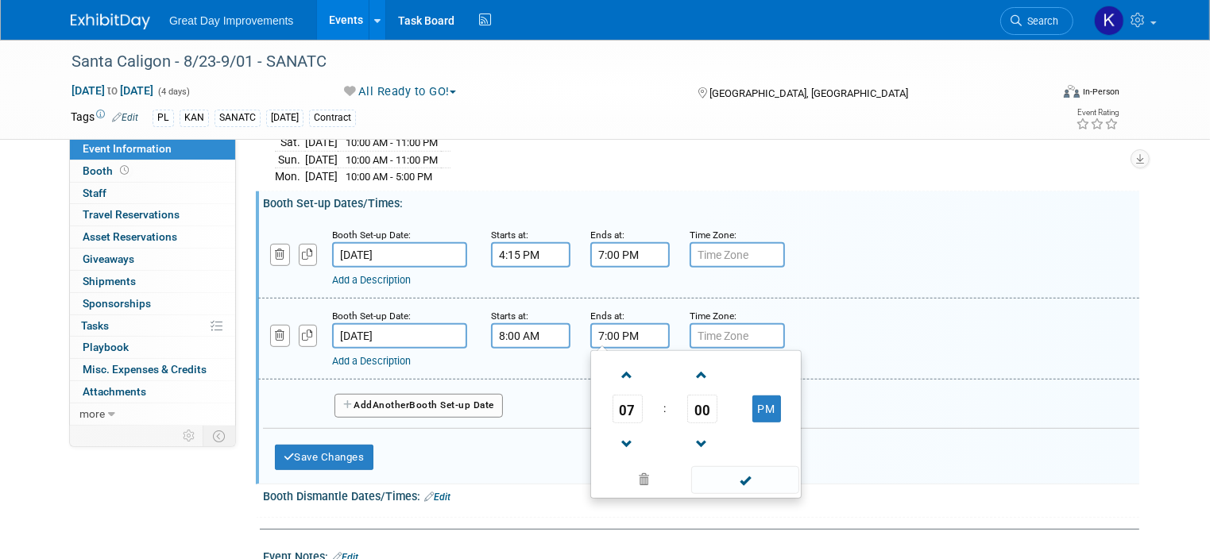
scroll to position [867, 0]
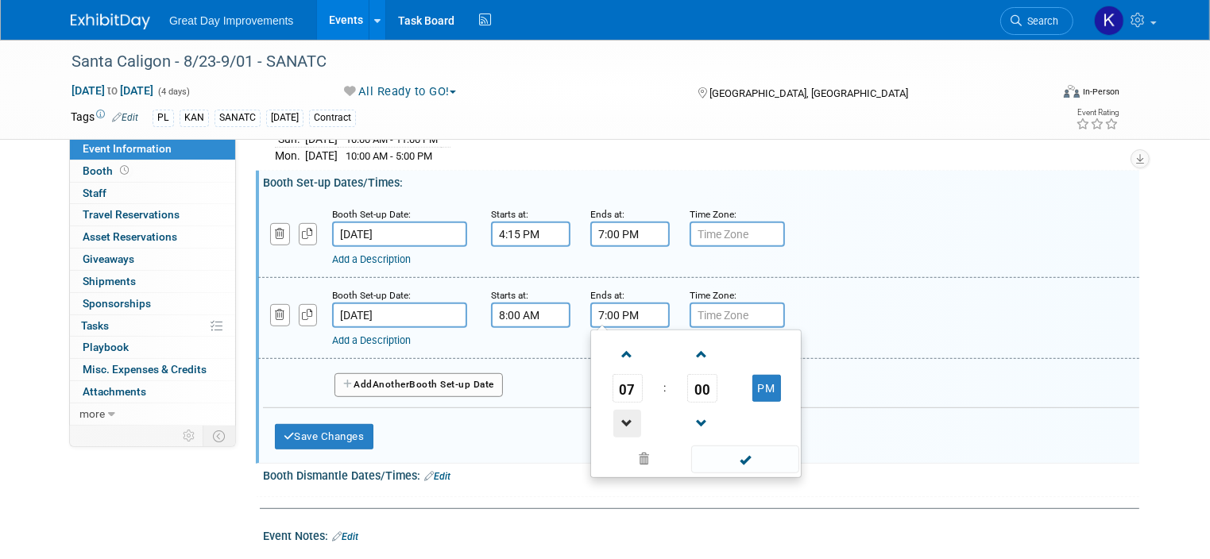
click at [613, 411] on span at bounding box center [627, 424] width 28 height 28
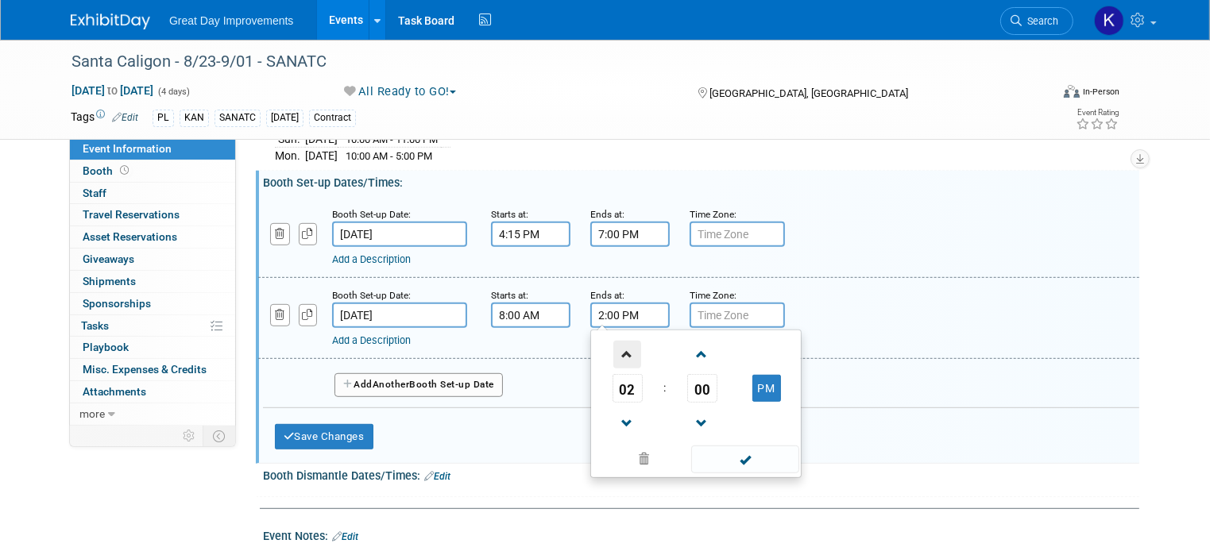
click at [613, 346] on span at bounding box center [627, 355] width 28 height 28
click at [614, 410] on span at bounding box center [627, 424] width 28 height 28
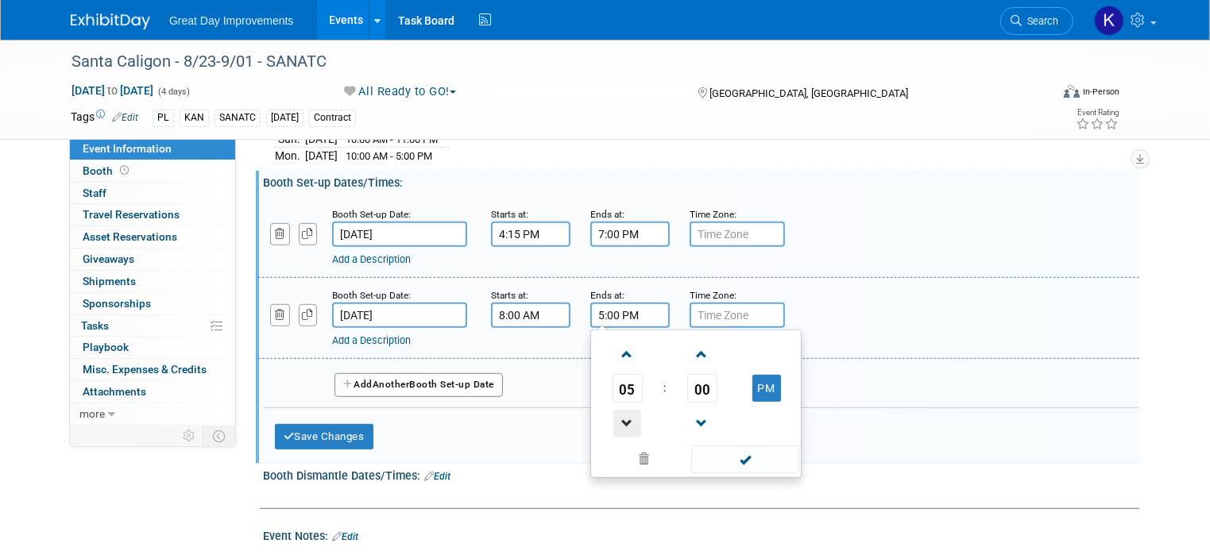
click at [614, 410] on span at bounding box center [627, 424] width 28 height 28
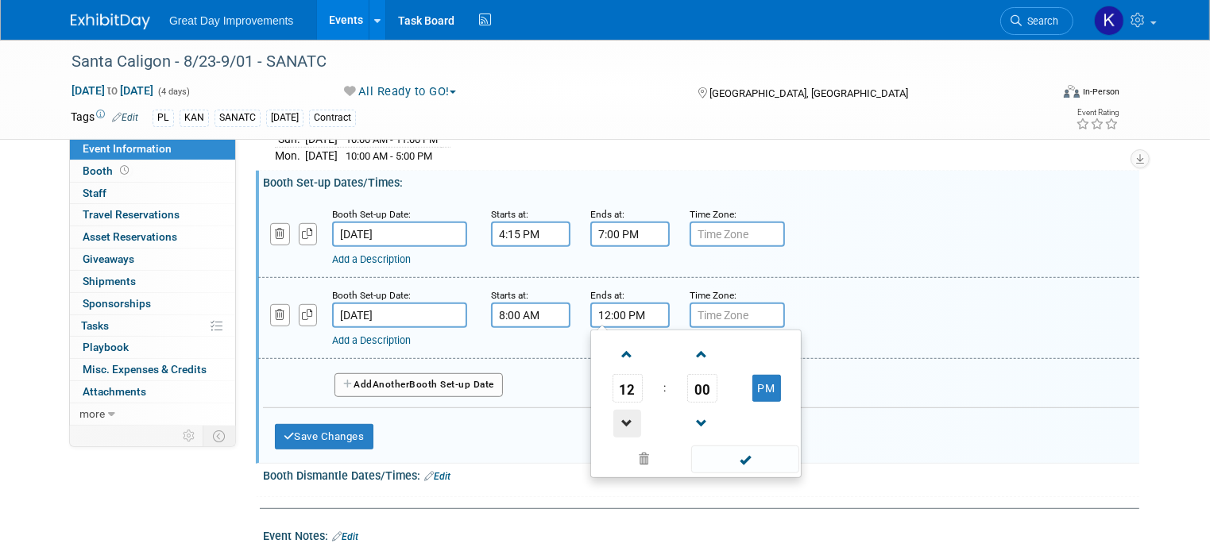
click at [614, 410] on span at bounding box center [627, 424] width 28 height 28
type input "11:00 AM"
click at [839, 359] on div "Add Another Booth Set-up Date" at bounding box center [701, 380] width 876 height 42
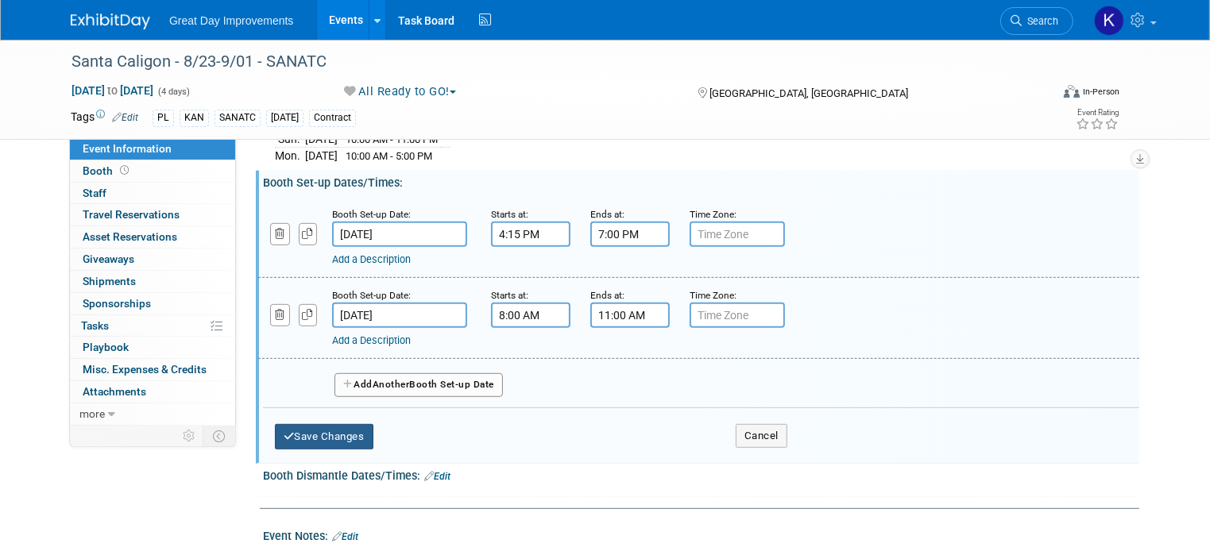
click at [315, 426] on button "Save Changes" at bounding box center [324, 436] width 98 height 25
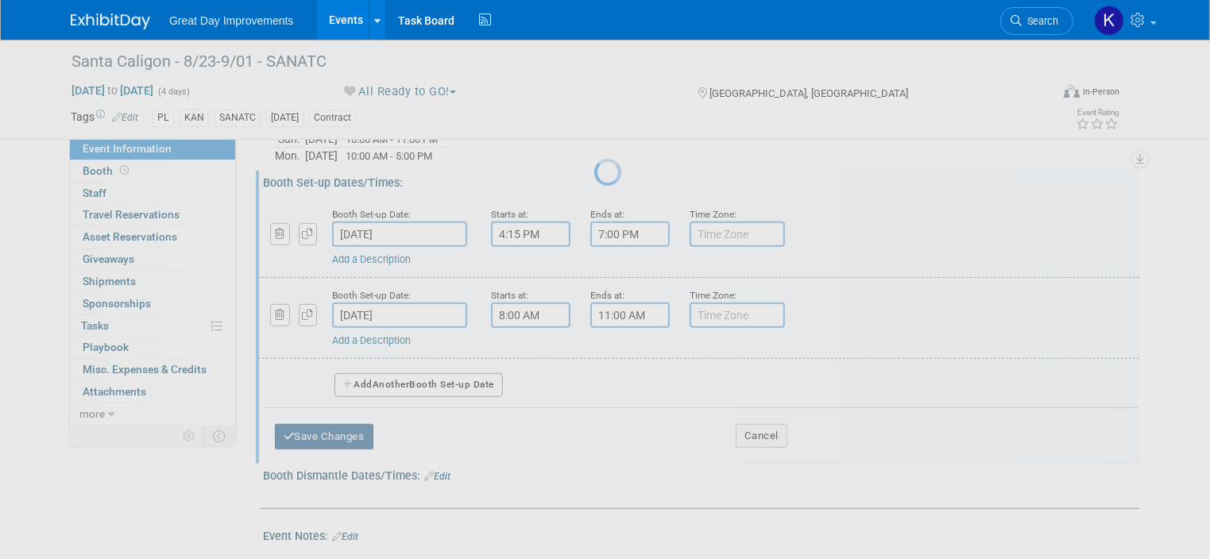
scroll to position [774, 0]
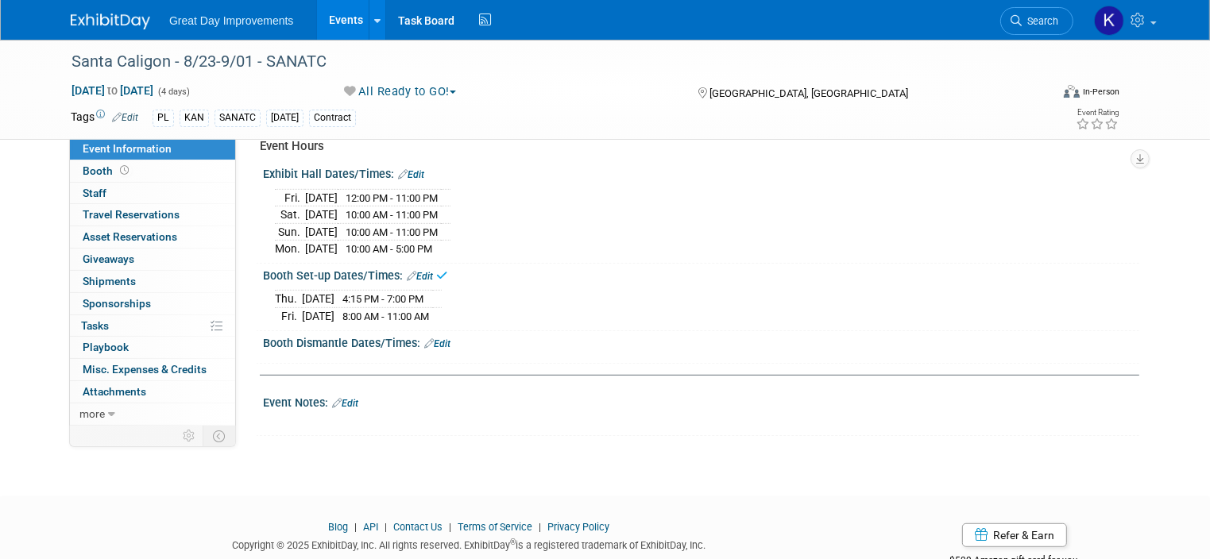
click at [357, 392] on div "Event Notes: Edit" at bounding box center [701, 401] width 876 height 21
click at [332, 398] on link "Edit" at bounding box center [345, 403] width 26 height 11
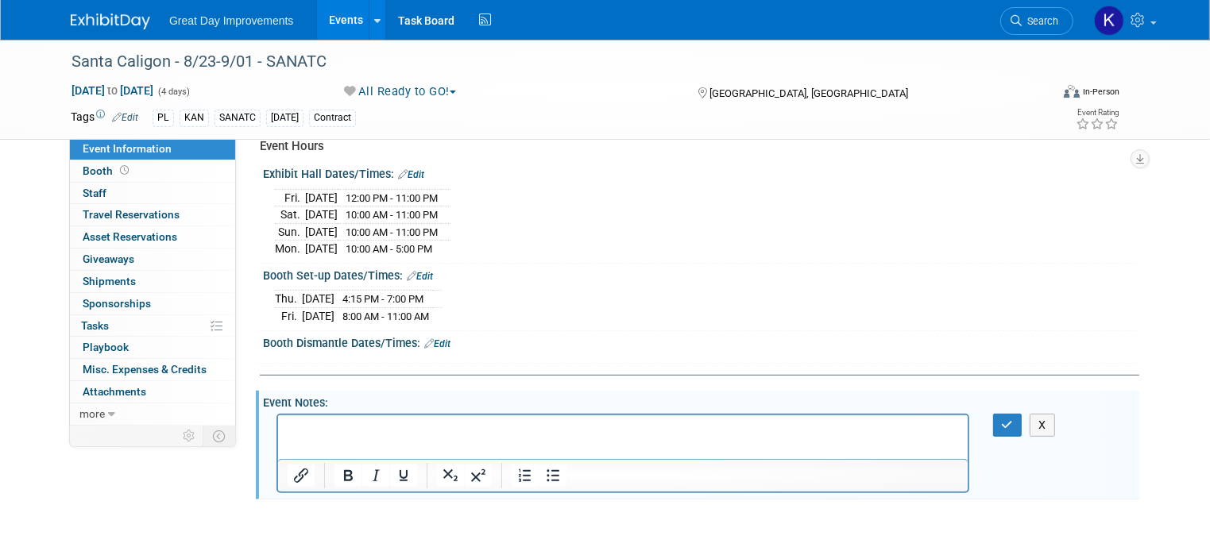
scroll to position [0, 0]
click at [1013, 419] on icon "button" at bounding box center [1008, 424] width 12 height 11
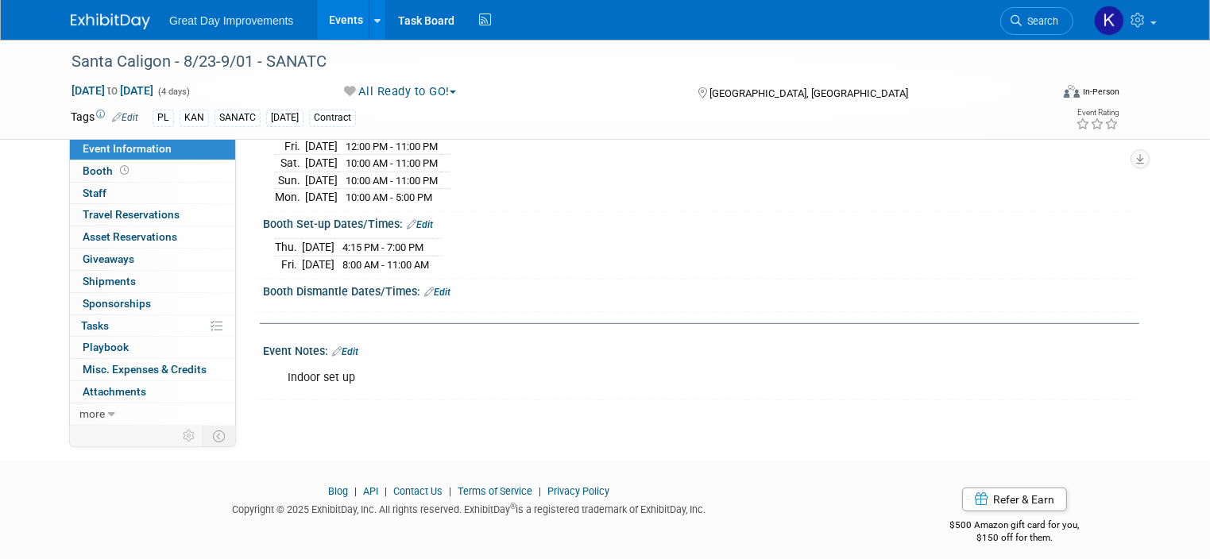
scroll to position [828, 0]
click at [102, 412] on link "more" at bounding box center [152, 413] width 165 height 21
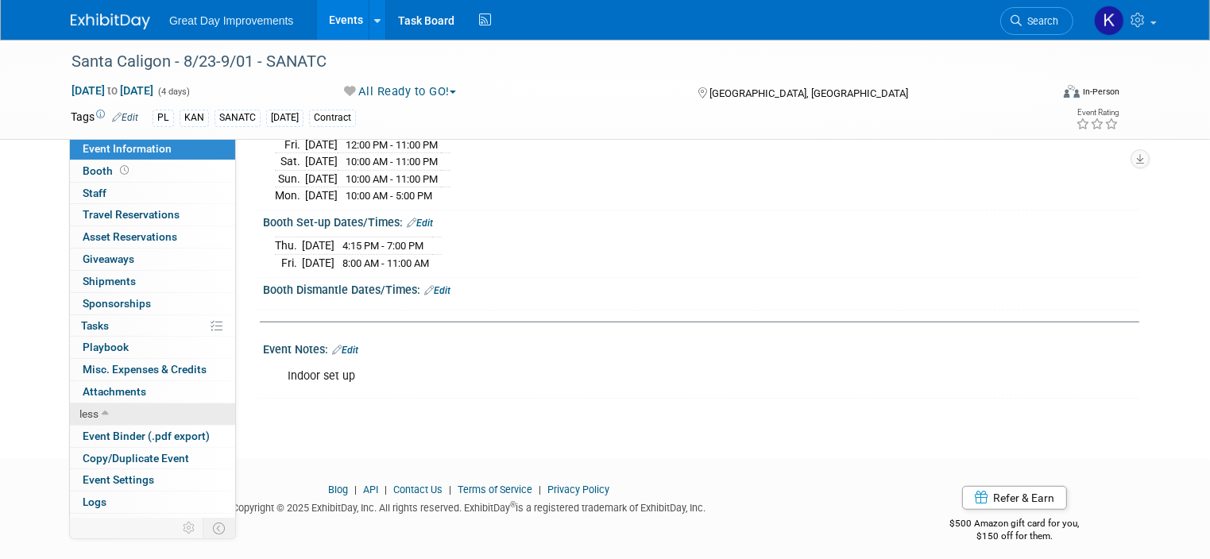
scroll to position [15, 0]
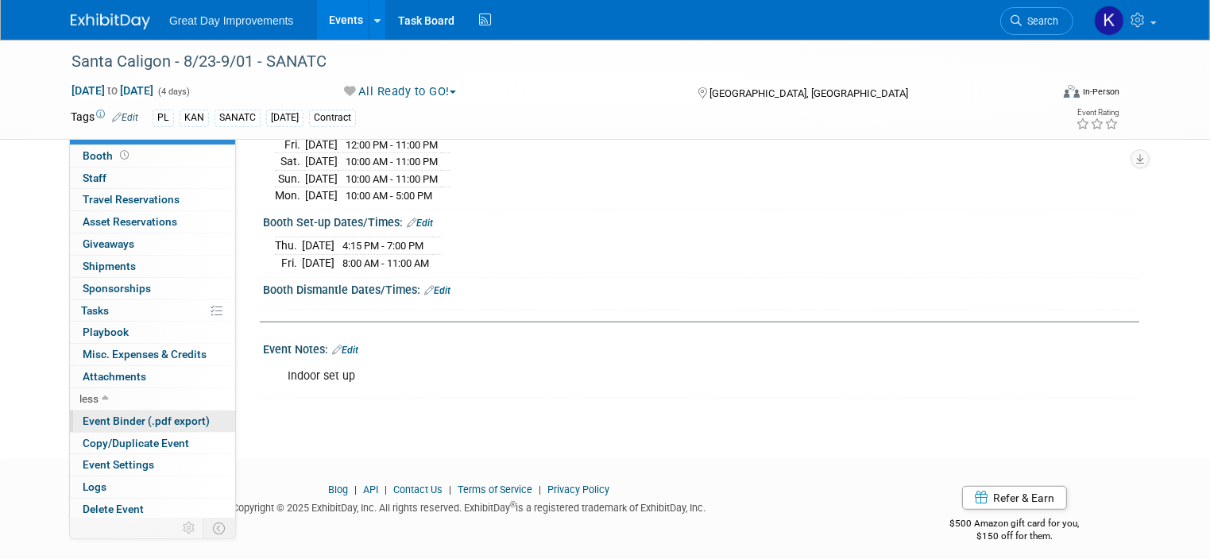
click at [146, 418] on span "Event Binder (.pdf export)" at bounding box center [146, 421] width 127 height 13
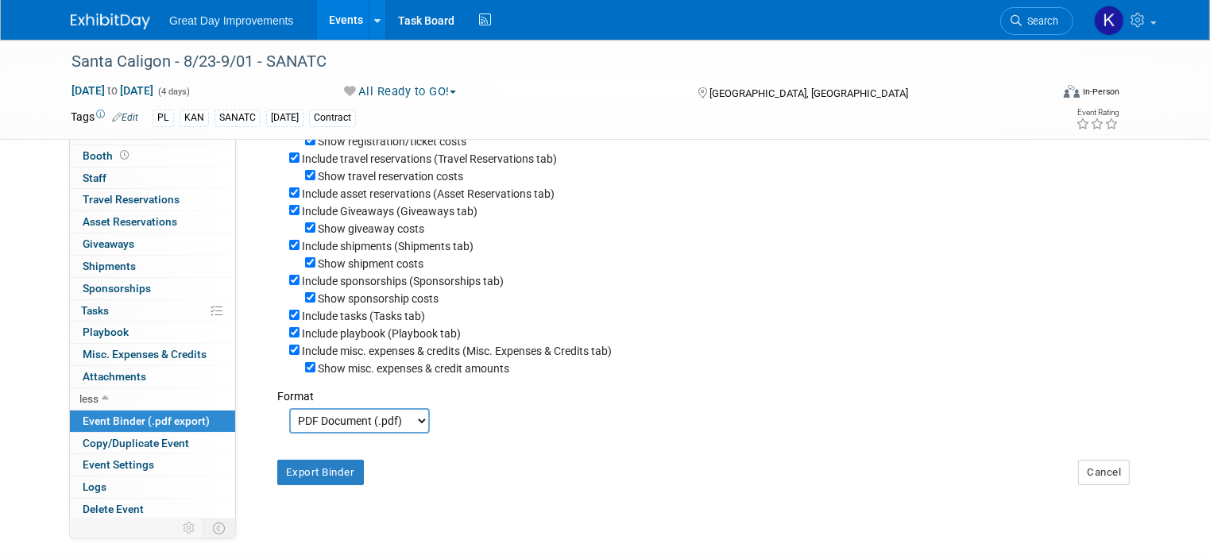
scroll to position [238, 0]
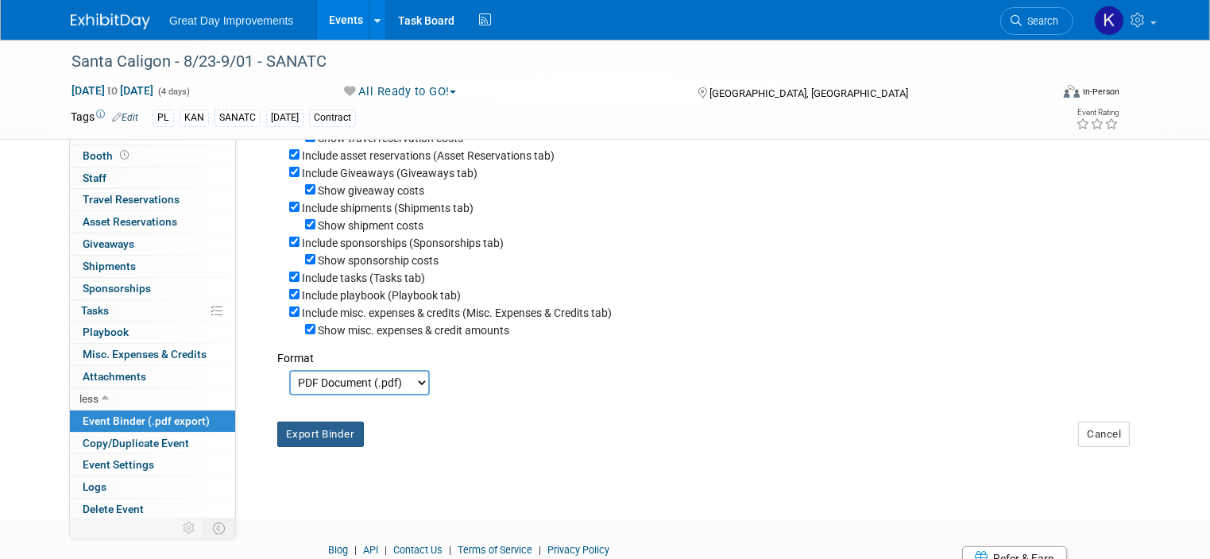
click at [313, 432] on button "Export Binder" at bounding box center [320, 434] width 87 height 25
